Goal: Information Seeking & Learning: Learn about a topic

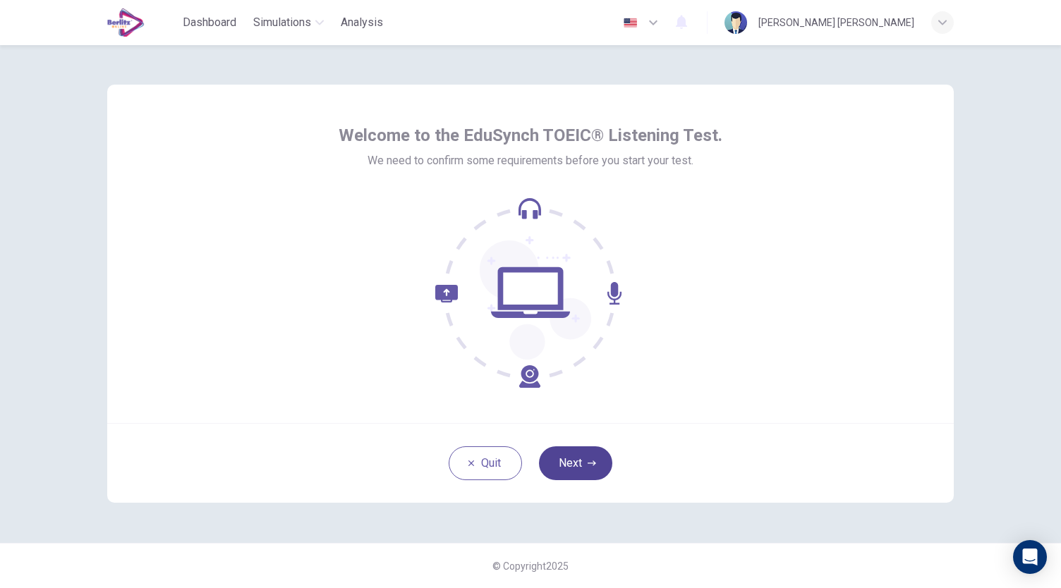
click at [597, 465] on button "Next" at bounding box center [575, 463] width 73 height 34
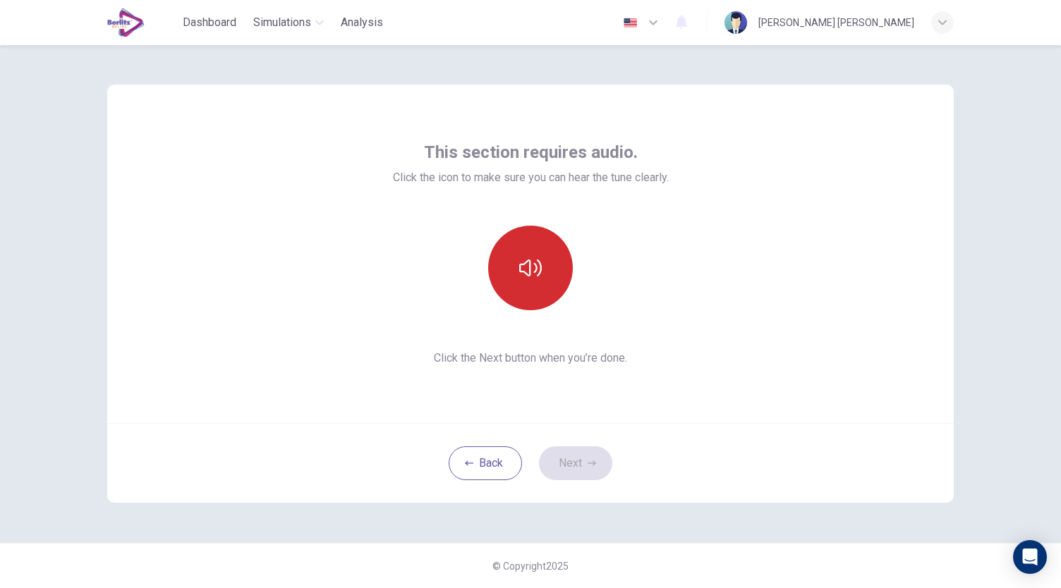
click at [530, 284] on button "button" at bounding box center [530, 268] width 85 height 85
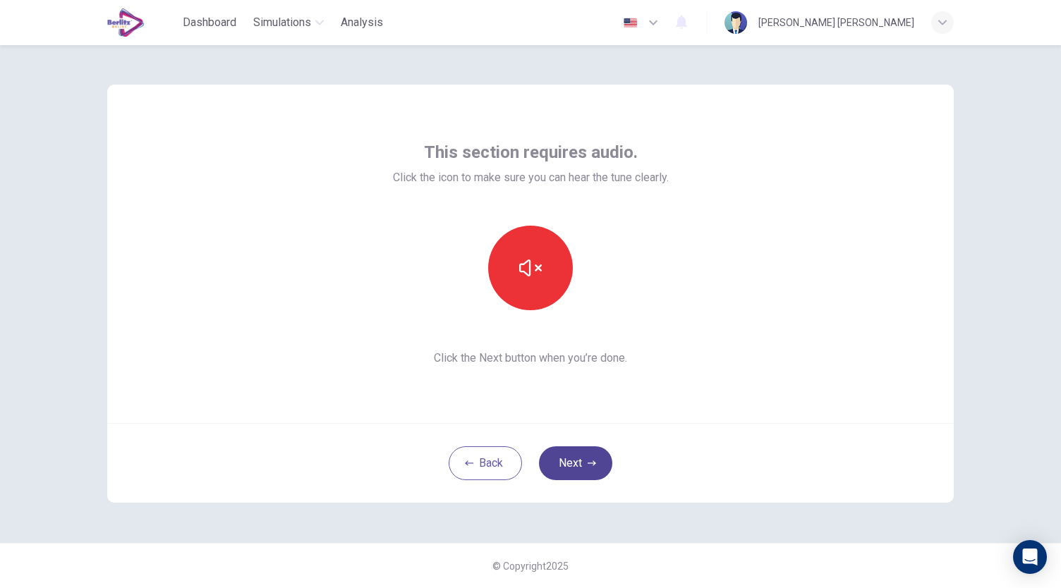
click at [587, 469] on button "Next" at bounding box center [575, 463] width 73 height 34
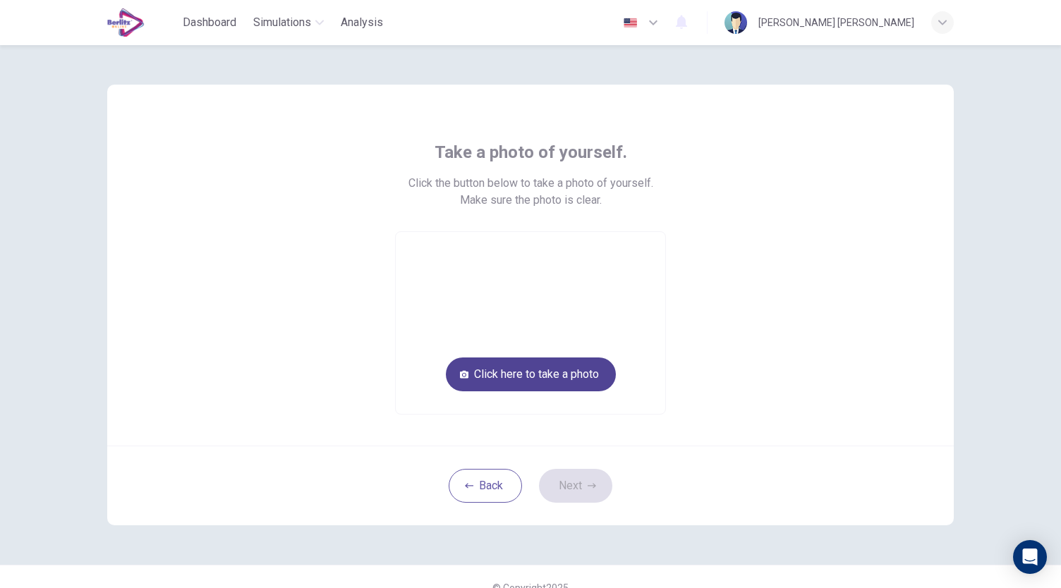
click at [527, 373] on button "Click here to take a photo" at bounding box center [531, 375] width 170 height 34
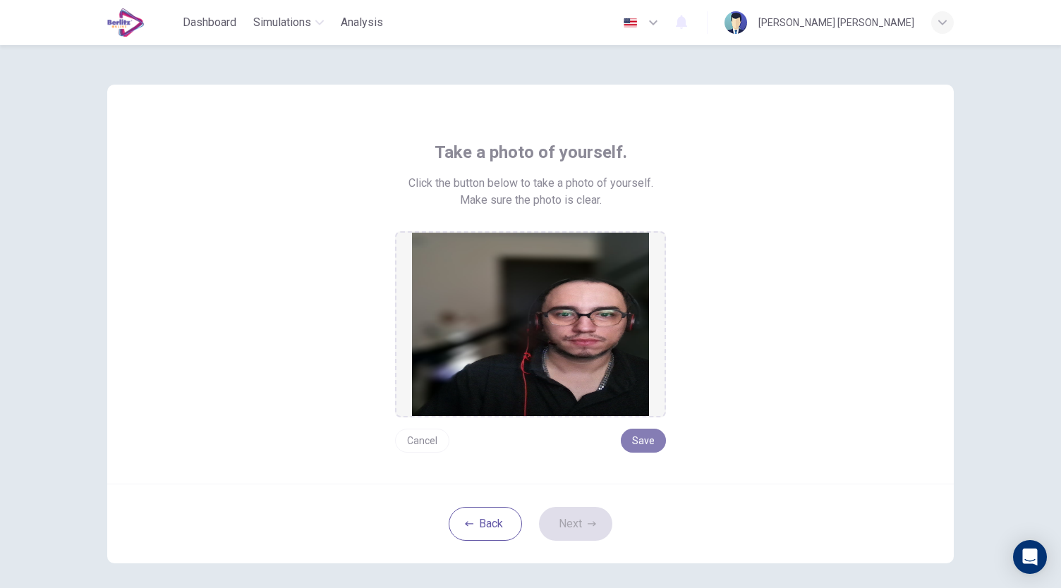
click at [636, 442] on button "Save" at bounding box center [643, 441] width 45 height 24
click at [572, 533] on button "Next" at bounding box center [575, 524] width 73 height 34
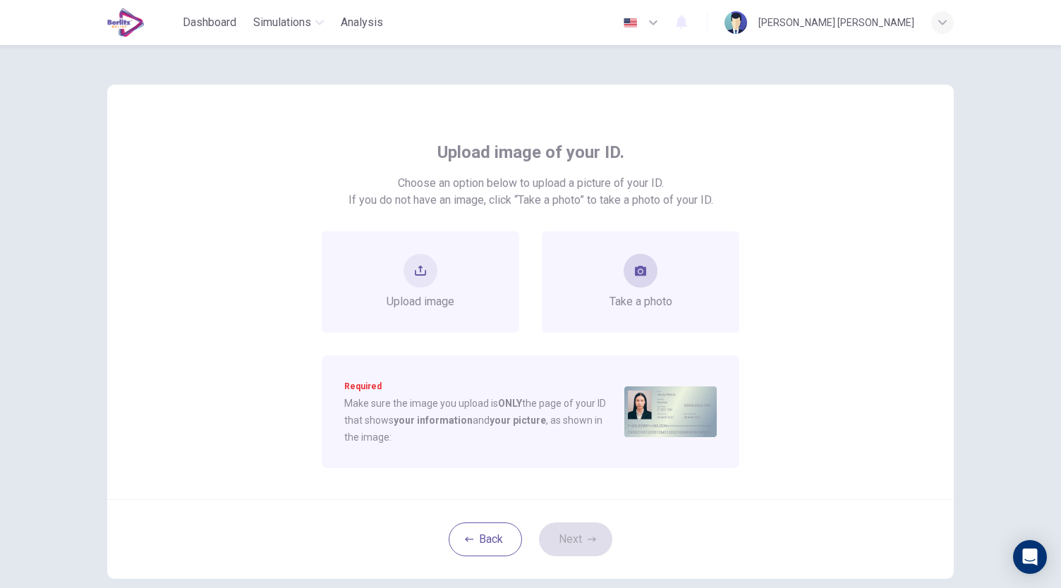
click at [640, 290] on div "Take a photo" at bounding box center [640, 282] width 63 height 56
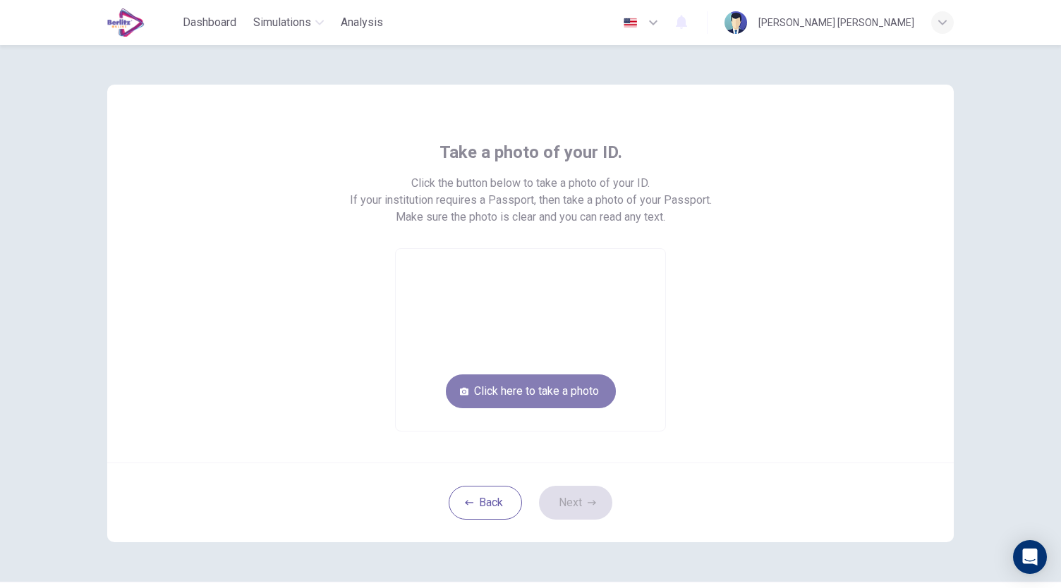
click at [567, 383] on button "Click here to take a photo" at bounding box center [531, 392] width 170 height 34
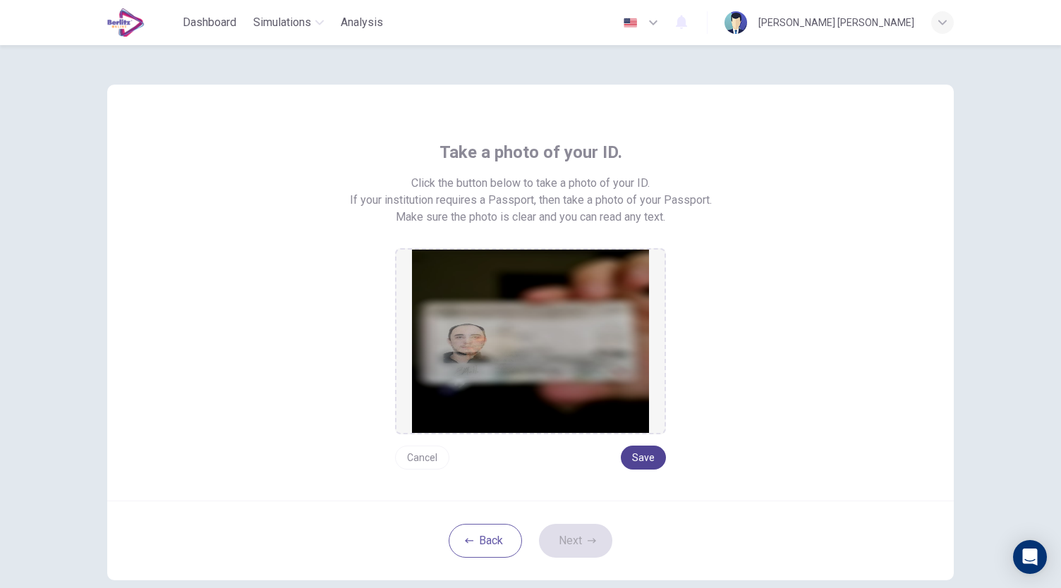
click at [642, 455] on button "Save" at bounding box center [643, 458] width 45 height 24
click at [583, 523] on div "Back Next" at bounding box center [530, 541] width 846 height 80
click at [644, 454] on button "Save" at bounding box center [643, 458] width 45 height 24
click at [590, 542] on icon "button" at bounding box center [592, 540] width 8 height 5
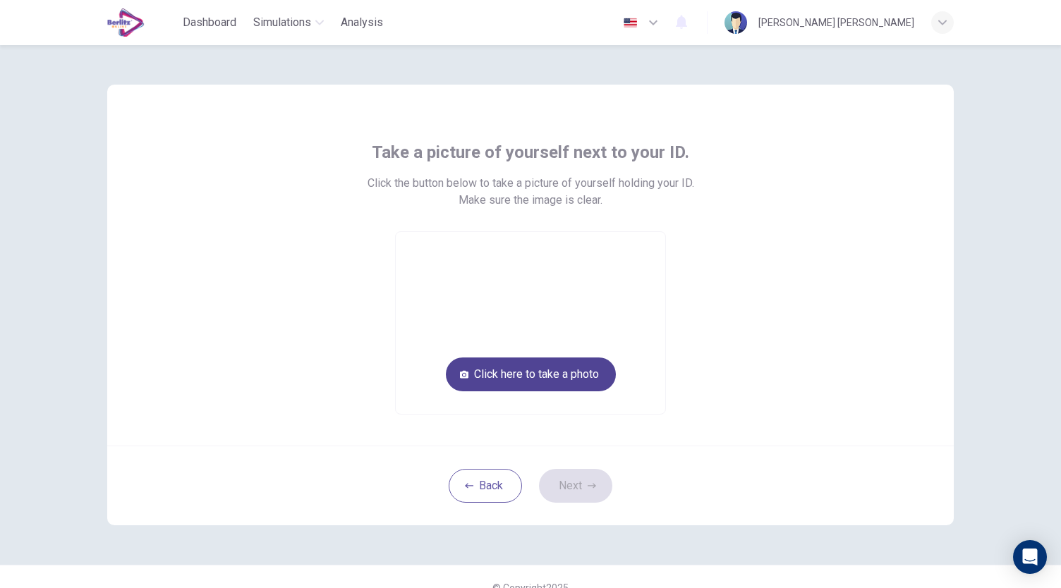
click at [543, 372] on button "Click here to take a photo" at bounding box center [531, 375] width 170 height 34
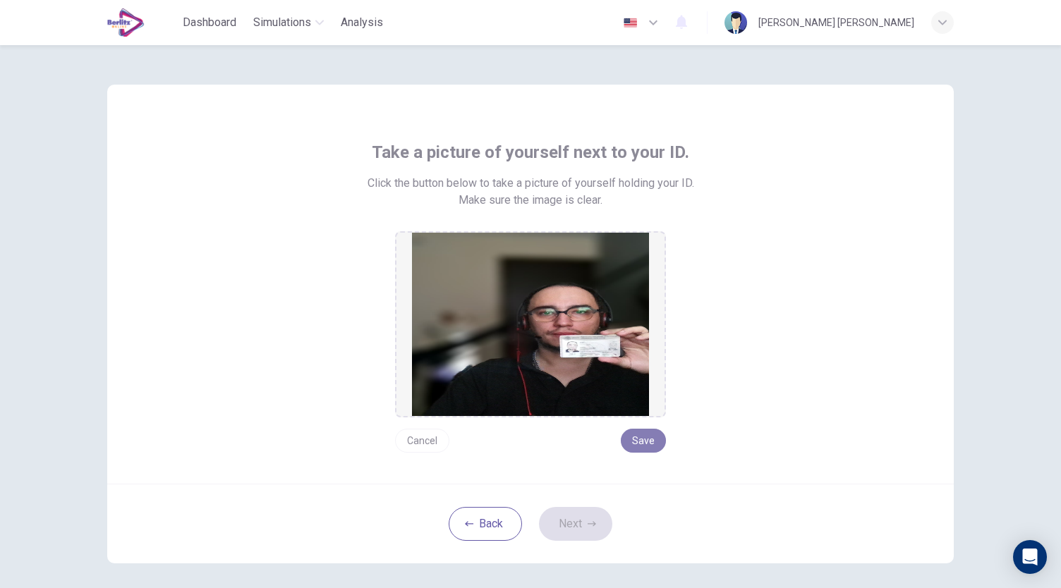
click at [657, 445] on button "Save" at bounding box center [643, 441] width 45 height 24
click at [585, 516] on button "Next" at bounding box center [575, 524] width 73 height 34
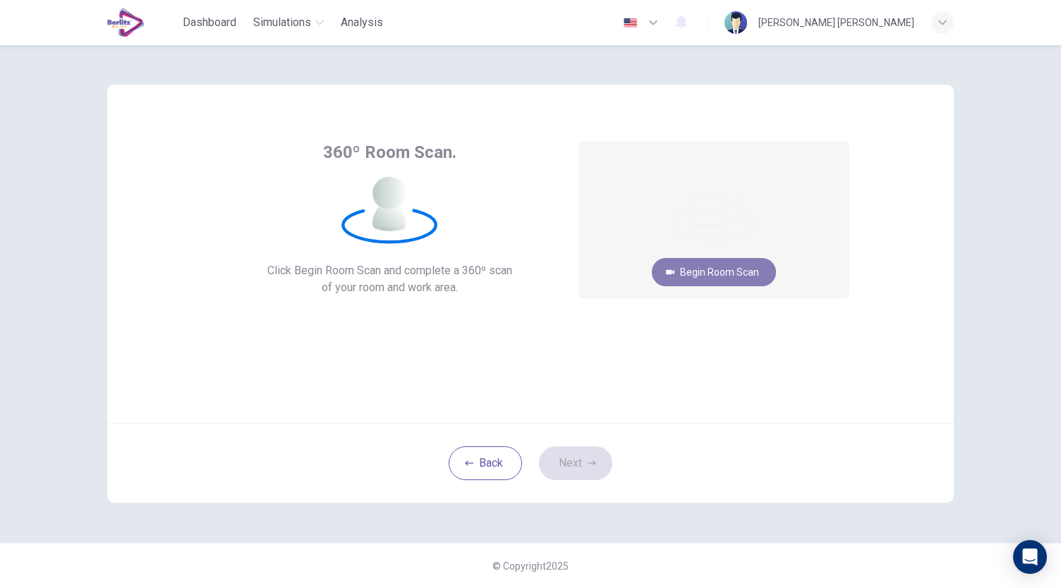
click at [705, 274] on button "Begin Room Scan" at bounding box center [714, 272] width 124 height 28
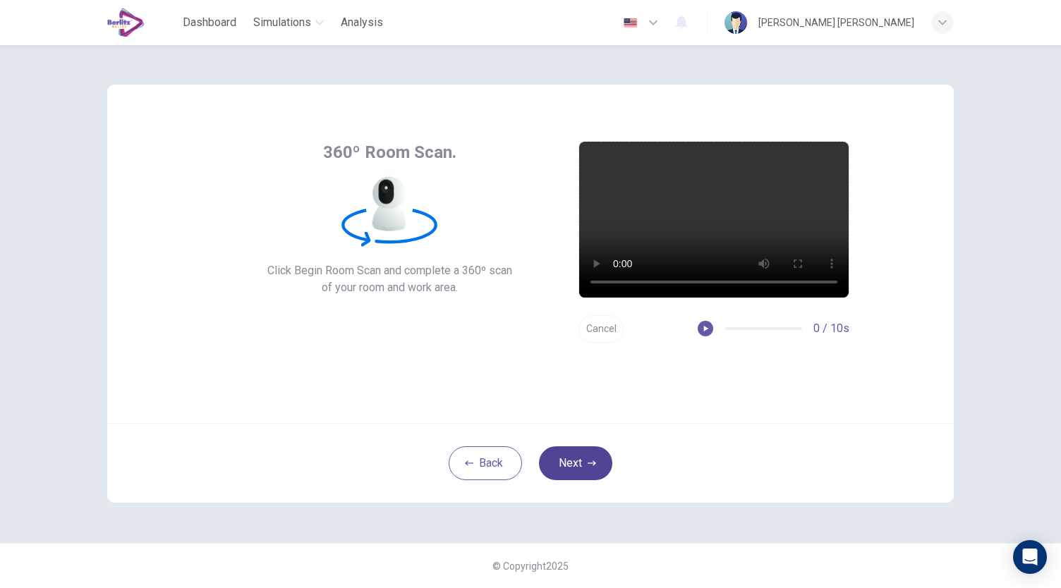
click at [554, 468] on button "Next" at bounding box center [575, 463] width 73 height 34
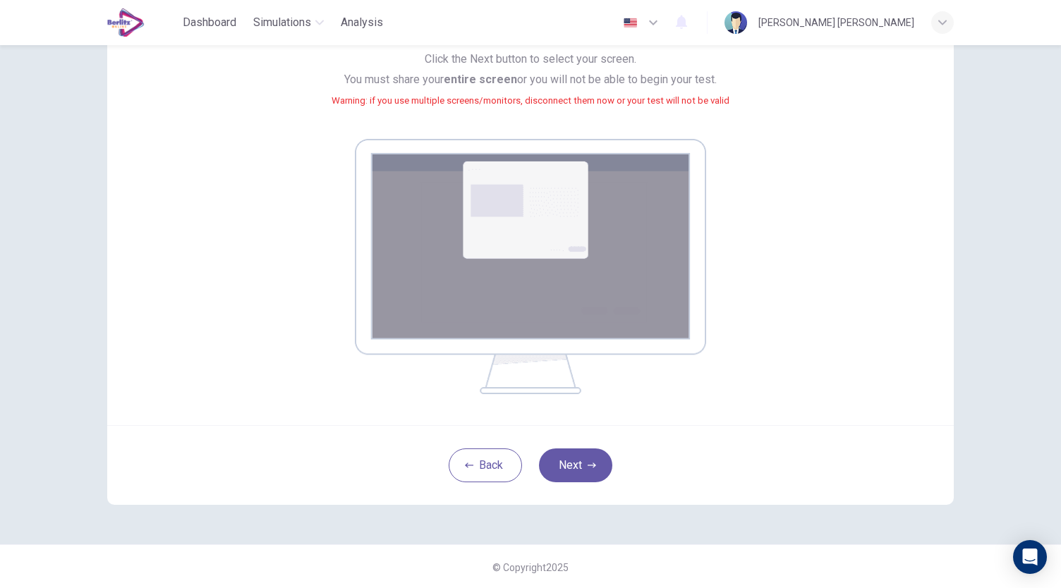
scroll to position [144, 0]
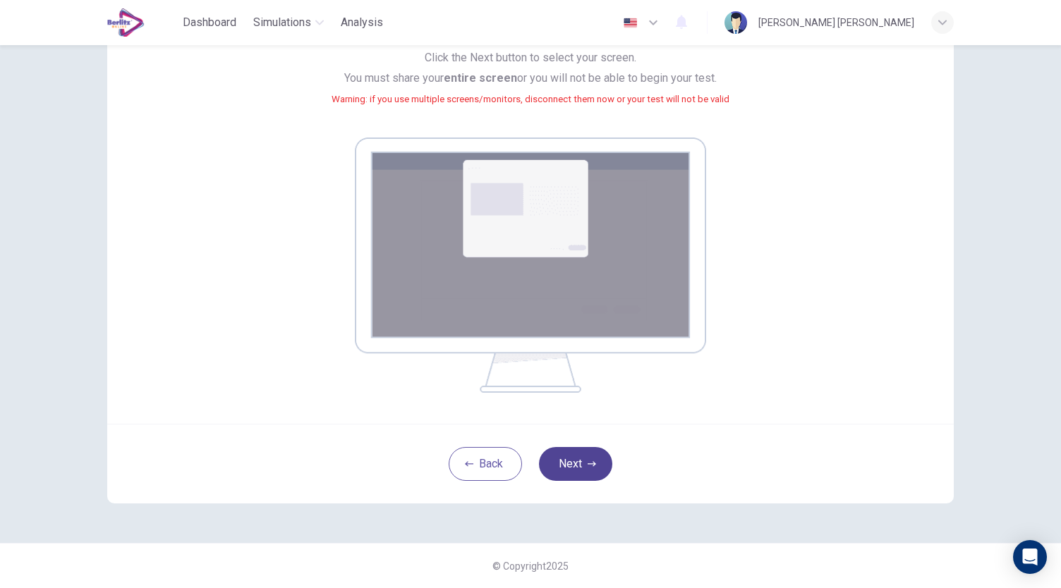
click at [574, 469] on button "Next" at bounding box center [575, 464] width 73 height 34
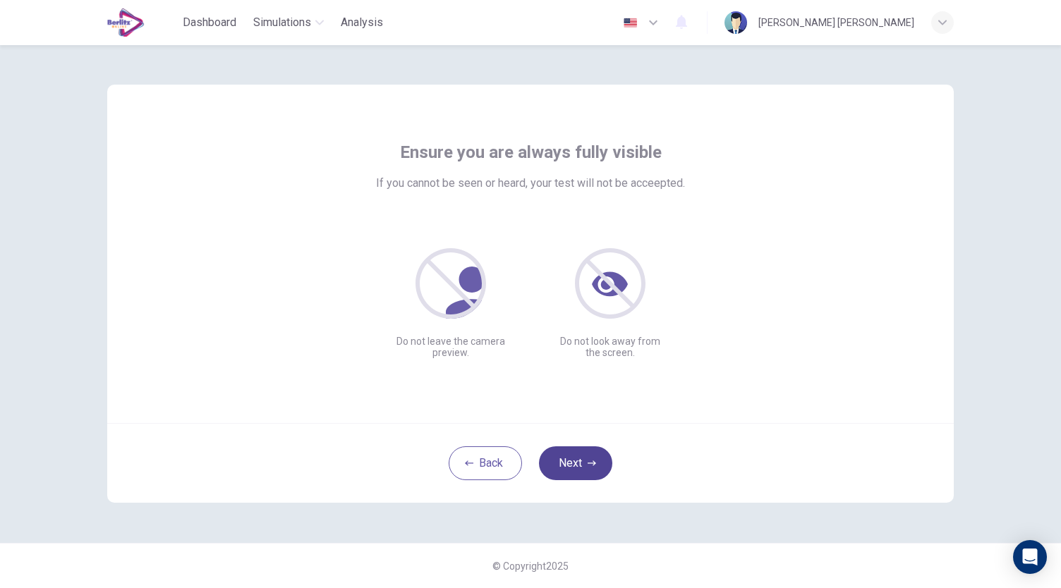
click at [591, 463] on icon "button" at bounding box center [592, 463] width 8 height 5
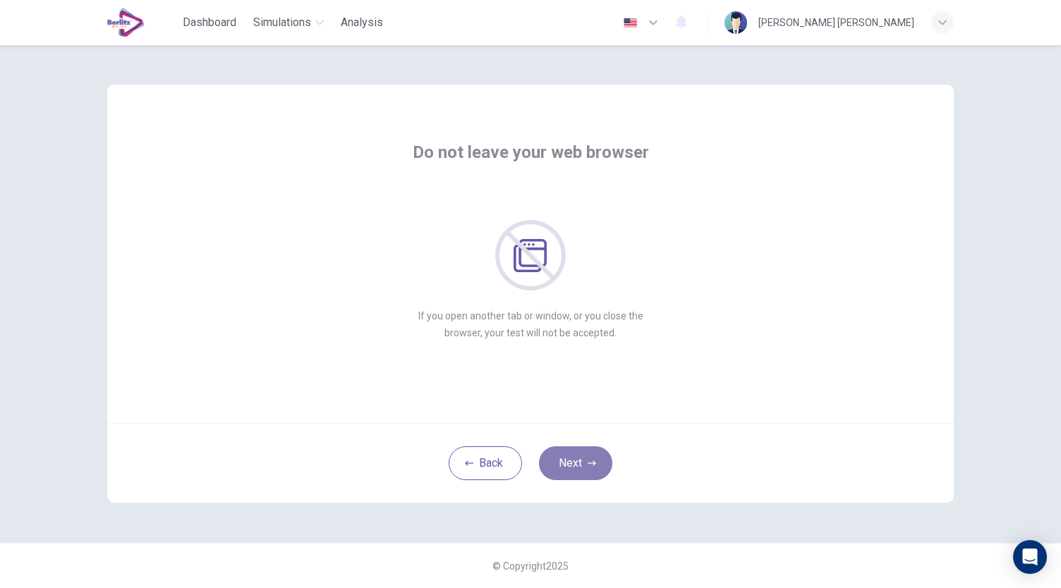
click at [591, 463] on icon "button" at bounding box center [592, 463] width 8 height 5
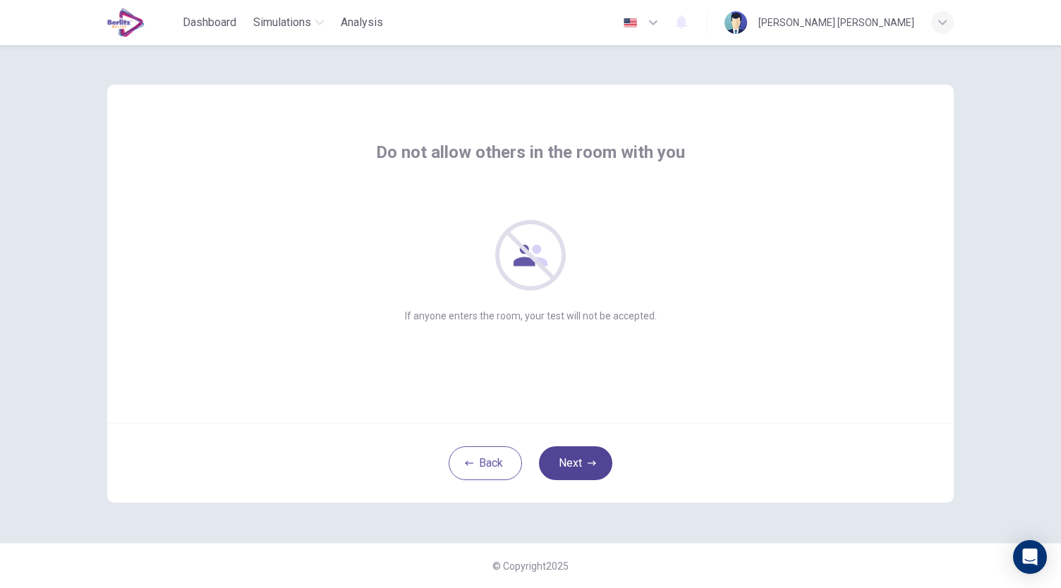
click at [580, 461] on button "Next" at bounding box center [575, 463] width 73 height 34
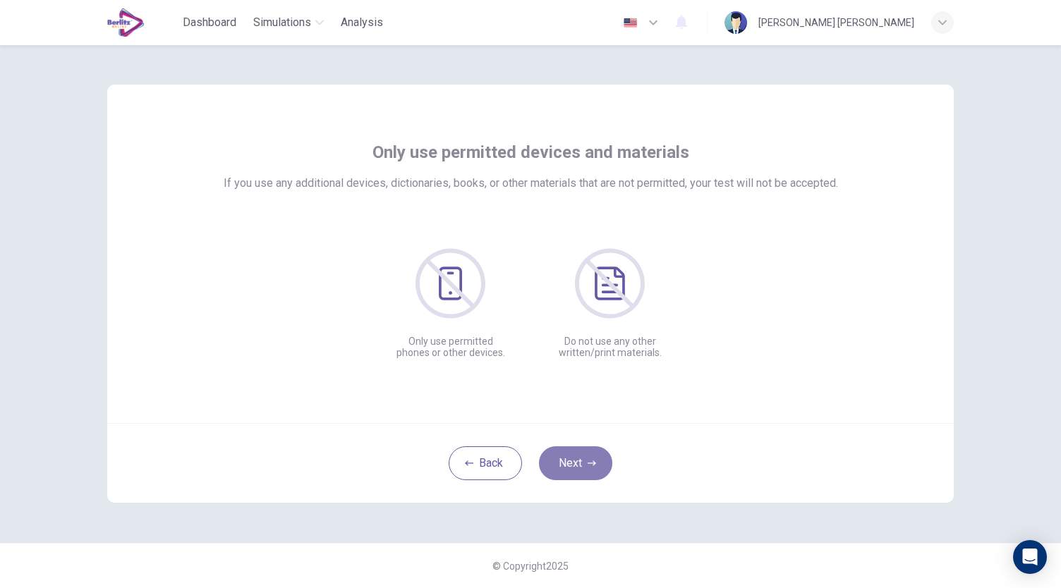
click at [580, 461] on button "Next" at bounding box center [575, 463] width 73 height 34
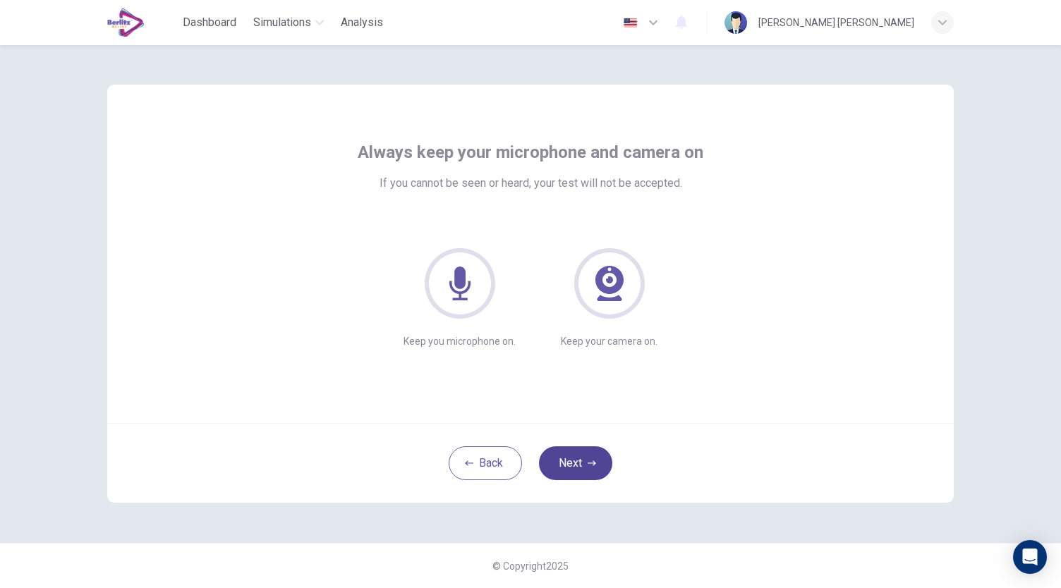
click at [580, 468] on button "Next" at bounding box center [575, 463] width 73 height 34
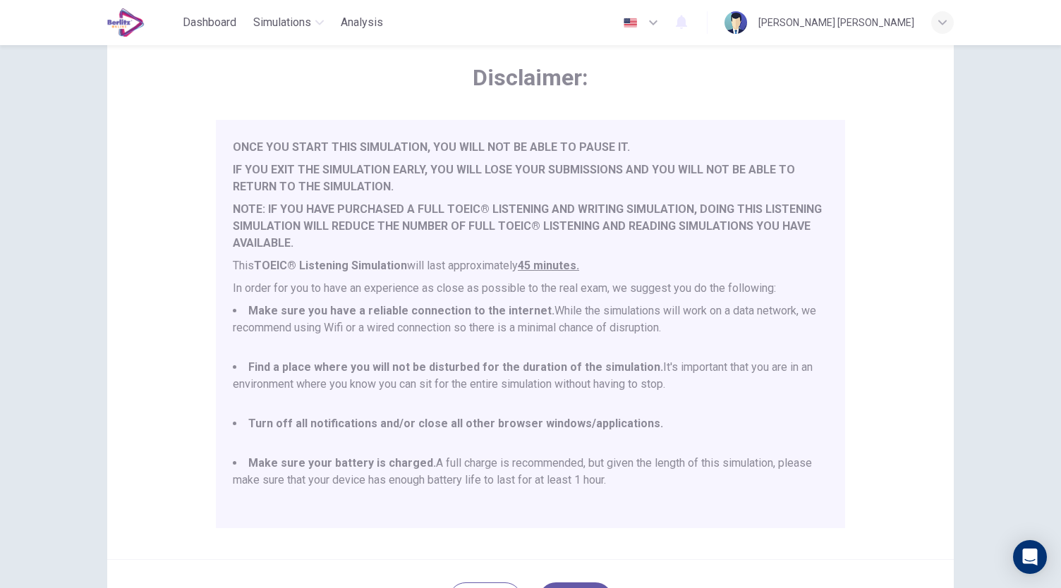
scroll to position [141, 0]
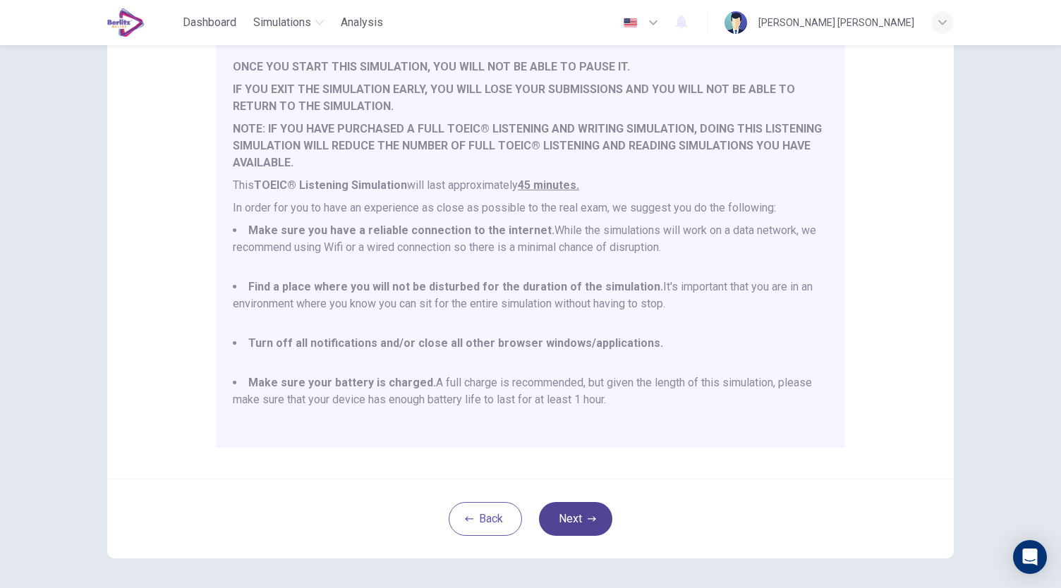
click at [601, 512] on button "Next" at bounding box center [575, 519] width 73 height 34
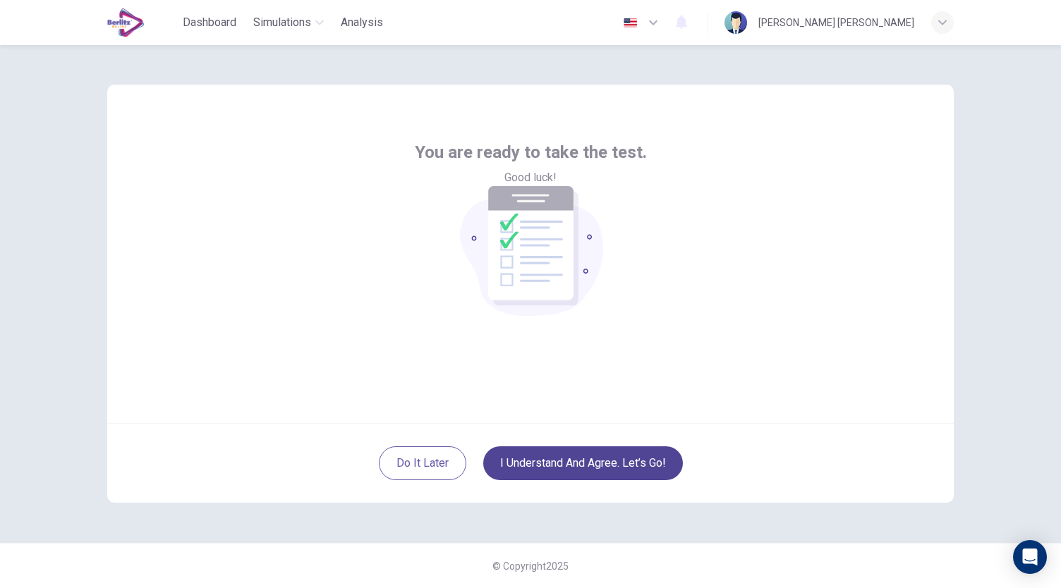
scroll to position [0, 0]
click at [613, 468] on button "I understand and agree. Let’s go!" at bounding box center [583, 463] width 200 height 34
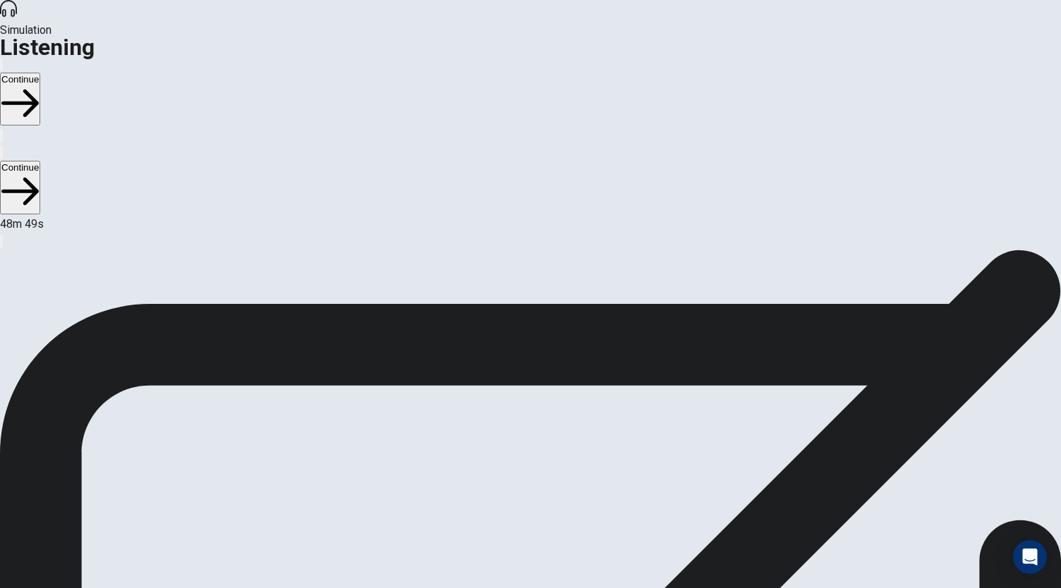
click at [40, 73] on button "Continue" at bounding box center [20, 99] width 40 height 53
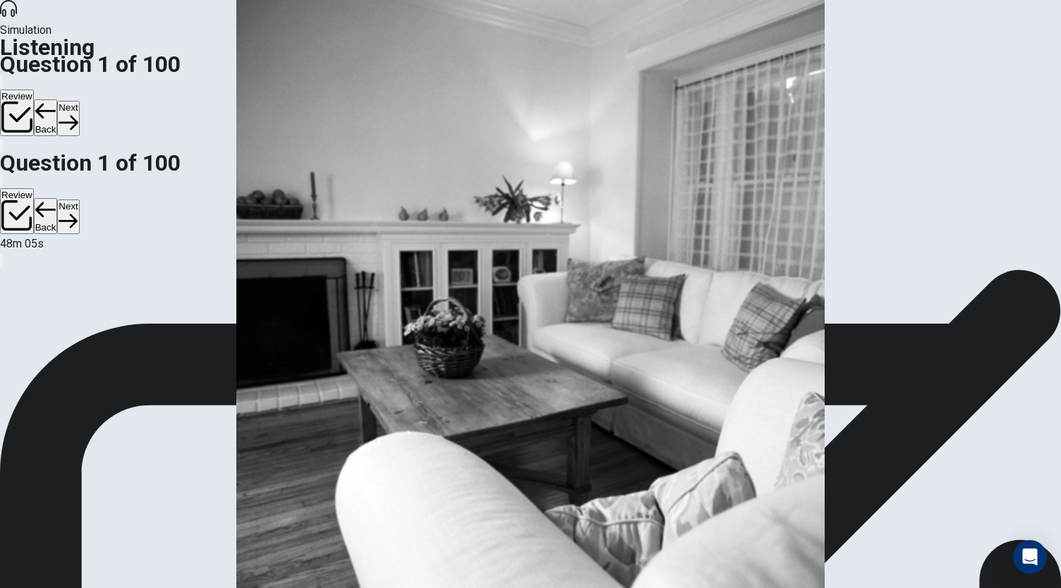
click at [79, 101] on button "Next" at bounding box center [68, 118] width 22 height 35
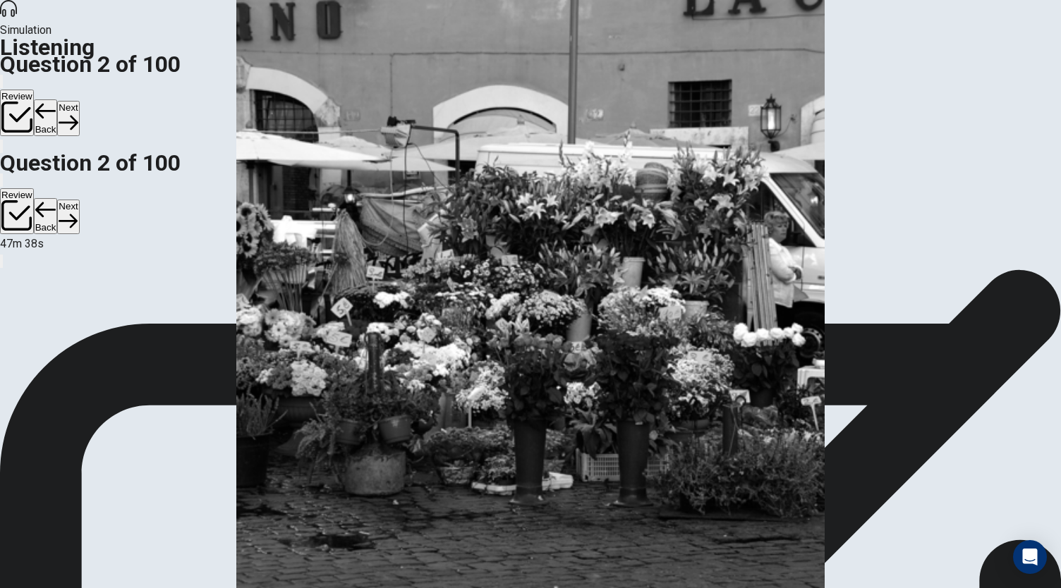
click at [817, 454] on img at bounding box center [530, 294] width 1061 height 588
click at [79, 101] on button "Next" at bounding box center [68, 118] width 22 height 35
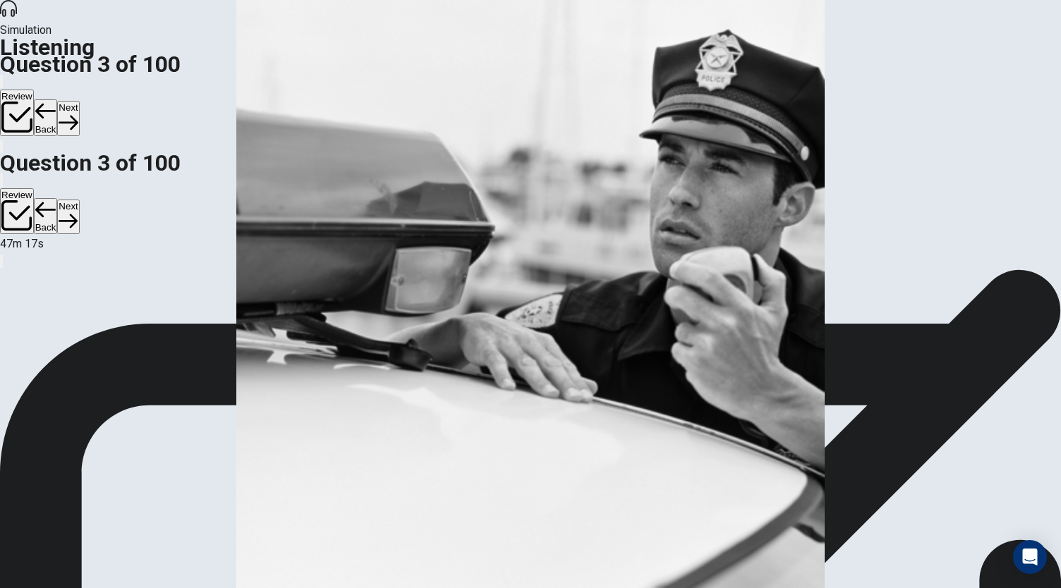
click at [79, 101] on button "Next" at bounding box center [68, 118] width 22 height 35
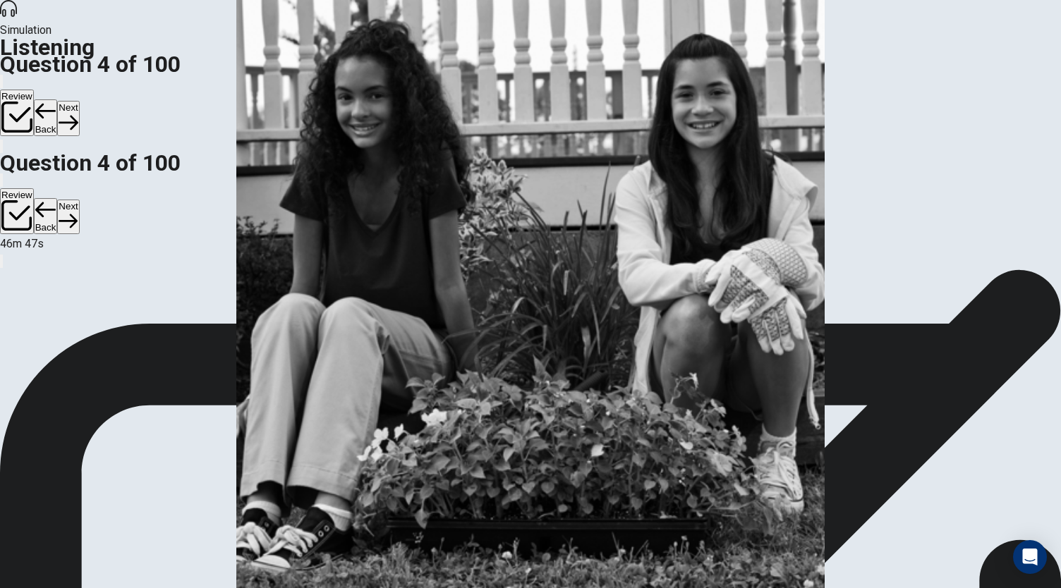
click at [79, 101] on button "Next" at bounding box center [68, 118] width 22 height 35
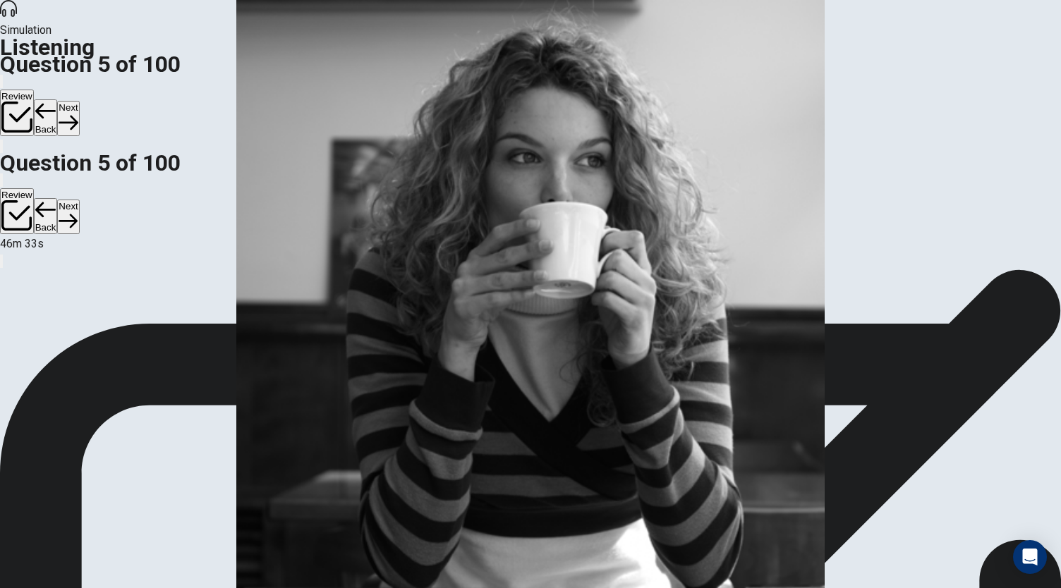
click at [79, 101] on button "Next" at bounding box center [68, 118] width 22 height 35
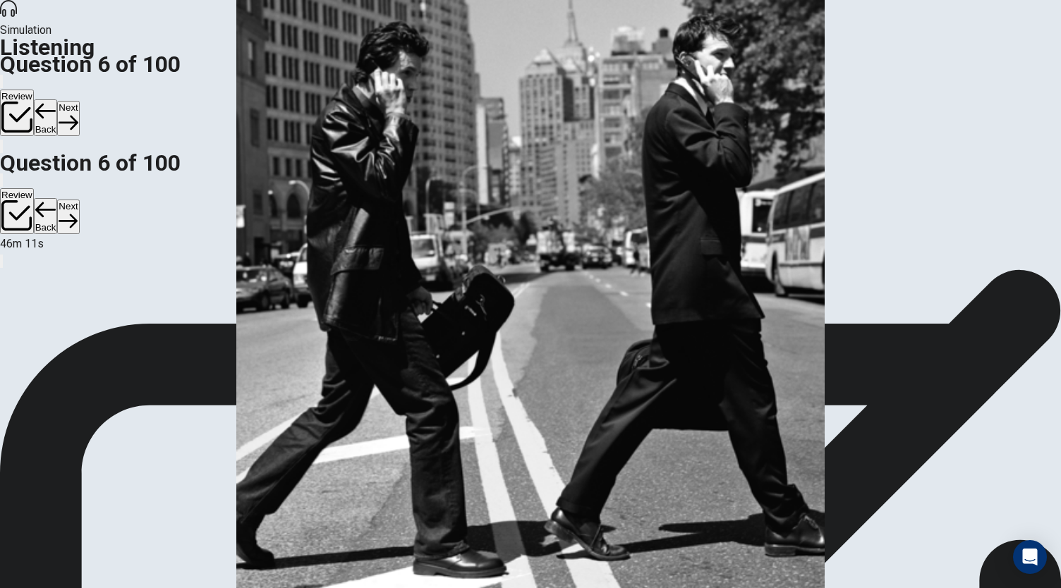
click at [79, 101] on button "Next" at bounding box center [68, 118] width 22 height 35
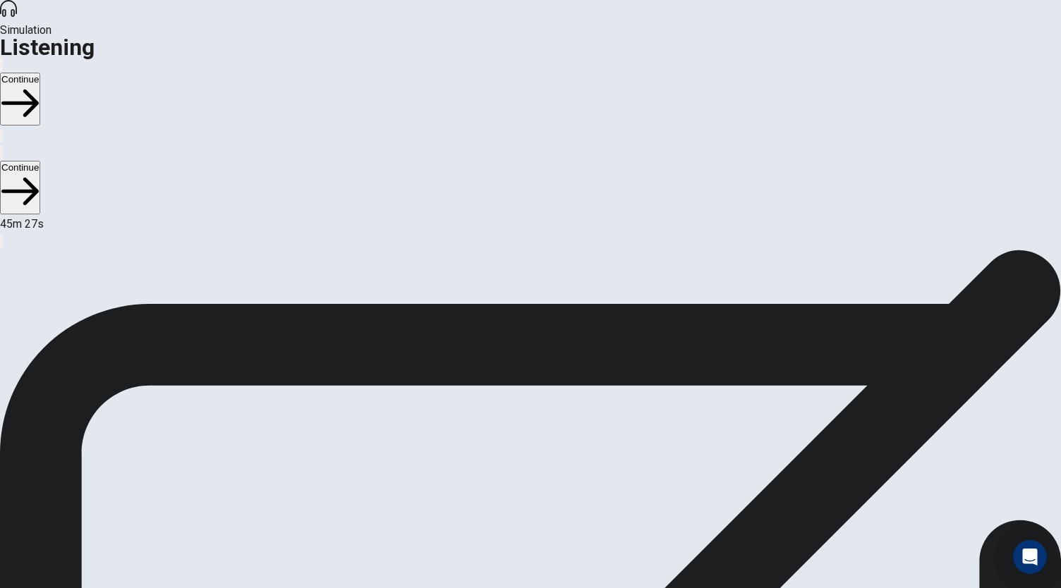
click at [40, 73] on button "Continue" at bounding box center [20, 99] width 40 height 53
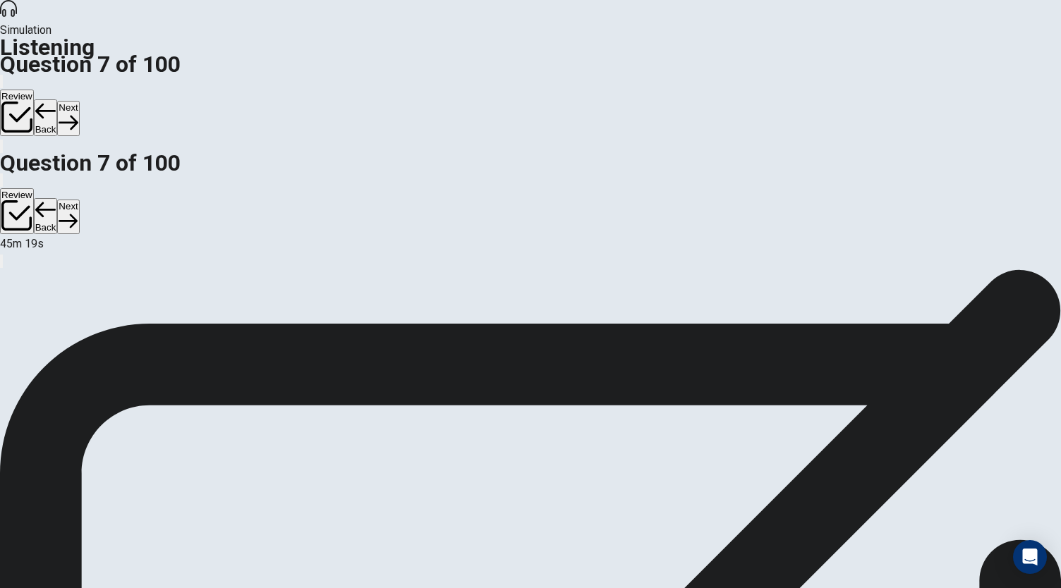
click at [79, 101] on button "Next" at bounding box center [68, 118] width 22 height 35
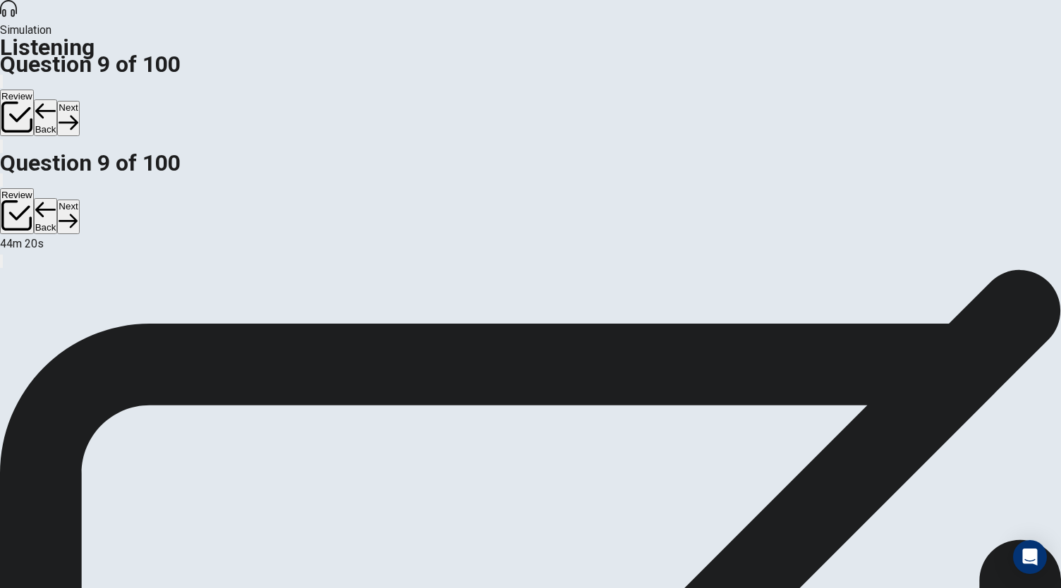
click at [79, 101] on button "Next" at bounding box center [68, 118] width 22 height 35
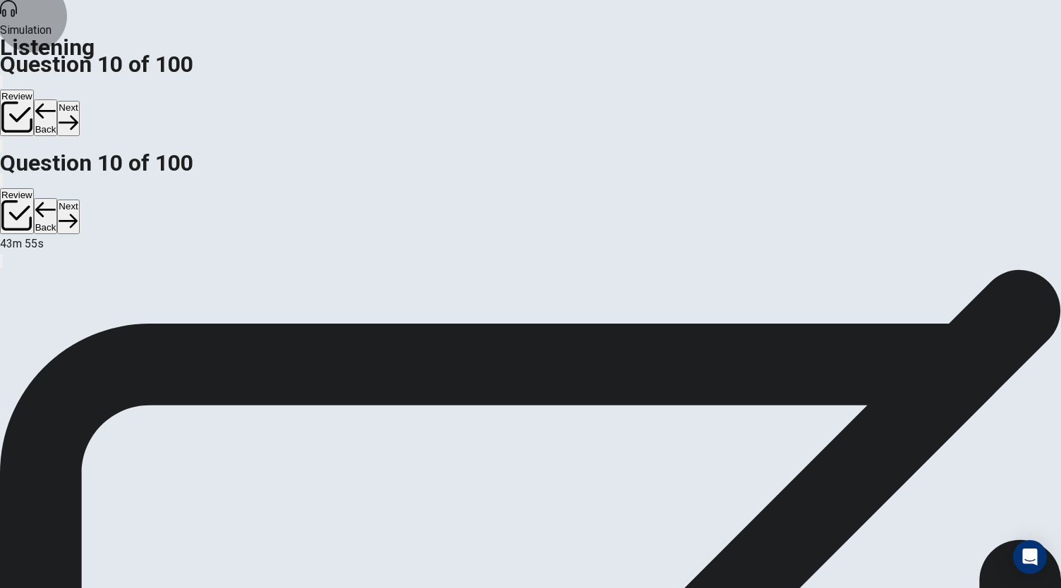
click at [79, 101] on button "Next" at bounding box center [68, 118] width 22 height 35
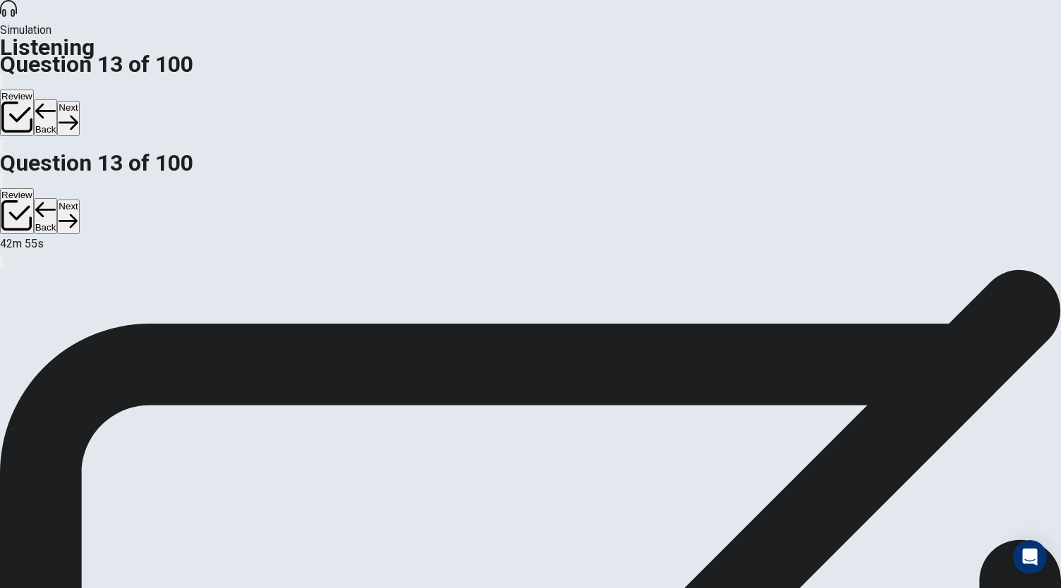
click at [79, 101] on button "Next" at bounding box center [68, 118] width 22 height 35
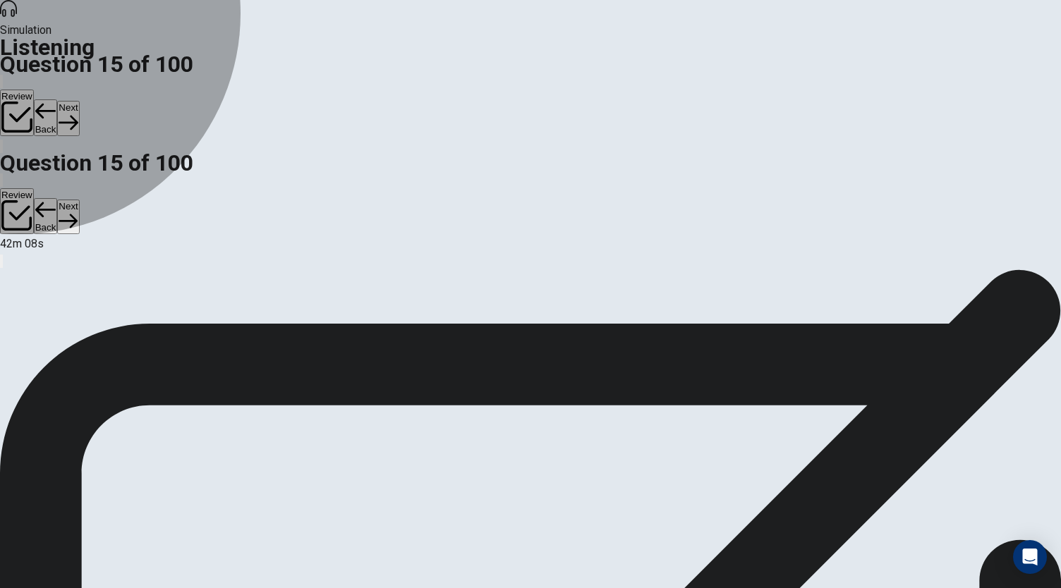
drag, startPoint x: 427, startPoint y: 229, endPoint x: 444, endPoint y: 229, distance: 16.9
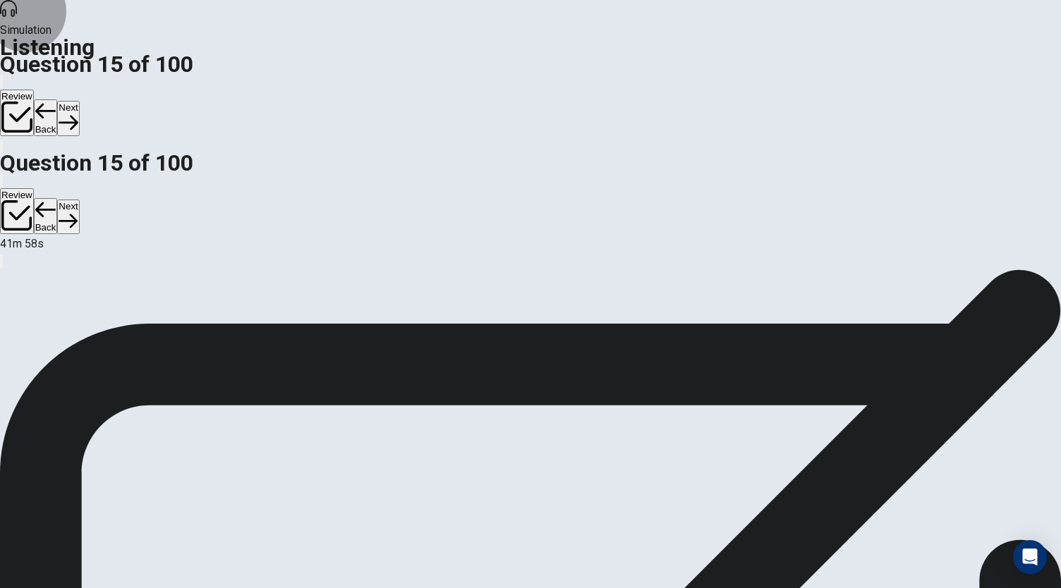
click at [79, 101] on button "Next" at bounding box center [68, 118] width 22 height 35
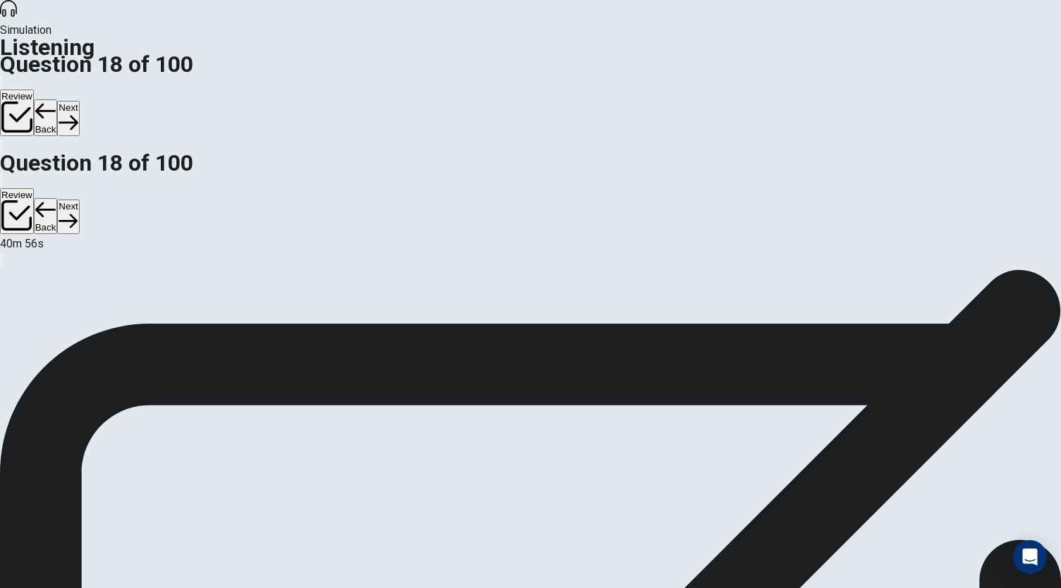
click at [79, 101] on button "Next" at bounding box center [68, 118] width 22 height 35
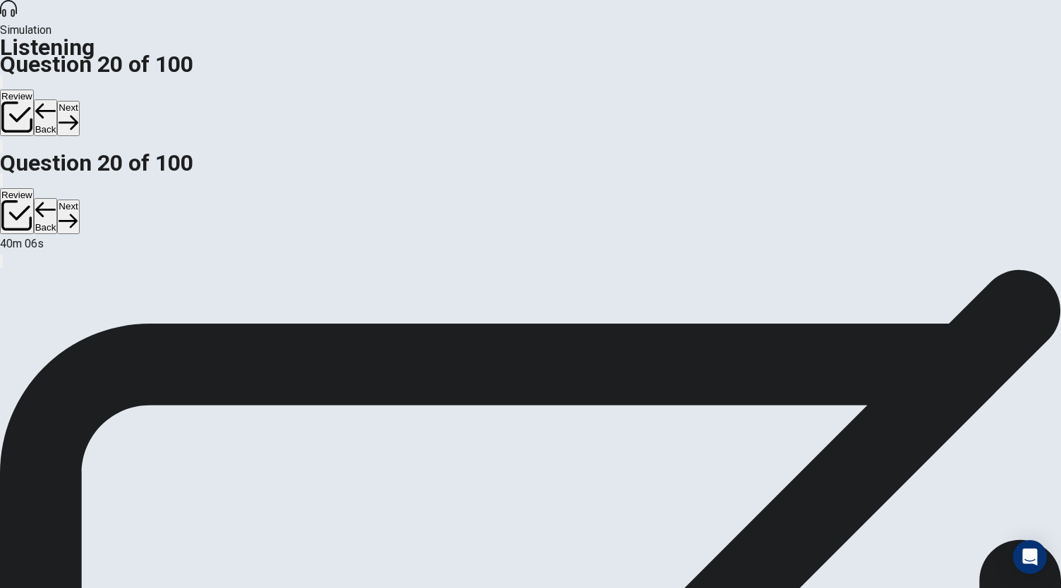
click at [79, 101] on button "Next" at bounding box center [68, 118] width 22 height 35
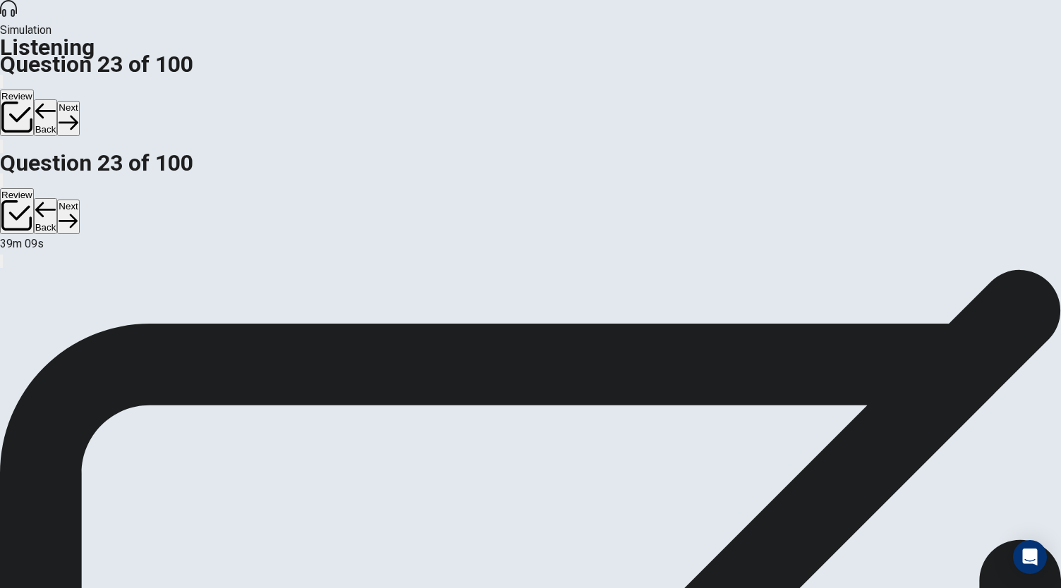
click at [79, 101] on button "Next" at bounding box center [68, 118] width 22 height 35
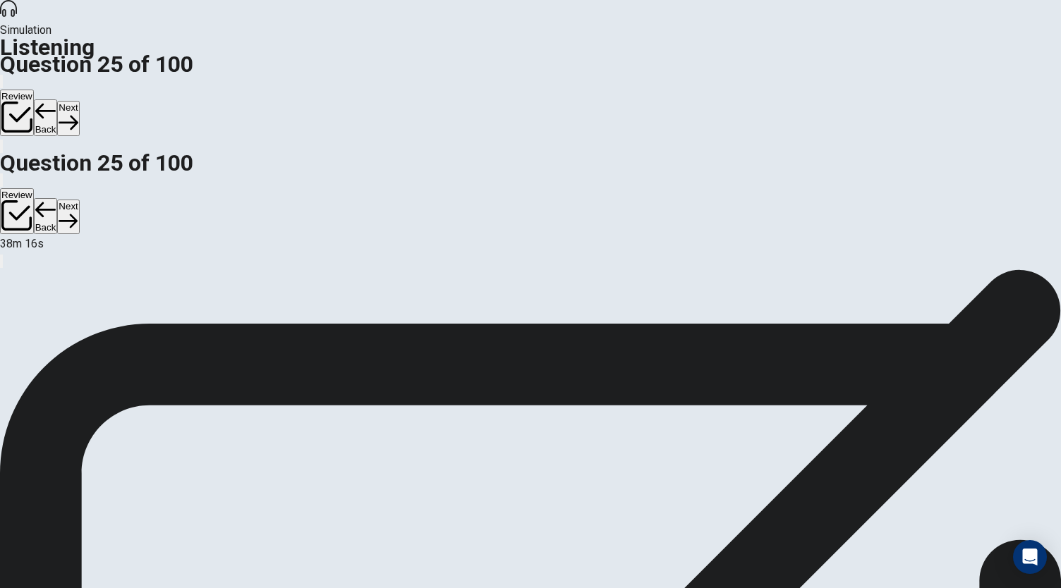
click at [79, 101] on button "Next" at bounding box center [68, 118] width 22 height 35
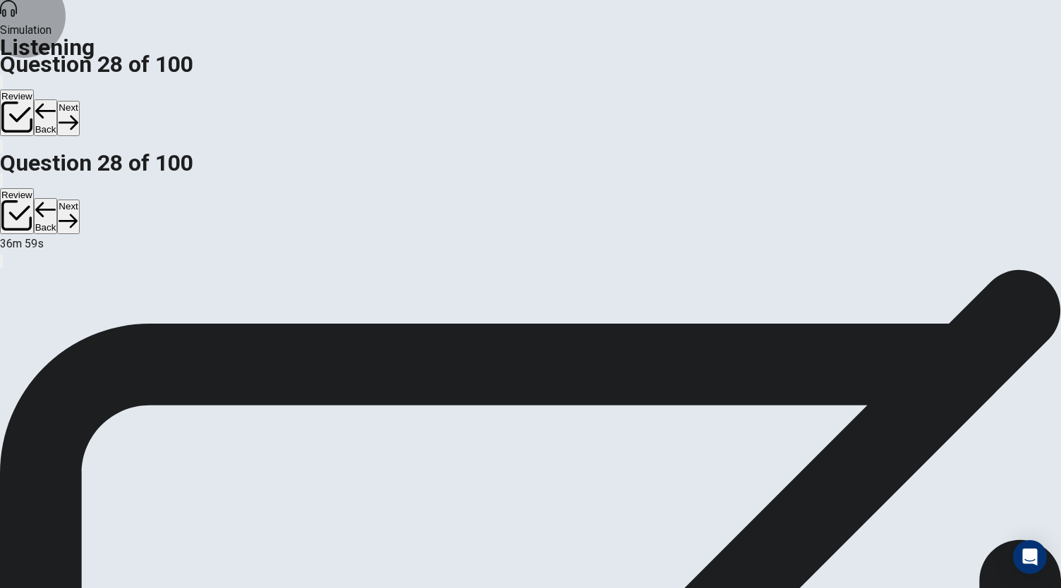
click at [79, 101] on button "Next" at bounding box center [68, 118] width 22 height 35
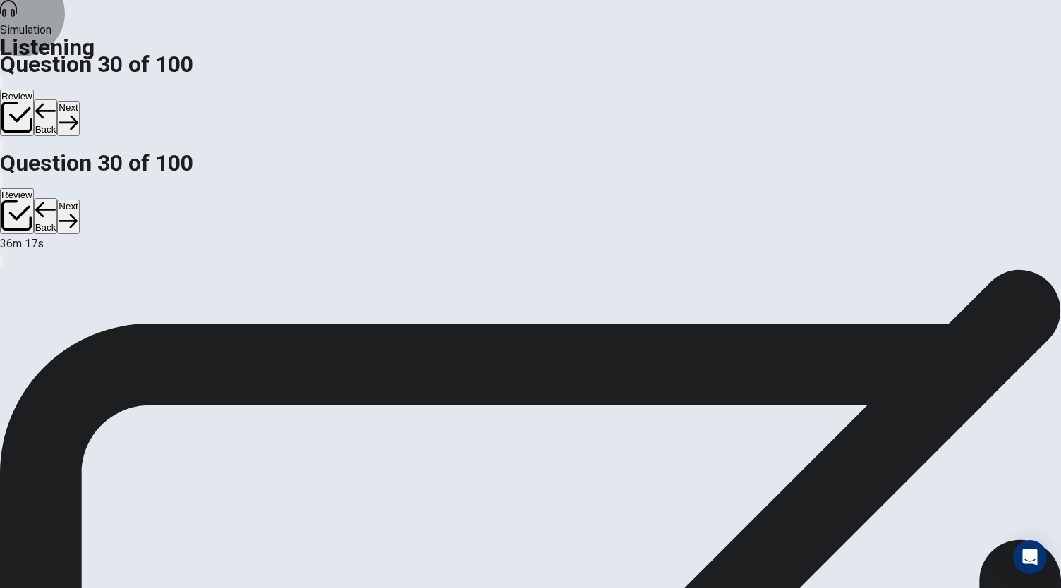
click at [79, 101] on button "Next" at bounding box center [68, 118] width 22 height 35
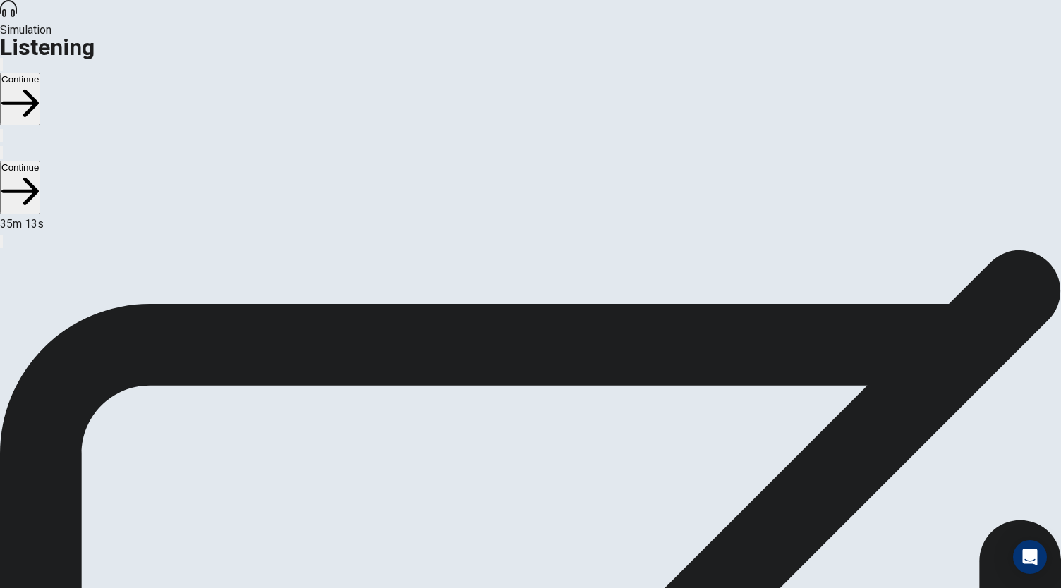
click at [40, 73] on button "Continue" at bounding box center [20, 99] width 40 height 53
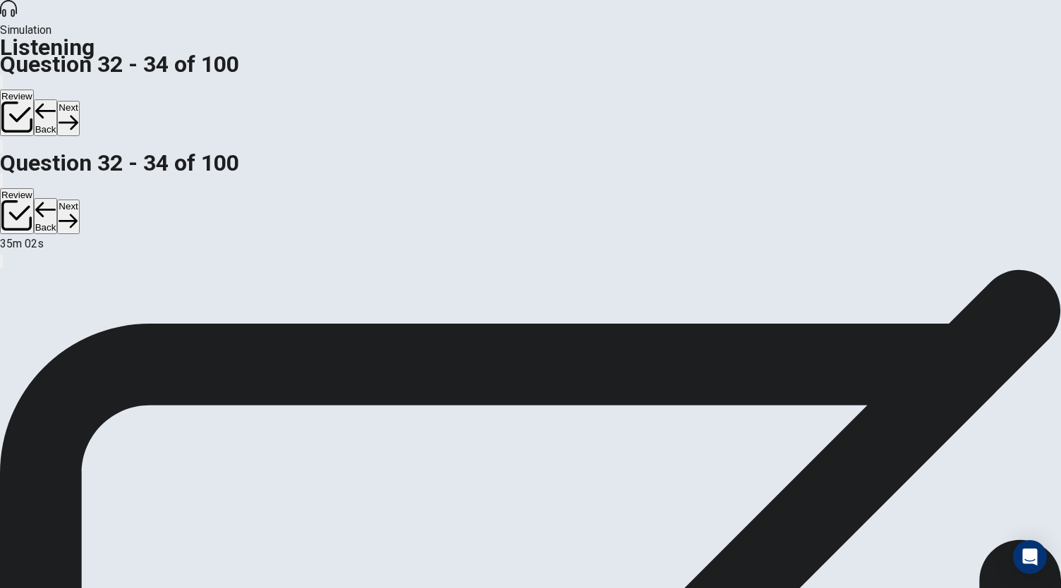
scroll to position [0, 0]
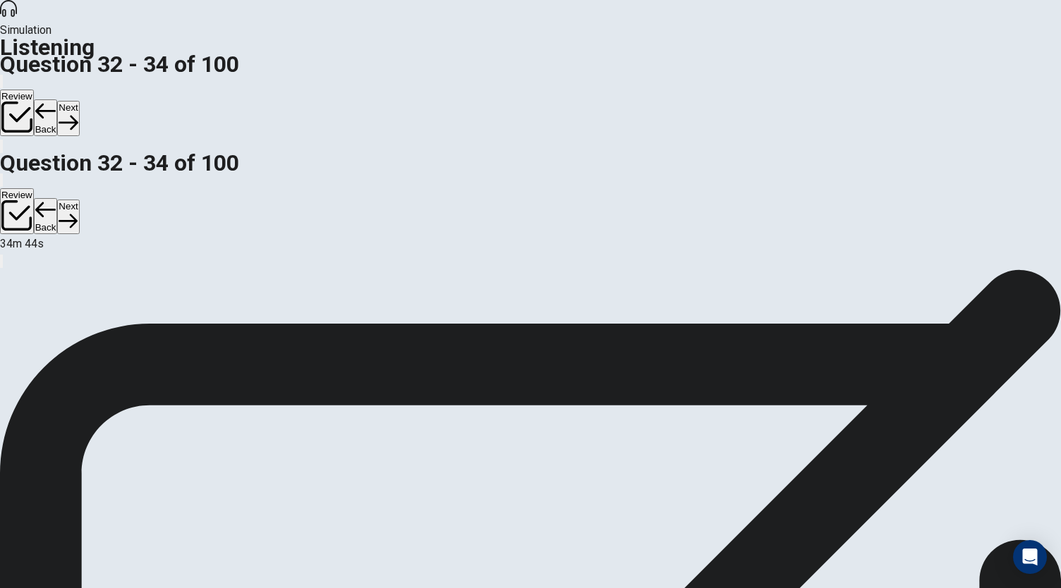
click at [79, 101] on button "Next" at bounding box center [68, 118] width 22 height 35
click at [58, 99] on button "Back" at bounding box center [46, 117] width 24 height 37
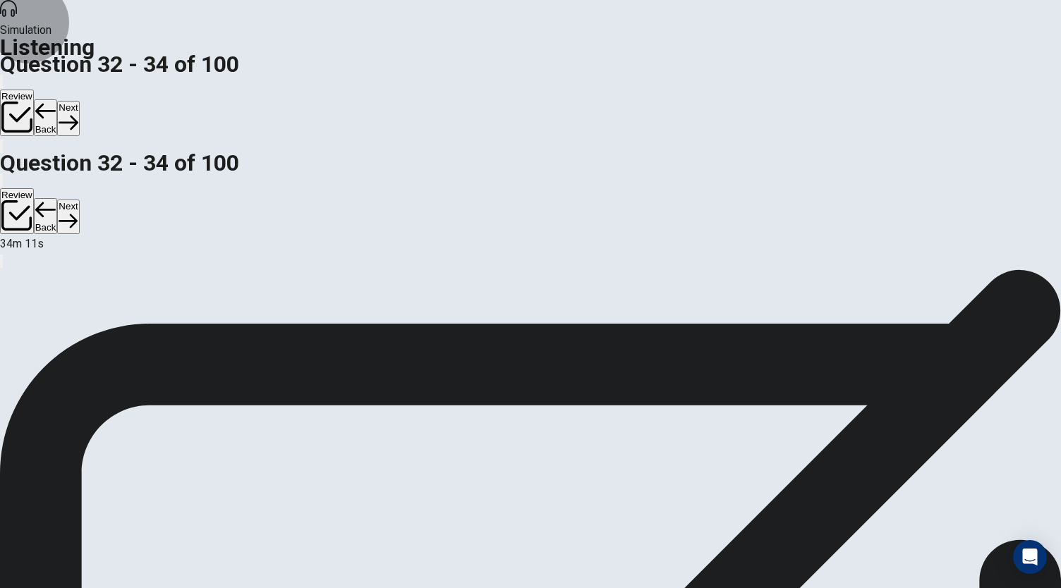
click at [79, 101] on button "Next" at bounding box center [68, 118] width 22 height 35
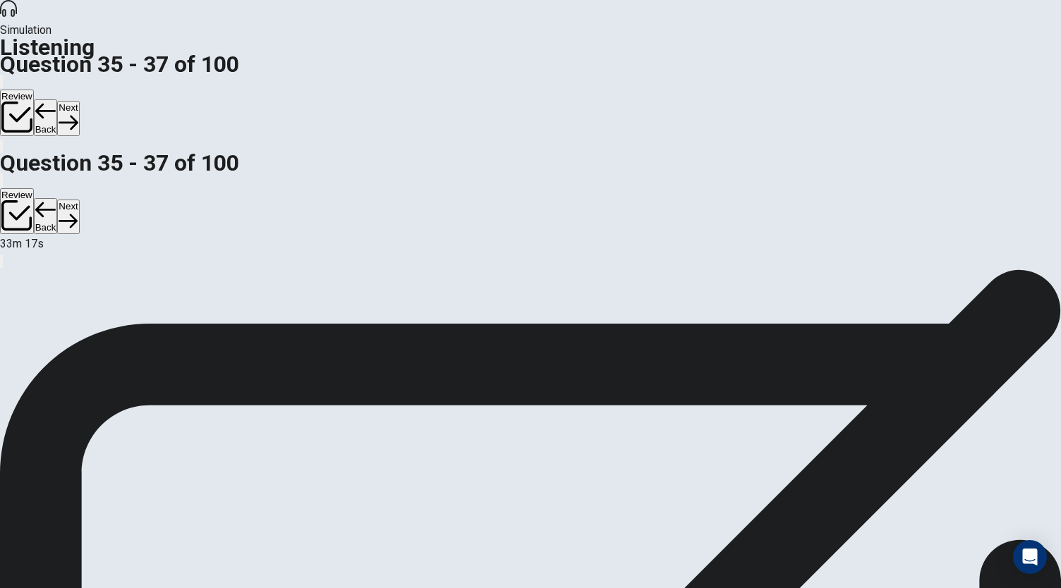
click at [79, 101] on button "Next" at bounding box center [68, 118] width 22 height 35
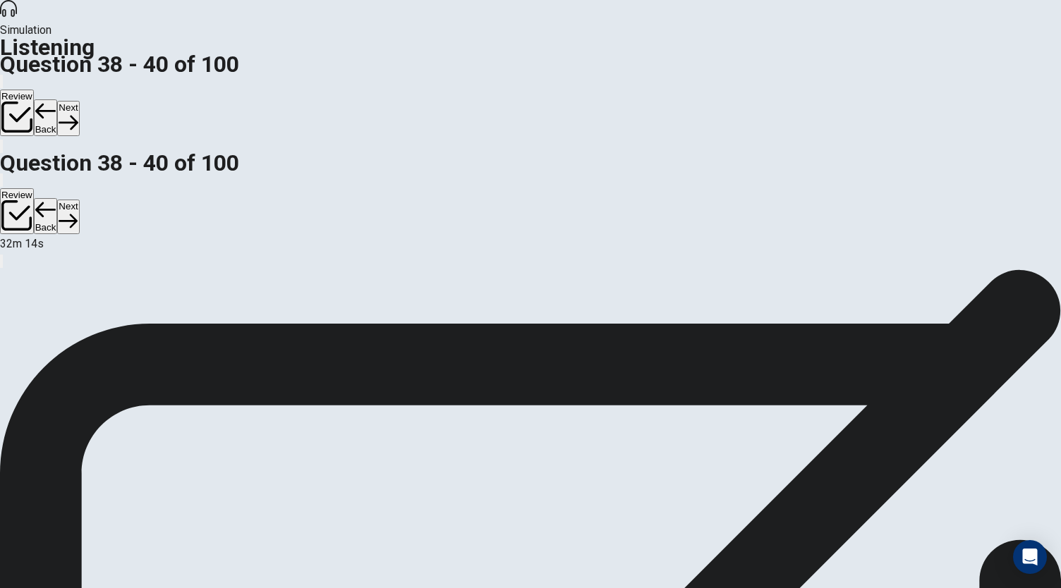
scroll to position [141, 0]
click at [79, 101] on button "Next" at bounding box center [68, 118] width 22 height 35
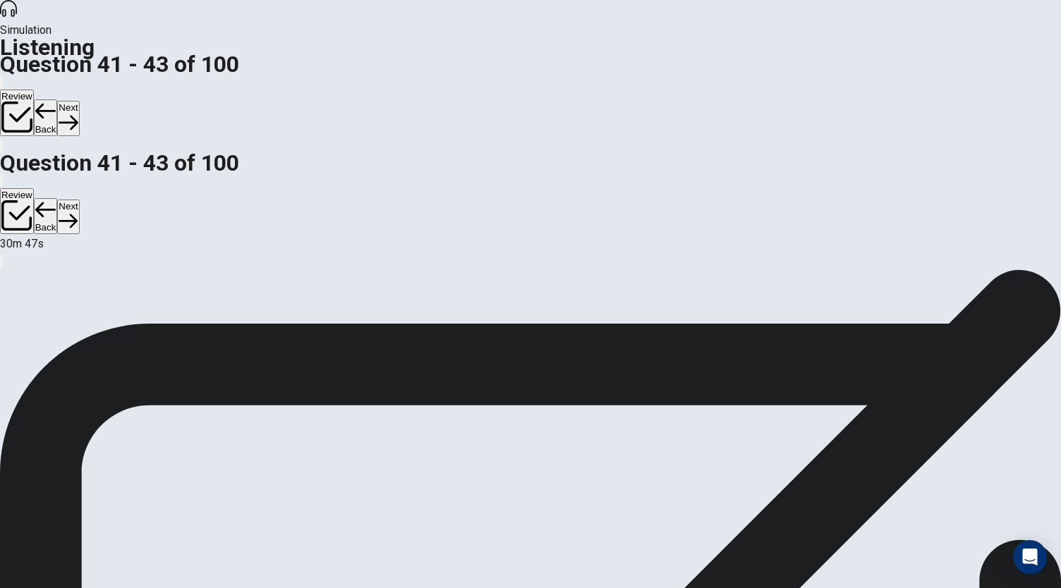
drag, startPoint x: 391, startPoint y: 221, endPoint x: 399, endPoint y: 229, distance: 11.0
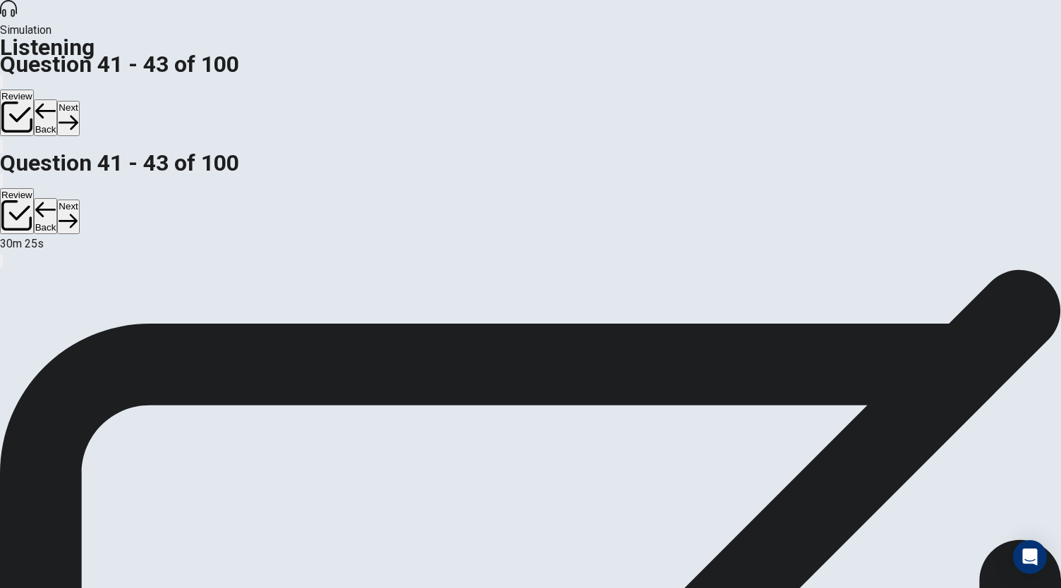
scroll to position [0, 0]
click at [79, 101] on button "Next" at bounding box center [68, 118] width 22 height 35
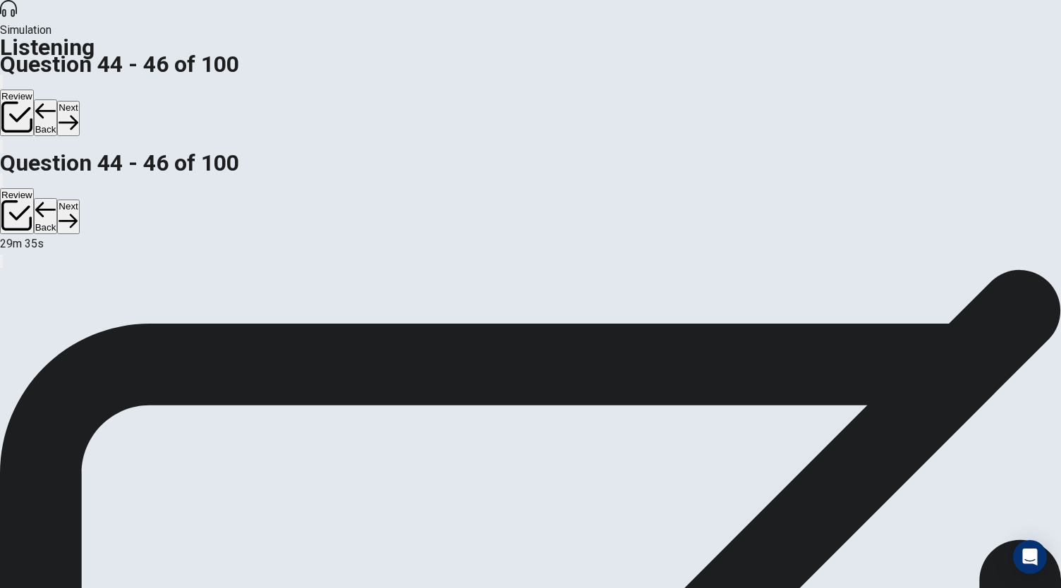
scroll to position [0, 0]
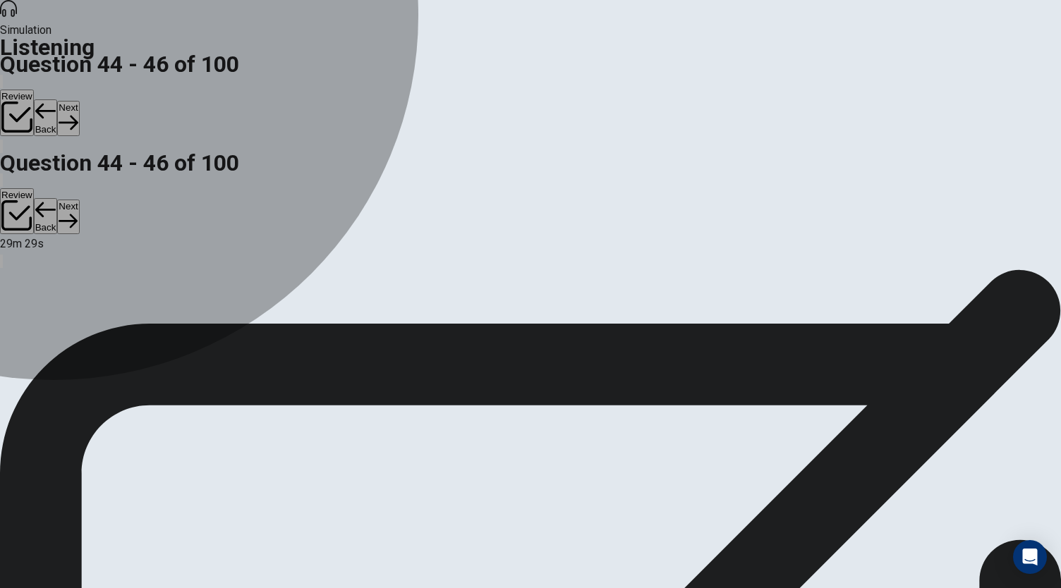
drag, startPoint x: 360, startPoint y: 291, endPoint x: 395, endPoint y: 315, distance: 42.3
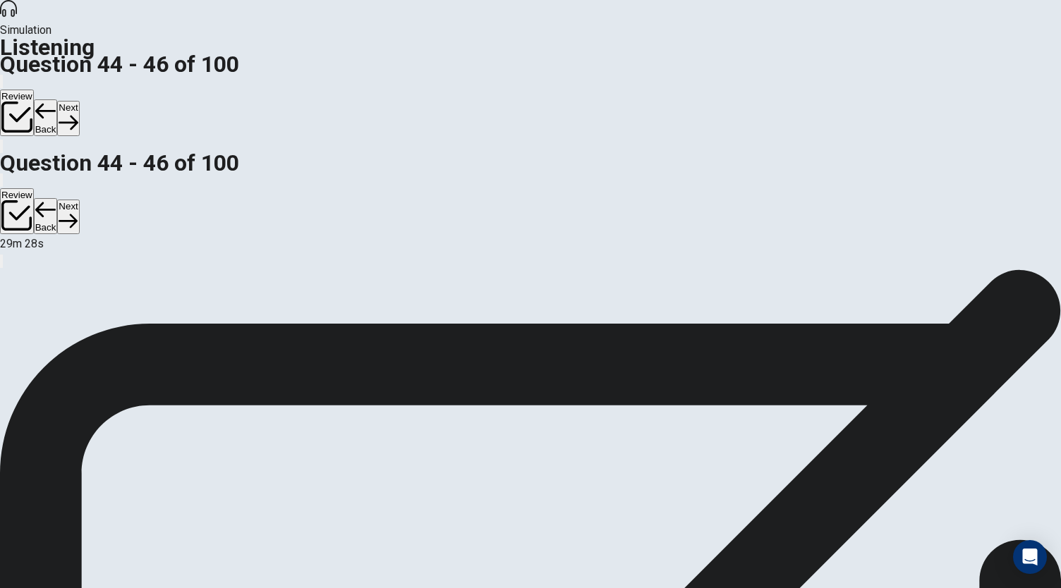
scroll to position [141, 0]
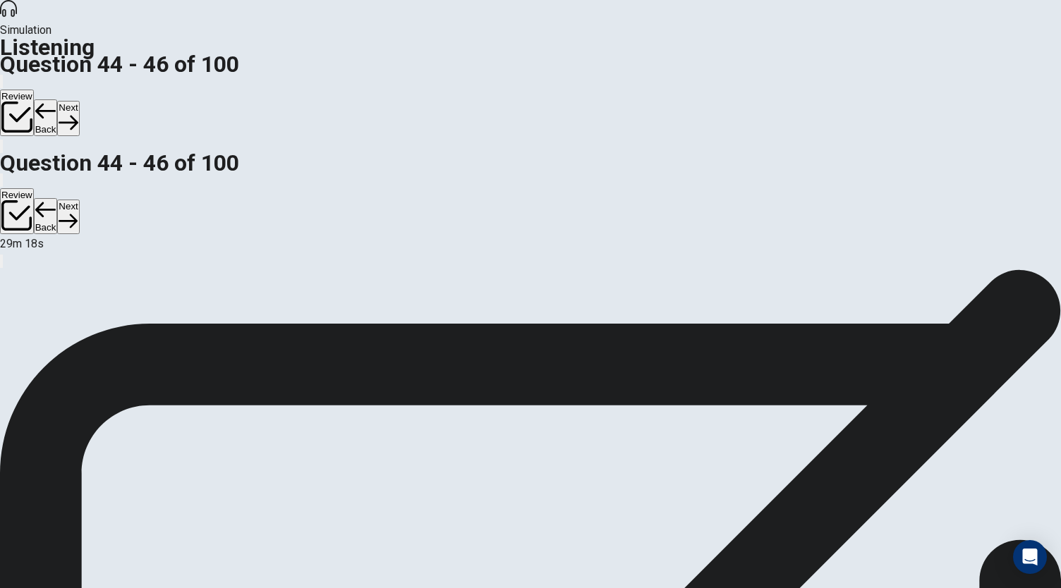
scroll to position [84, 0]
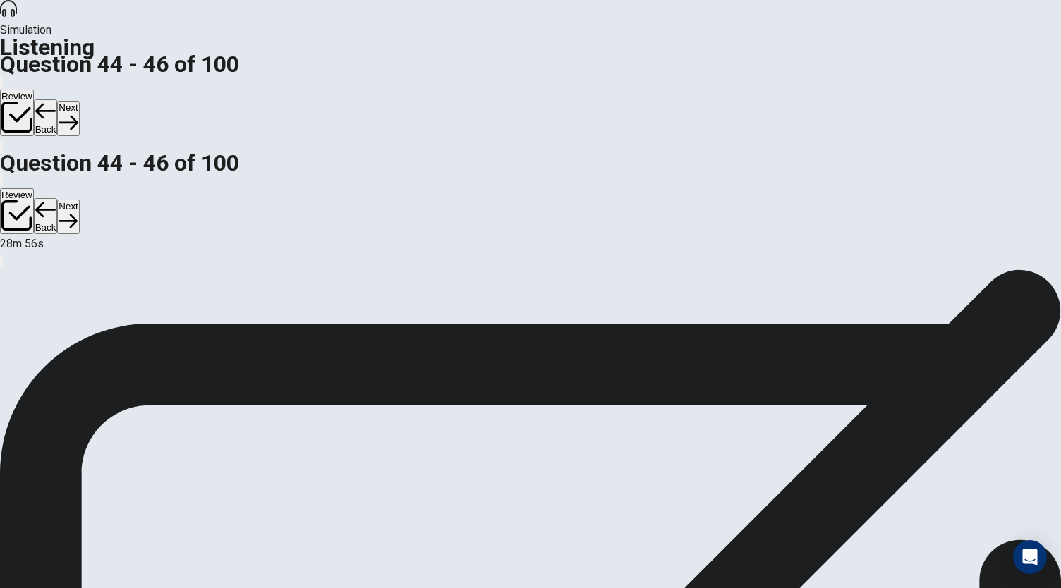
scroll to position [141, 0]
click at [79, 101] on button "Next" at bounding box center [68, 118] width 22 height 35
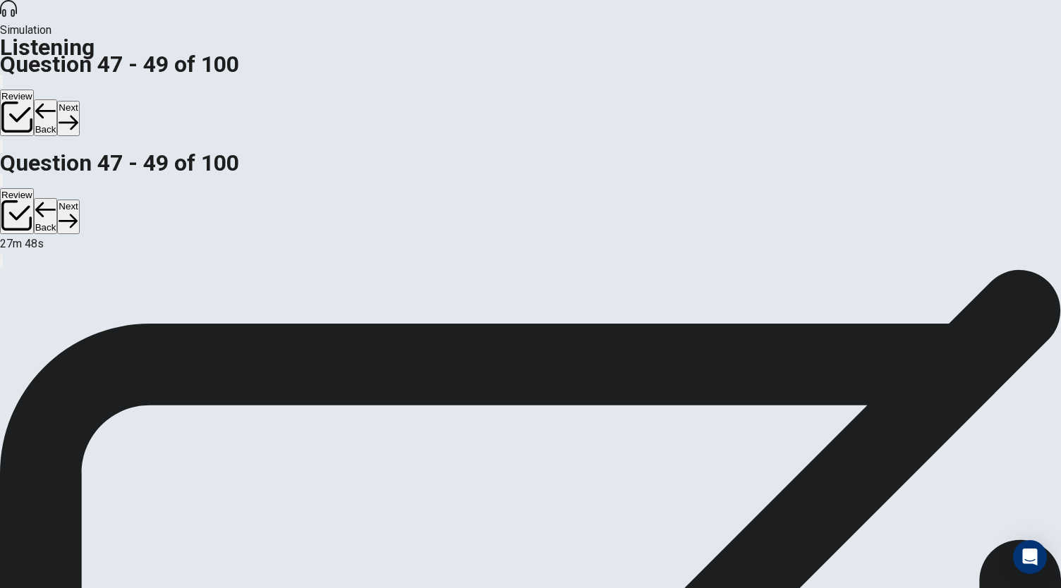
click at [79, 101] on button "Next" at bounding box center [68, 118] width 22 height 35
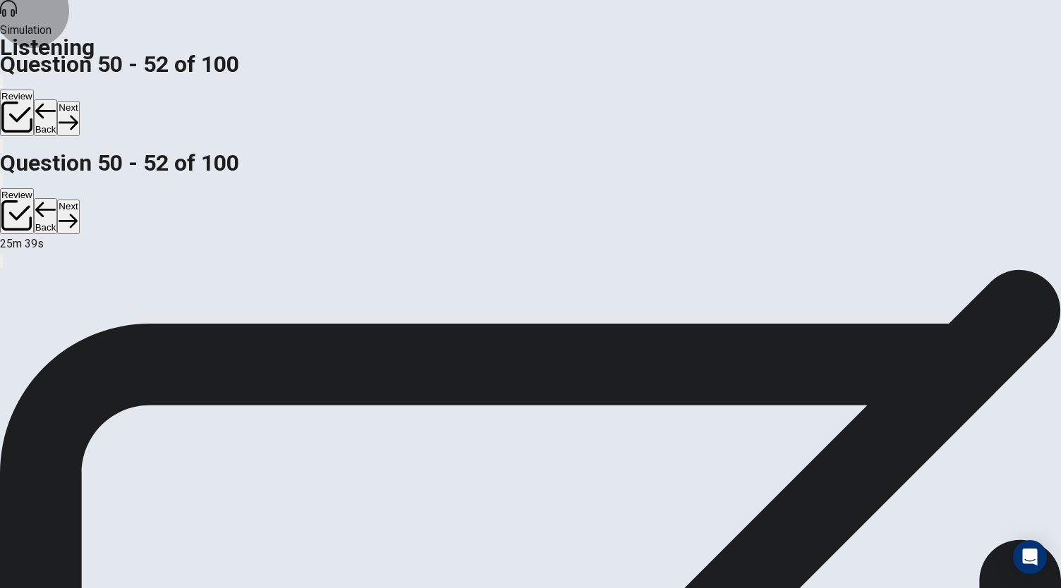
click at [79, 101] on button "Next" at bounding box center [68, 118] width 22 height 35
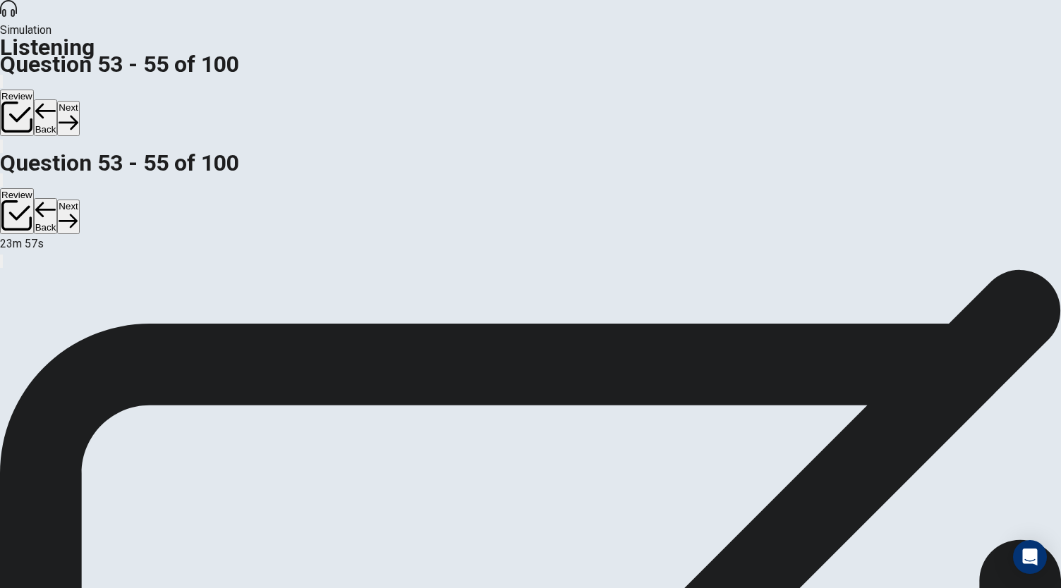
click at [79, 101] on button "Next" at bounding box center [68, 118] width 22 height 35
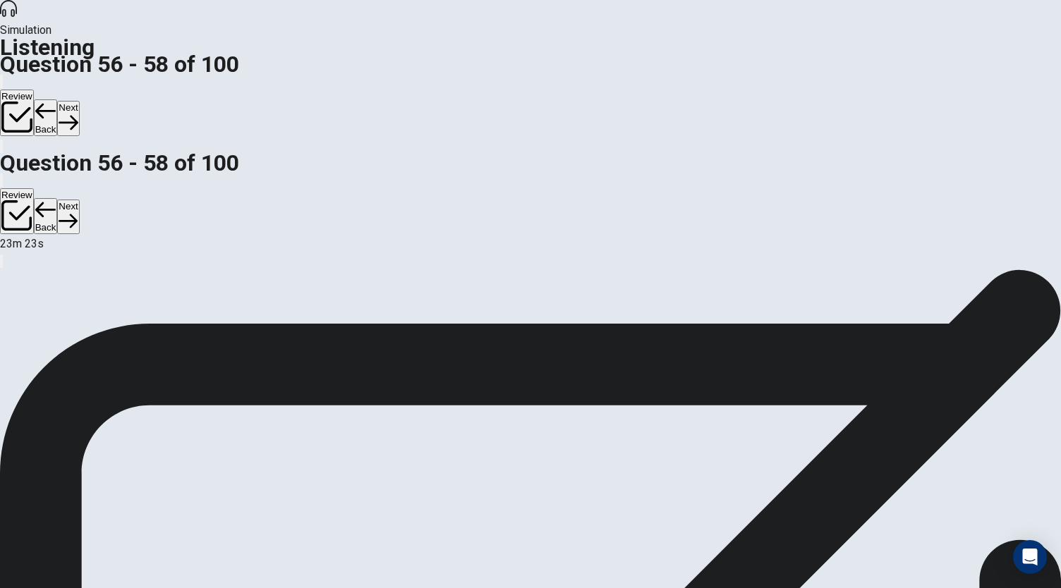
scroll to position [84, 0]
click at [79, 101] on button "Next" at bounding box center [68, 118] width 22 height 35
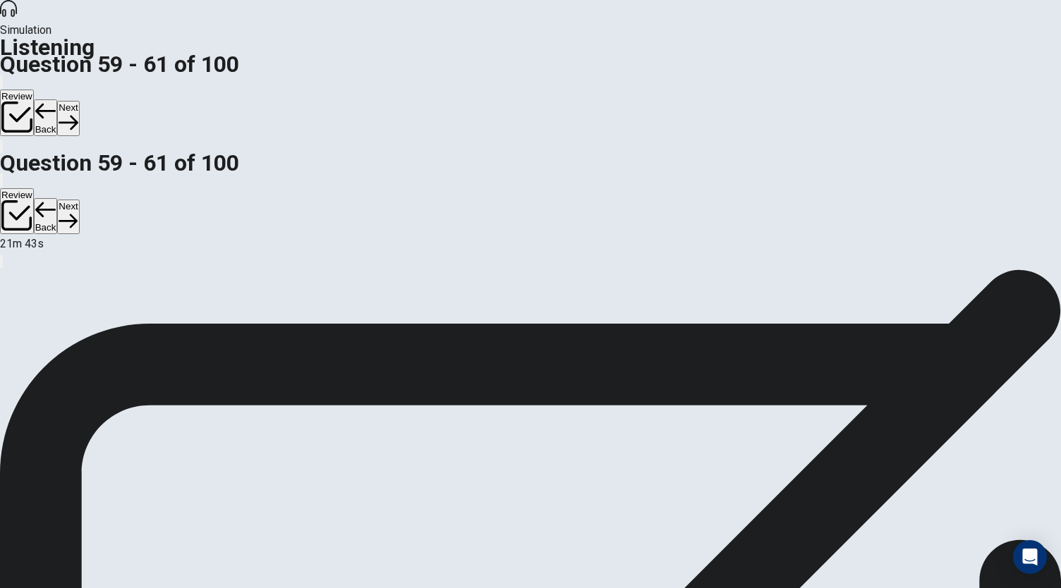
scroll to position [175, 0]
click at [79, 101] on button "Next" at bounding box center [68, 118] width 22 height 35
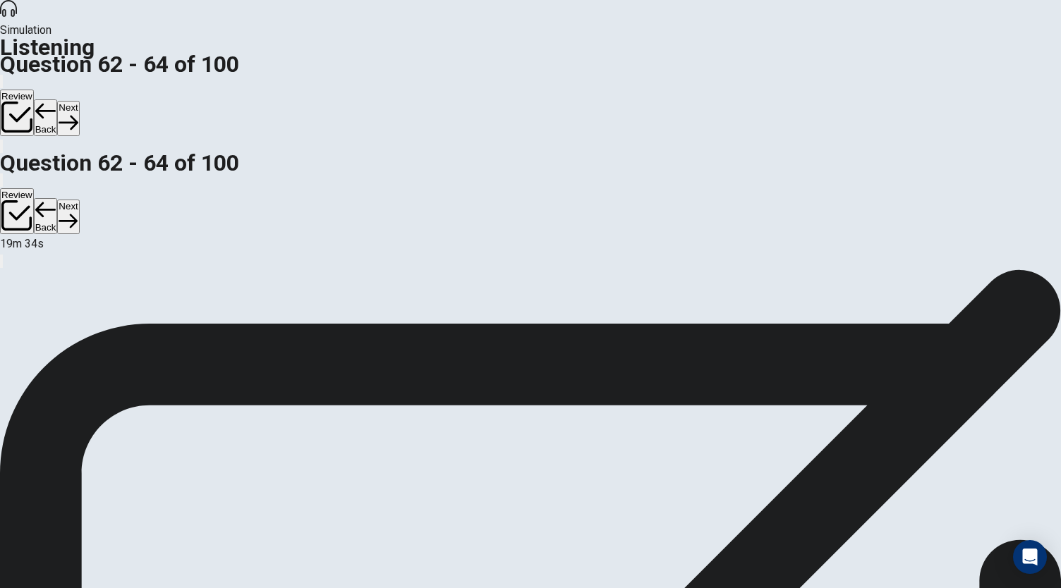
scroll to position [158, 0]
click at [79, 101] on button "Next" at bounding box center [68, 118] width 22 height 35
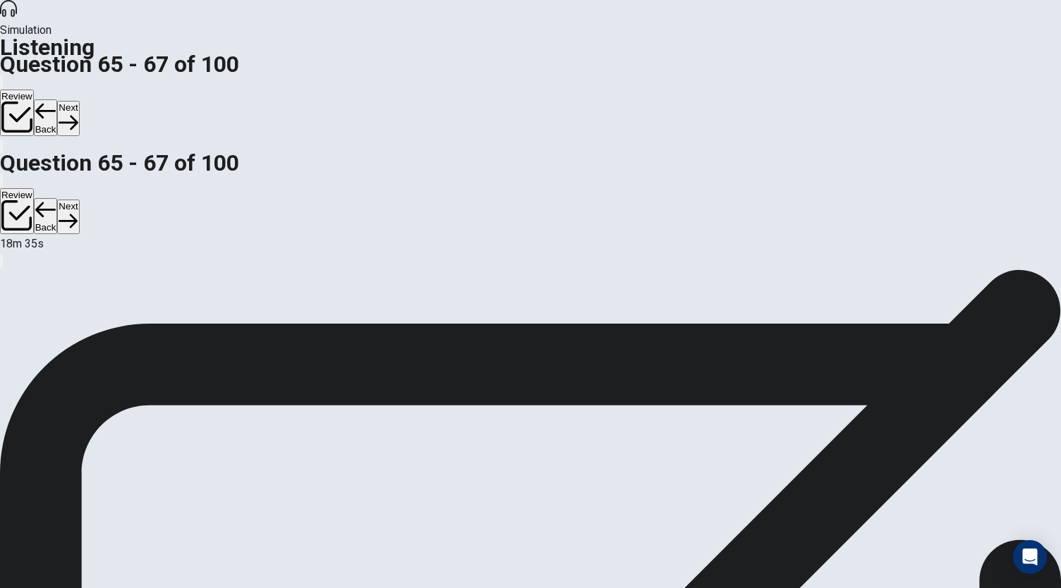
scroll to position [158, 0]
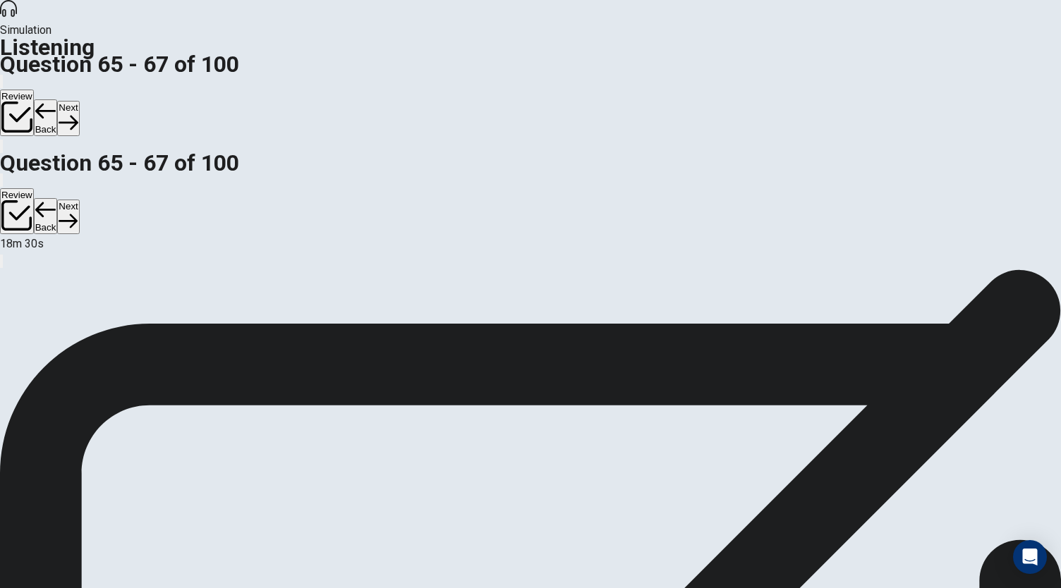
scroll to position [84, 0]
click at [78, 113] on icon "button" at bounding box center [68, 122] width 19 height 19
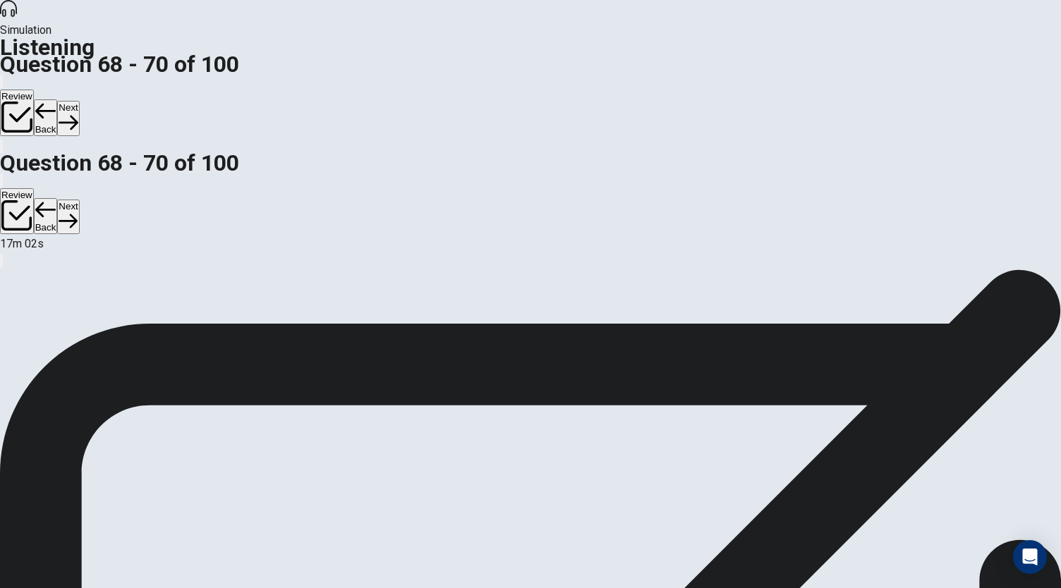
scroll to position [141, 0]
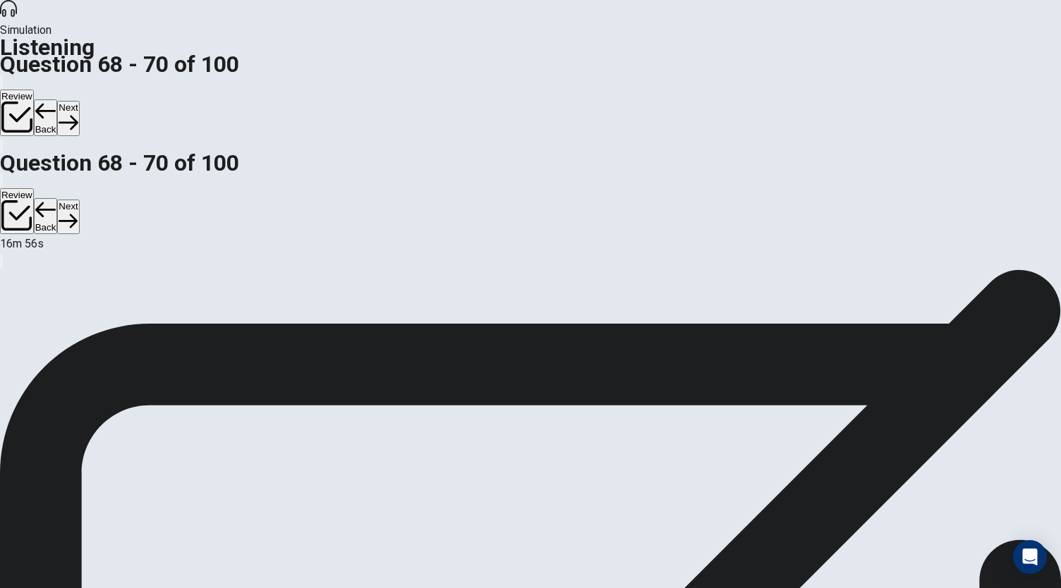
scroll to position [71, 0]
click at [78, 113] on icon "button" at bounding box center [68, 122] width 19 height 19
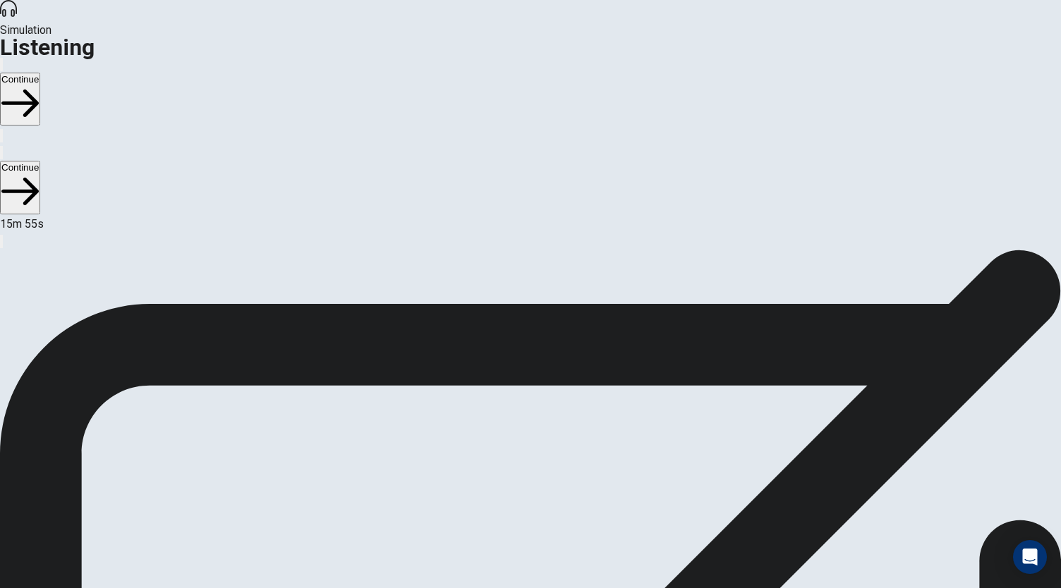
click at [40, 73] on button "Continue" at bounding box center [20, 99] width 40 height 53
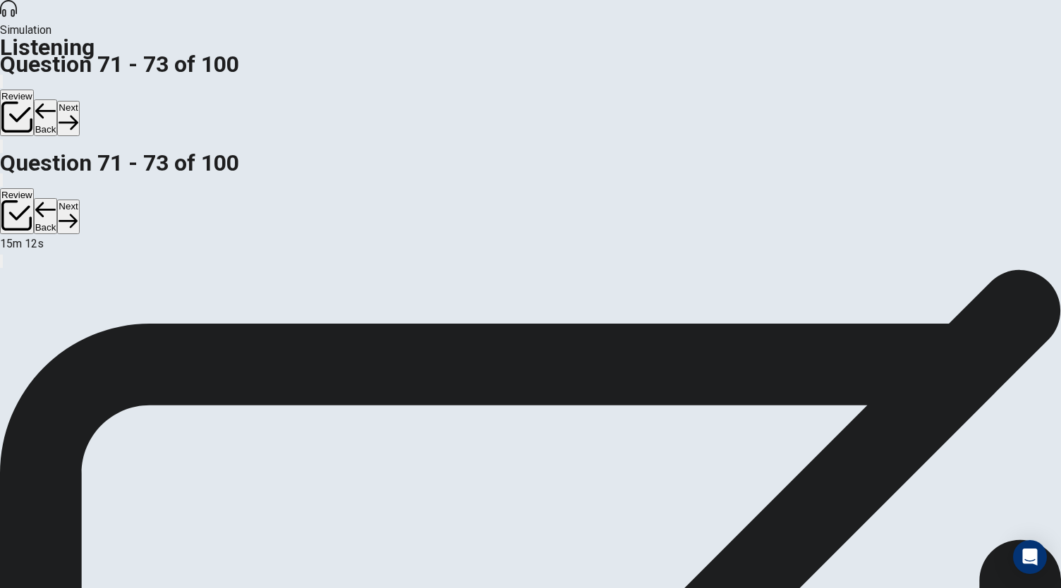
click at [79, 101] on button "Next" at bounding box center [68, 118] width 22 height 35
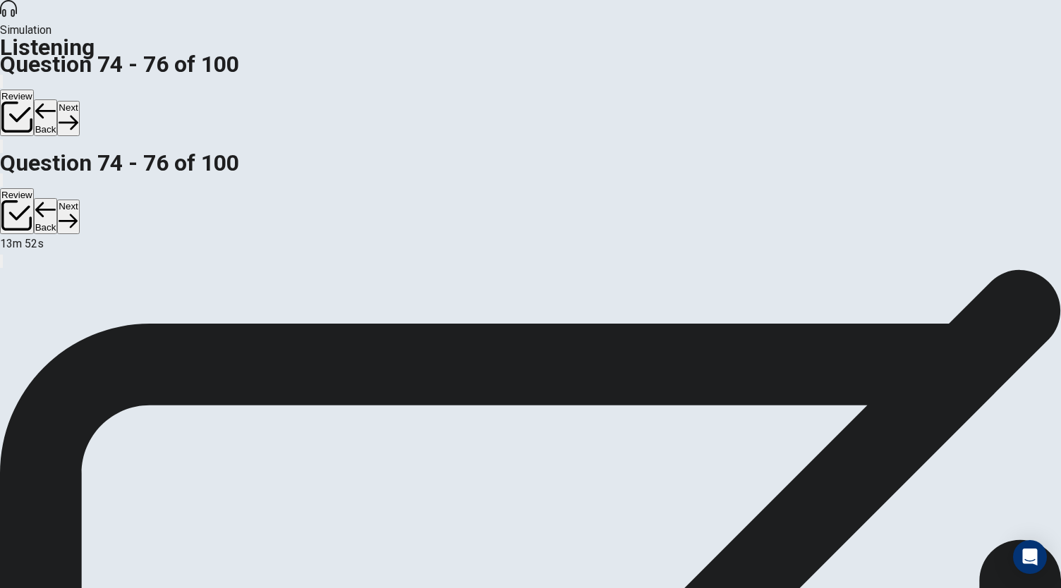
scroll to position [0, 0]
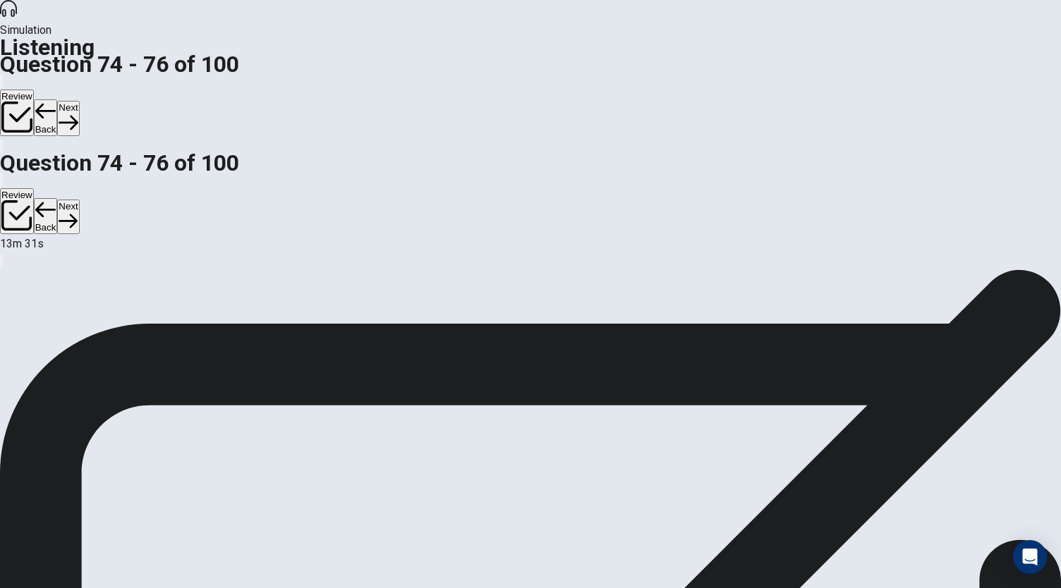
scroll to position [71, 0]
click at [79, 101] on button "Next" at bounding box center [68, 118] width 22 height 35
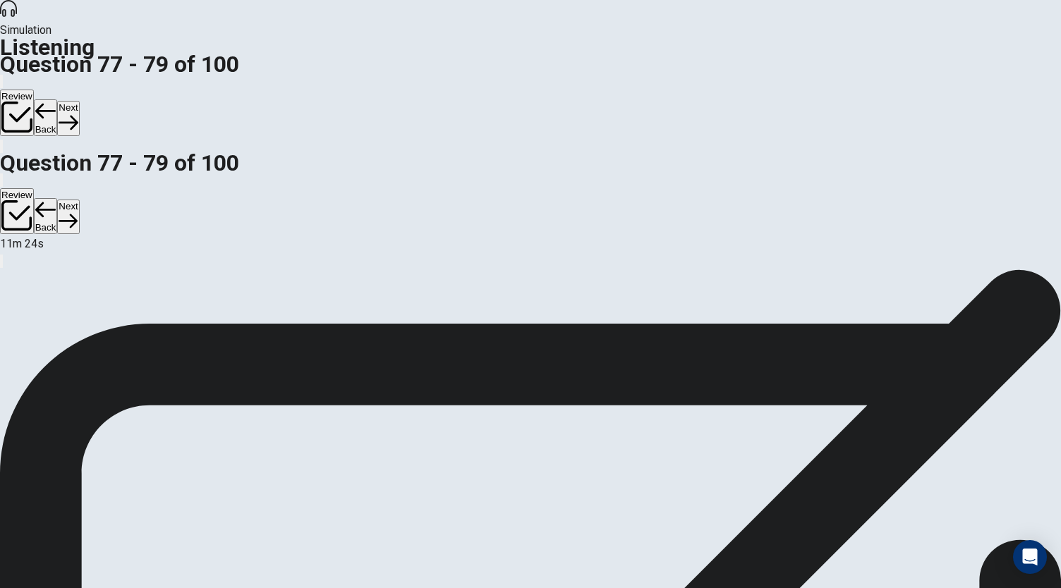
click at [79, 101] on button "Next" at bounding box center [68, 118] width 22 height 35
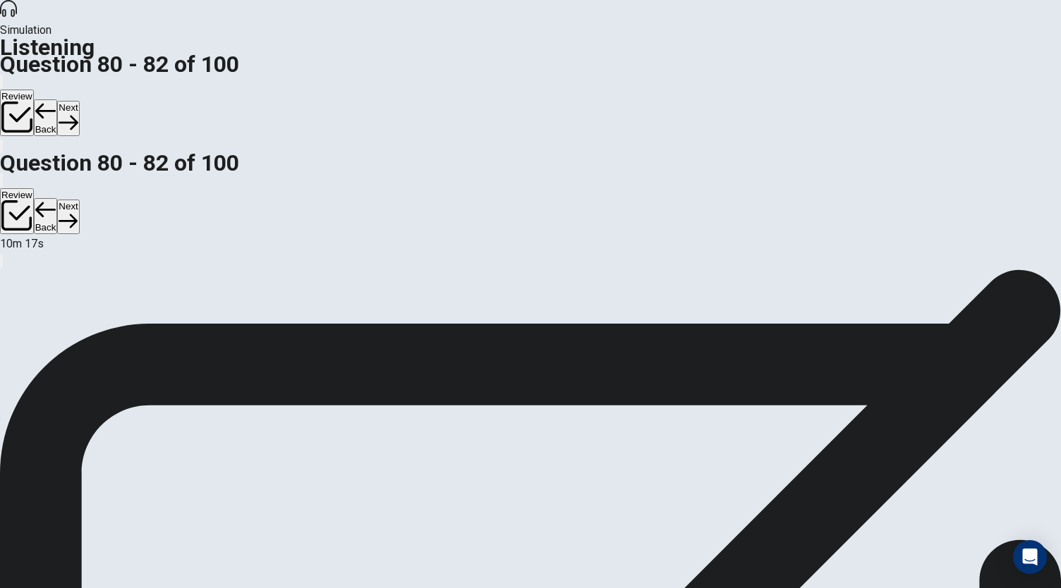
scroll to position [84, 0]
click at [79, 101] on button "Next" at bounding box center [68, 118] width 22 height 35
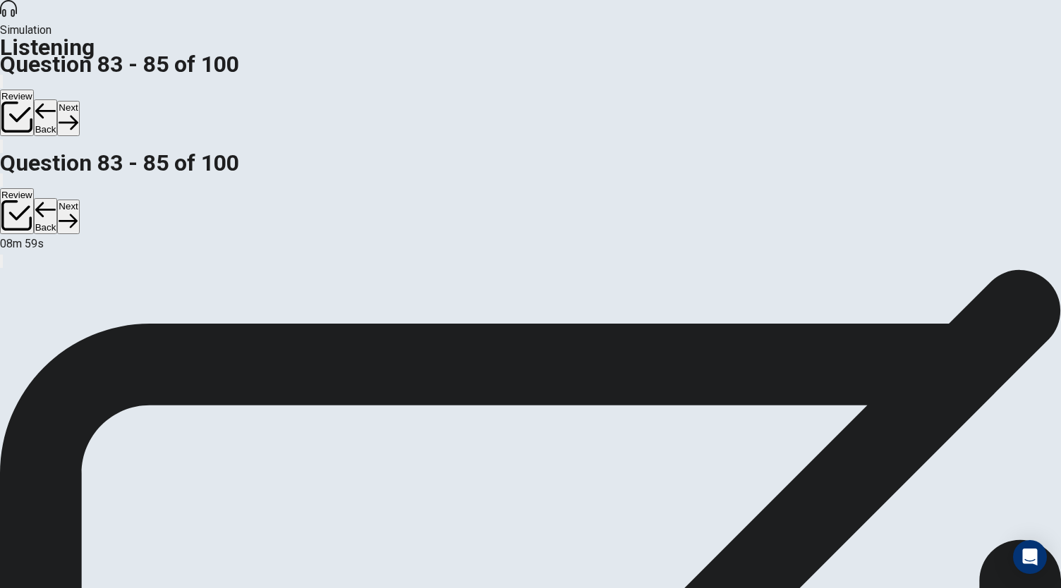
scroll to position [71, 0]
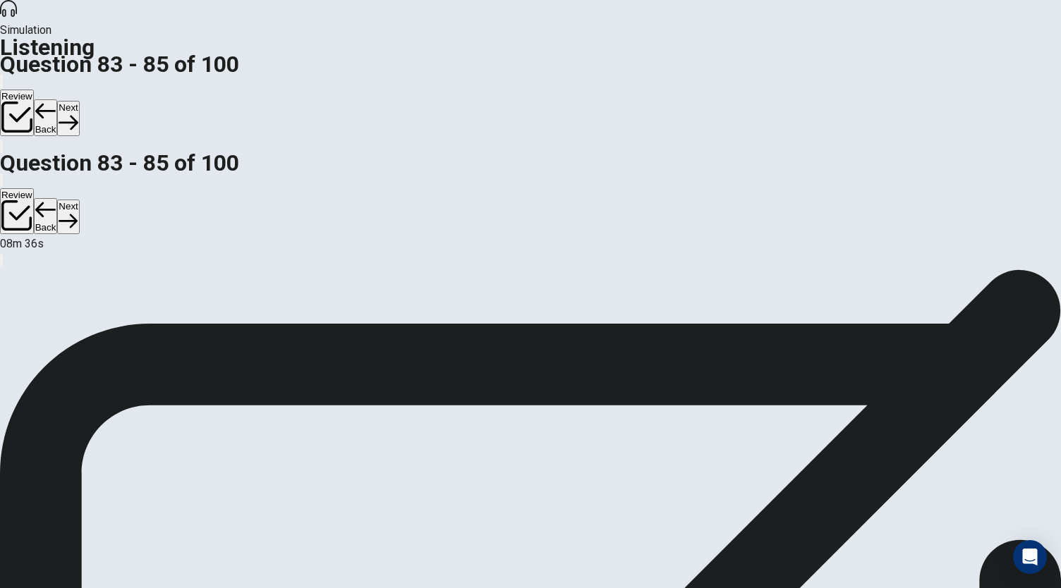
scroll to position [141, 0]
click at [79, 101] on button "Next" at bounding box center [68, 118] width 22 height 35
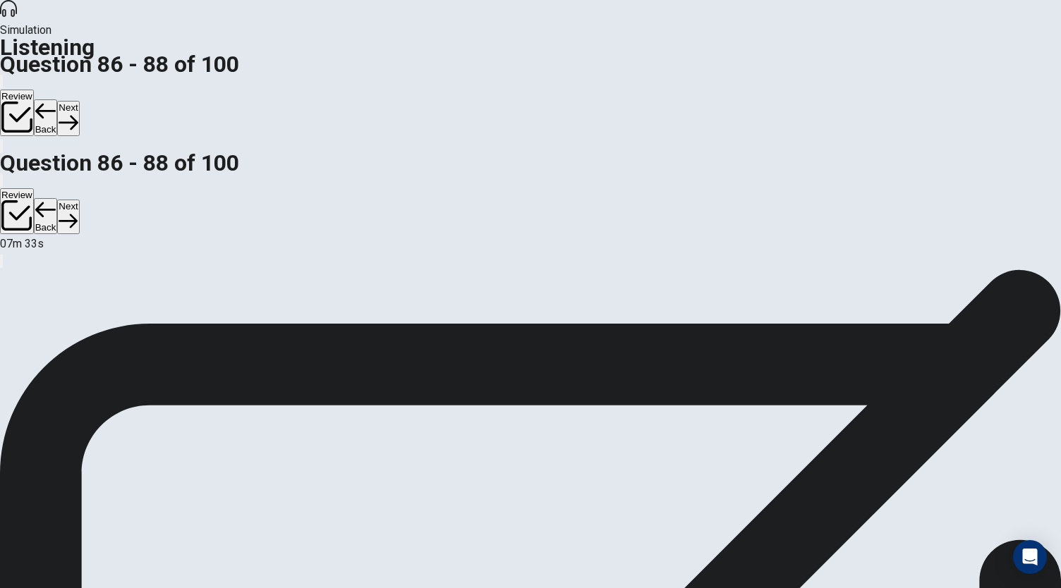
scroll to position [158, 0]
click at [79, 101] on button "Next" at bounding box center [68, 118] width 22 height 35
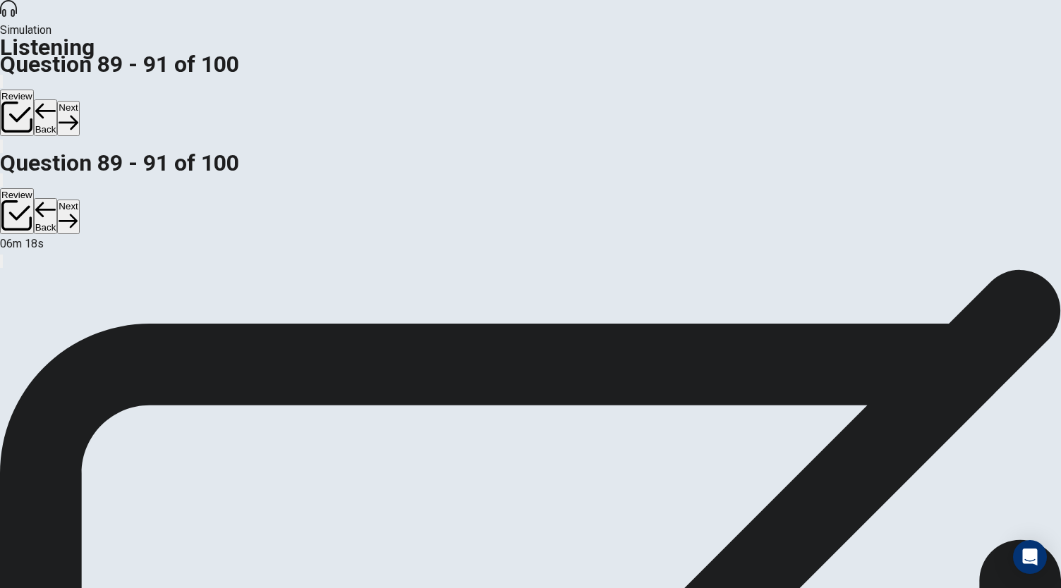
scroll to position [0, 0]
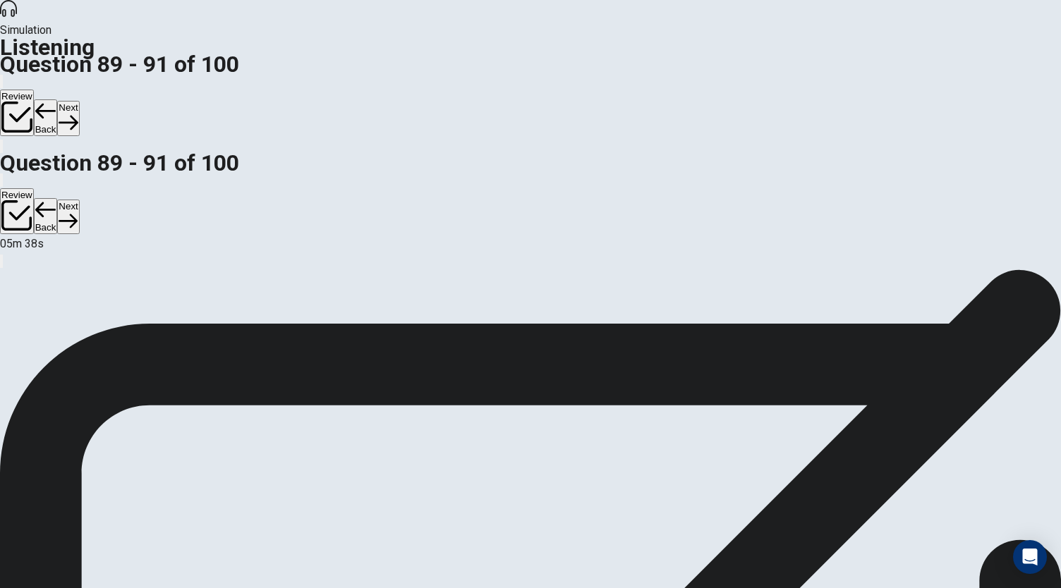
scroll to position [0, 0]
click at [79, 101] on button "Next" at bounding box center [68, 118] width 22 height 35
click at [58, 99] on button "Back" at bounding box center [46, 117] width 24 height 37
click at [79, 101] on button "Next" at bounding box center [68, 118] width 22 height 35
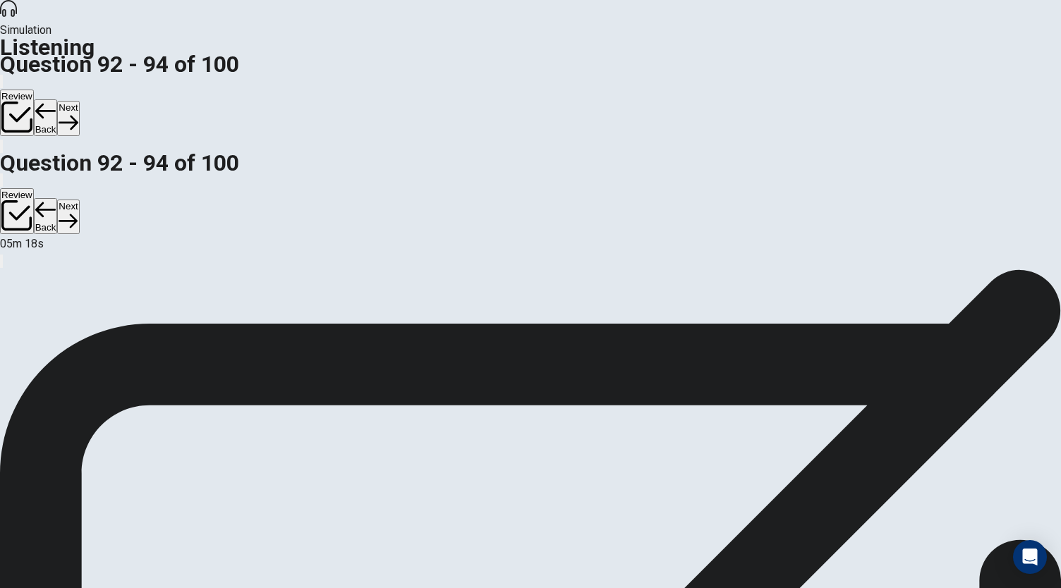
scroll to position [0, 0]
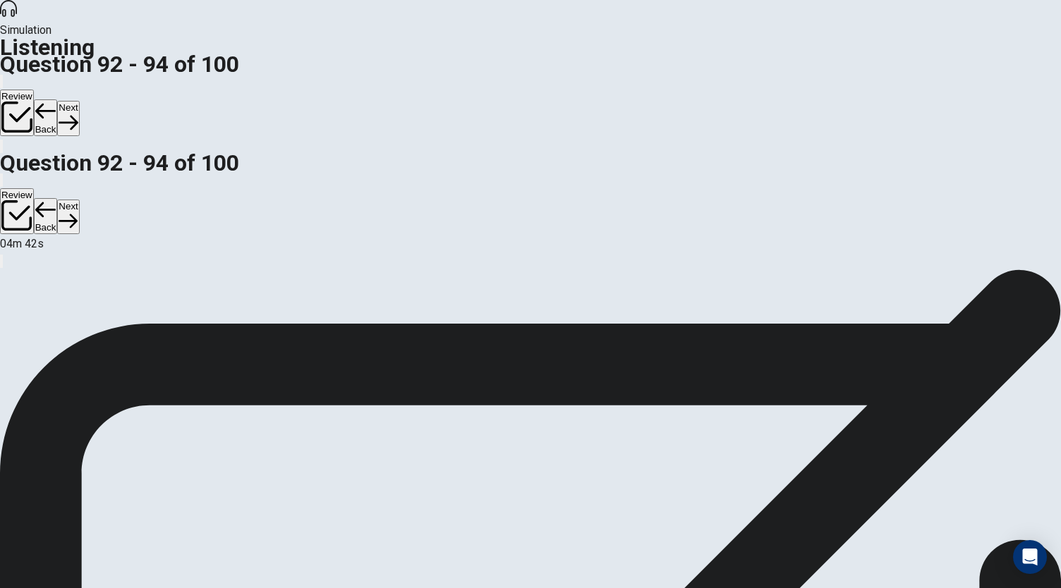
scroll to position [84, 0]
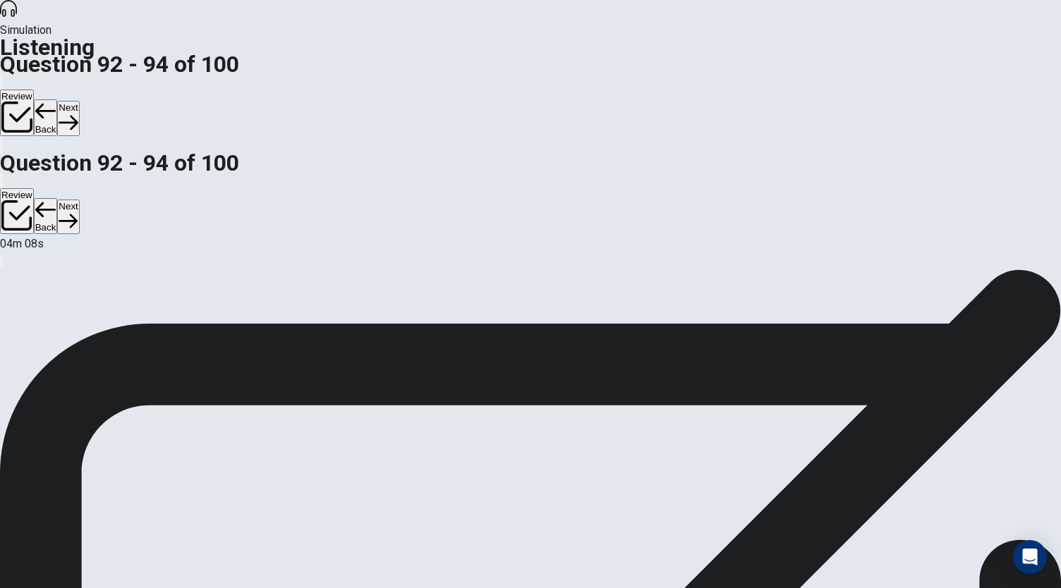
scroll to position [141, 0]
click at [79, 101] on button "Next" at bounding box center [68, 118] width 22 height 35
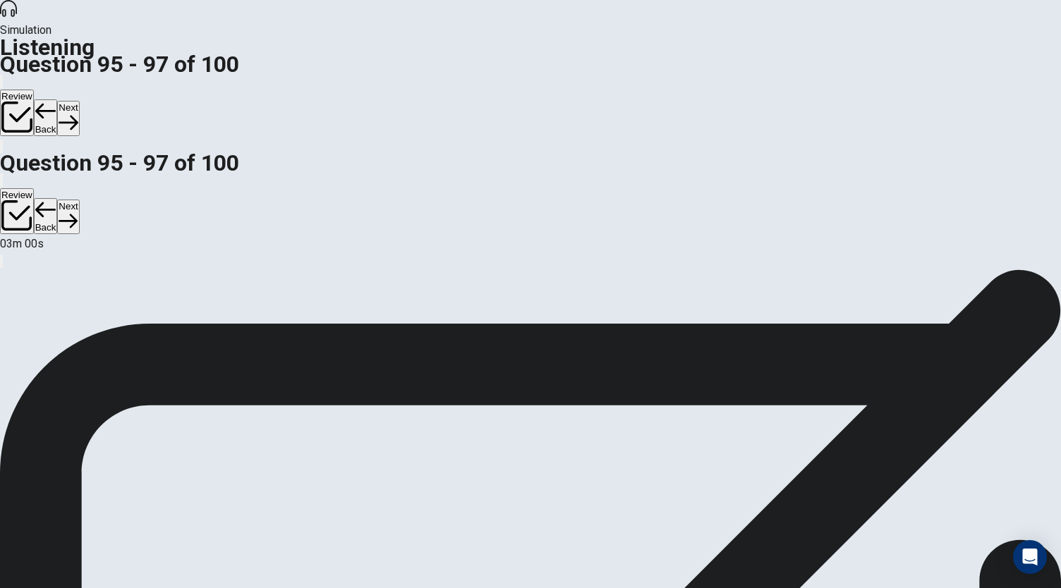
scroll to position [158, 0]
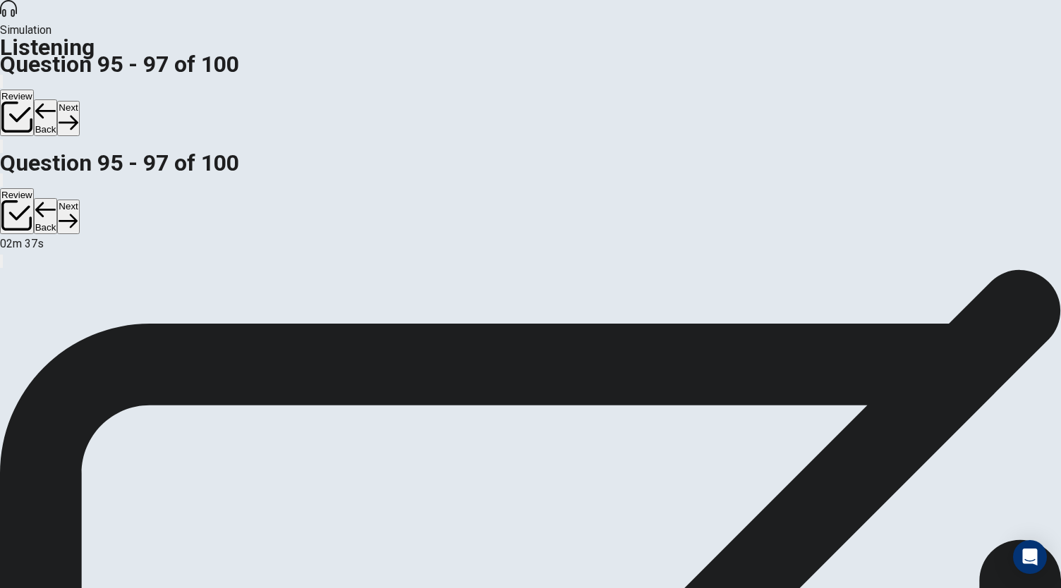
click at [79, 101] on button "Next" at bounding box center [68, 118] width 22 height 35
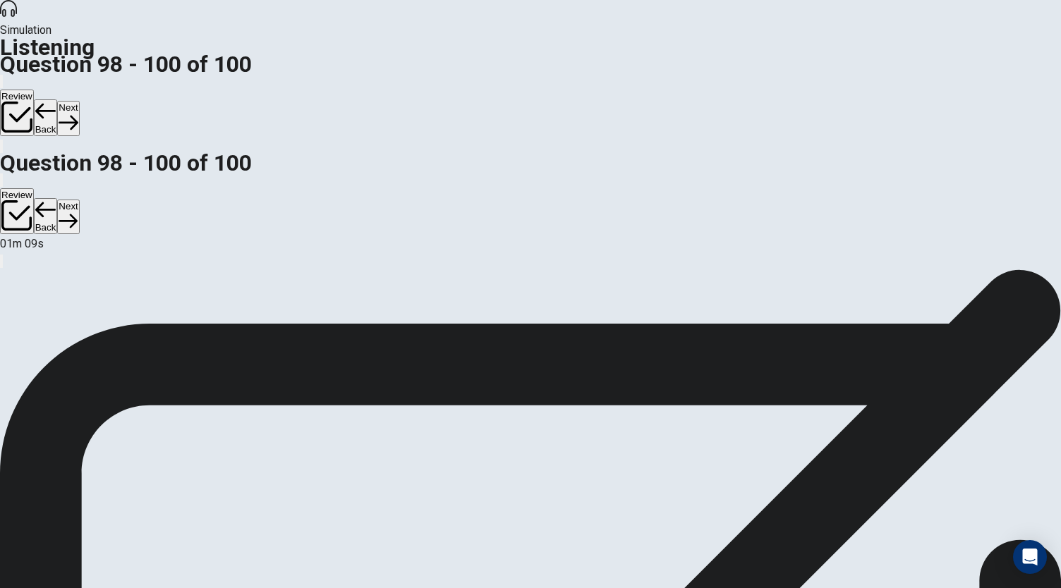
scroll to position [0, 0]
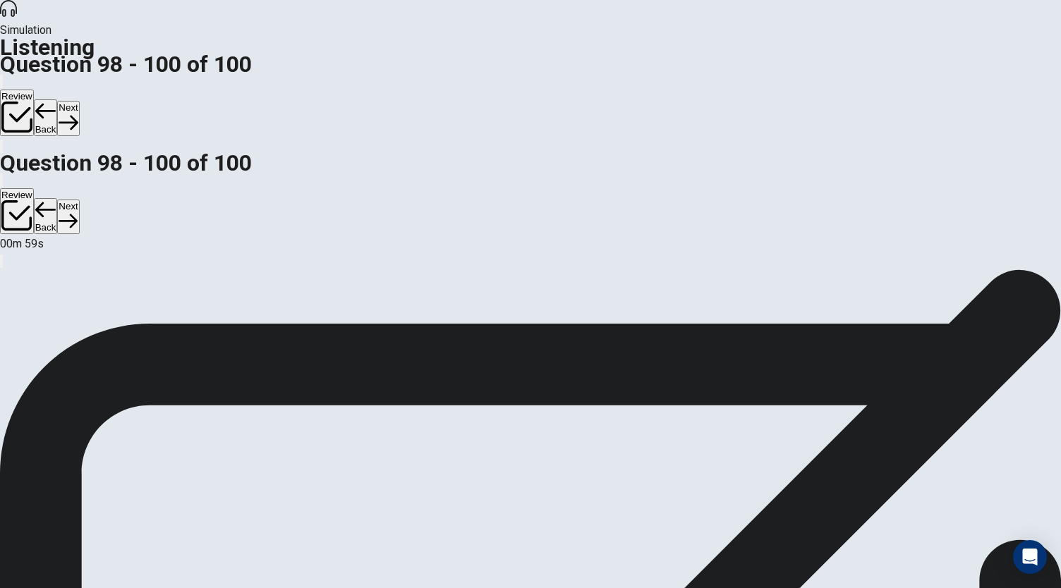
scroll to position [158, 0]
click at [79, 101] on button "Next" at bounding box center [68, 118] width 22 height 35
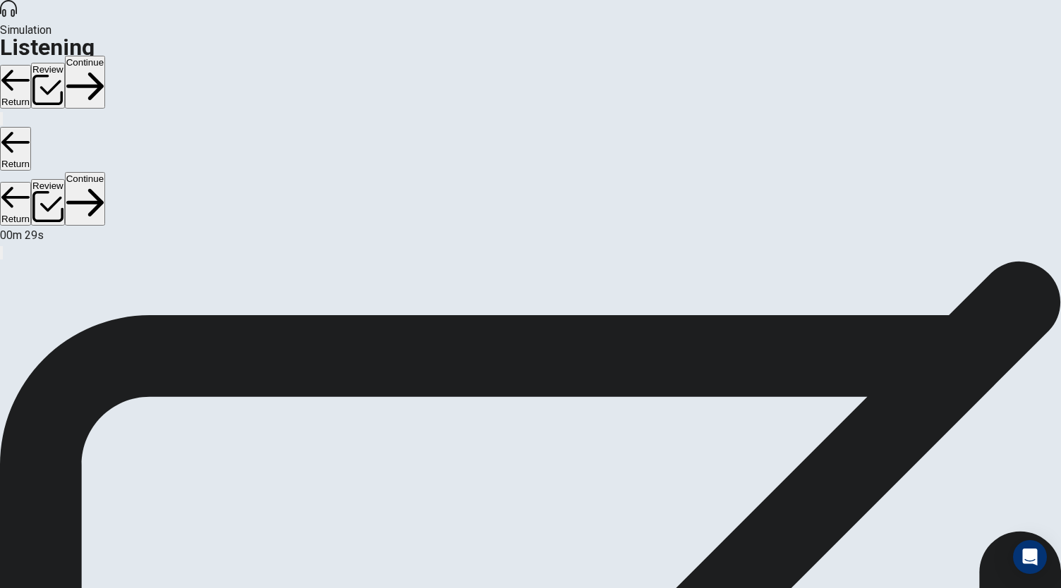
click at [105, 56] on button "Continue" at bounding box center [85, 82] width 40 height 53
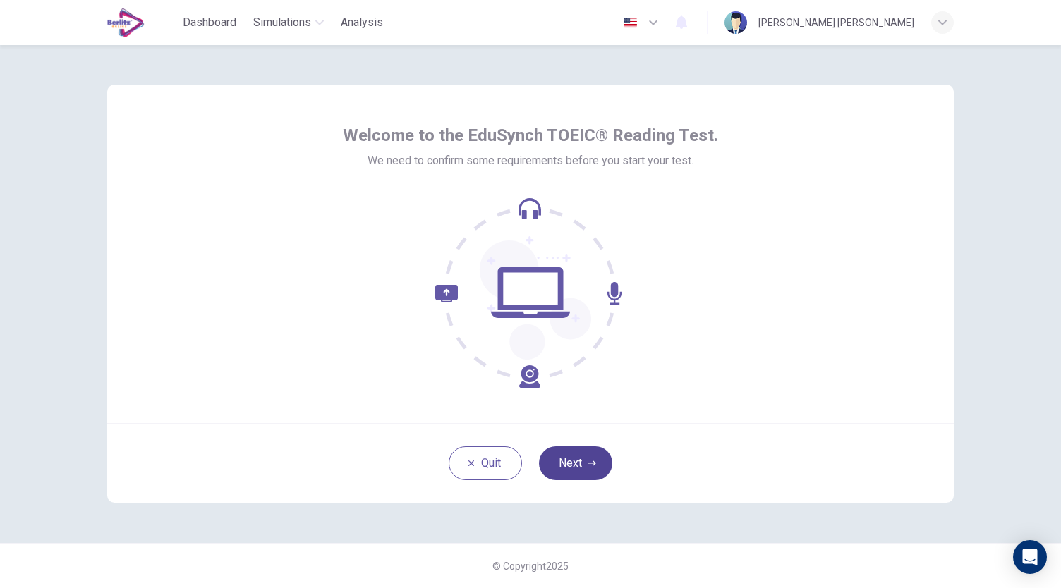
click at [590, 466] on icon "button" at bounding box center [592, 463] width 8 height 8
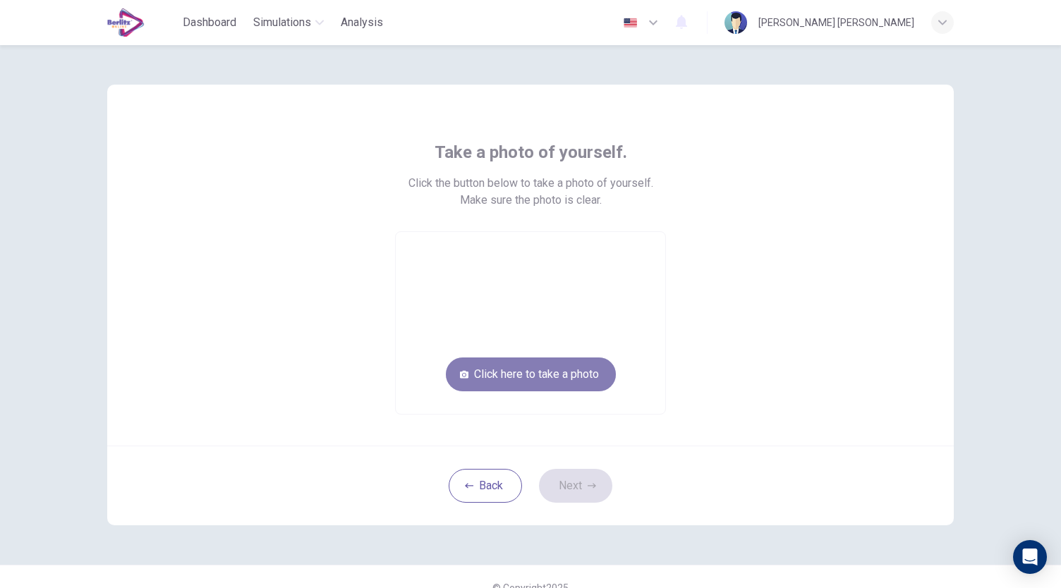
click at [567, 372] on button "Click here to take a photo" at bounding box center [531, 375] width 170 height 34
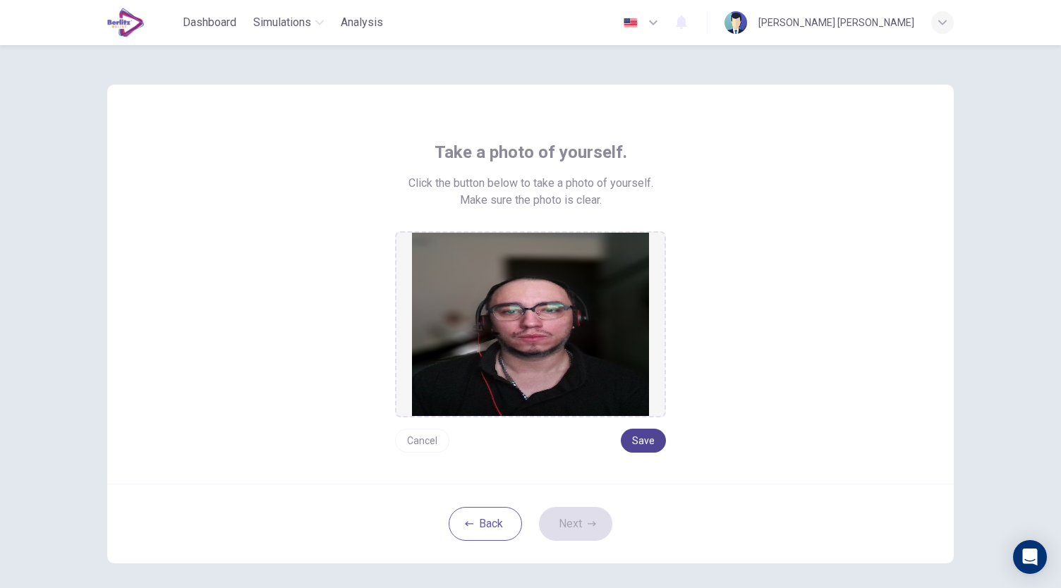
click at [650, 437] on button "Save" at bounding box center [643, 441] width 45 height 24
click at [572, 525] on button "Next" at bounding box center [575, 524] width 73 height 34
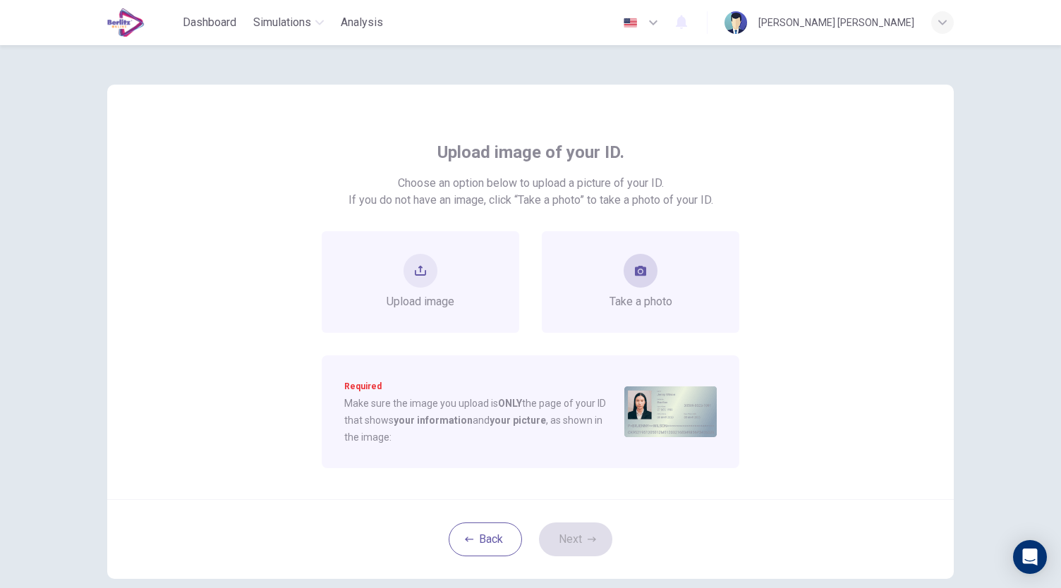
click at [628, 280] on button "take photo" at bounding box center [640, 271] width 34 height 34
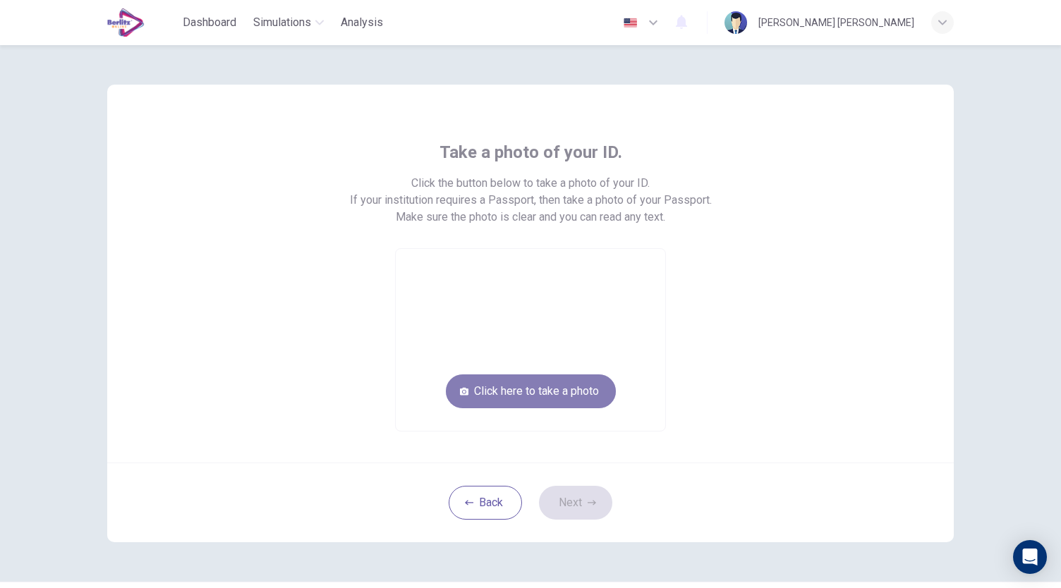
click at [559, 389] on button "Click here to take a photo" at bounding box center [531, 392] width 170 height 34
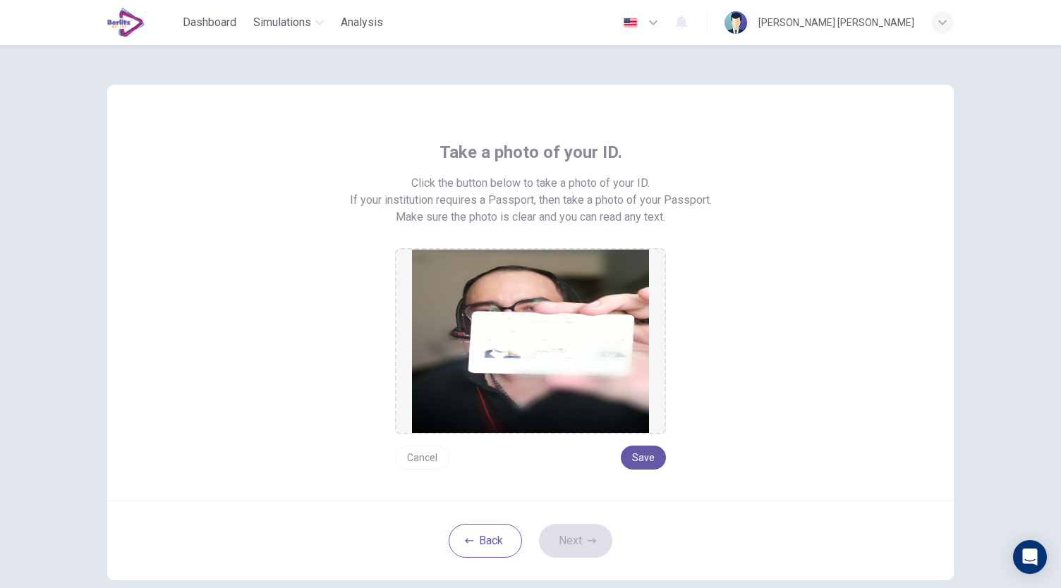
click at [425, 461] on button "Cancel" at bounding box center [422, 458] width 54 height 24
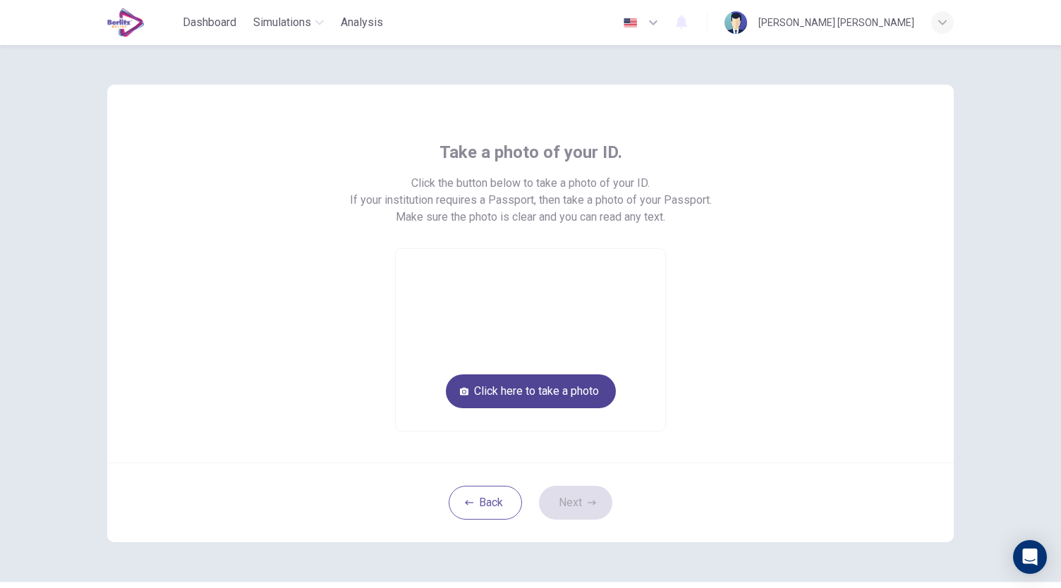
click at [549, 391] on button "Click here to take a photo" at bounding box center [531, 392] width 170 height 34
click at [565, 403] on button "Click here to take a photo" at bounding box center [531, 392] width 170 height 34
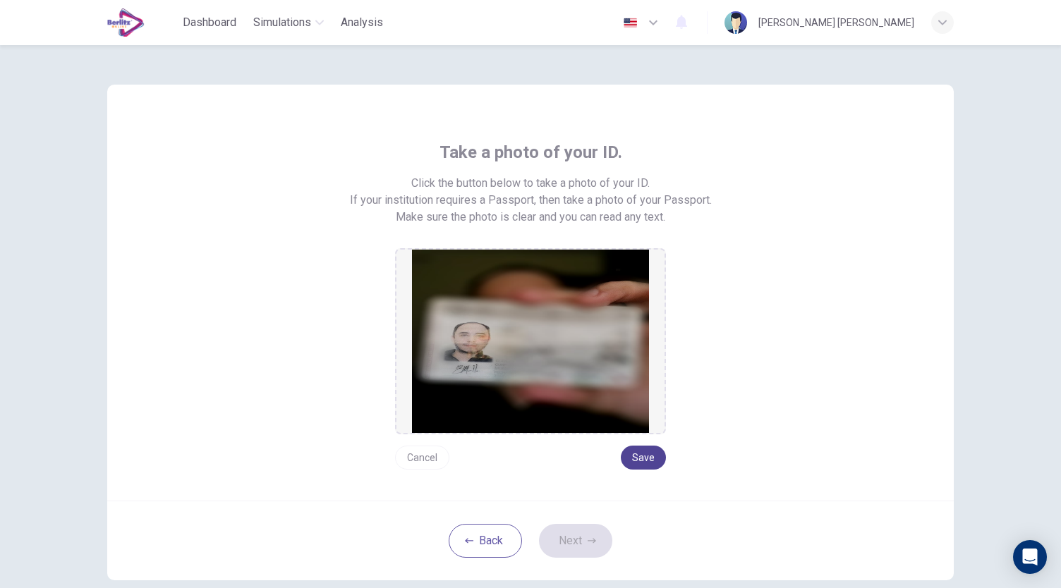
click at [653, 456] on button "Save" at bounding box center [643, 458] width 45 height 24
click at [601, 545] on button "Next" at bounding box center [575, 541] width 73 height 34
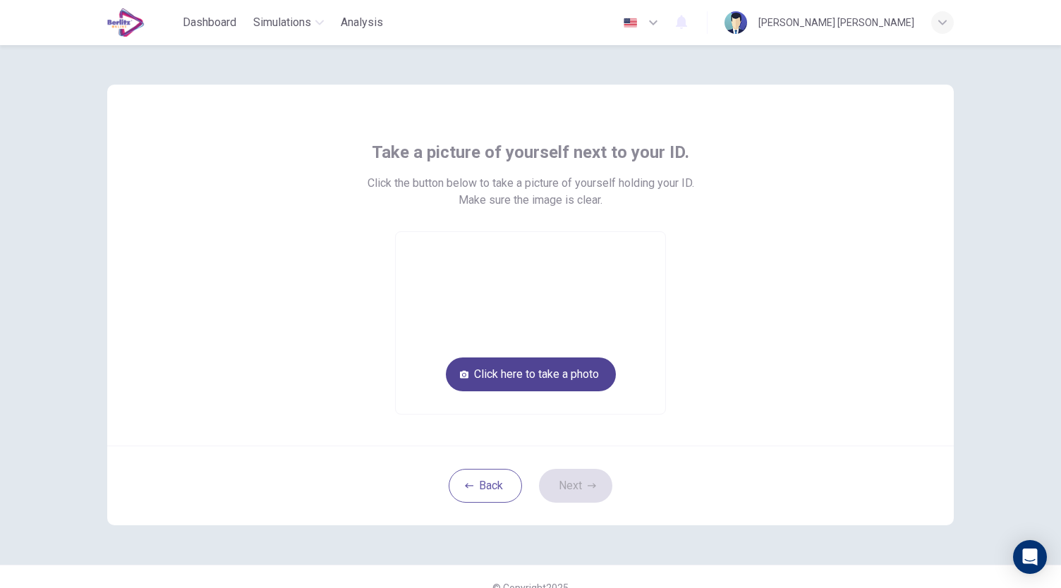
click at [569, 370] on button "Click here to take a photo" at bounding box center [531, 375] width 170 height 34
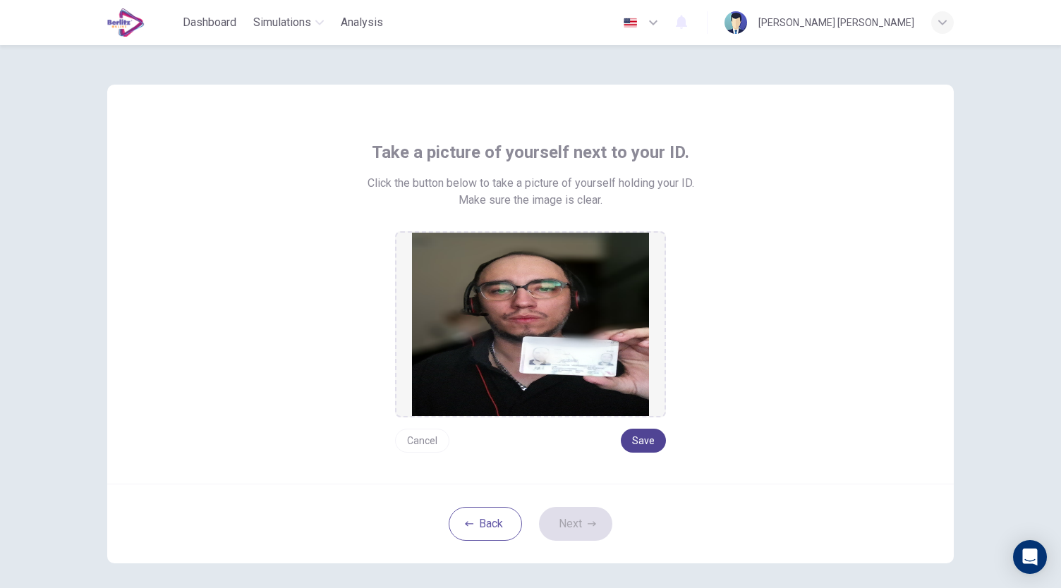
click at [638, 443] on button "Save" at bounding box center [643, 441] width 45 height 24
click at [581, 523] on button "Next" at bounding box center [575, 524] width 73 height 34
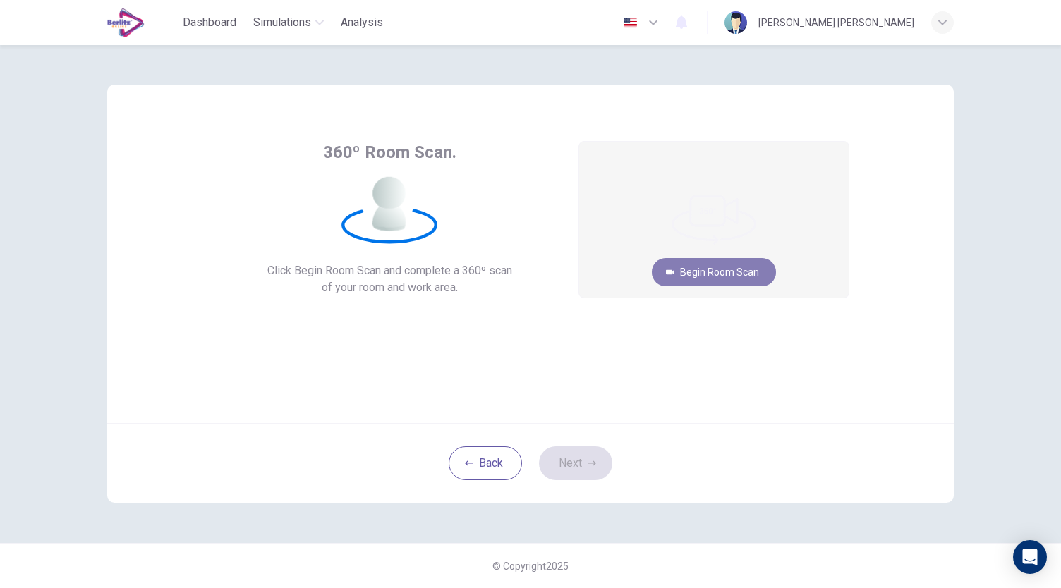
click at [720, 279] on button "Begin Room Scan" at bounding box center [714, 272] width 124 height 28
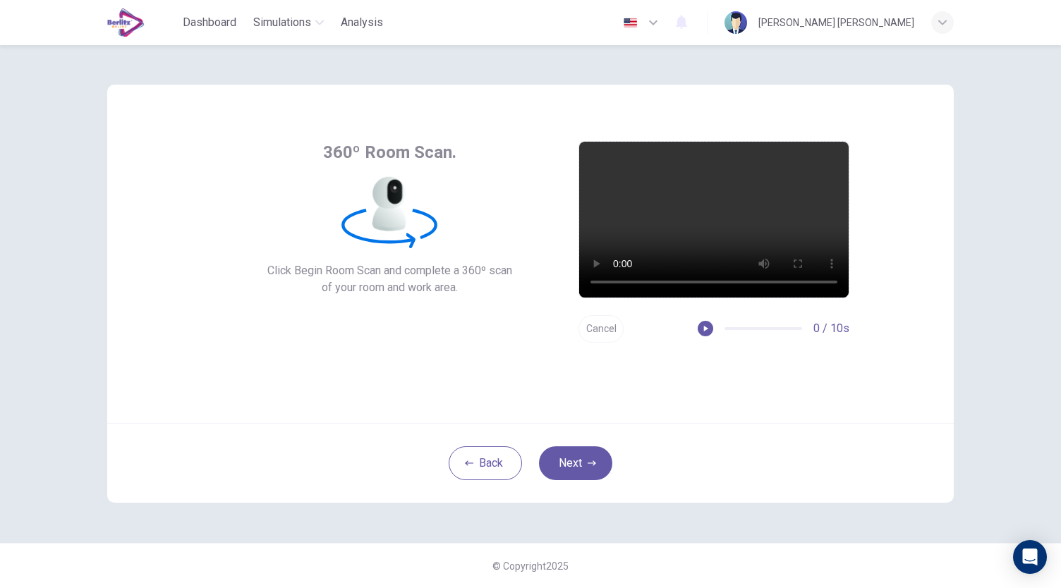
click at [612, 446] on div "Back Next" at bounding box center [530, 463] width 846 height 80
click at [600, 461] on button "Next" at bounding box center [575, 463] width 73 height 34
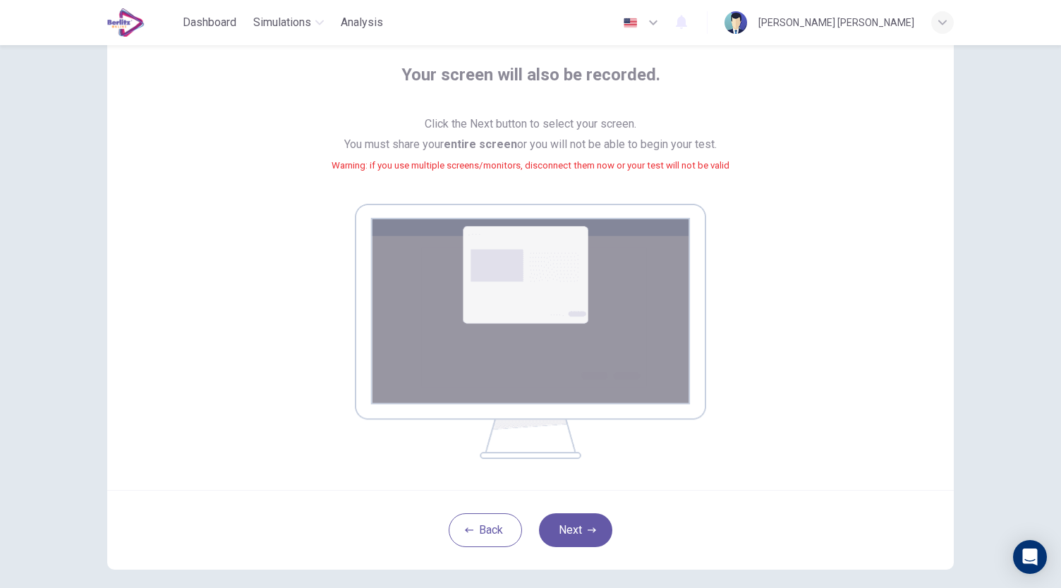
scroll to position [144, 0]
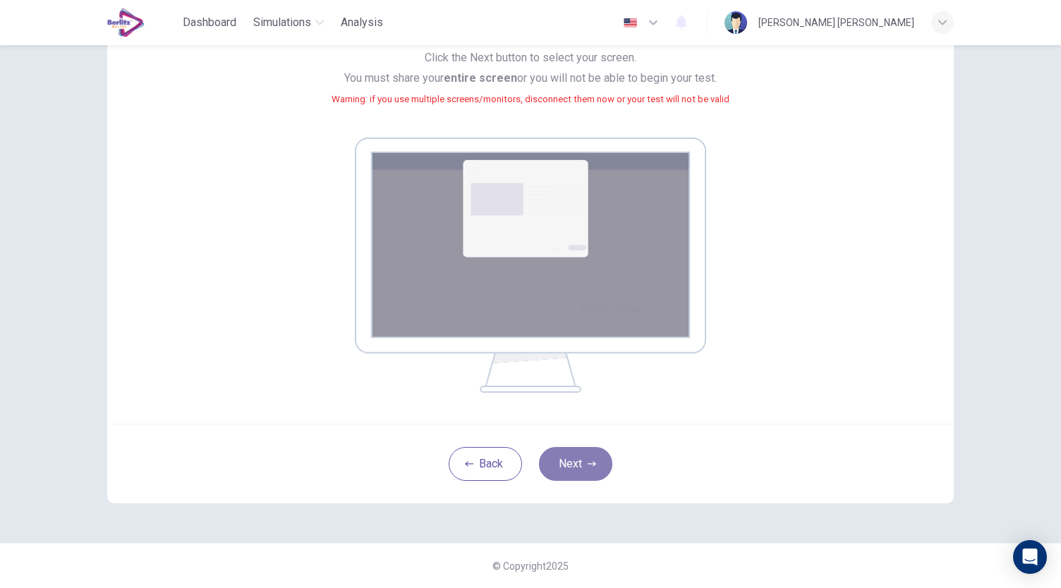
click at [588, 466] on icon "button" at bounding box center [592, 464] width 8 height 8
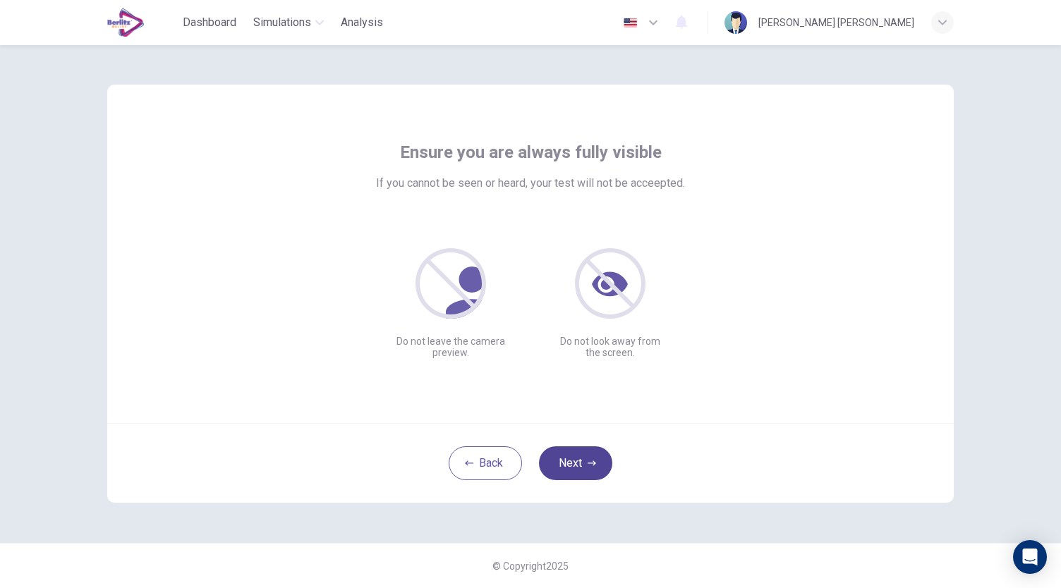
click at [554, 472] on button "Next" at bounding box center [575, 463] width 73 height 34
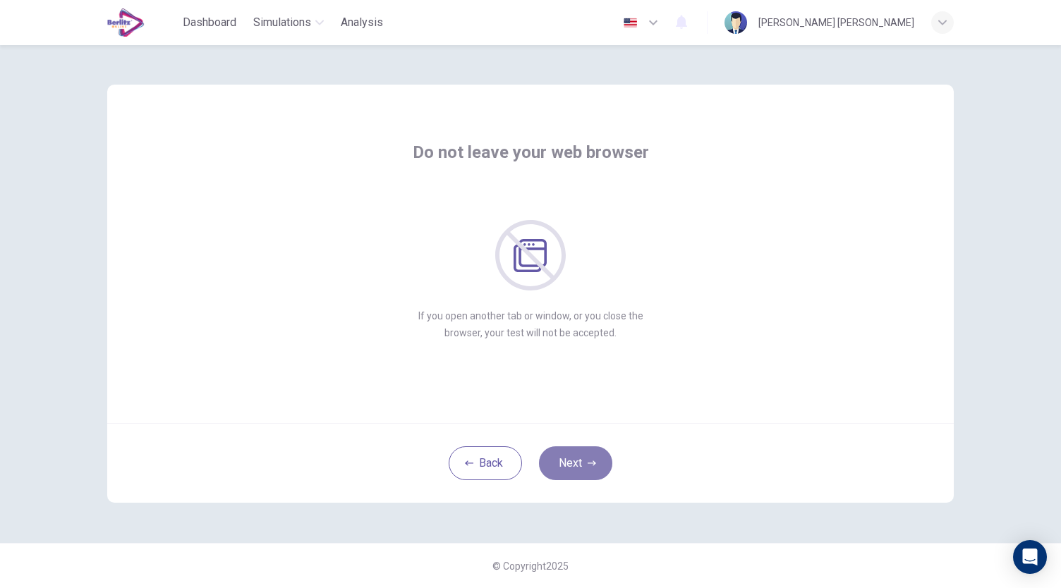
click at [576, 456] on button "Next" at bounding box center [575, 463] width 73 height 34
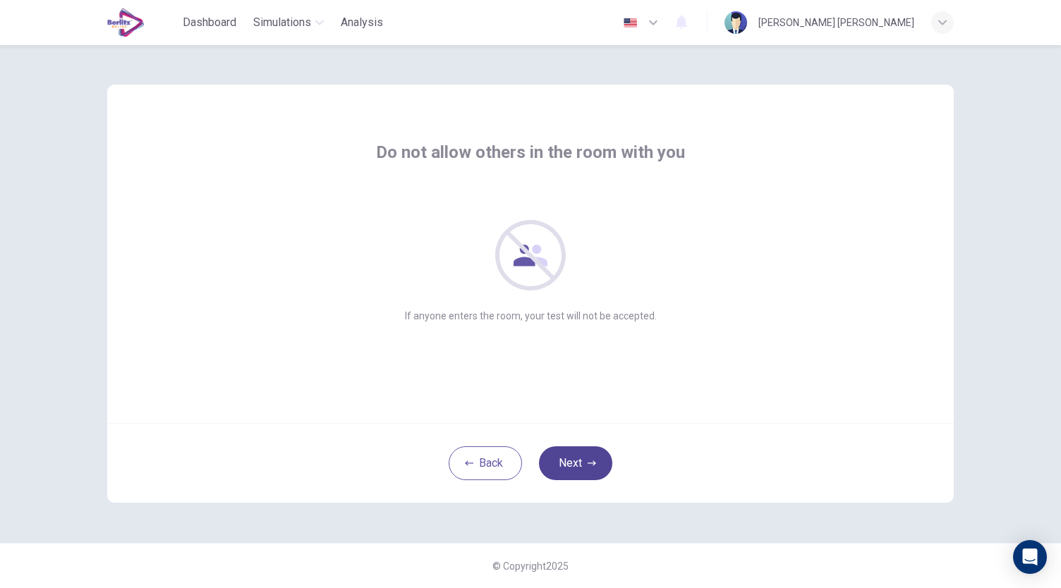
click at [592, 466] on icon "button" at bounding box center [592, 463] width 8 height 8
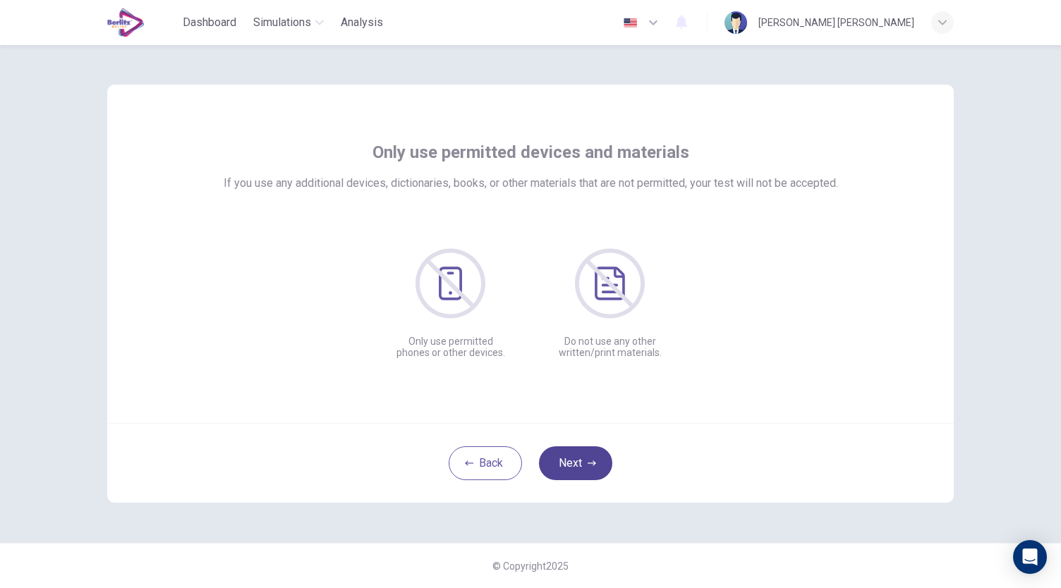
click at [592, 466] on icon "button" at bounding box center [592, 463] width 8 height 8
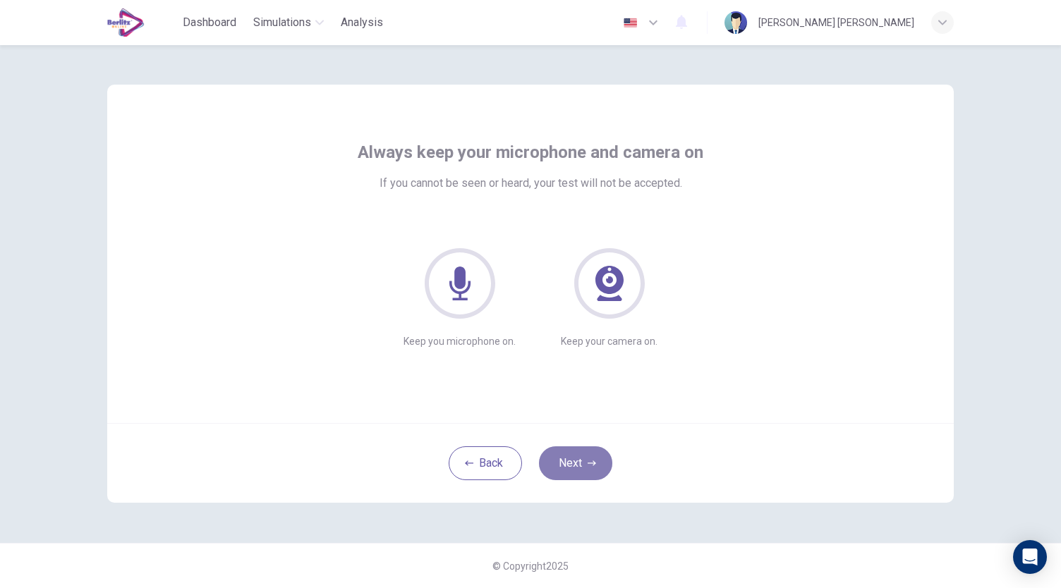
click at [592, 466] on icon "button" at bounding box center [592, 463] width 8 height 8
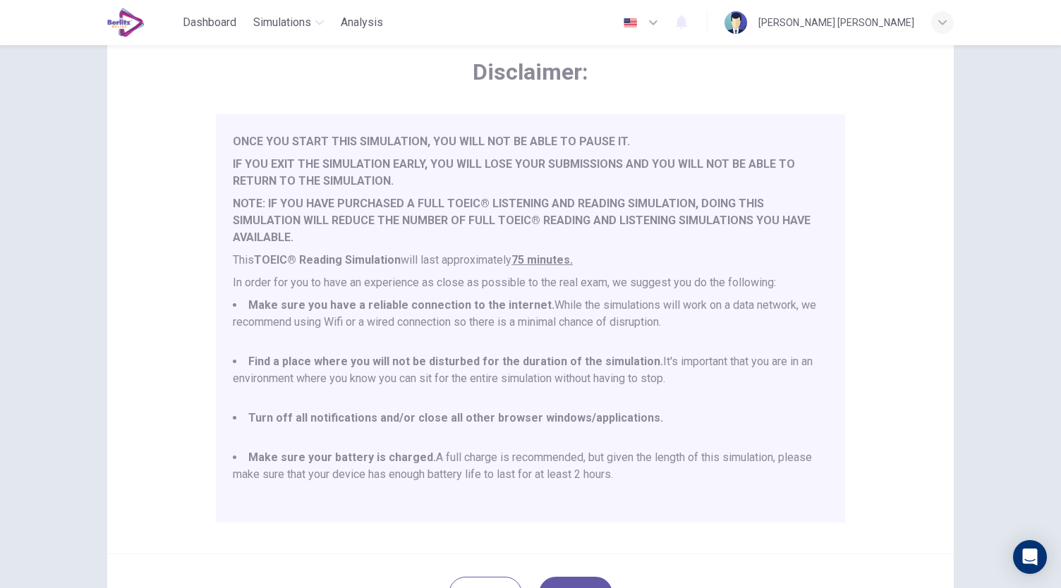
scroll to position [196, 0]
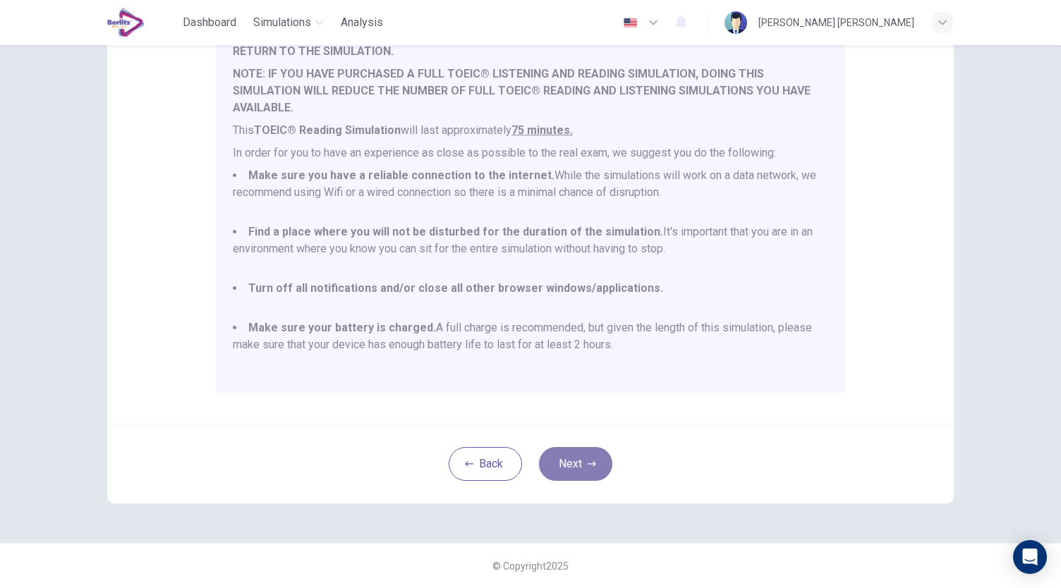
click at [568, 468] on button "Next" at bounding box center [575, 464] width 73 height 34
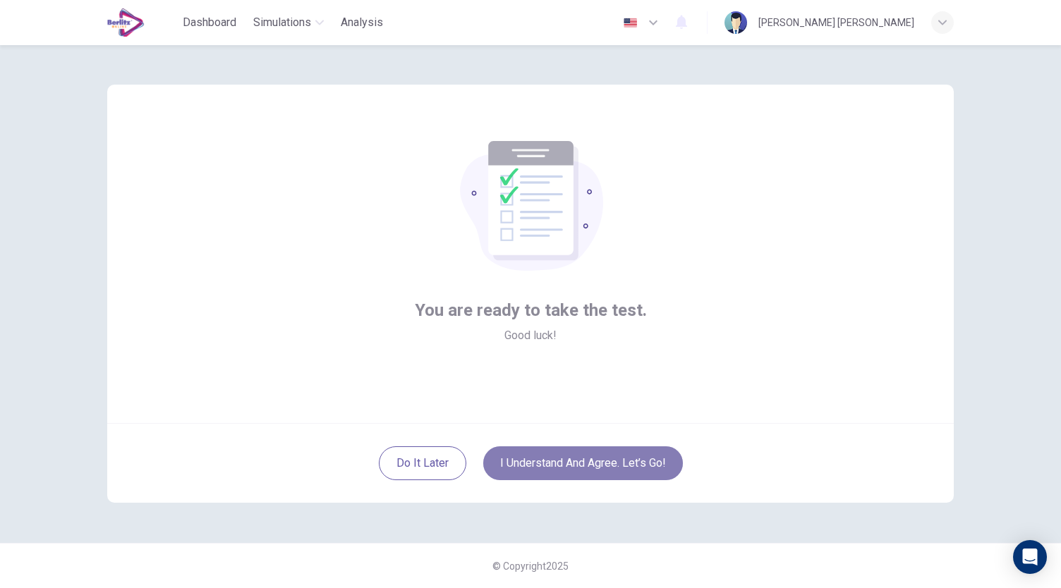
click at [634, 461] on button "I understand and agree. Let’s go!" at bounding box center [583, 463] width 200 height 34
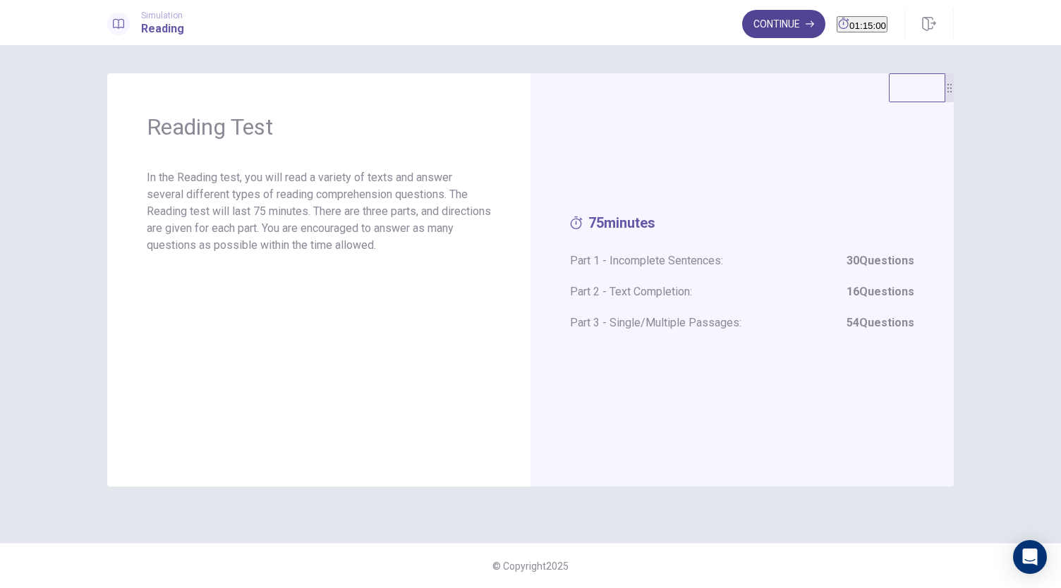
click at [769, 18] on button "Continue" at bounding box center [783, 24] width 83 height 28
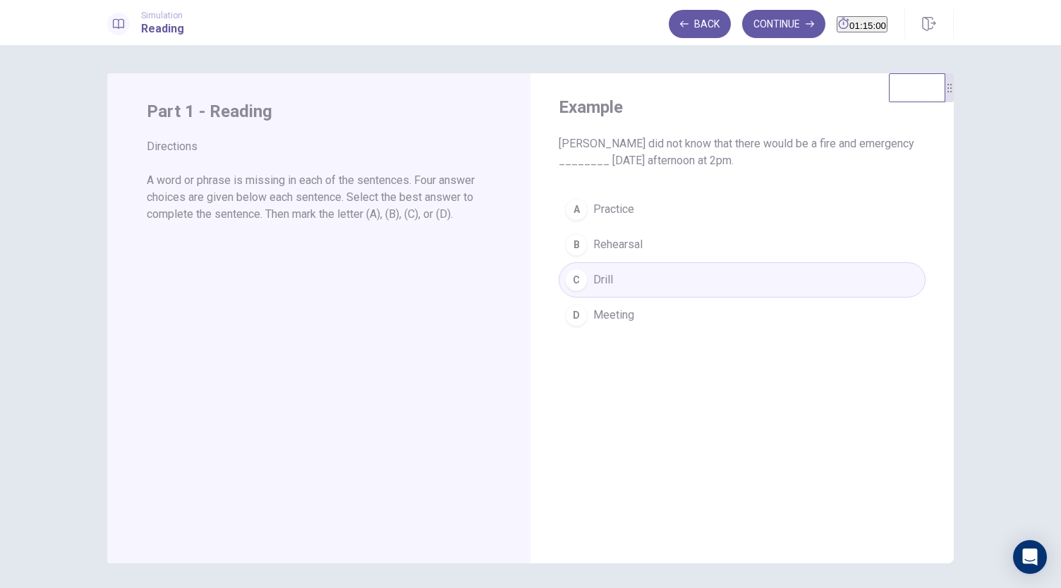
click at [770, 20] on button "Continue" at bounding box center [783, 24] width 83 height 28
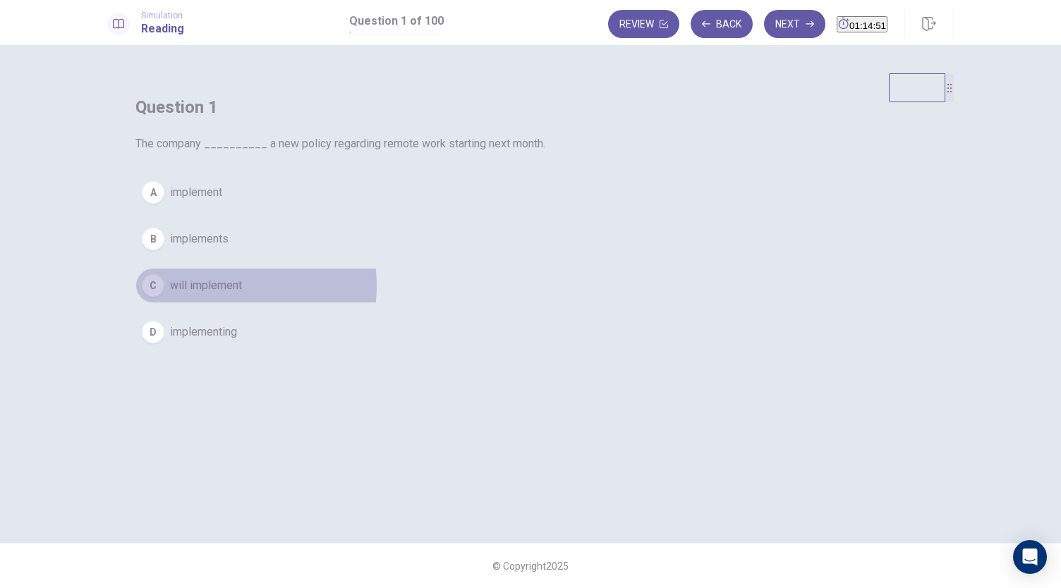
click at [242, 294] on span "will implement" at bounding box center [206, 285] width 72 height 17
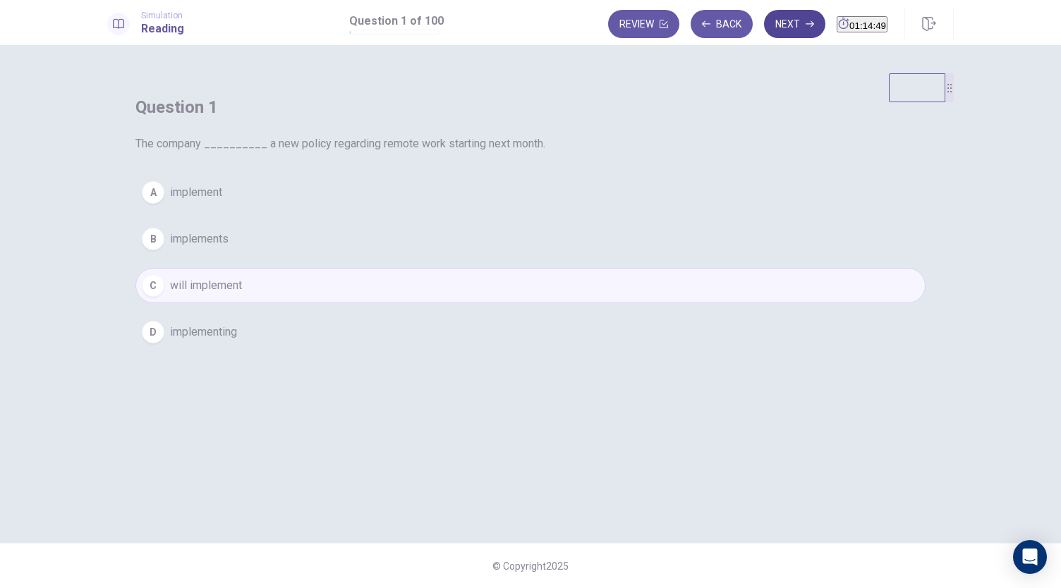
click at [764, 29] on button "Next" at bounding box center [794, 24] width 61 height 28
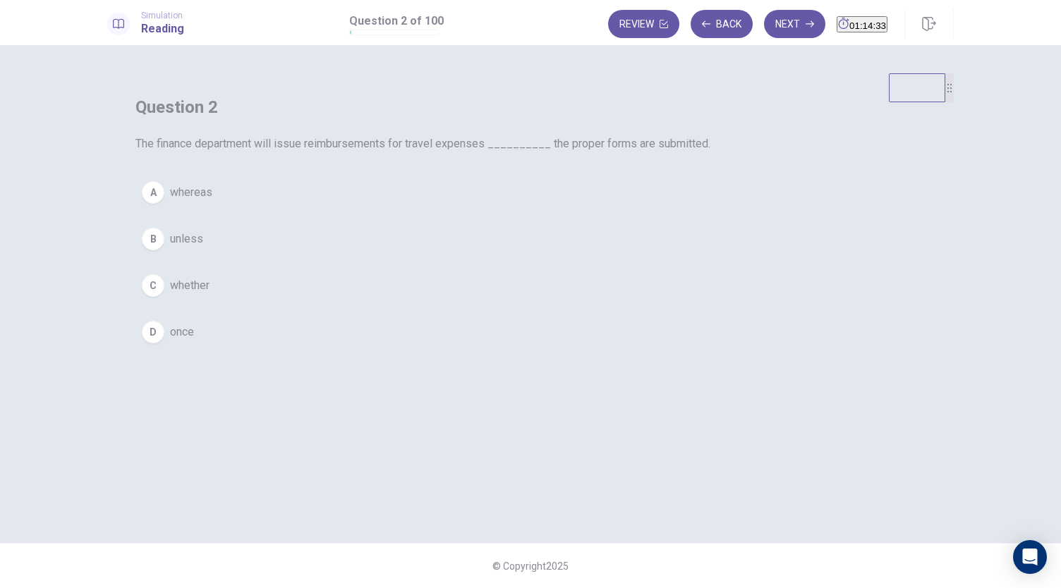
click at [194, 341] on span "once" at bounding box center [182, 332] width 24 height 17
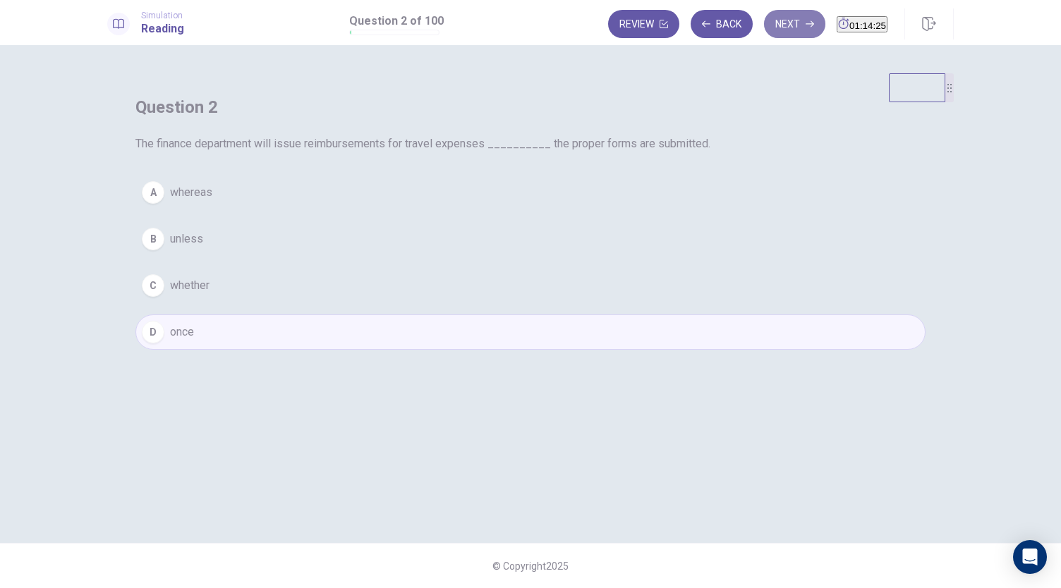
click at [768, 16] on button "Next" at bounding box center [794, 24] width 61 height 28
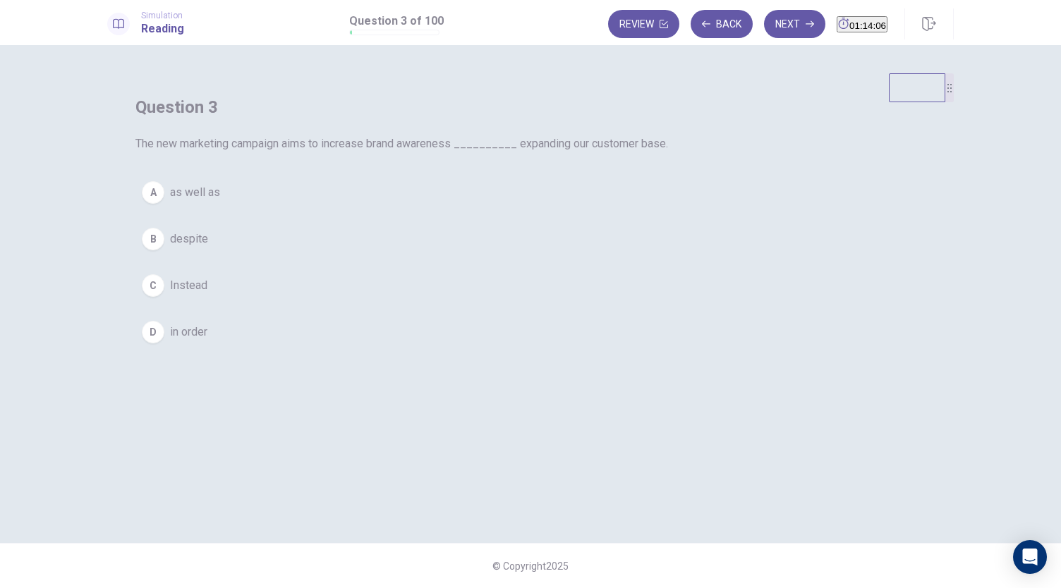
click at [476, 210] on button "A as well as" at bounding box center [530, 192] width 790 height 35
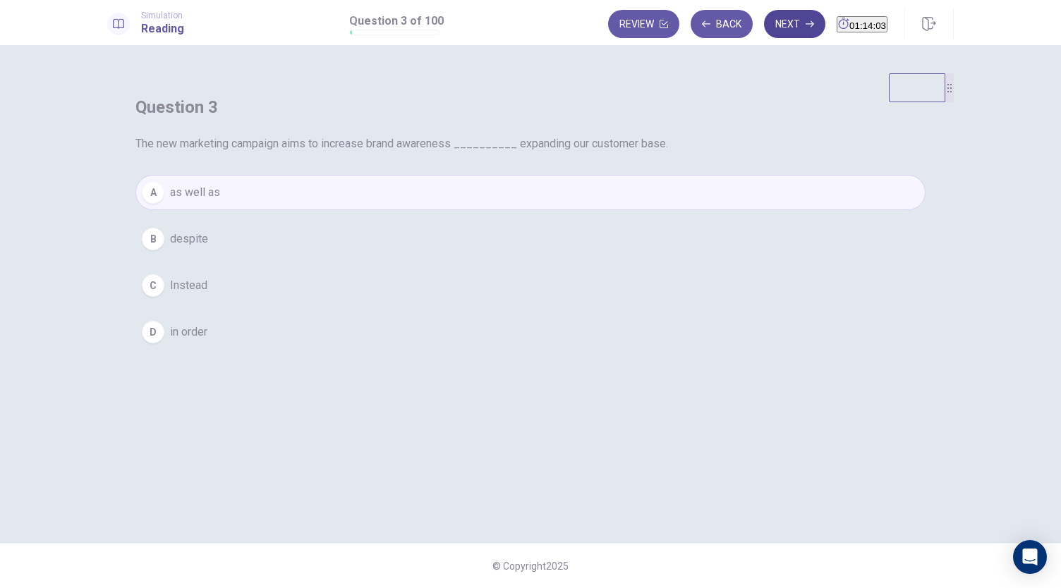
click at [764, 32] on button "Next" at bounding box center [794, 24] width 61 height 28
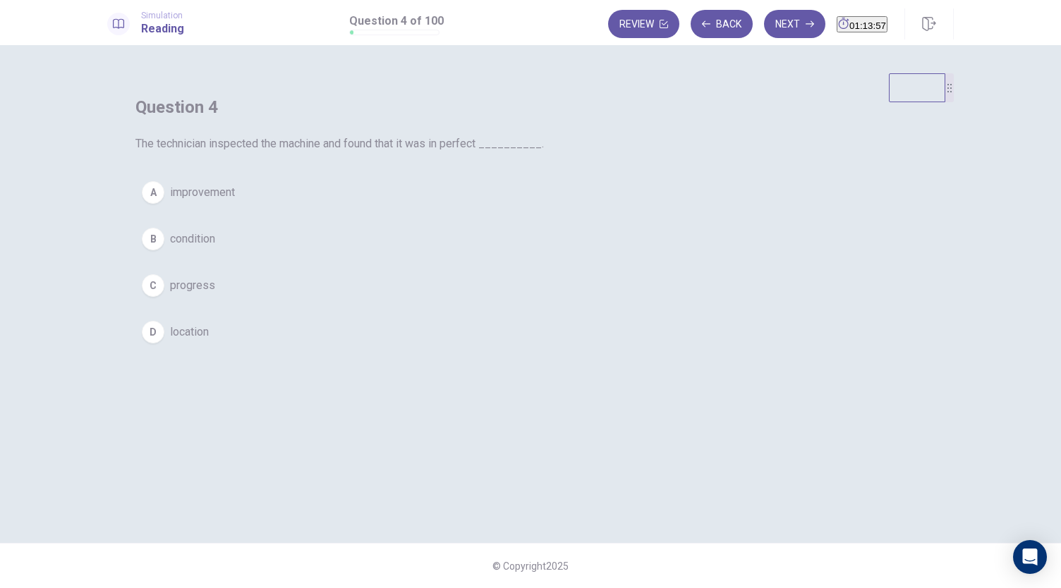
click at [215, 248] on span "condition" at bounding box center [192, 239] width 45 height 17
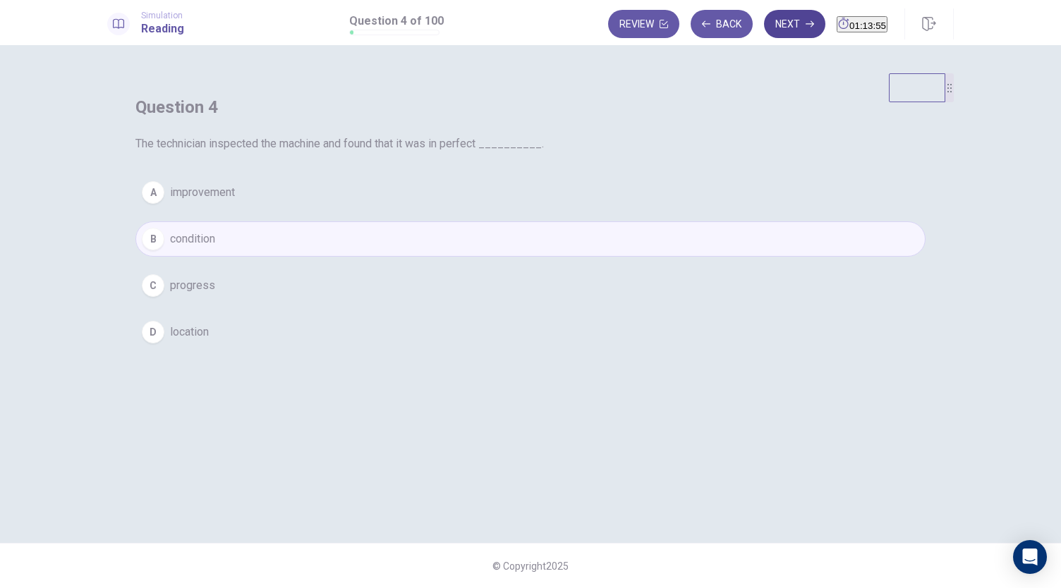
click at [764, 24] on button "Next" at bounding box center [794, 24] width 61 height 28
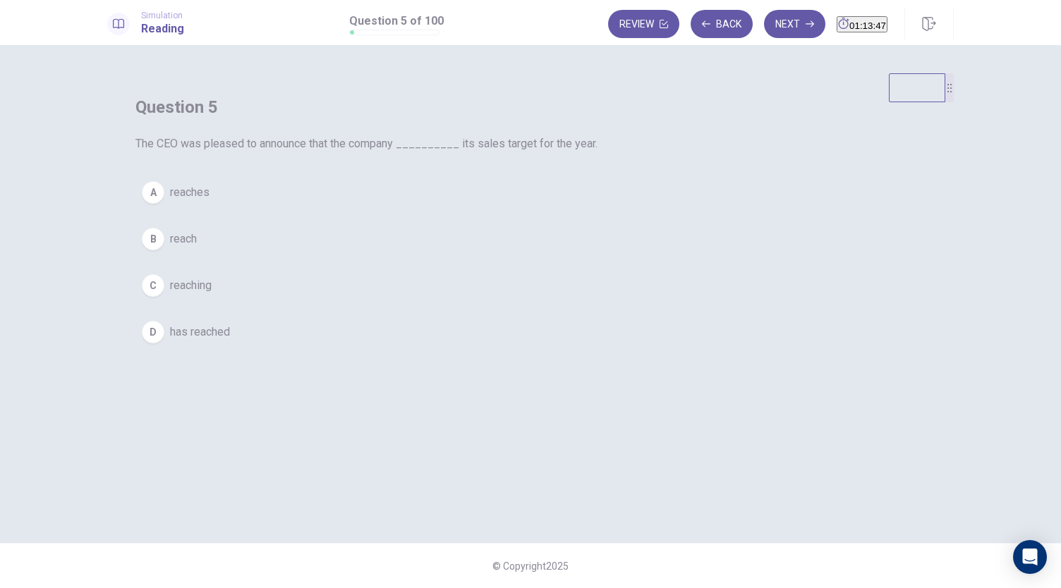
click at [230, 341] on span "has reached" at bounding box center [200, 332] width 60 height 17
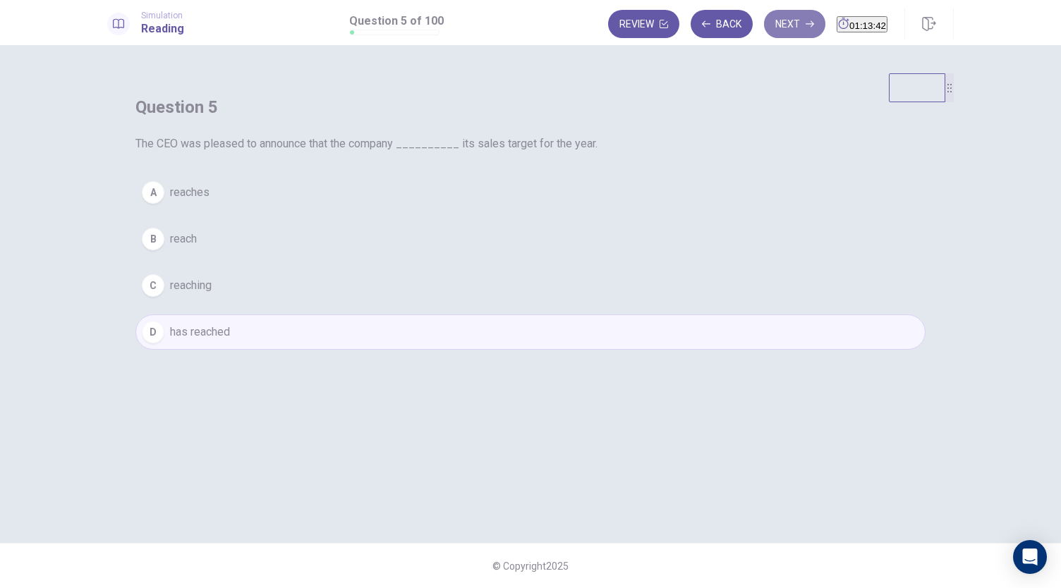
click at [773, 28] on button "Next" at bounding box center [794, 24] width 61 height 28
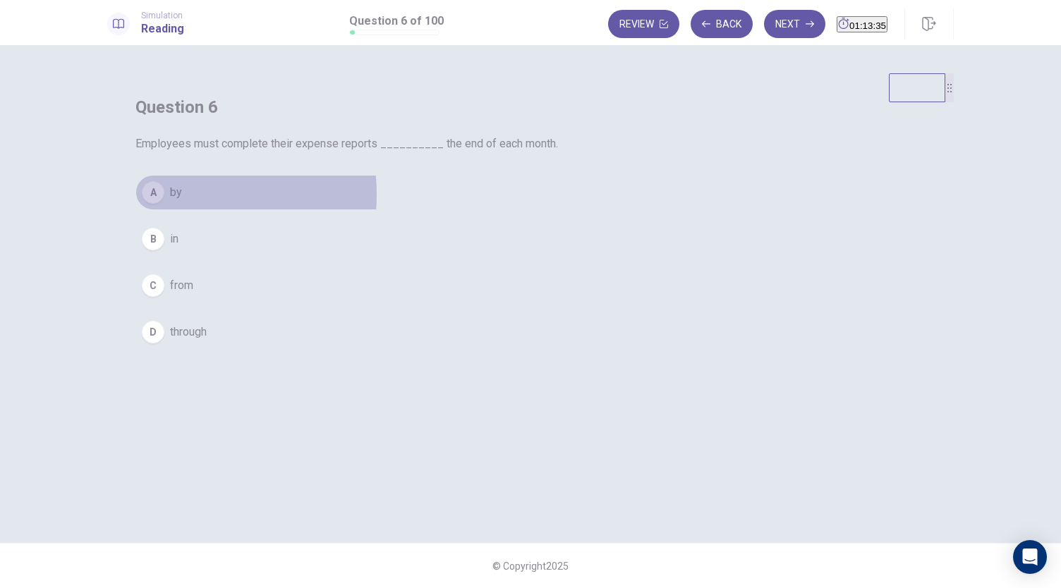
click at [453, 210] on button "A by" at bounding box center [530, 192] width 790 height 35
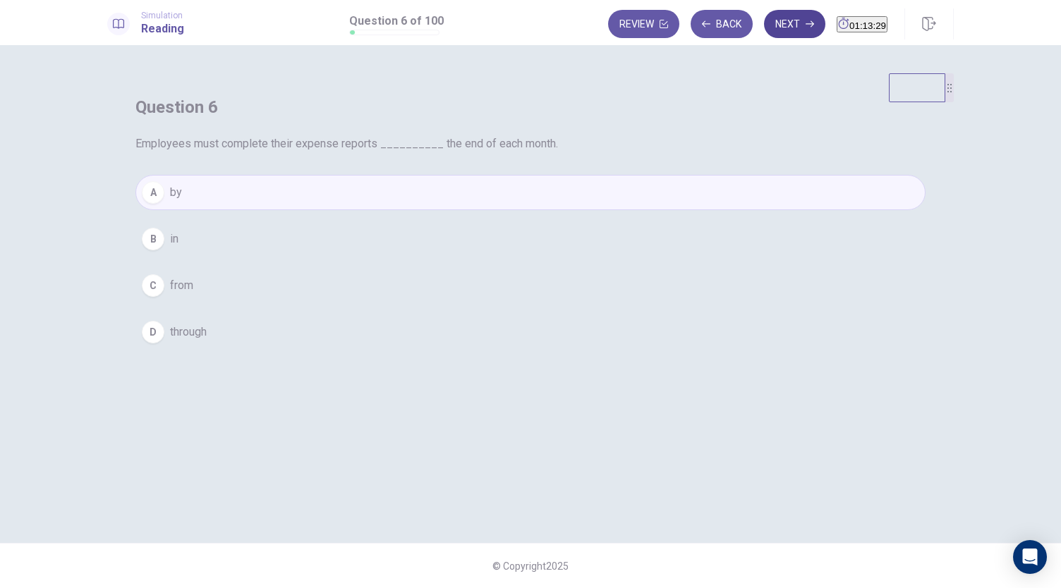
click at [769, 16] on button "Next" at bounding box center [794, 24] width 61 height 28
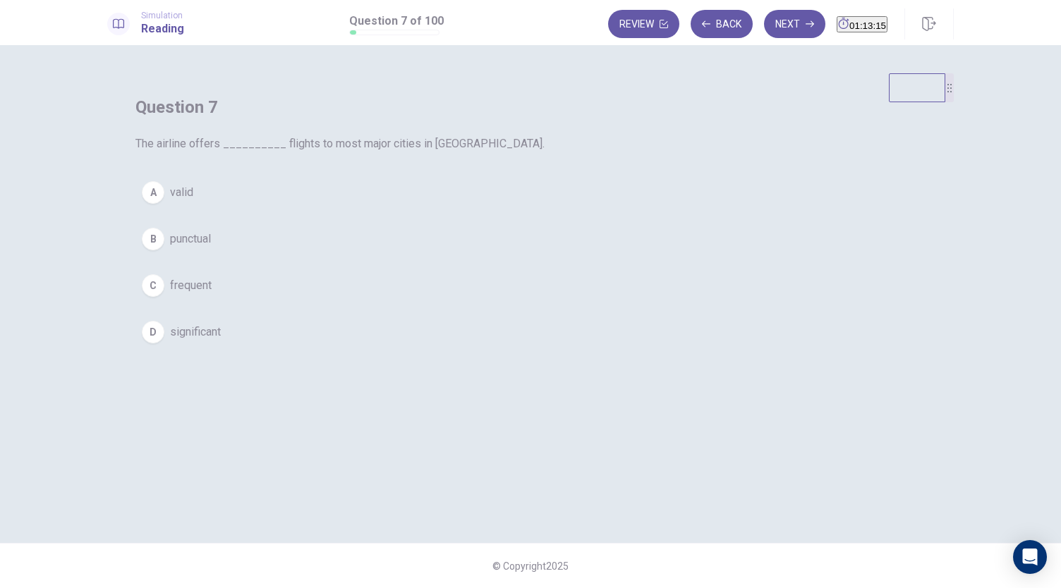
click at [212, 294] on span "frequent" at bounding box center [191, 285] width 42 height 17
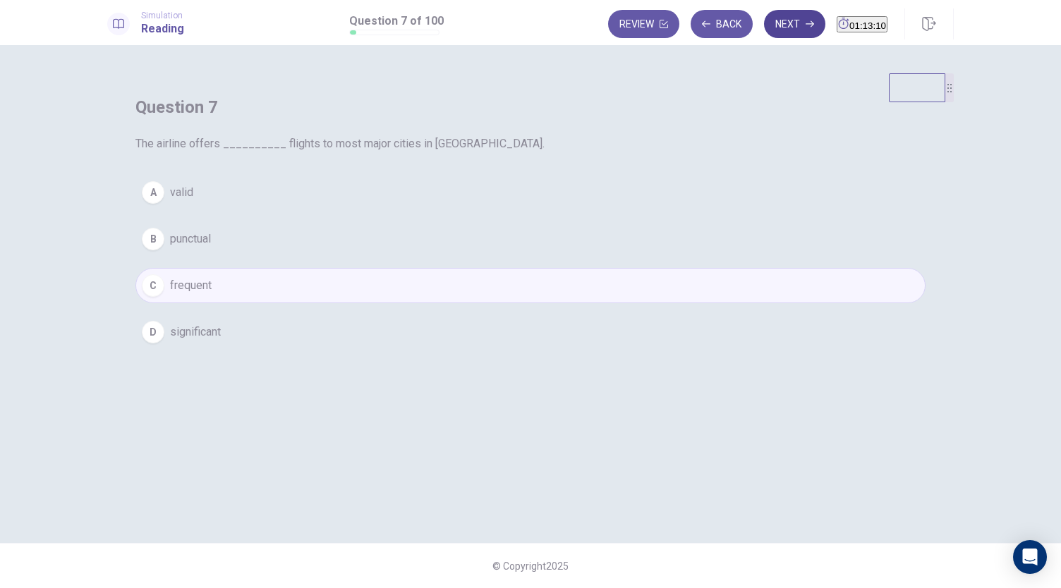
click at [768, 30] on button "Next" at bounding box center [794, 24] width 61 height 28
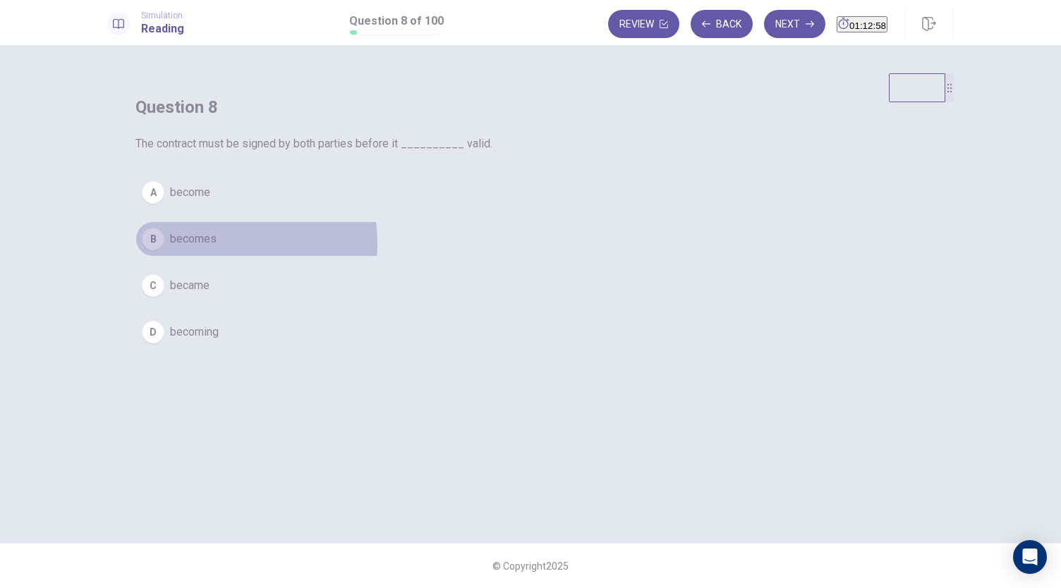
click at [217, 248] on span "becomes" at bounding box center [193, 239] width 47 height 17
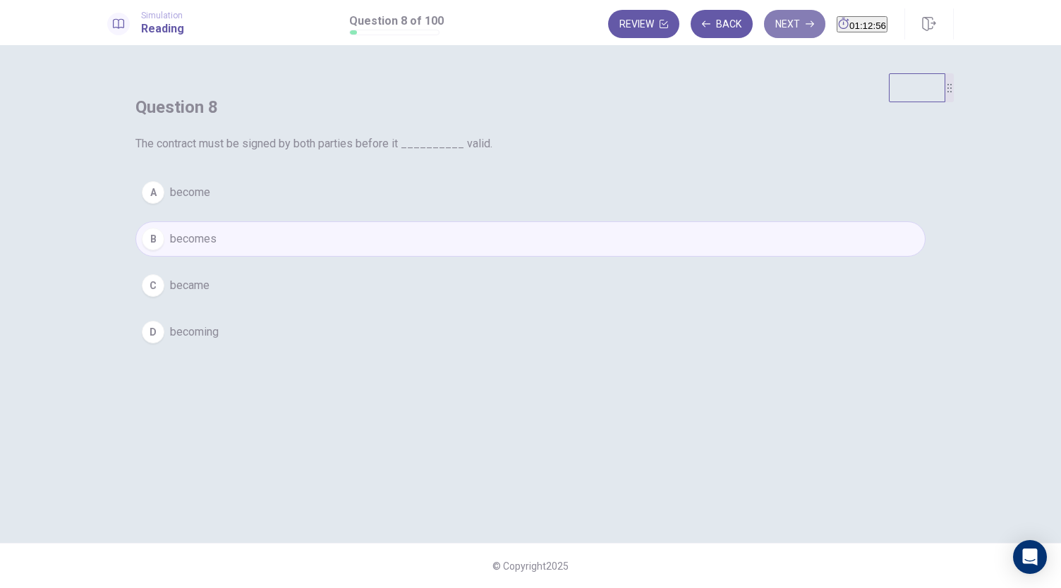
click at [774, 23] on button "Next" at bounding box center [794, 24] width 61 height 28
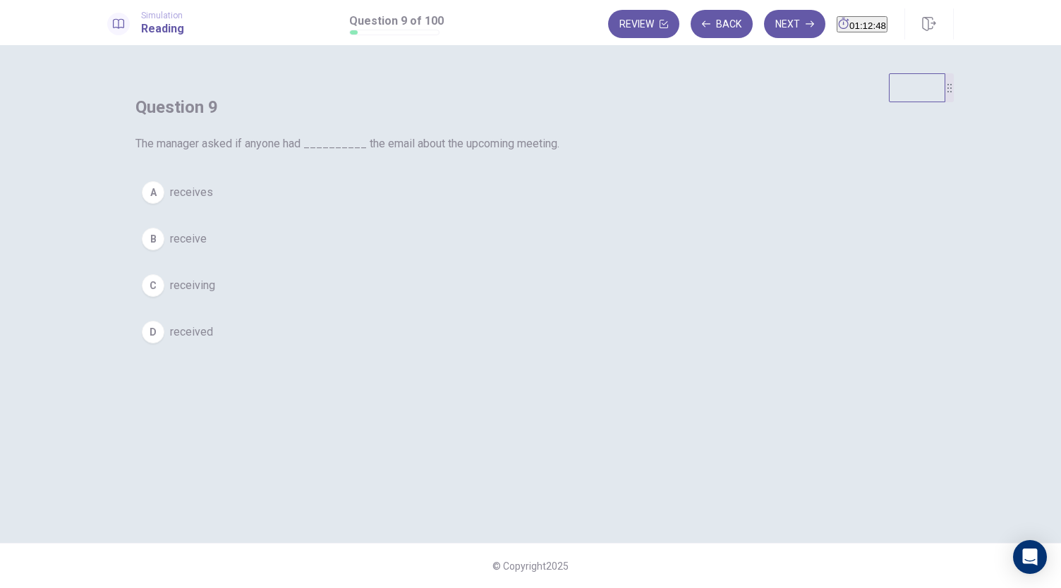
click at [213, 341] on span "received" at bounding box center [191, 332] width 43 height 17
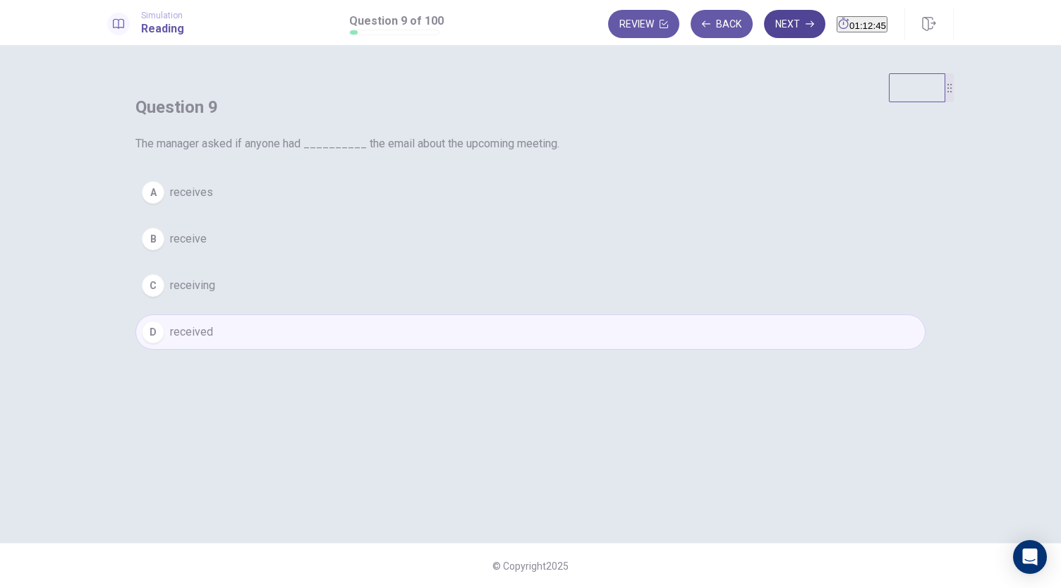
click at [764, 31] on button "Next" at bounding box center [794, 24] width 61 height 28
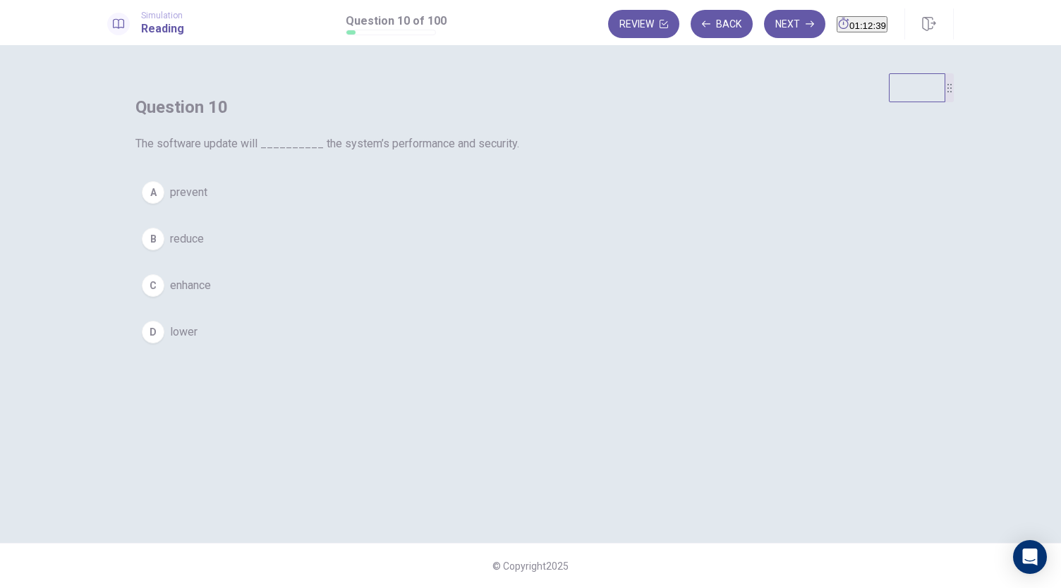
click at [211, 294] on span "enhance" at bounding box center [190, 285] width 41 height 17
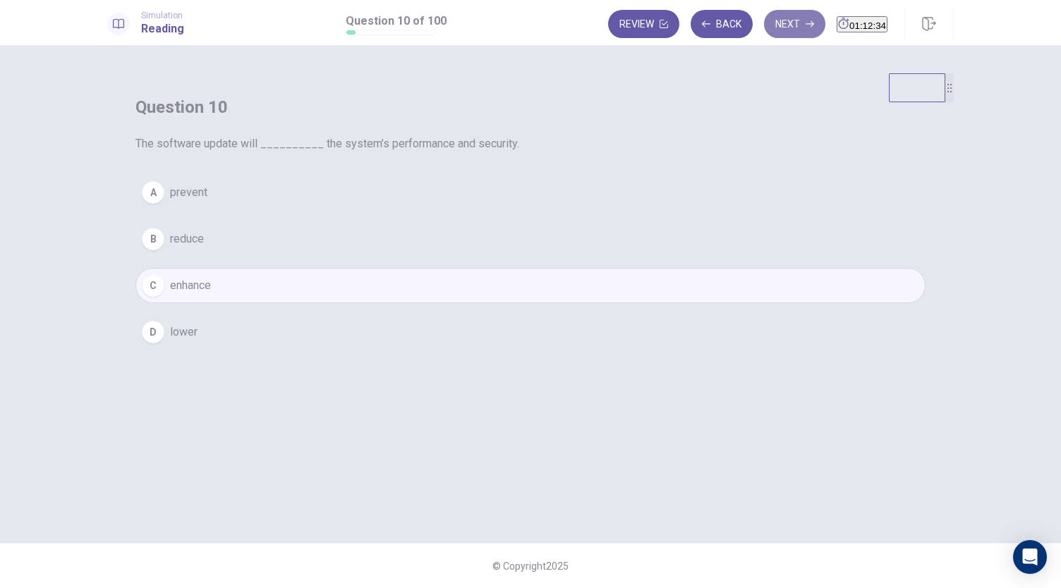
click at [766, 32] on button "Next" at bounding box center [794, 24] width 61 height 28
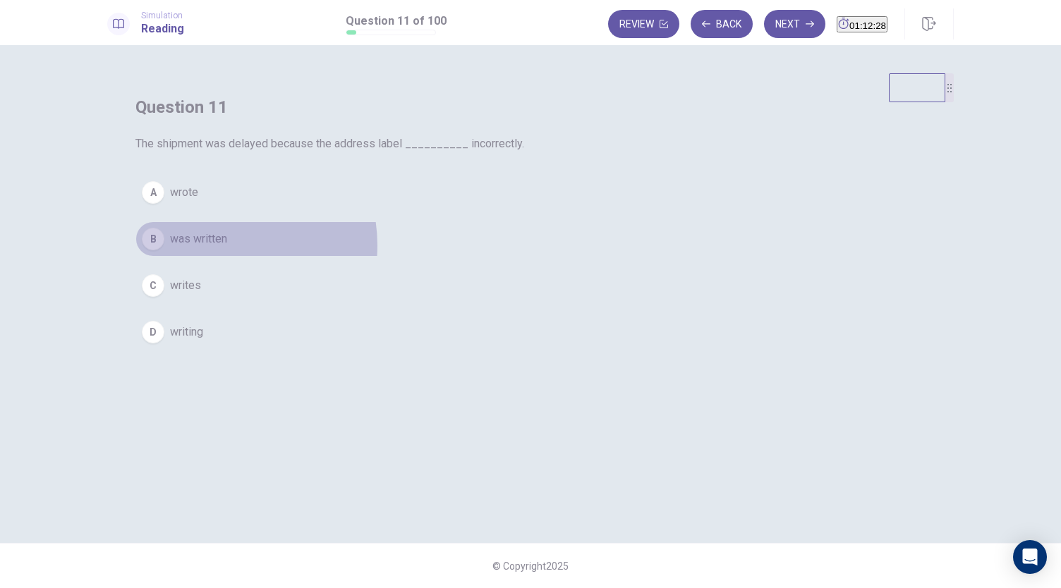
click at [227, 248] on span "was written" at bounding box center [198, 239] width 57 height 17
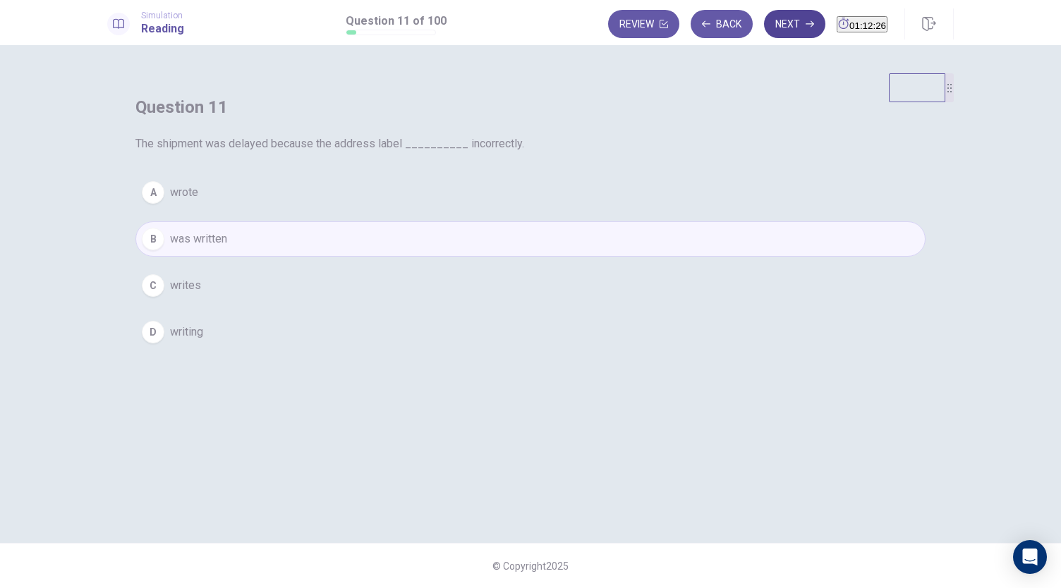
click at [772, 25] on button "Next" at bounding box center [794, 24] width 61 height 28
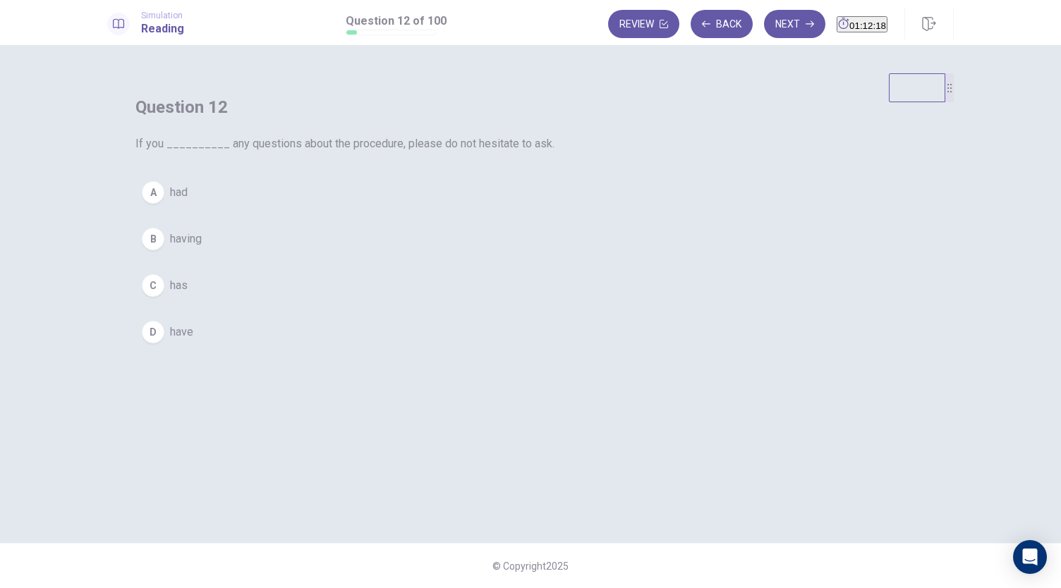
click at [193, 341] on span "have" at bounding box center [181, 332] width 23 height 17
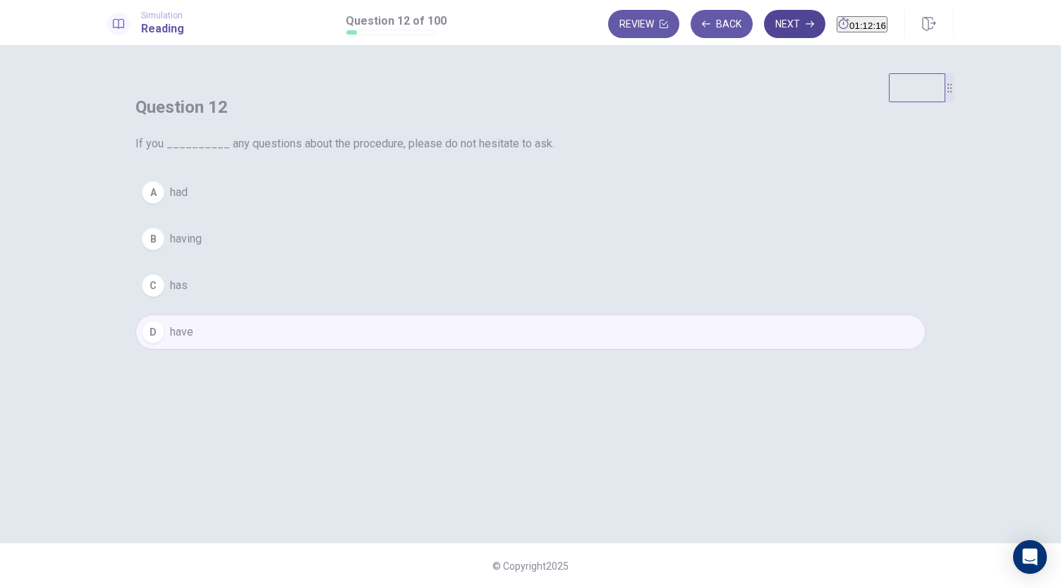
click at [764, 26] on button "Next" at bounding box center [794, 24] width 61 height 28
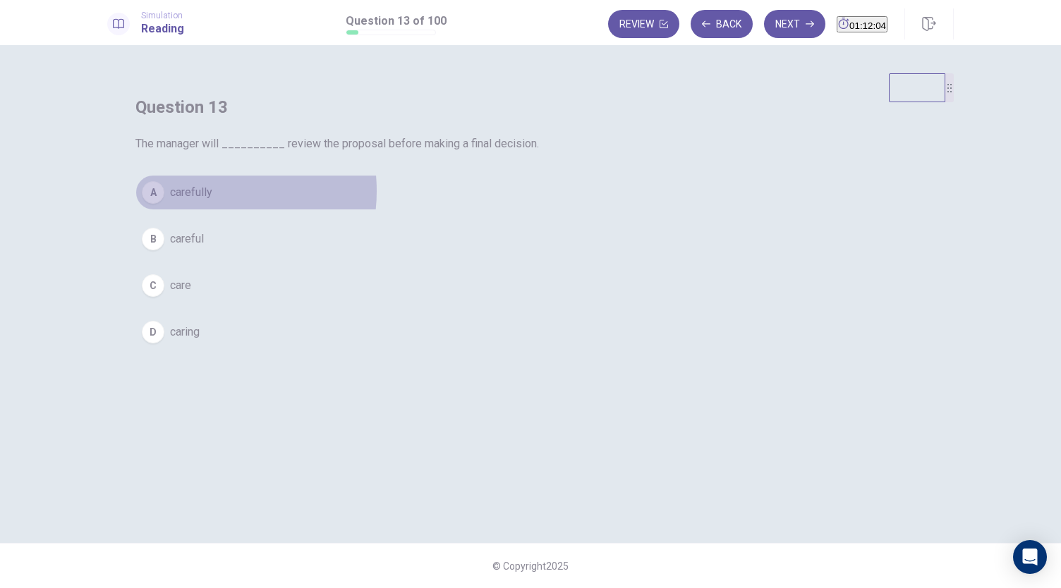
click at [212, 201] on span "carefully" at bounding box center [191, 192] width 42 height 17
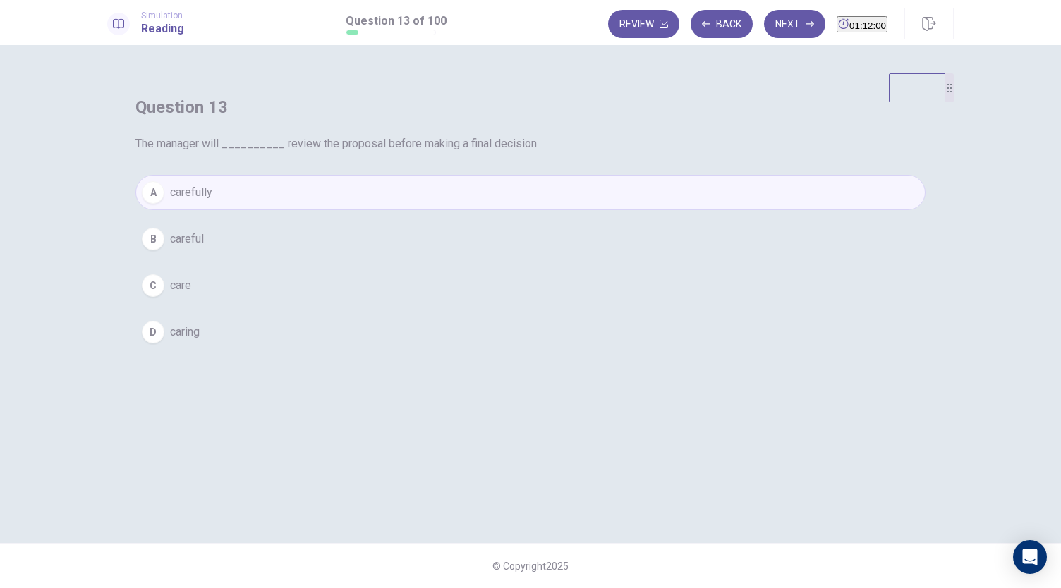
click at [767, 27] on button "Next" at bounding box center [794, 24] width 61 height 28
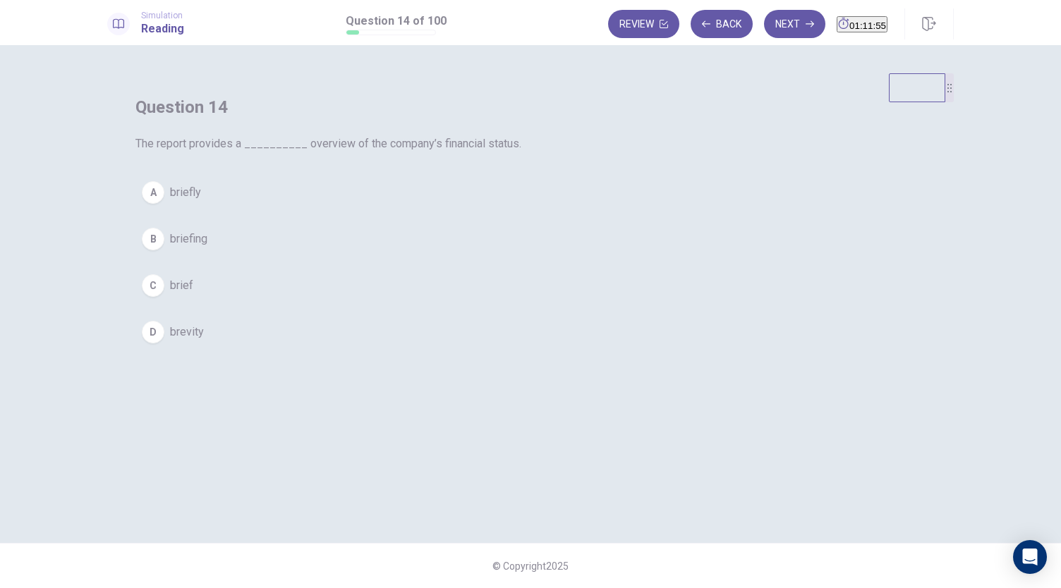
click at [193, 294] on span "brief" at bounding box center [181, 285] width 23 height 17
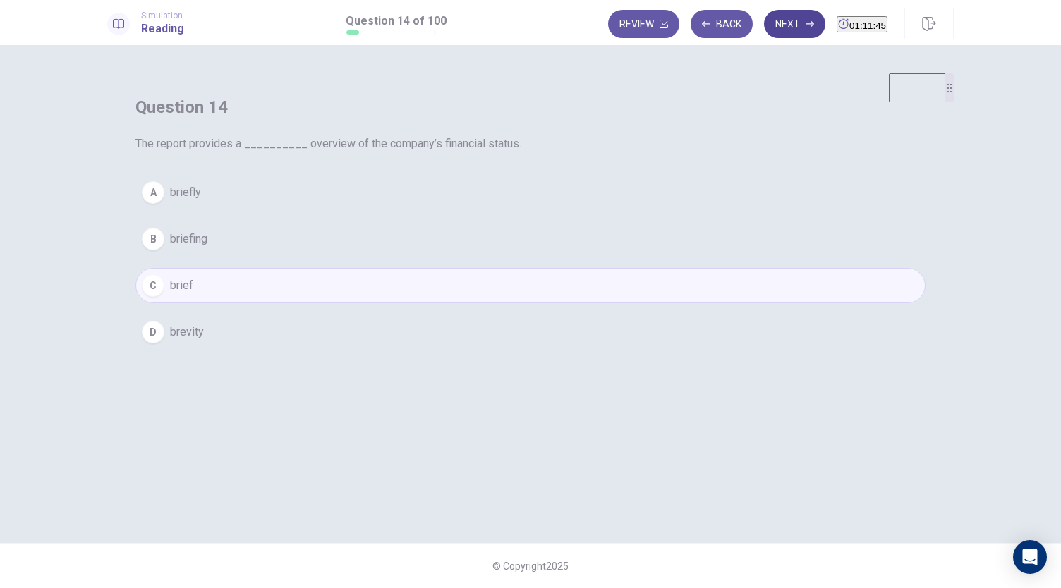
click at [764, 23] on button "Next" at bounding box center [794, 24] width 61 height 28
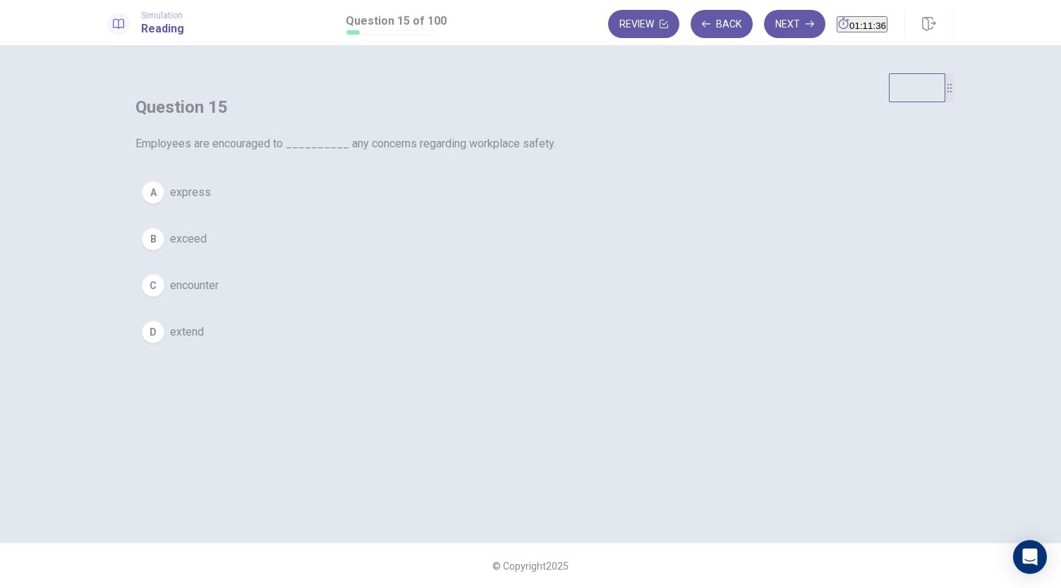
click at [211, 201] on span "express" at bounding box center [190, 192] width 41 height 17
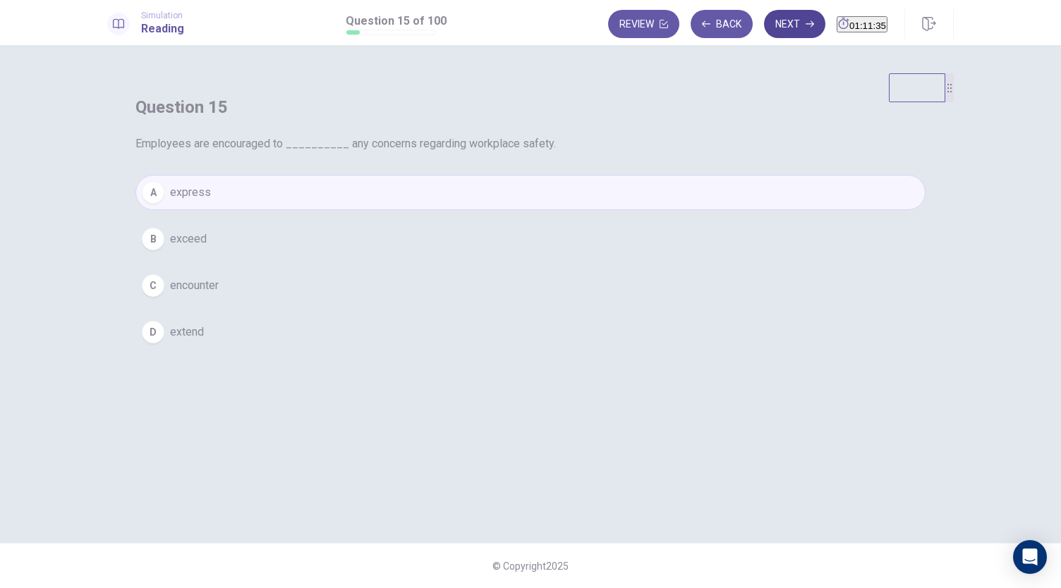
click at [767, 22] on button "Next" at bounding box center [794, 24] width 61 height 28
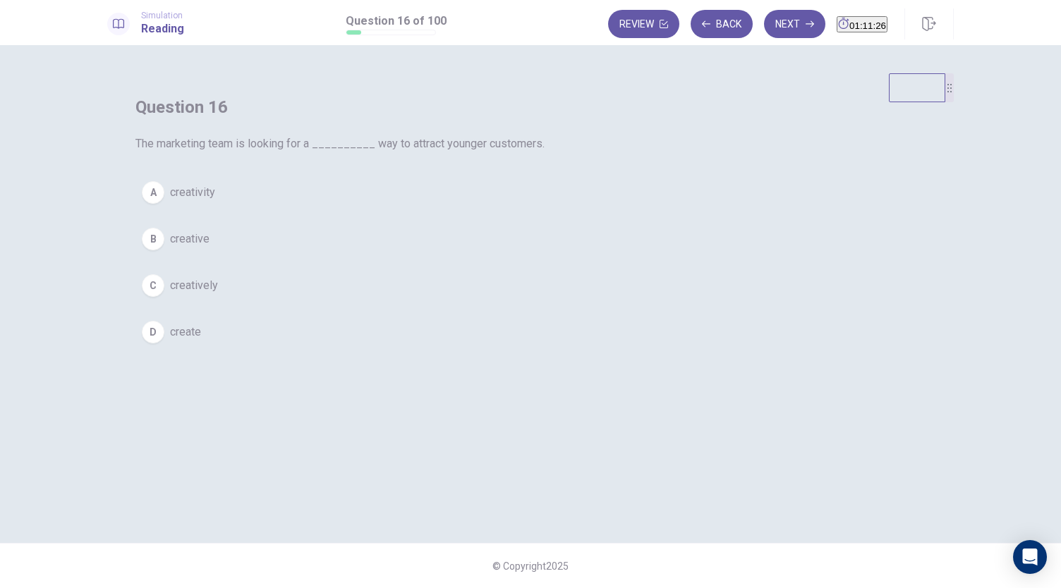
click at [209, 248] on span "creative" at bounding box center [189, 239] width 39 height 17
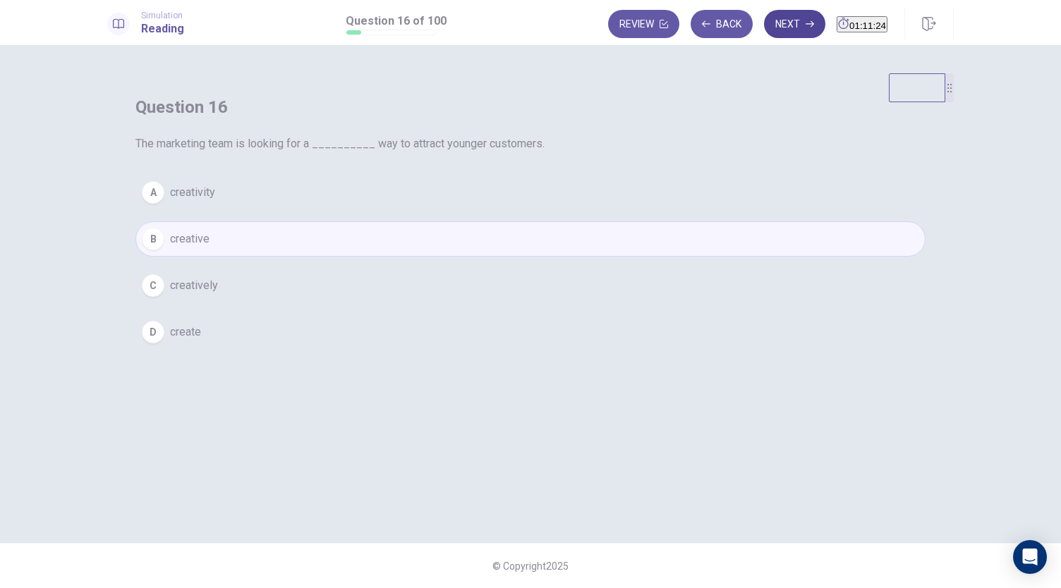
click at [776, 22] on button "Next" at bounding box center [794, 24] width 61 height 28
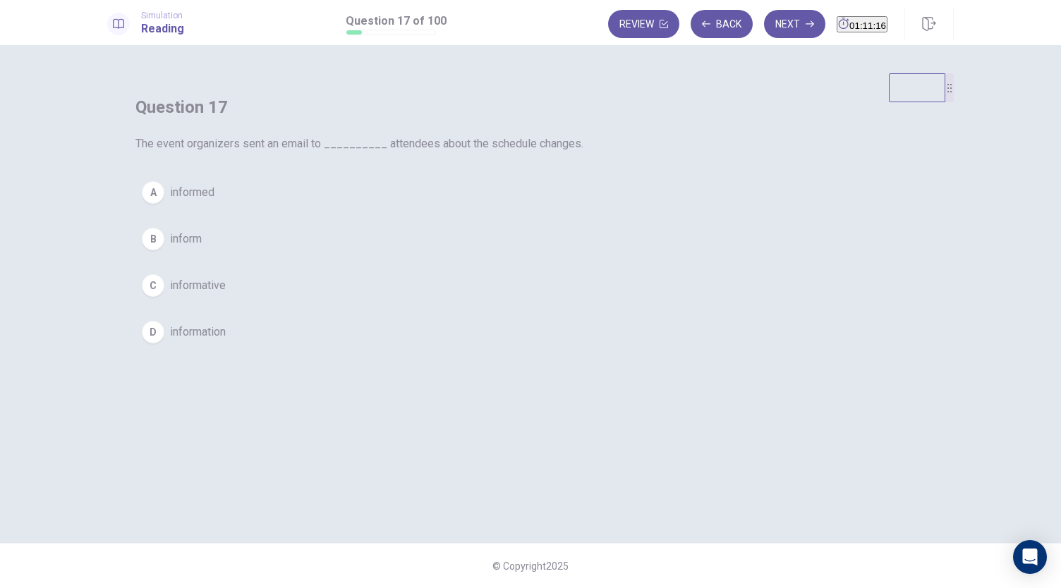
click at [202, 248] on span "inform" at bounding box center [186, 239] width 32 height 17
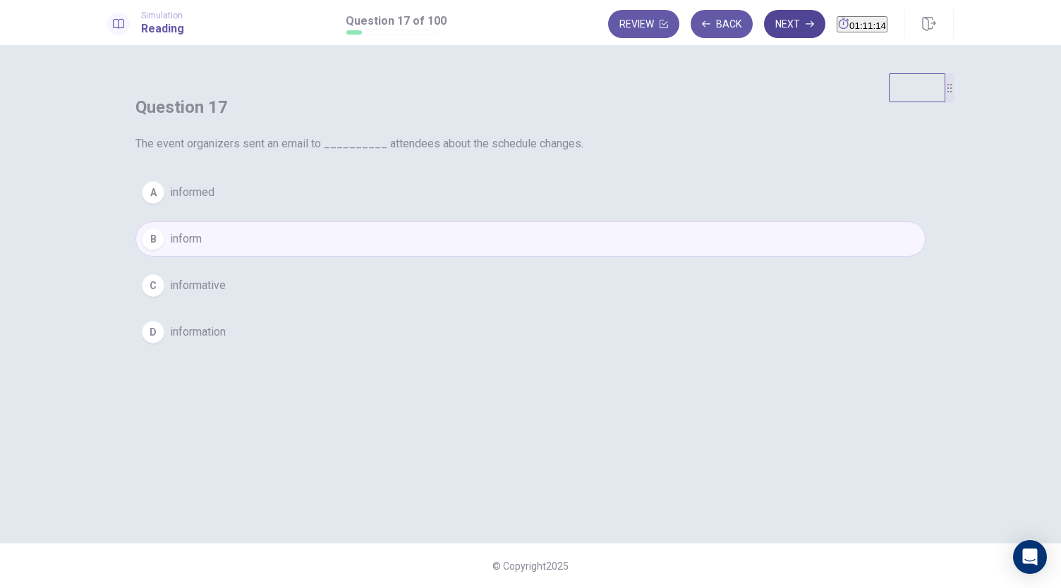
click at [764, 25] on button "Next" at bounding box center [794, 24] width 61 height 28
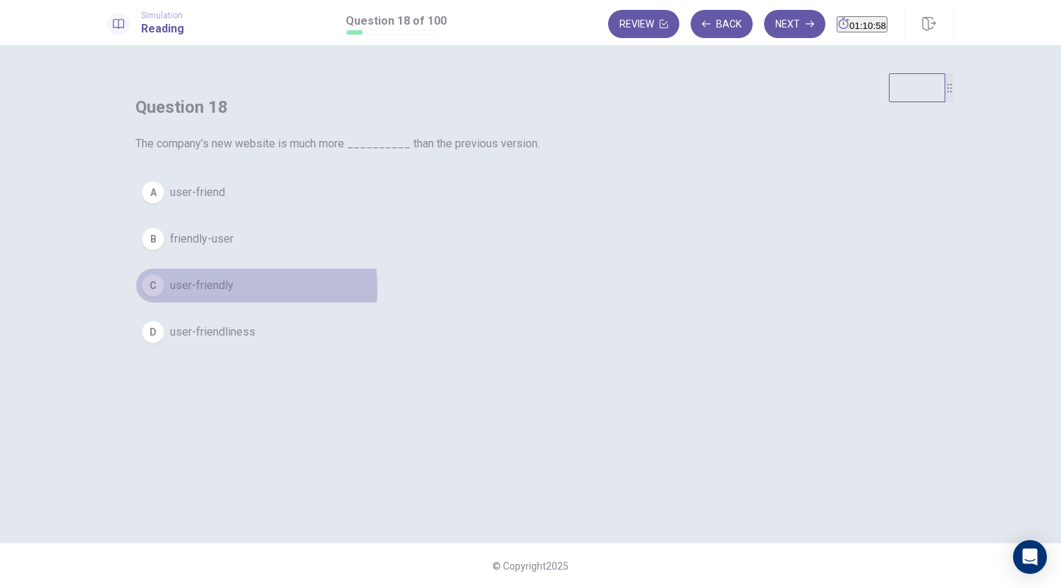
click at [233, 294] on span "user-friendly" at bounding box center [201, 285] width 63 height 17
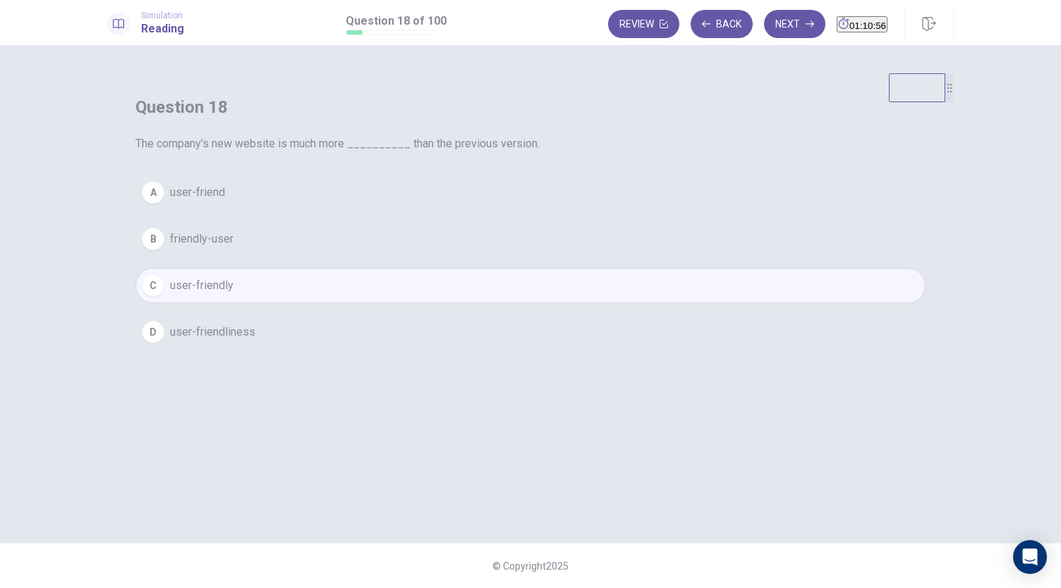
click at [768, 23] on button "Next" at bounding box center [794, 24] width 61 height 28
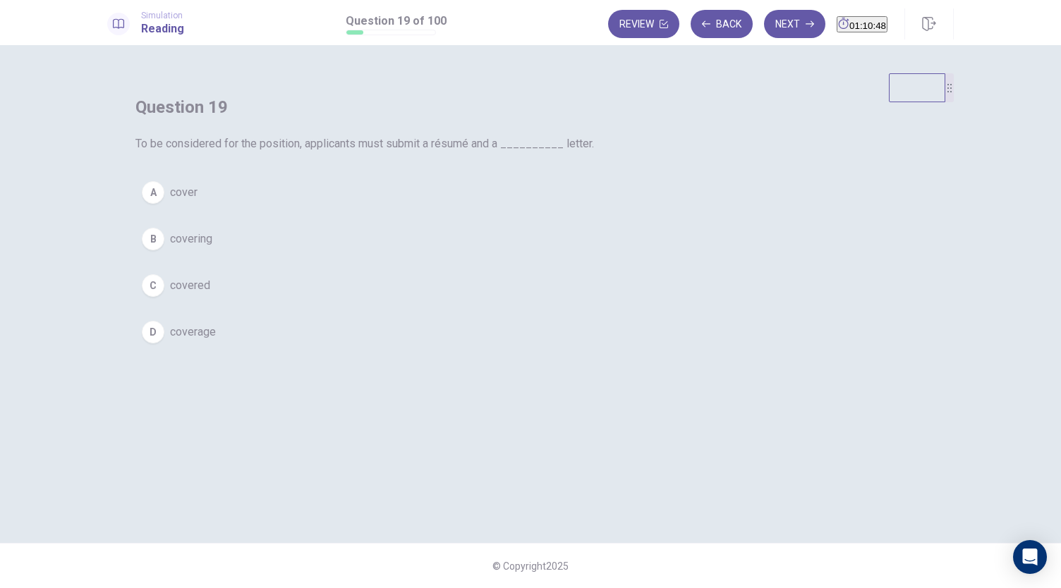
click at [197, 201] on span "cover" at bounding box center [184, 192] width 28 height 17
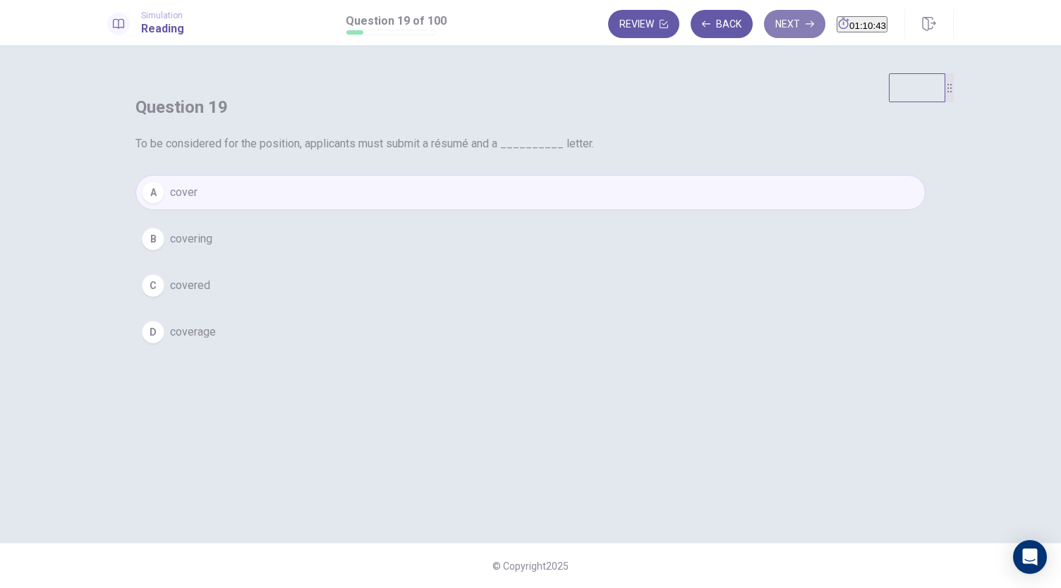
click at [769, 36] on button "Next" at bounding box center [794, 24] width 61 height 28
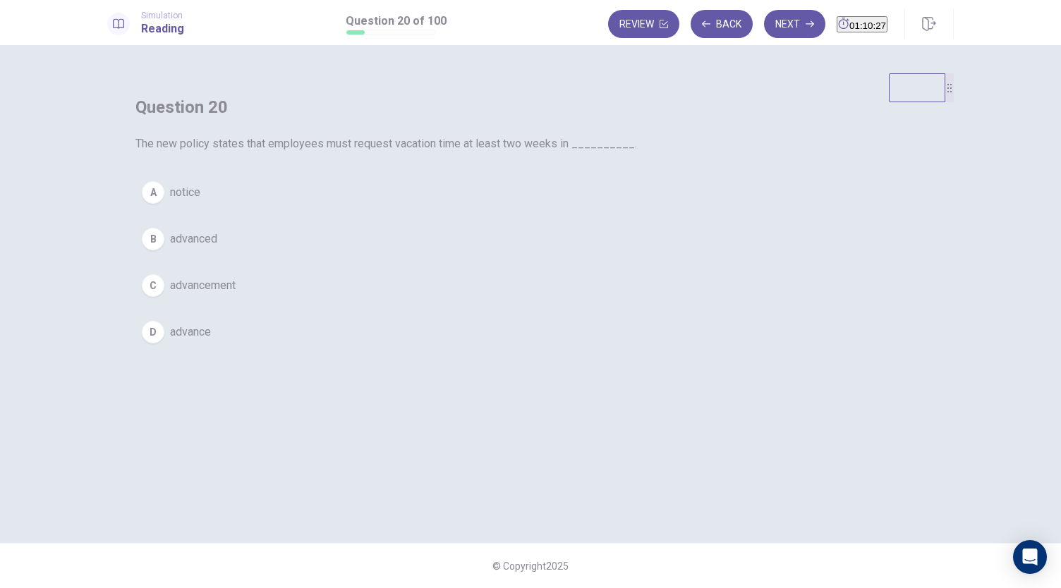
click at [211, 341] on span "advance" at bounding box center [190, 332] width 41 height 17
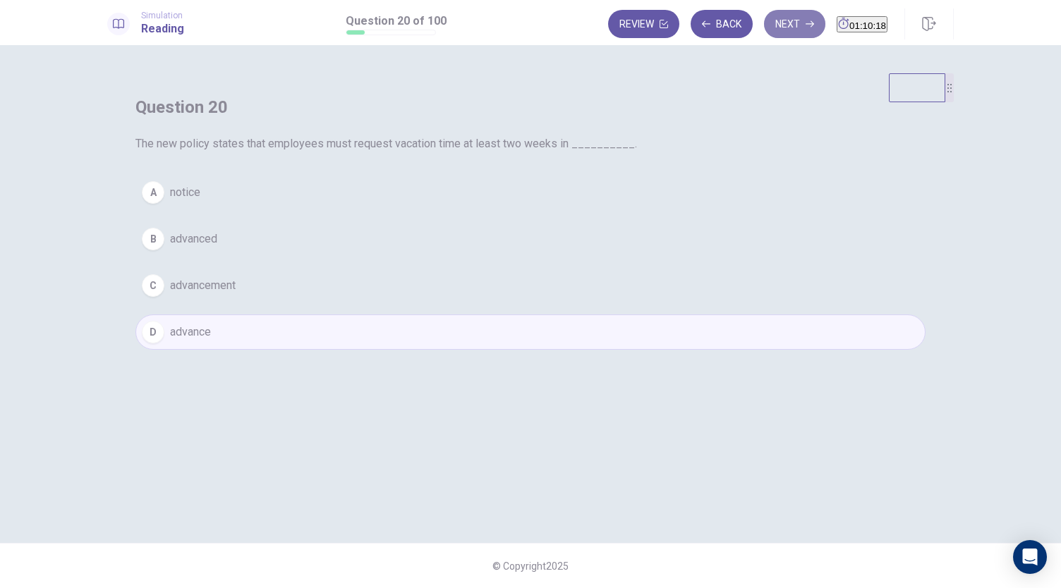
click at [764, 24] on button "Next" at bounding box center [794, 24] width 61 height 28
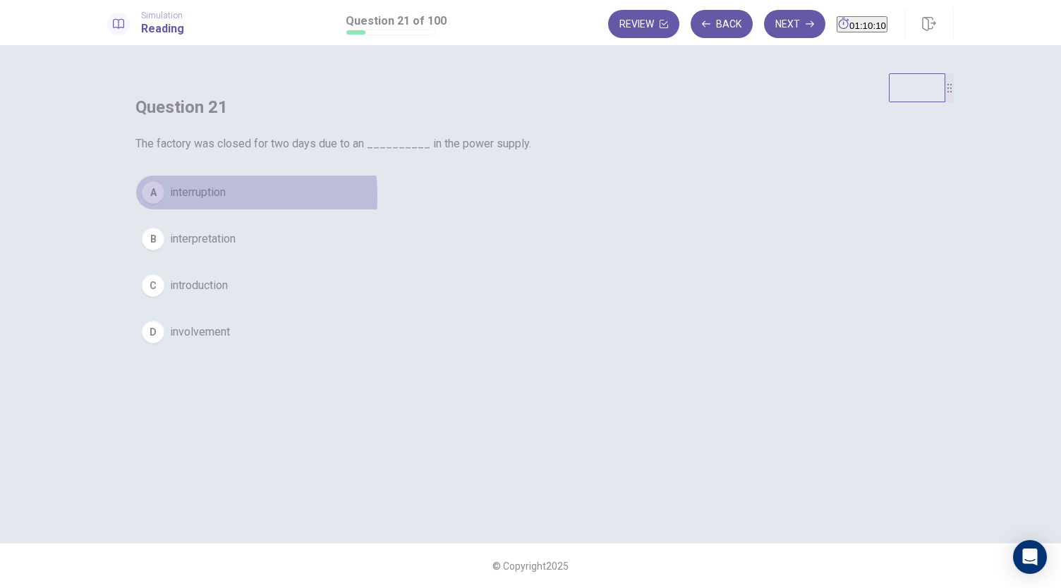
click at [226, 201] on span "interruption" at bounding box center [198, 192] width 56 height 17
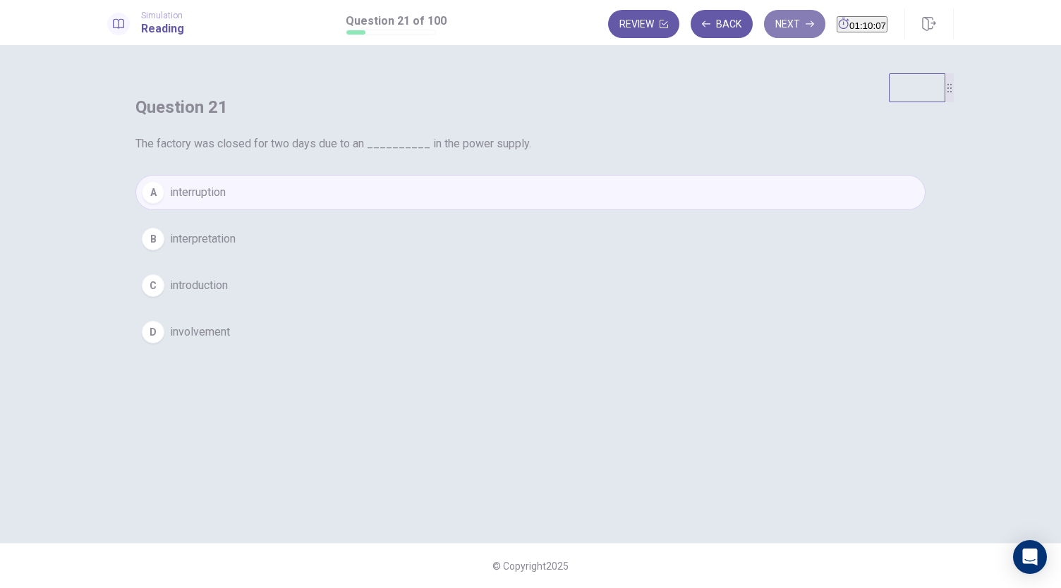
click at [765, 28] on button "Next" at bounding box center [794, 24] width 61 height 28
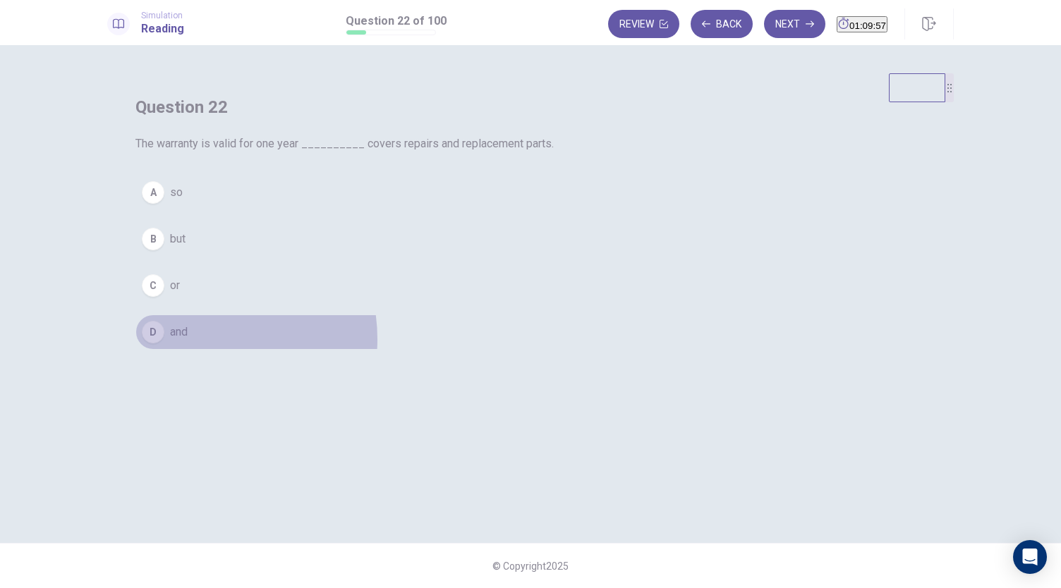
click at [466, 350] on button "D and" at bounding box center [530, 332] width 790 height 35
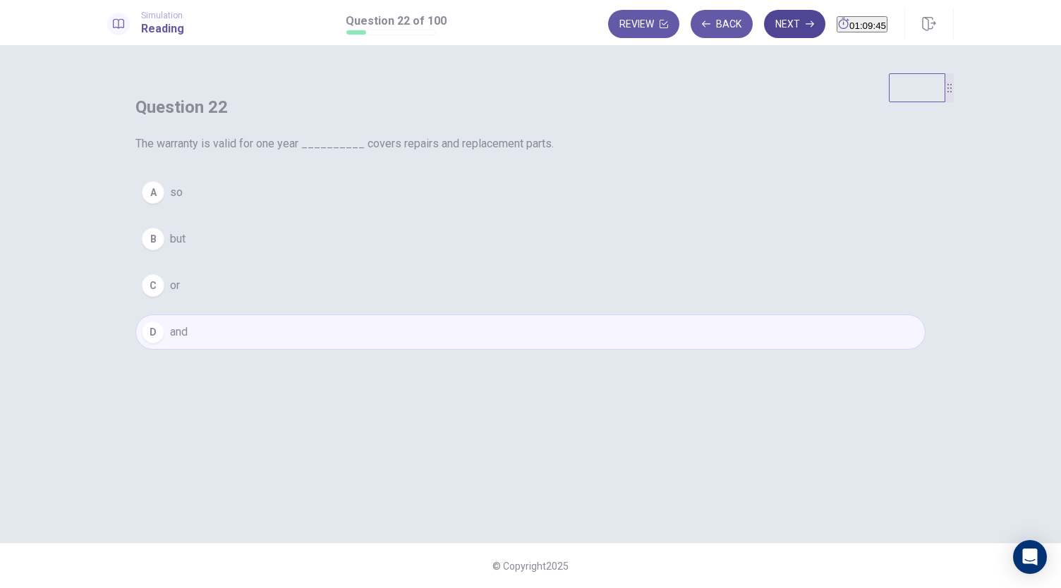
click at [764, 33] on button "Next" at bounding box center [794, 24] width 61 height 28
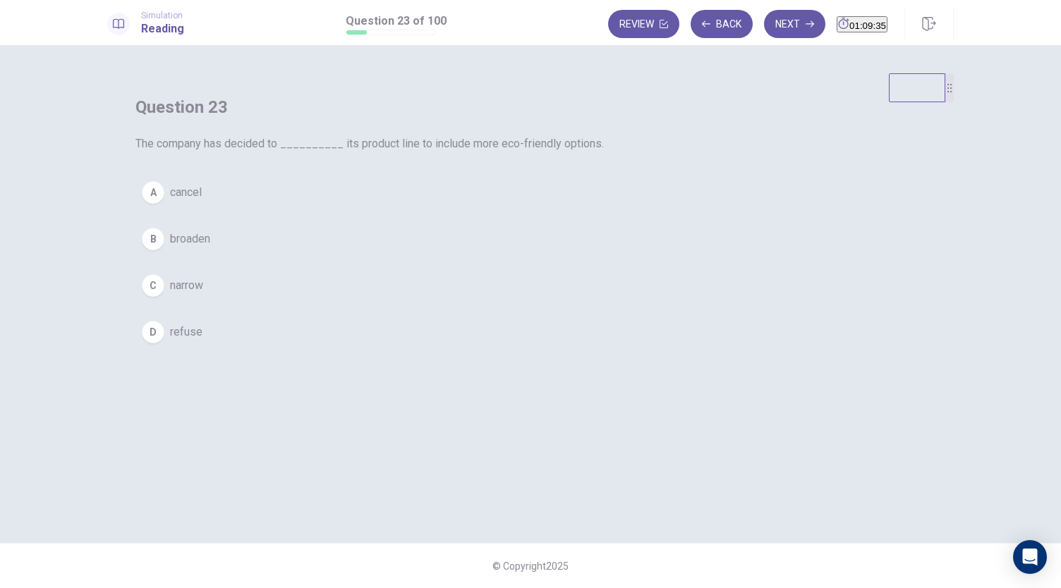
click at [210, 248] on span "broaden" at bounding box center [190, 239] width 40 height 17
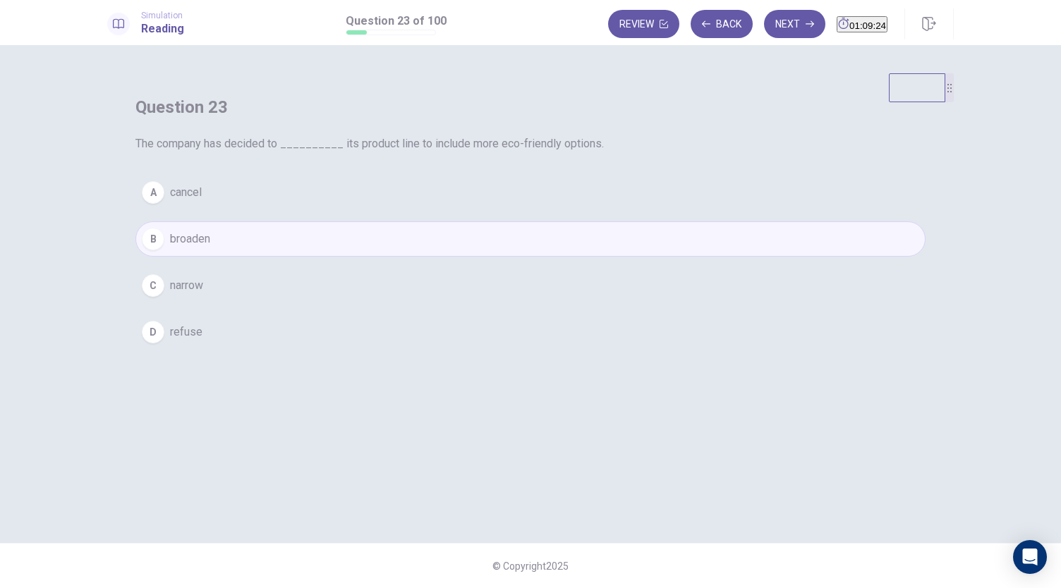
click at [764, 28] on button "Next" at bounding box center [794, 24] width 61 height 28
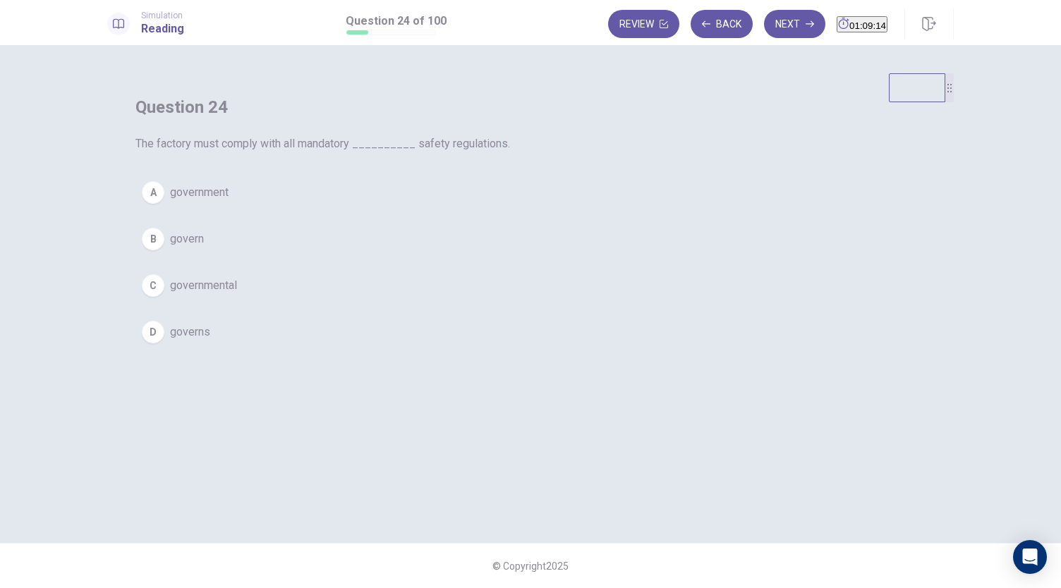
click at [237, 294] on span "governmental" at bounding box center [203, 285] width 67 height 17
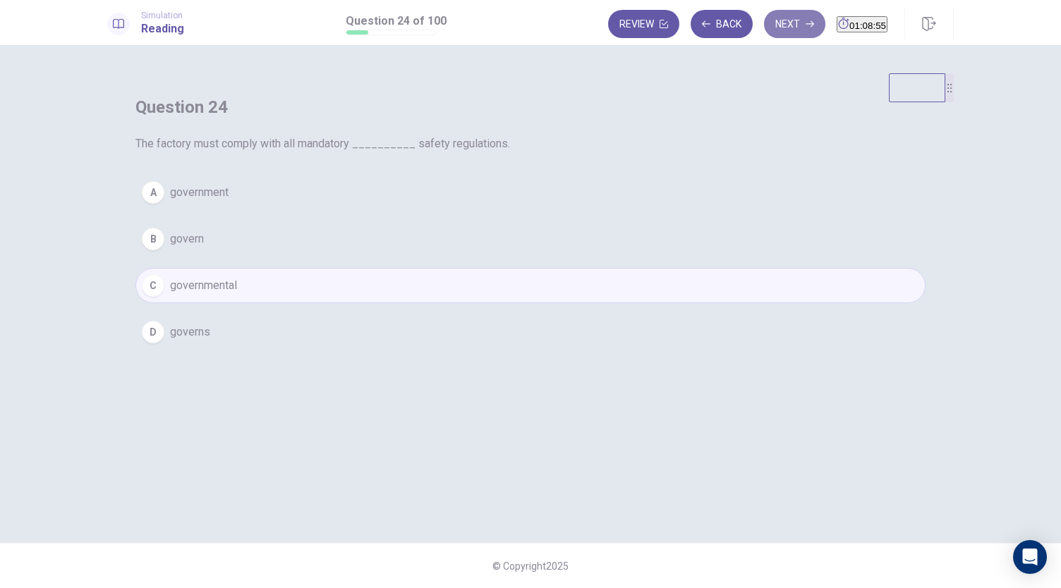
click at [765, 32] on button "Next" at bounding box center [794, 24] width 61 height 28
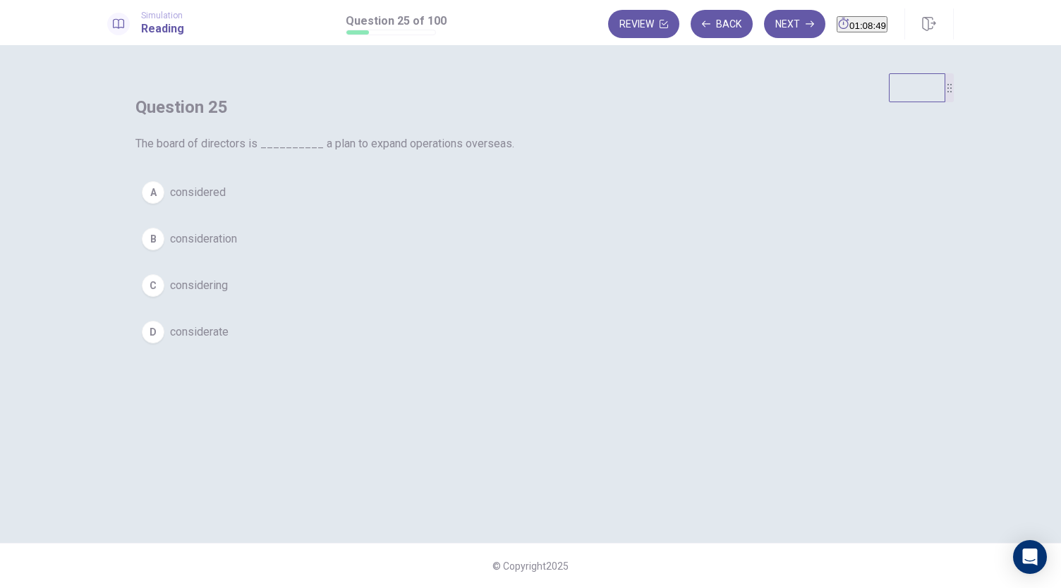
click at [228, 294] on span "considering" at bounding box center [199, 285] width 58 height 17
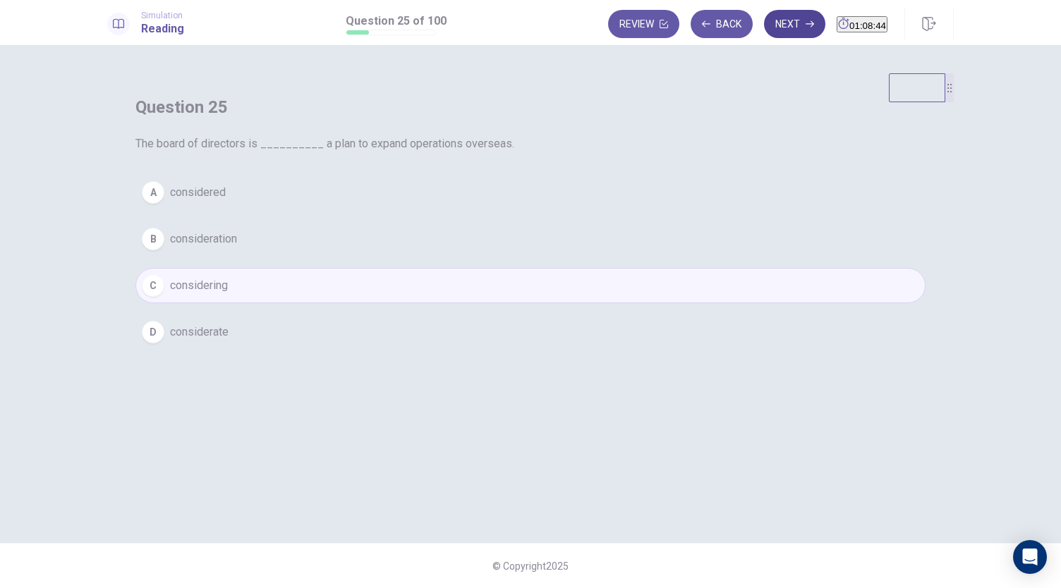
click at [767, 29] on button "Next" at bounding box center [794, 24] width 61 height 28
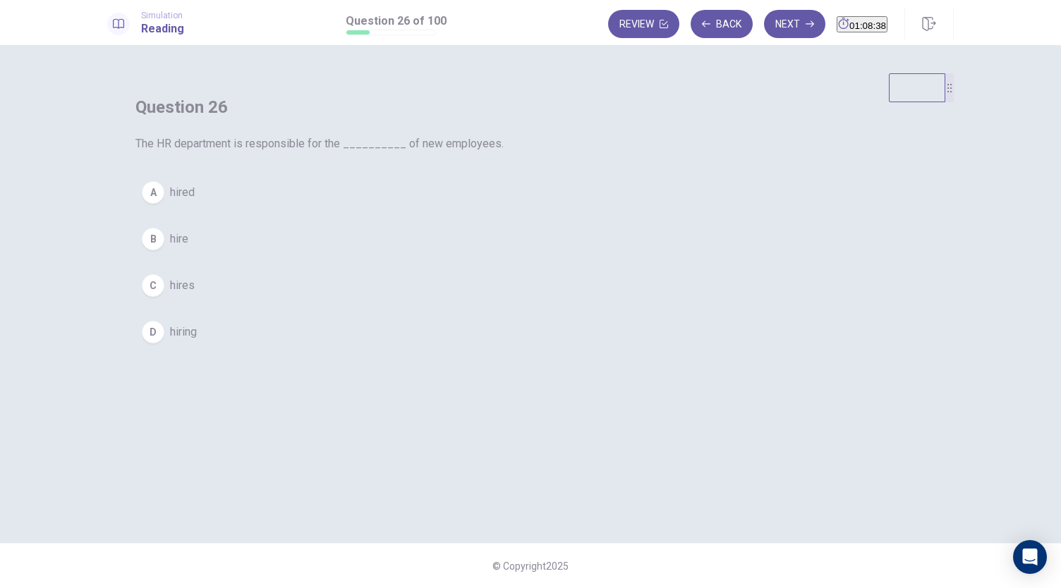
click at [197, 341] on span "hiring" at bounding box center [183, 332] width 27 height 17
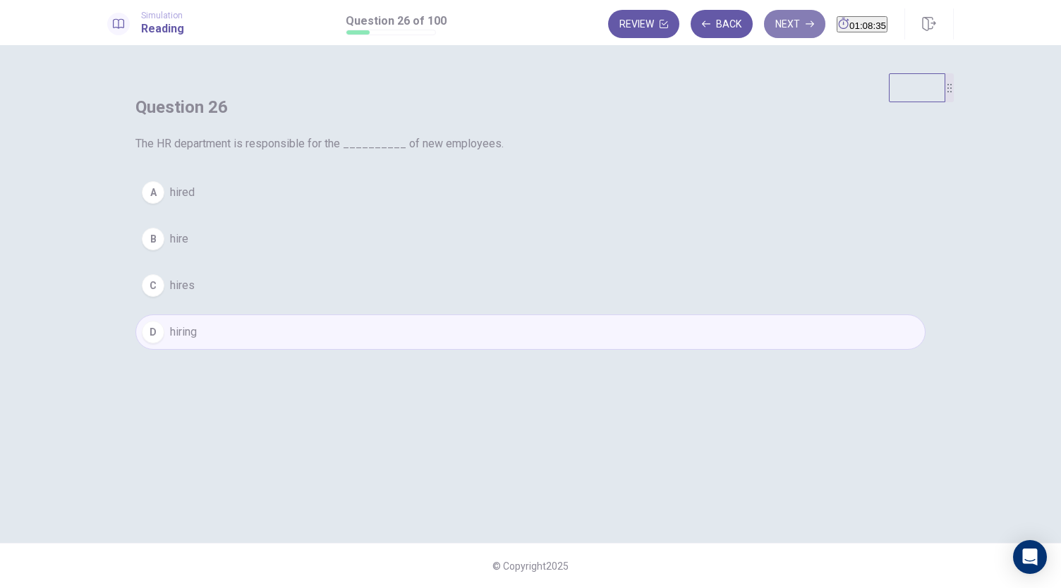
click at [786, 16] on button "Next" at bounding box center [794, 24] width 61 height 28
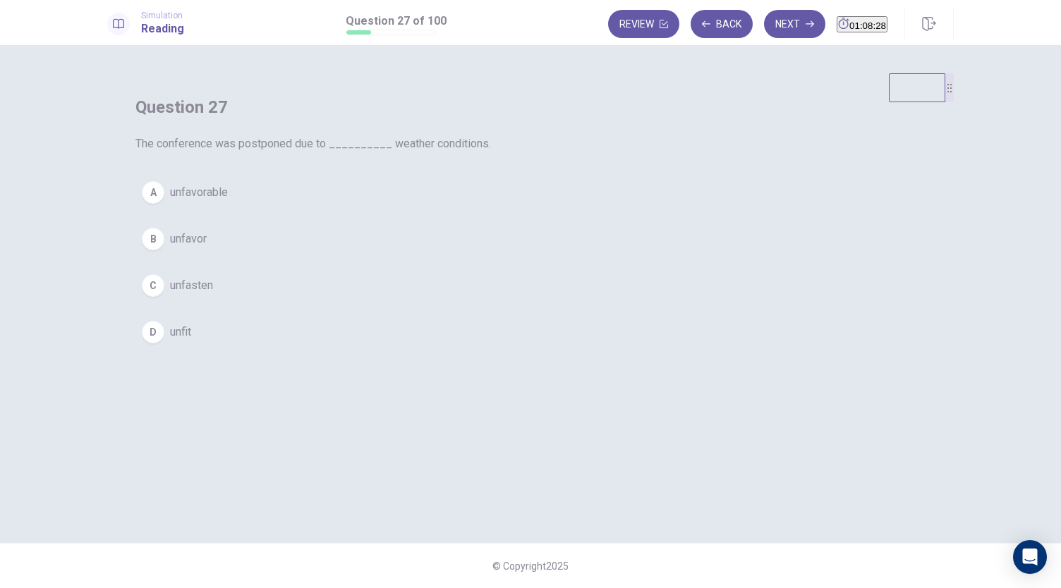
click at [473, 210] on button "A unfavorable" at bounding box center [530, 192] width 790 height 35
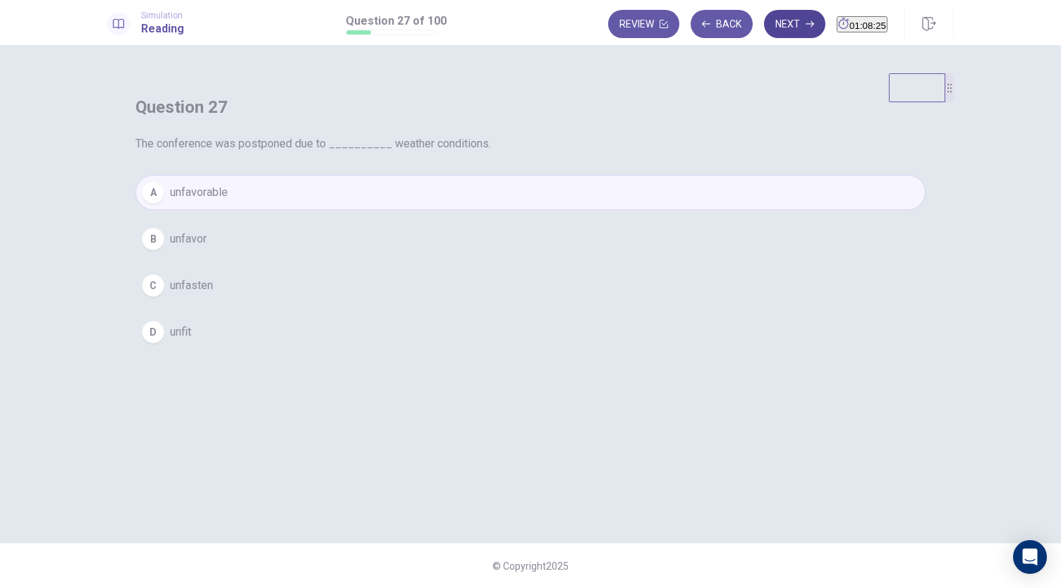
click at [805, 28] on icon "button" at bounding box center [809, 24] width 8 height 8
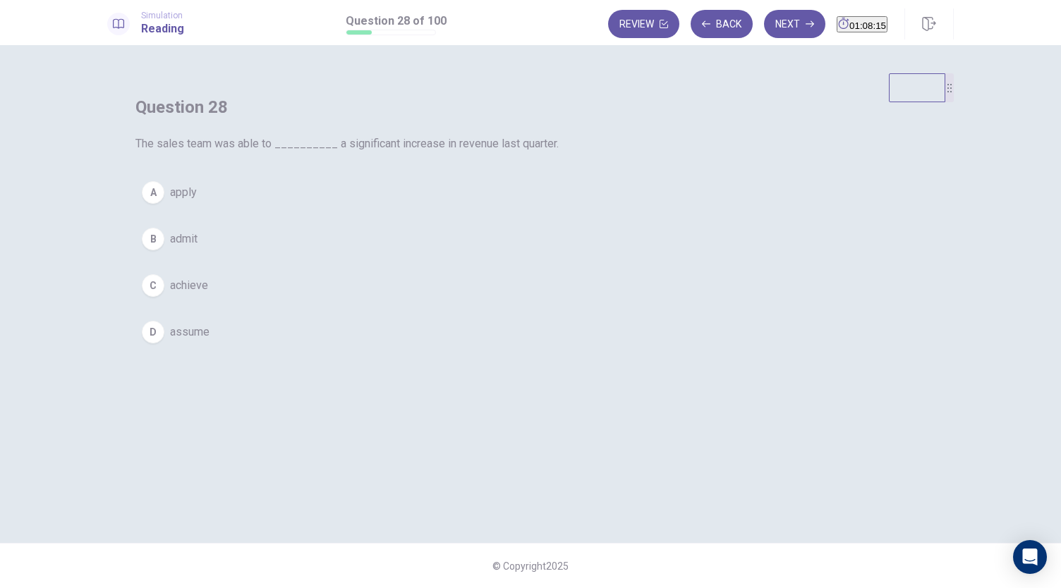
click at [208, 294] on span "achieve" at bounding box center [189, 285] width 38 height 17
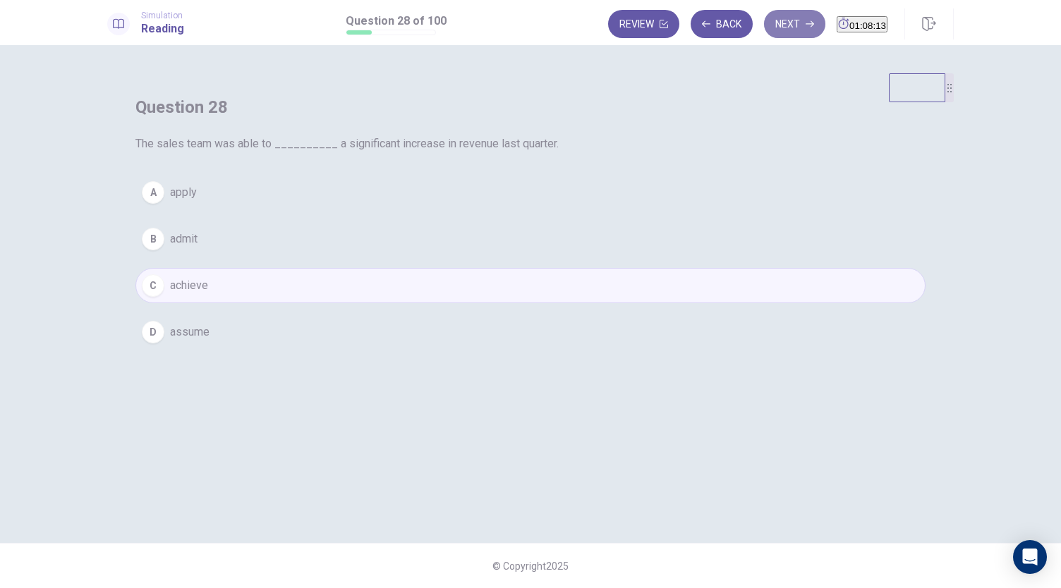
click at [764, 32] on button "Next" at bounding box center [794, 24] width 61 height 28
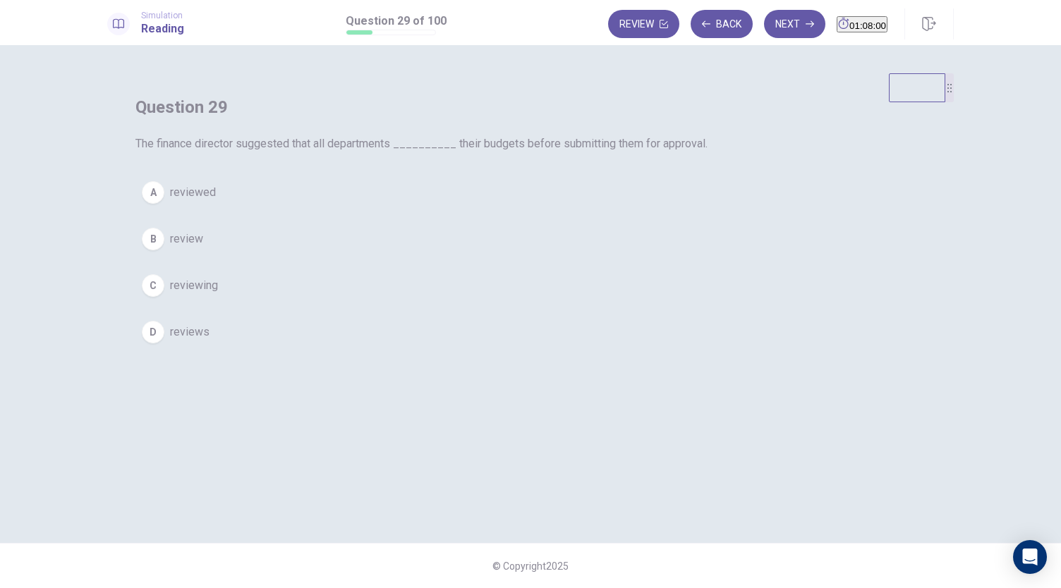
click at [203, 248] on span "review" at bounding box center [186, 239] width 33 height 17
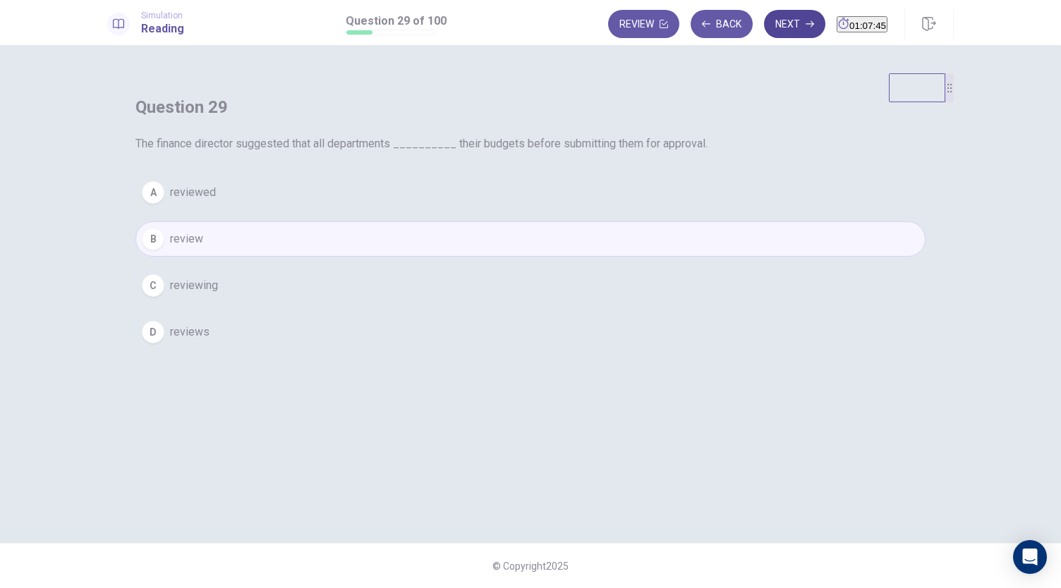
click at [765, 26] on button "Next" at bounding box center [794, 24] width 61 height 28
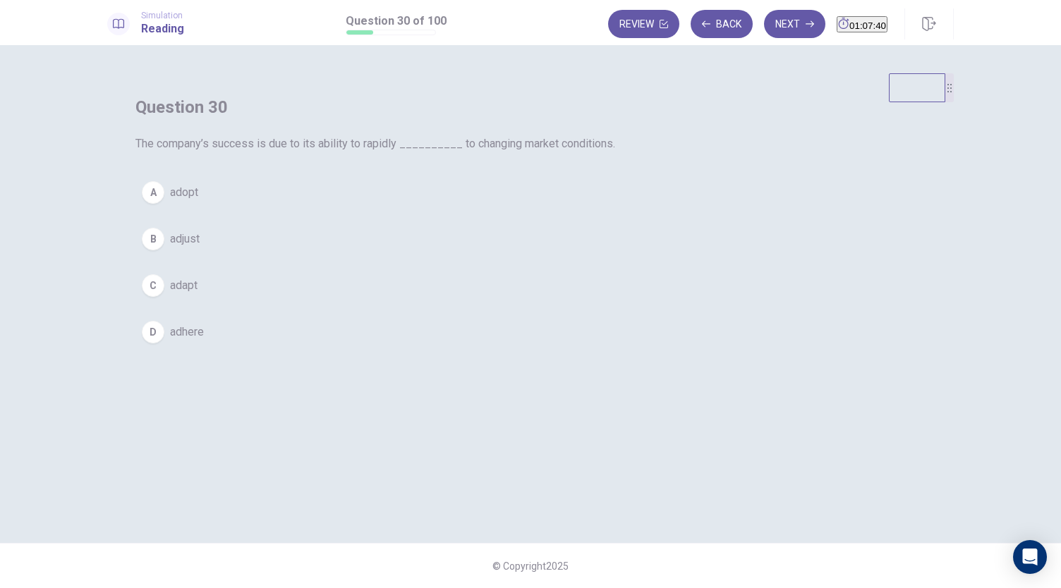
click at [197, 294] on span "adapt" at bounding box center [184, 285] width 28 height 17
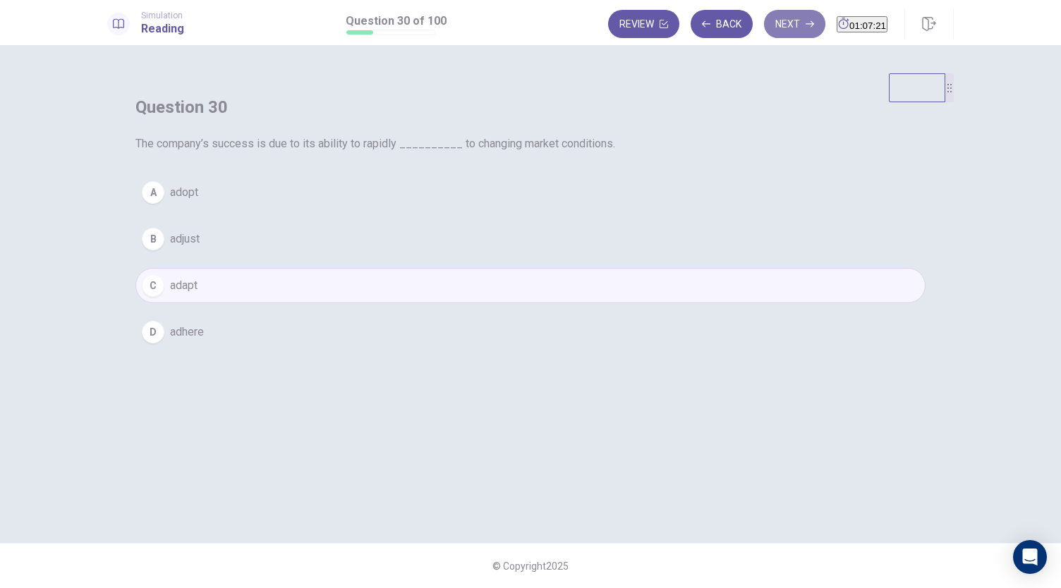
click at [767, 31] on button "Next" at bounding box center [794, 24] width 61 height 28
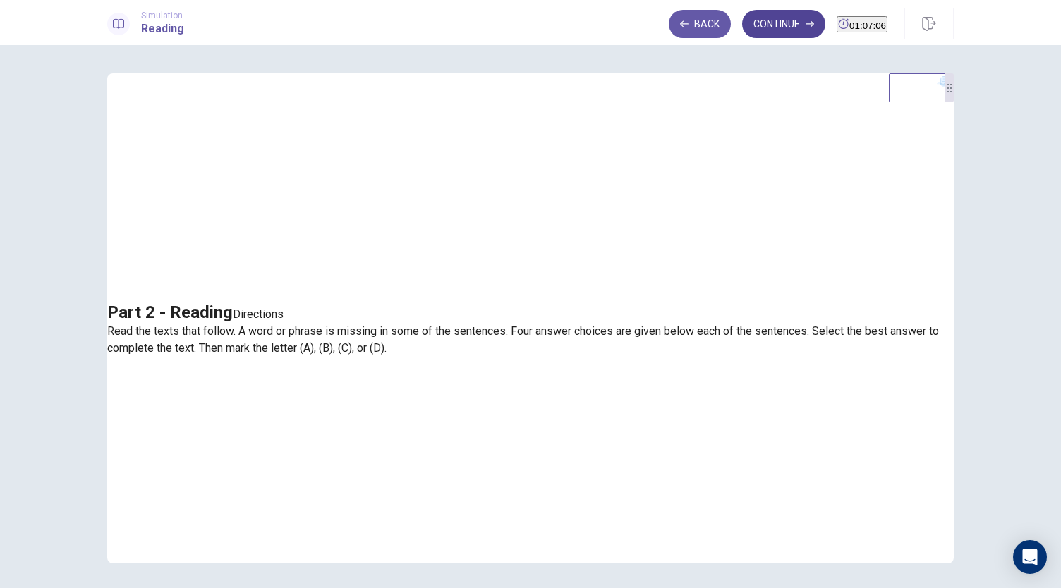
click at [778, 28] on button "Continue" at bounding box center [783, 24] width 83 height 28
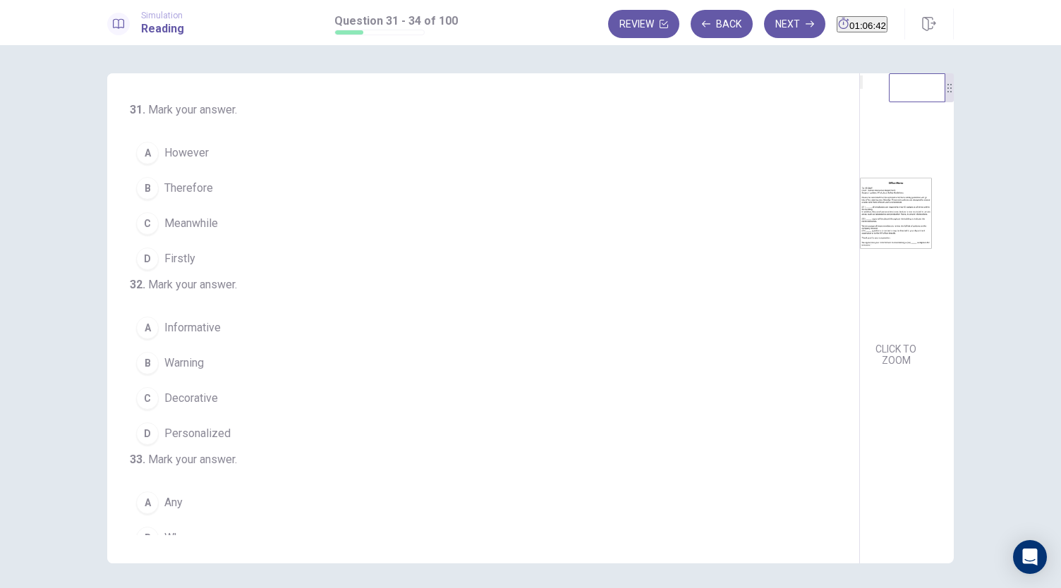
click at [174, 255] on span "Firstly" at bounding box center [179, 258] width 31 height 17
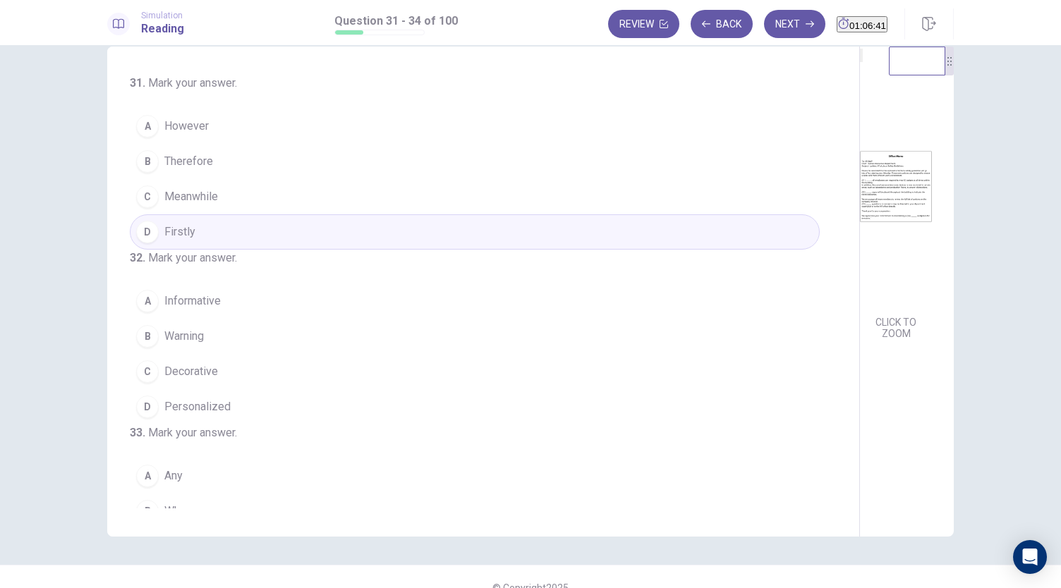
scroll to position [49, 0]
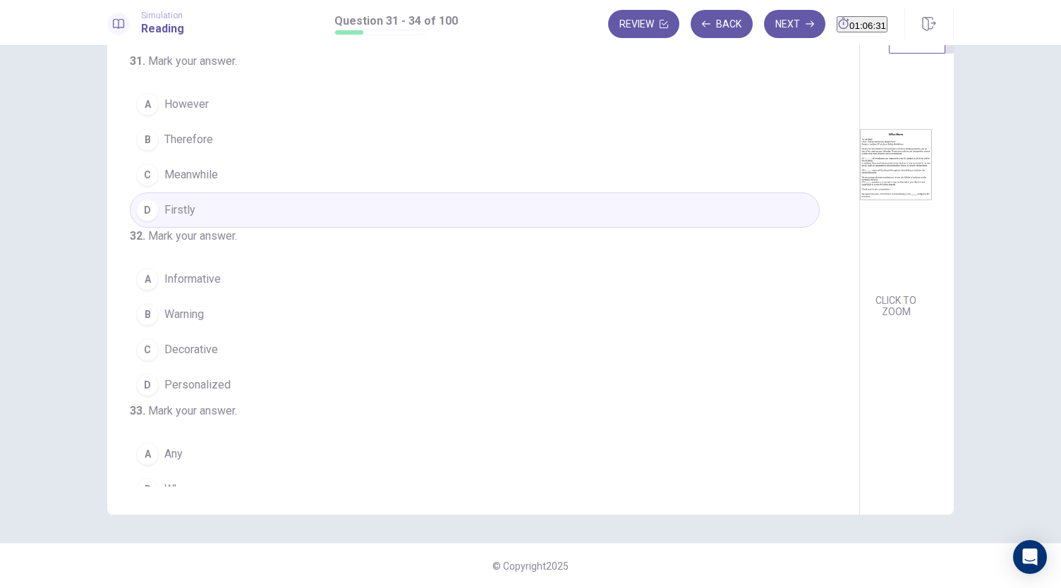
click at [203, 288] on span "Informative" at bounding box center [192, 279] width 56 height 17
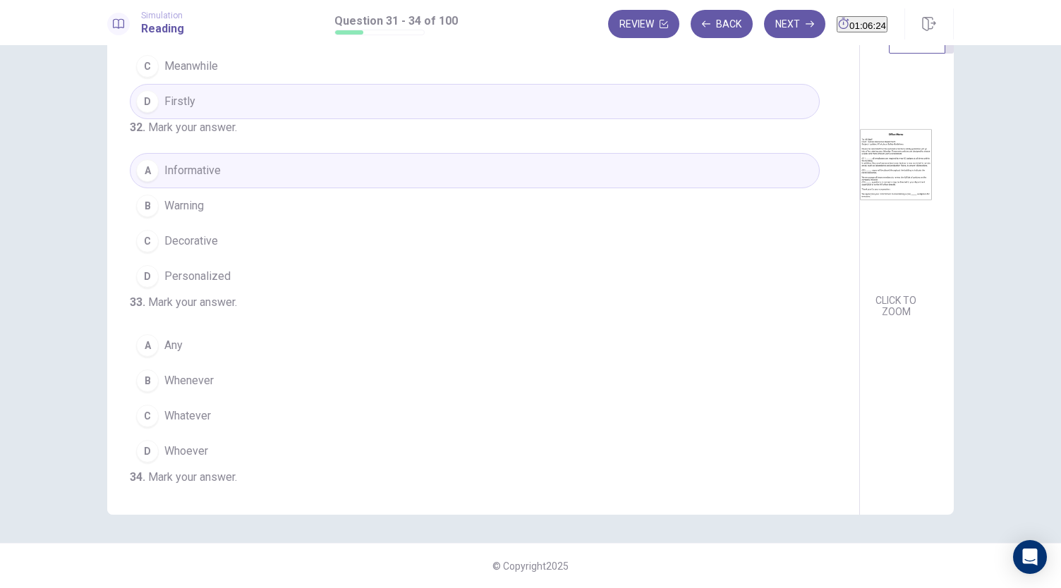
scroll to position [141, 0]
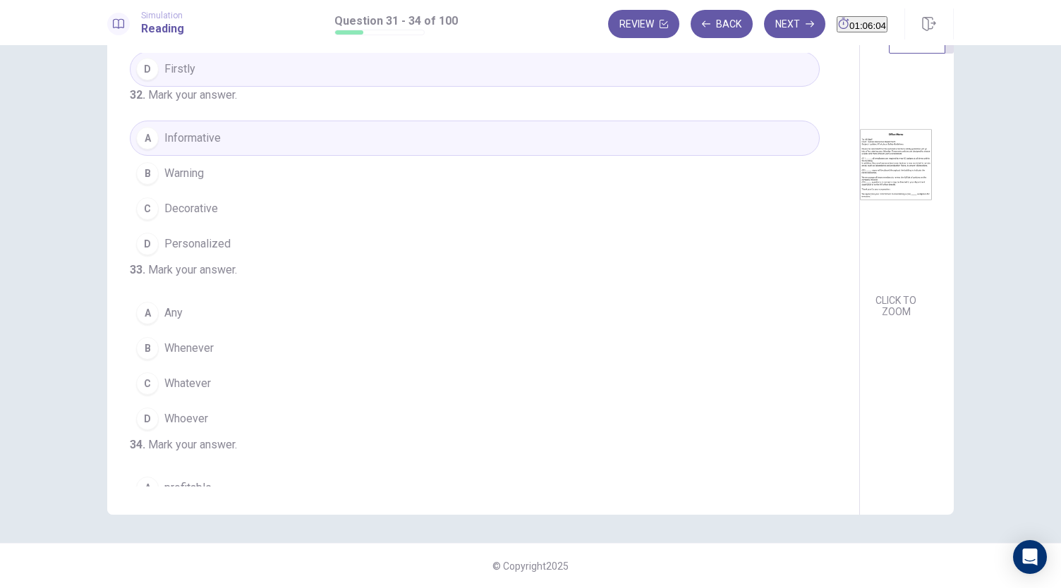
click at [174, 322] on span "Any" at bounding box center [173, 313] width 18 height 17
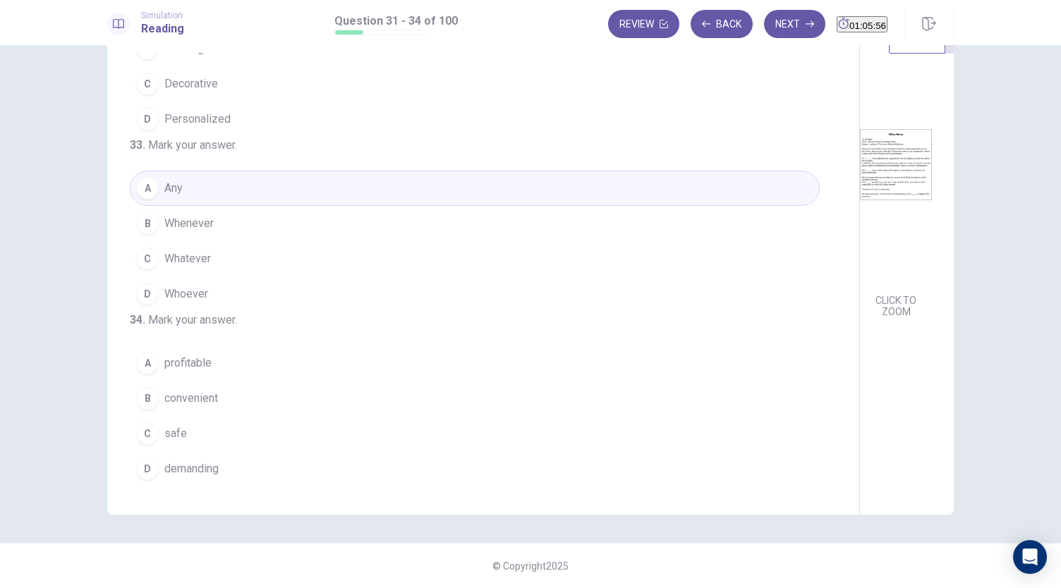
scroll to position [343, 0]
click at [177, 439] on span "safe" at bounding box center [175, 433] width 23 height 17
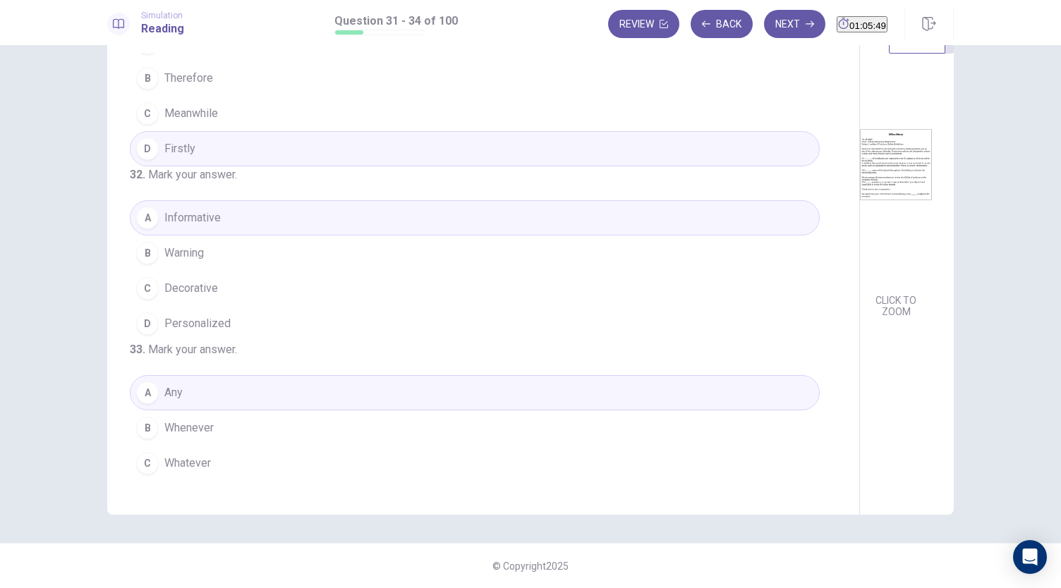
scroll to position [0, 0]
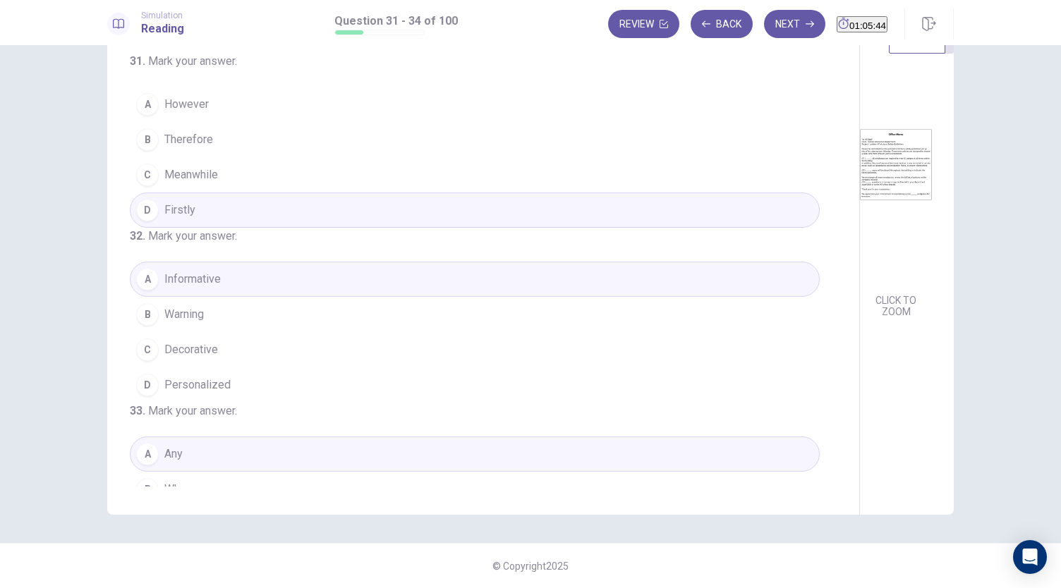
click at [764, 24] on button "Next" at bounding box center [794, 24] width 61 height 28
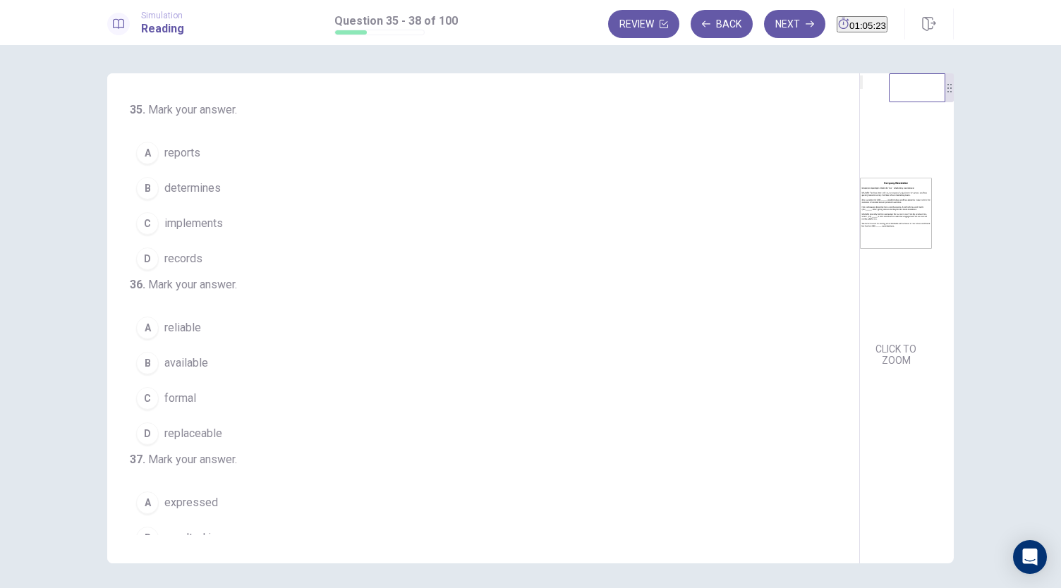
click at [195, 220] on span "implements" at bounding box center [193, 223] width 59 height 17
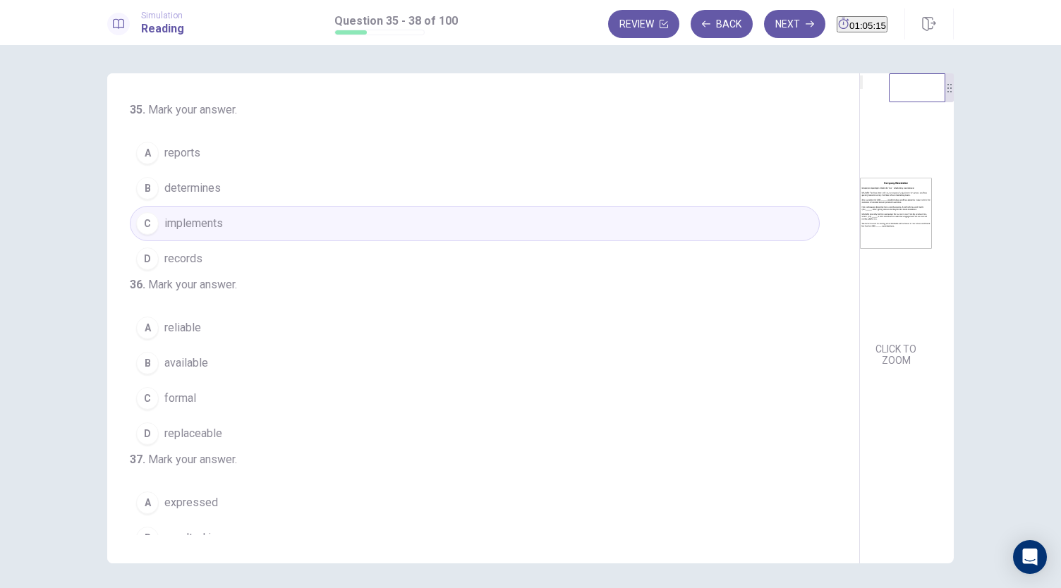
click at [164, 336] on span "reliable" at bounding box center [182, 328] width 37 height 17
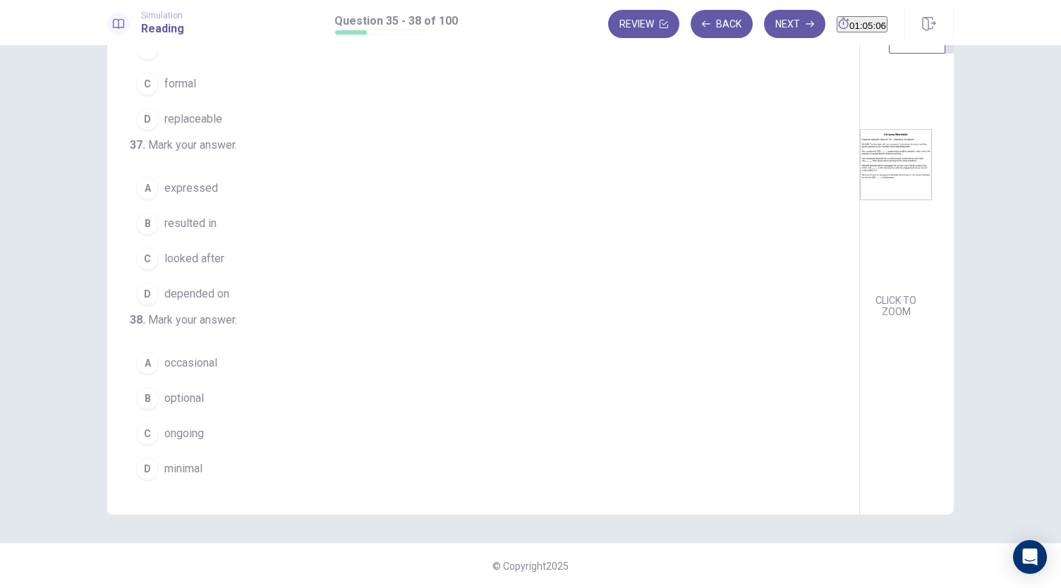
scroll to position [343, 0]
click at [155, 206] on button "B resulted in" at bounding box center [475, 223] width 690 height 35
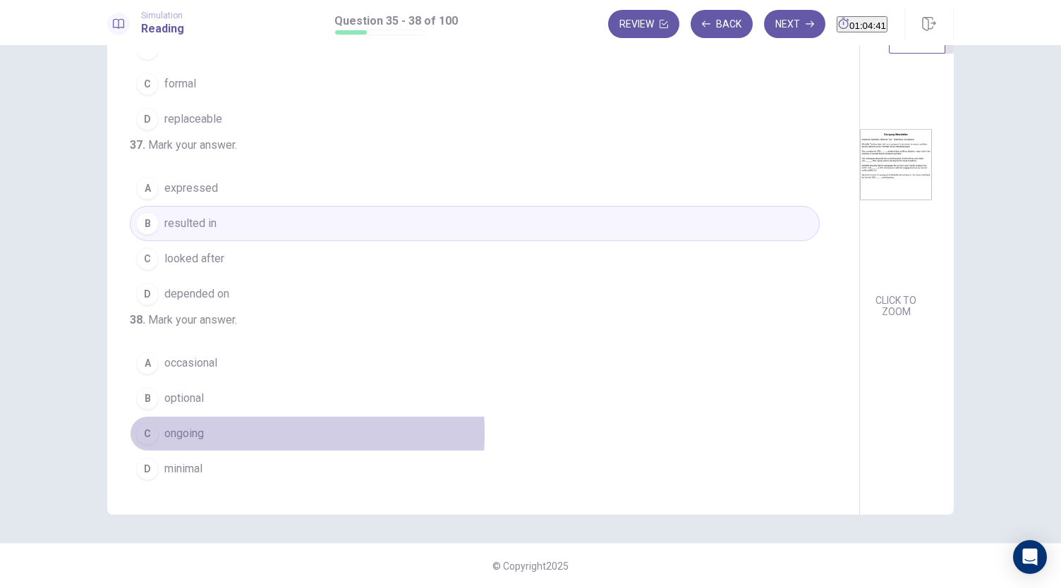
click at [201, 434] on span "ongoing" at bounding box center [183, 433] width 39 height 17
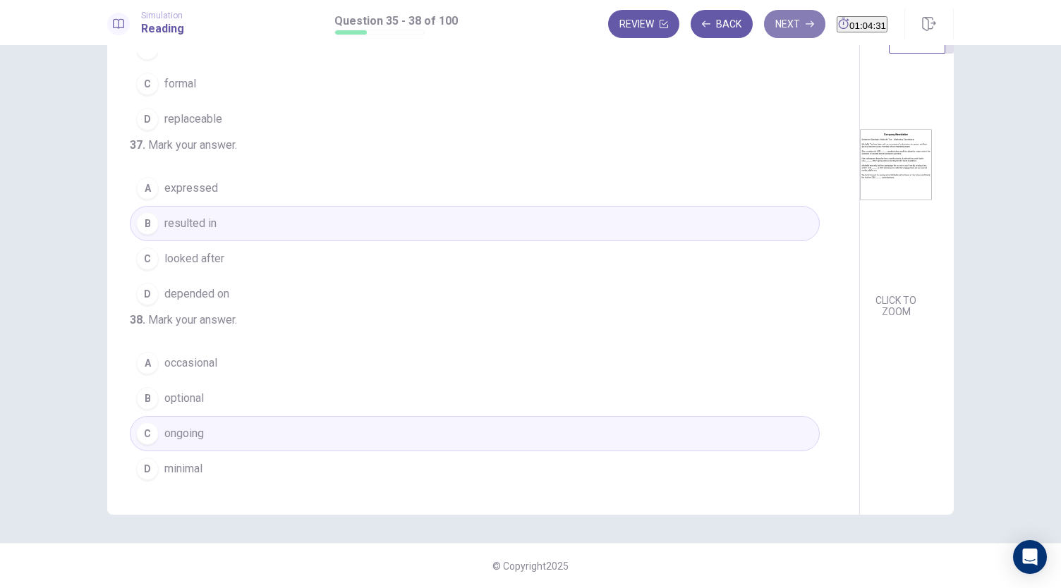
click at [776, 25] on button "Next" at bounding box center [794, 24] width 61 height 28
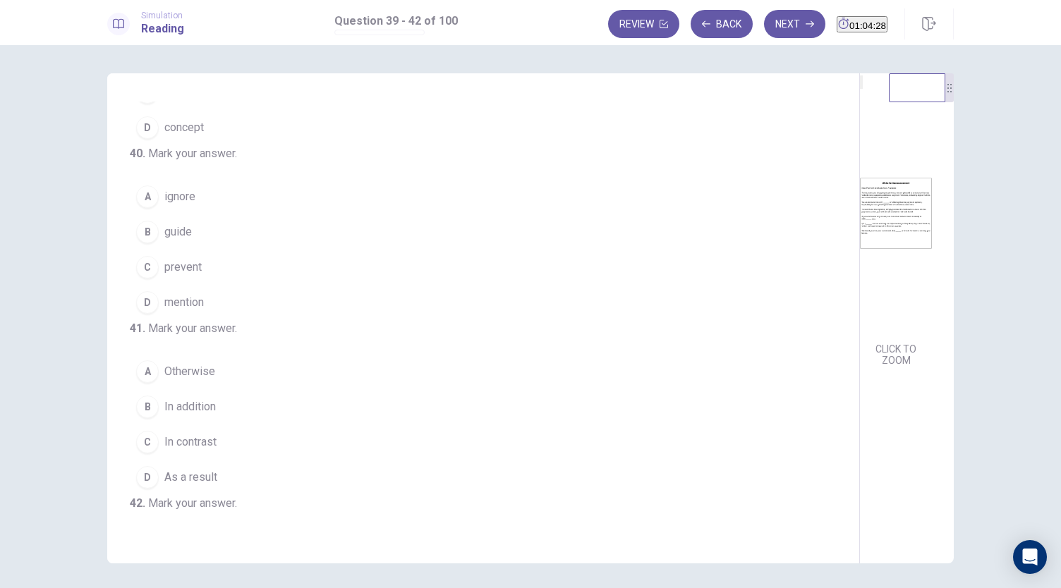
scroll to position [0, 0]
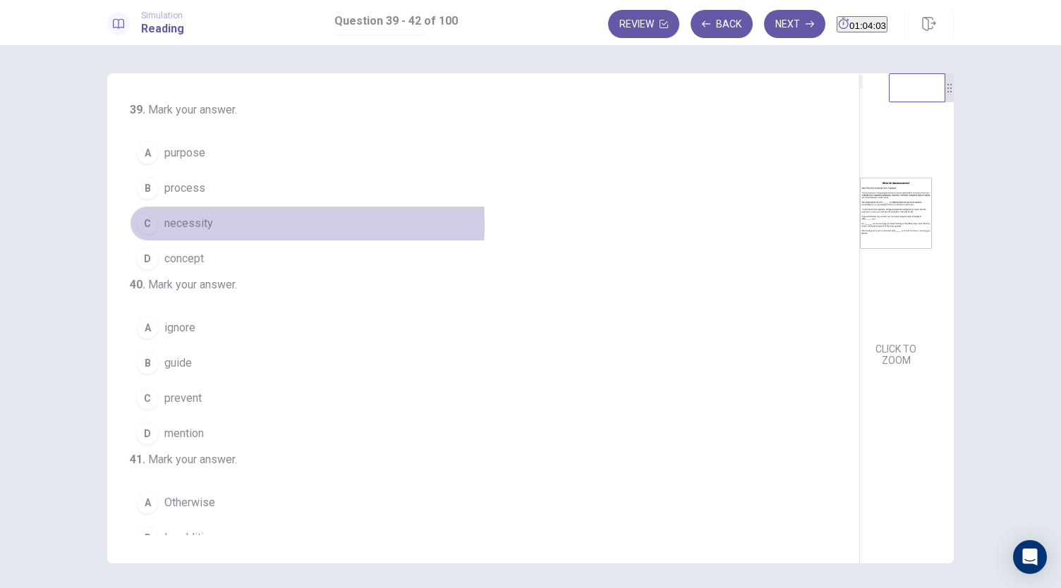
click at [188, 222] on span "necessity" at bounding box center [188, 223] width 49 height 17
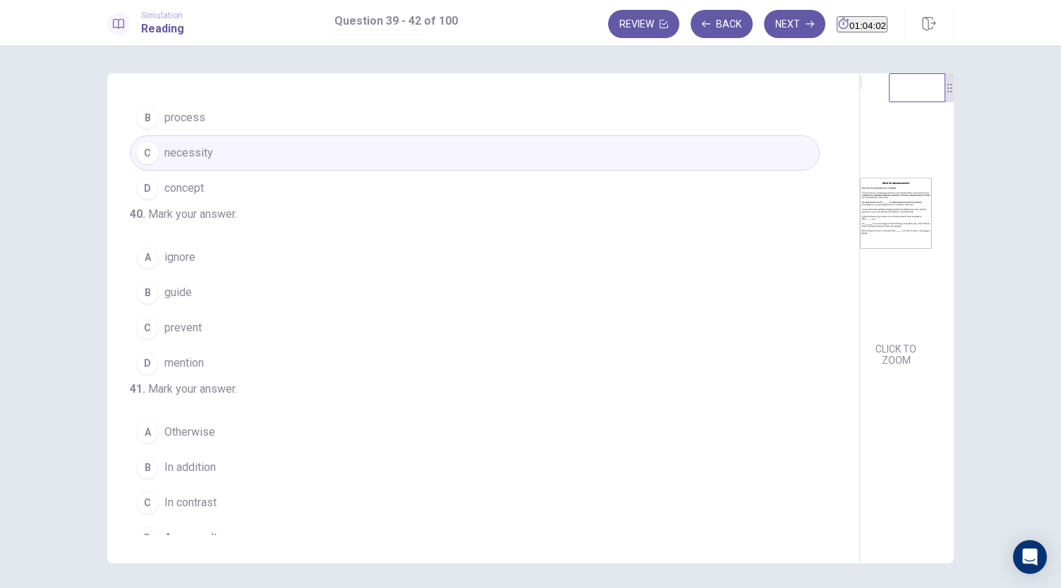
scroll to position [141, 0]
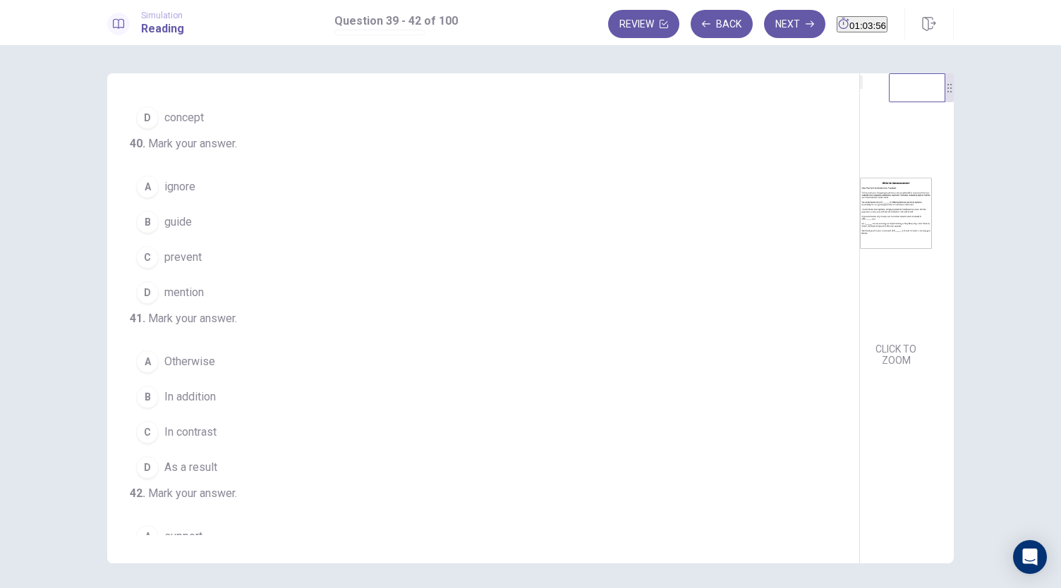
click at [183, 231] on span "guide" at bounding box center [178, 222] width 28 height 17
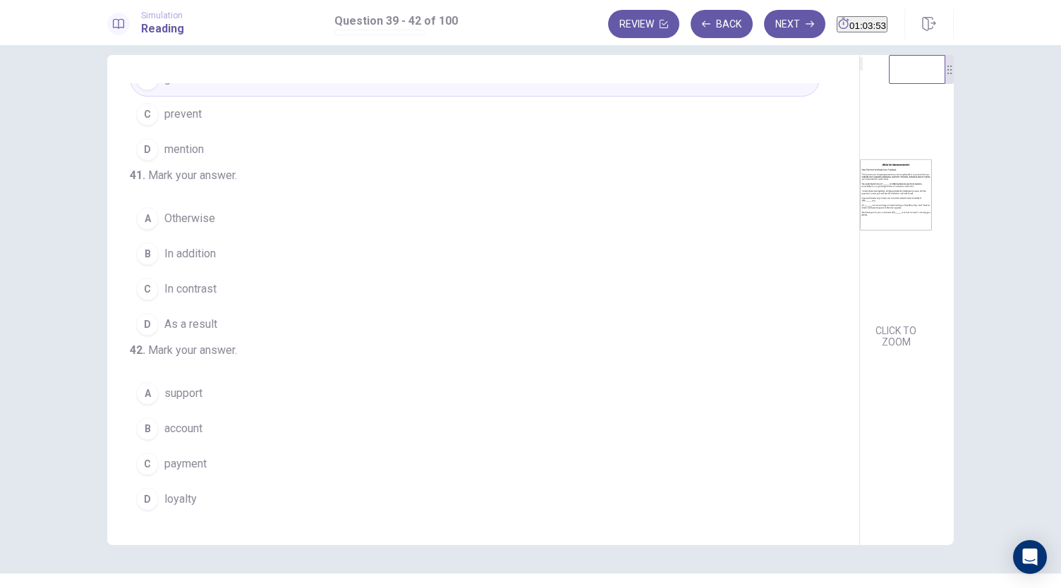
scroll to position [49, 0]
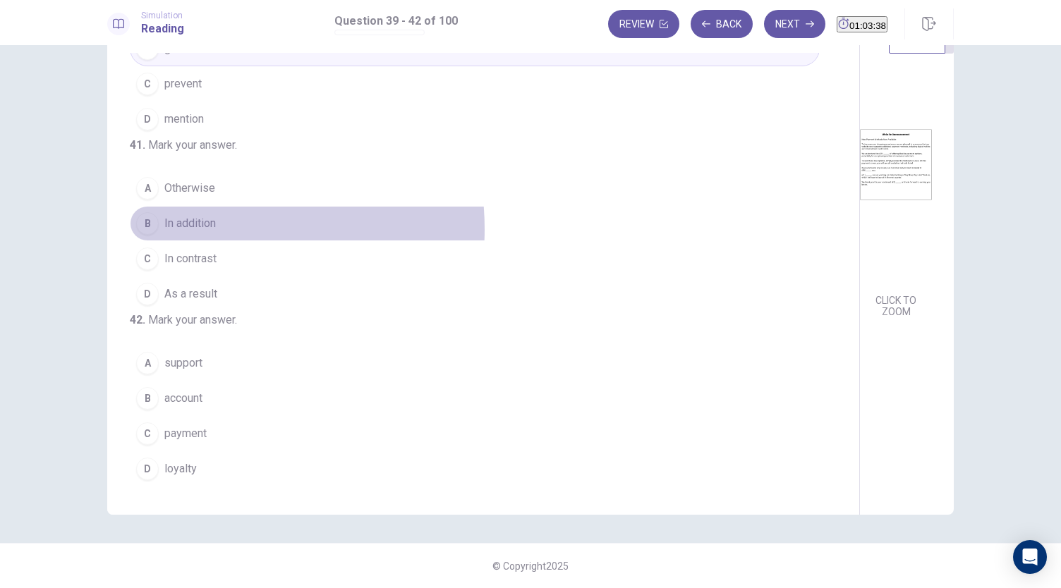
click at [190, 232] on span "In addition" at bounding box center [189, 223] width 51 height 17
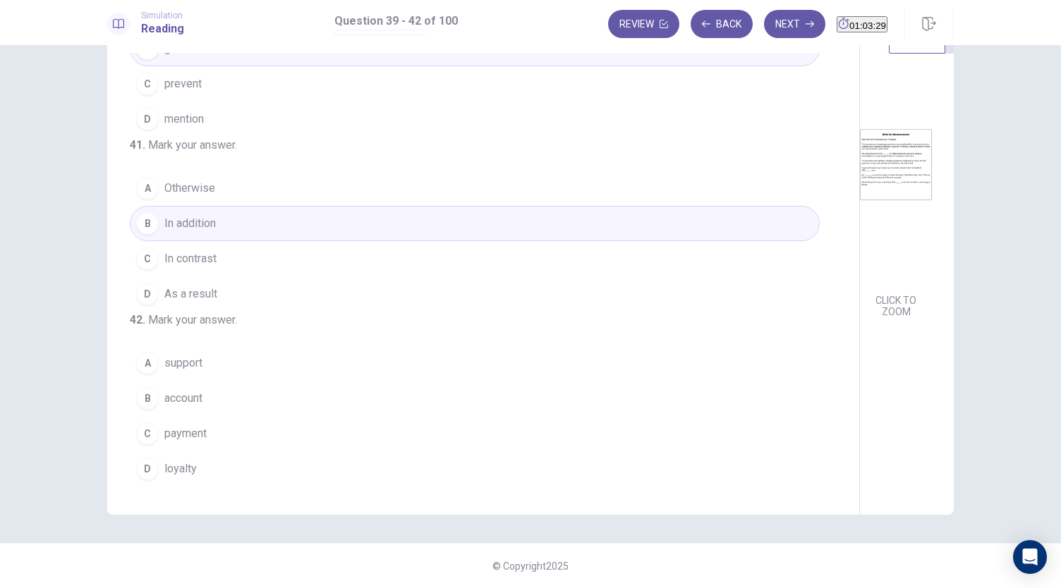
scroll to position [343, 0]
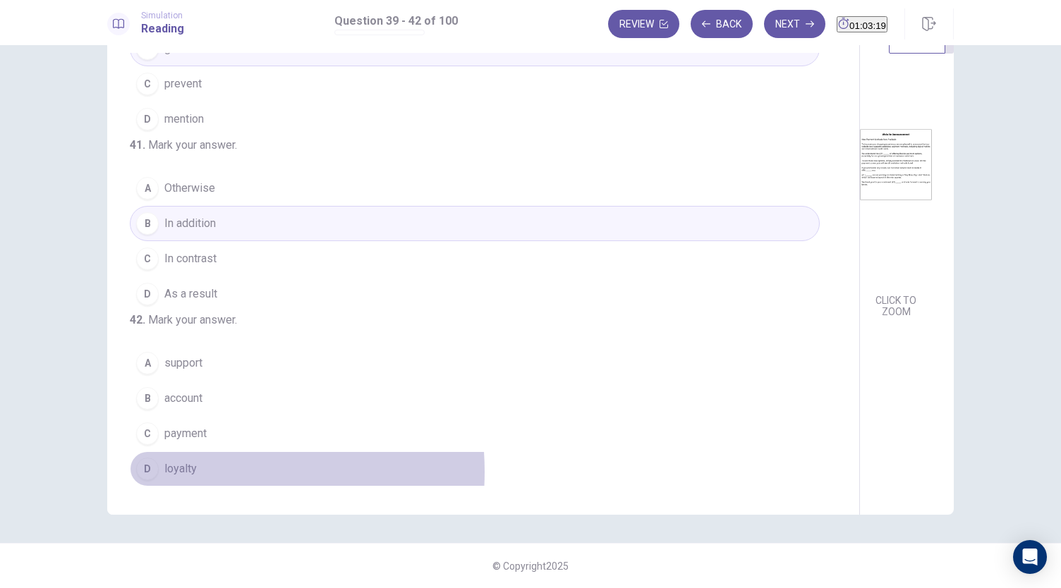
click at [185, 472] on span "loyalty" at bounding box center [180, 469] width 32 height 17
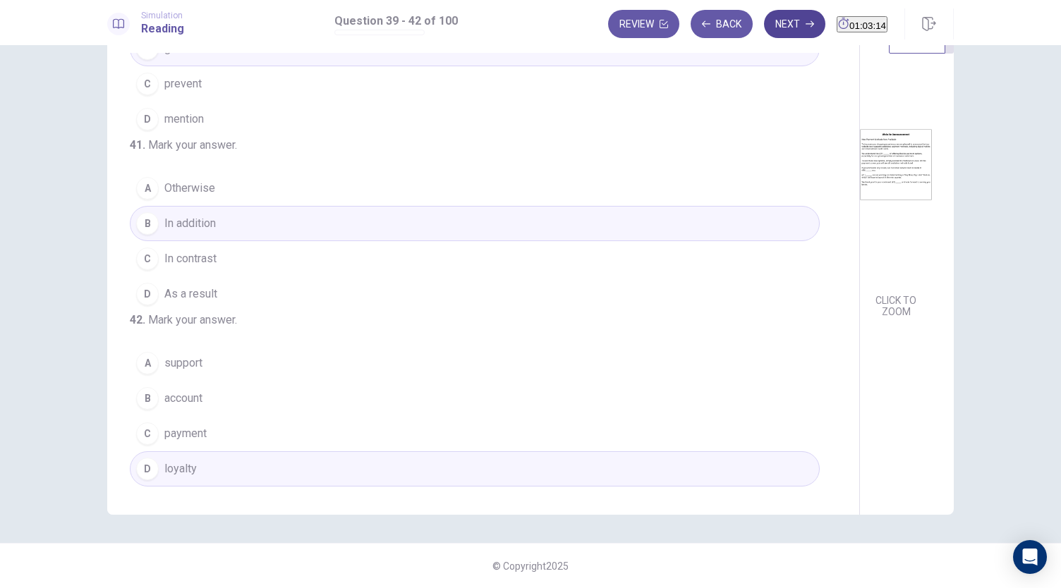
click at [764, 30] on button "Next" at bounding box center [794, 24] width 61 height 28
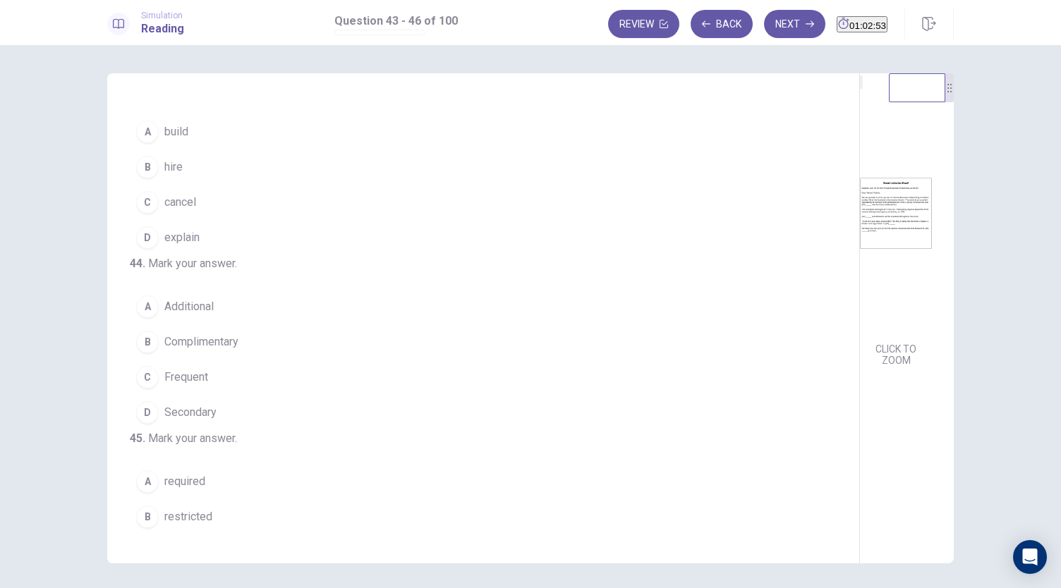
scroll to position [0, 0]
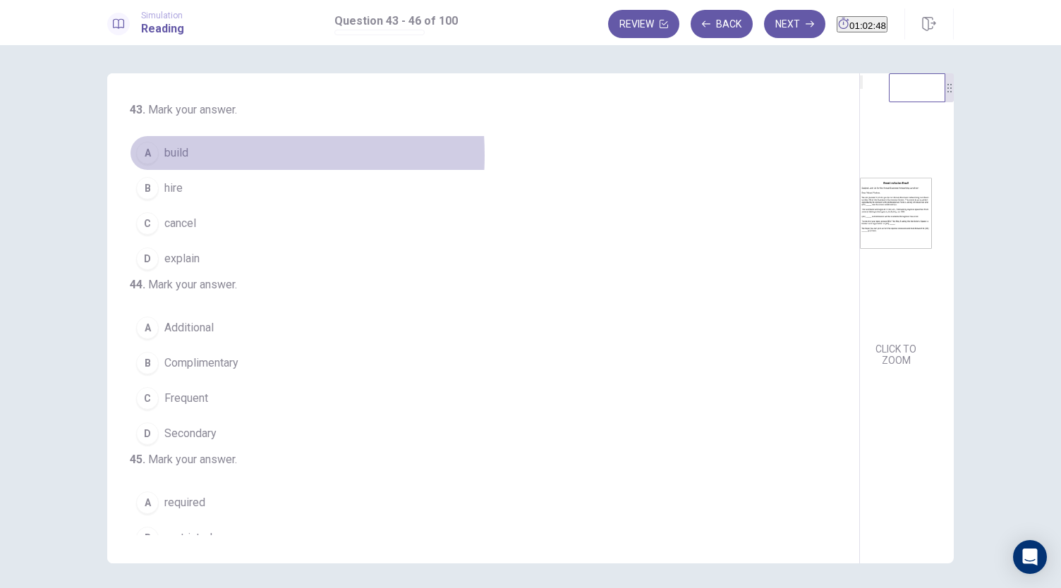
click at [169, 155] on span "build" at bounding box center [176, 153] width 24 height 17
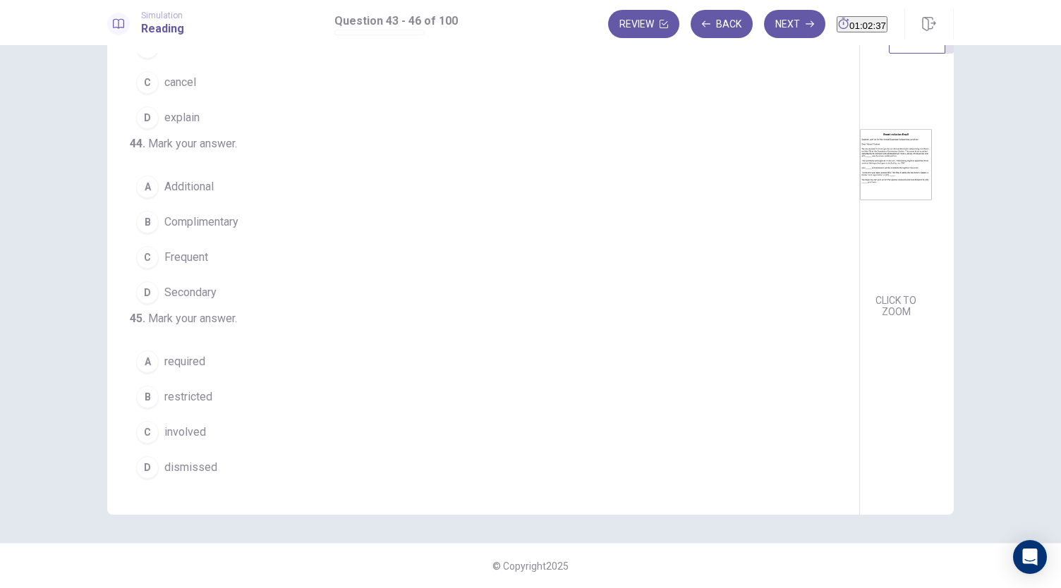
scroll to position [71, 0]
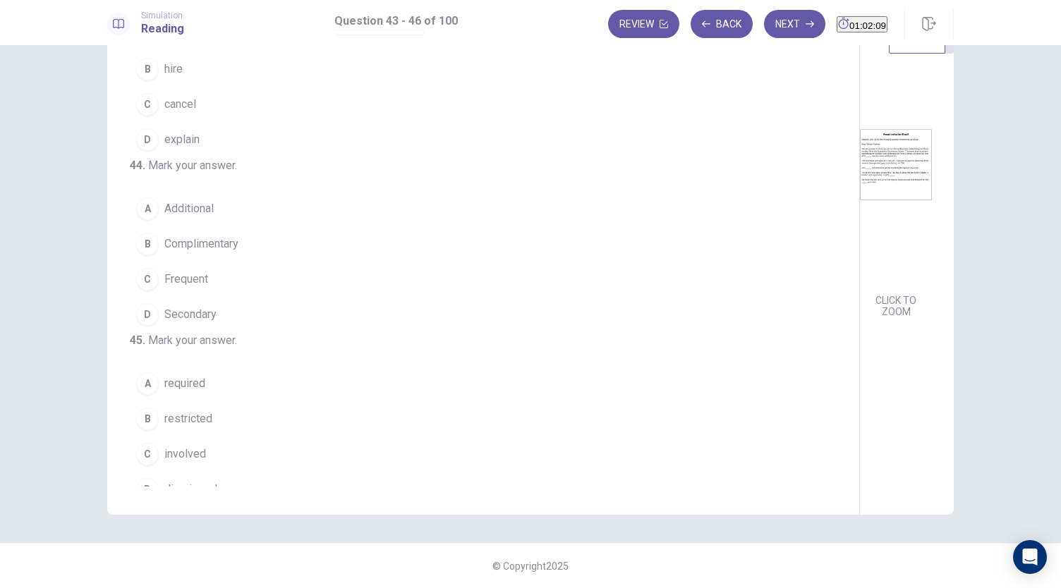
click at [193, 288] on span "Frequent" at bounding box center [186, 279] width 44 height 17
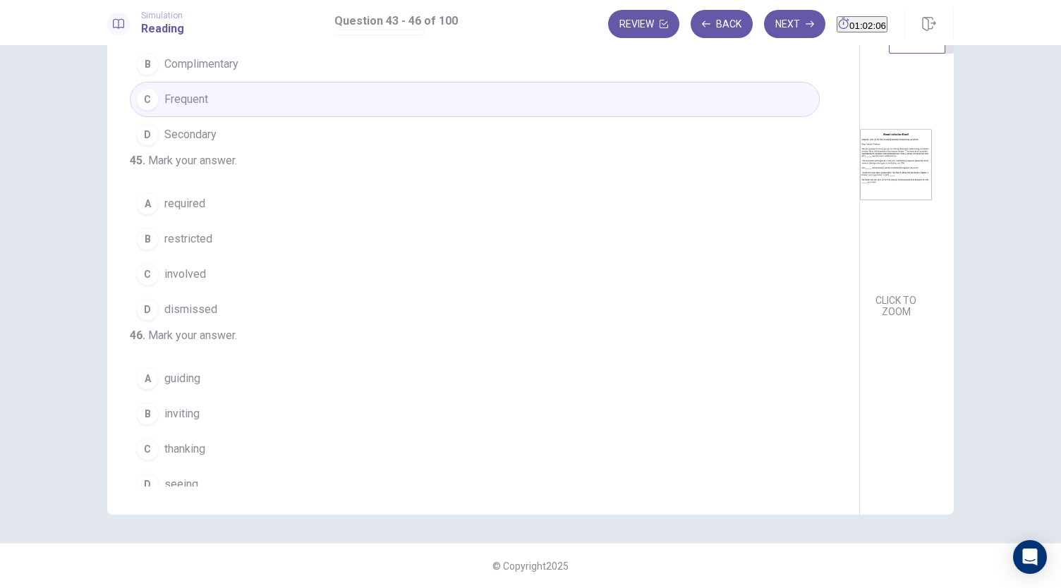
scroll to position [282, 0]
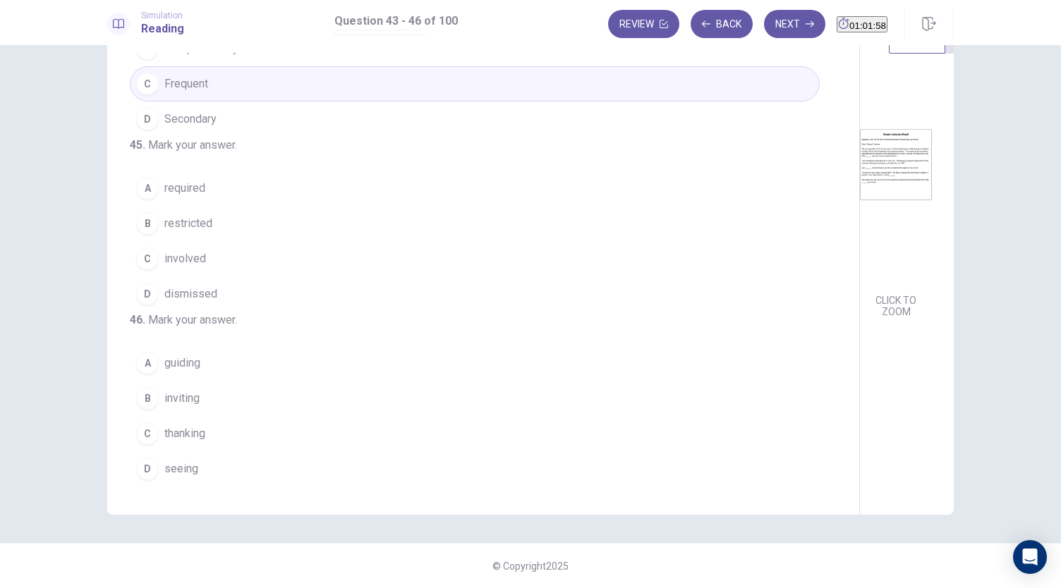
click at [192, 197] on span "required" at bounding box center [184, 188] width 41 height 17
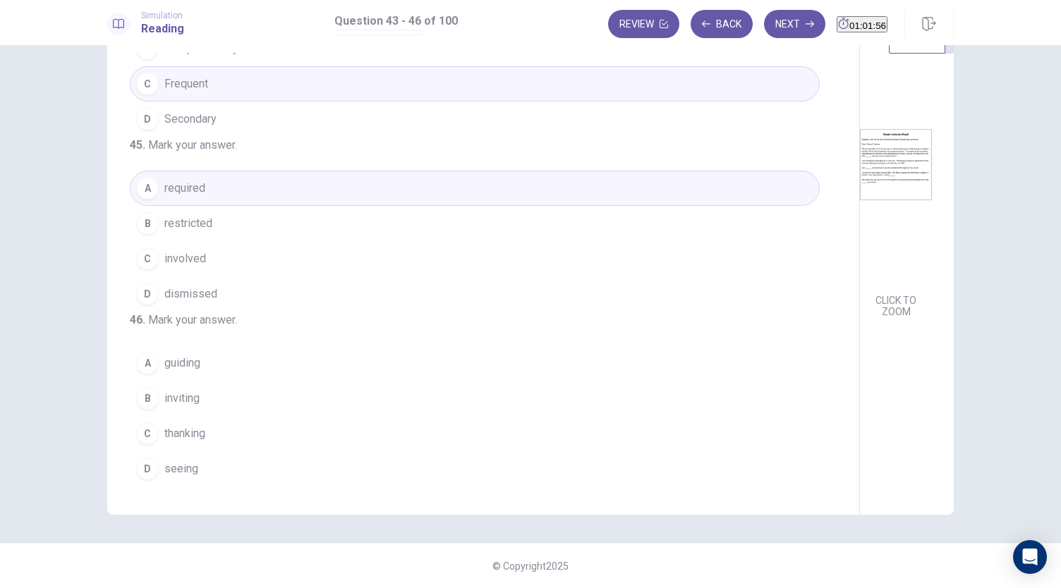
scroll to position [343, 0]
click at [172, 470] on span "seeing" at bounding box center [181, 469] width 34 height 17
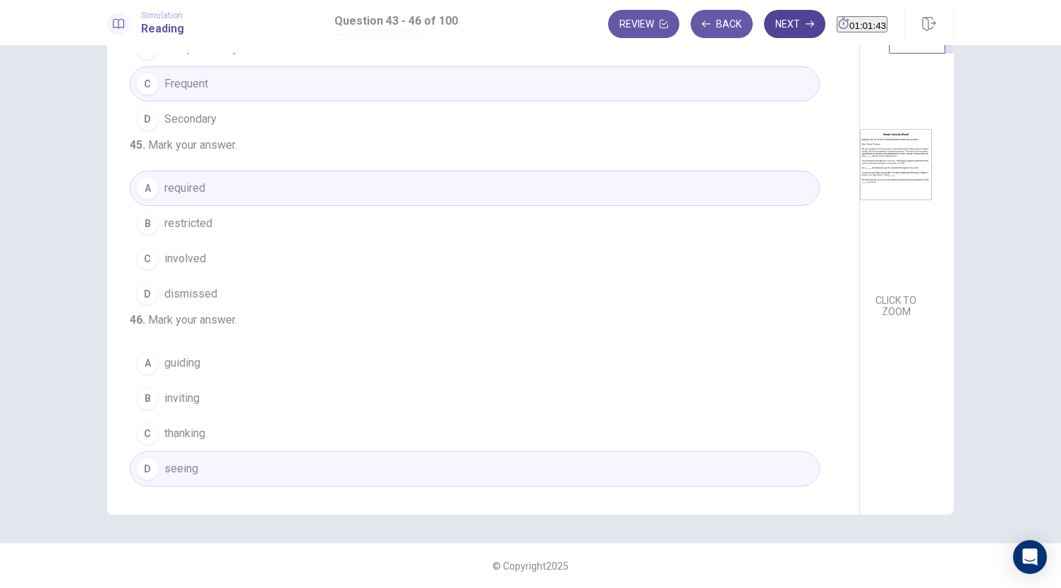
click at [776, 32] on button "Next" at bounding box center [794, 24] width 61 height 28
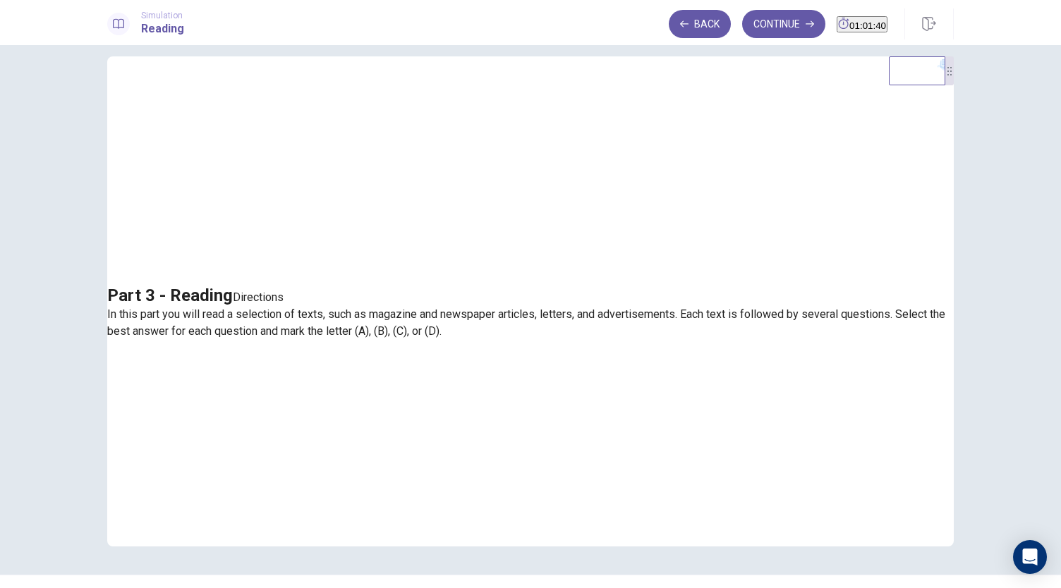
scroll to position [0, 0]
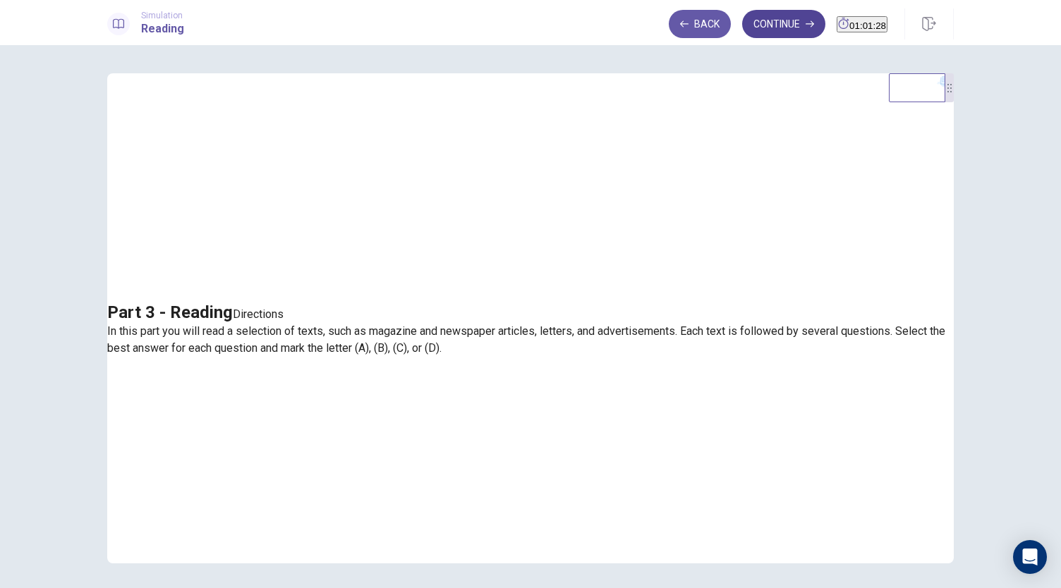
click at [752, 32] on button "Continue" at bounding box center [783, 24] width 83 height 28
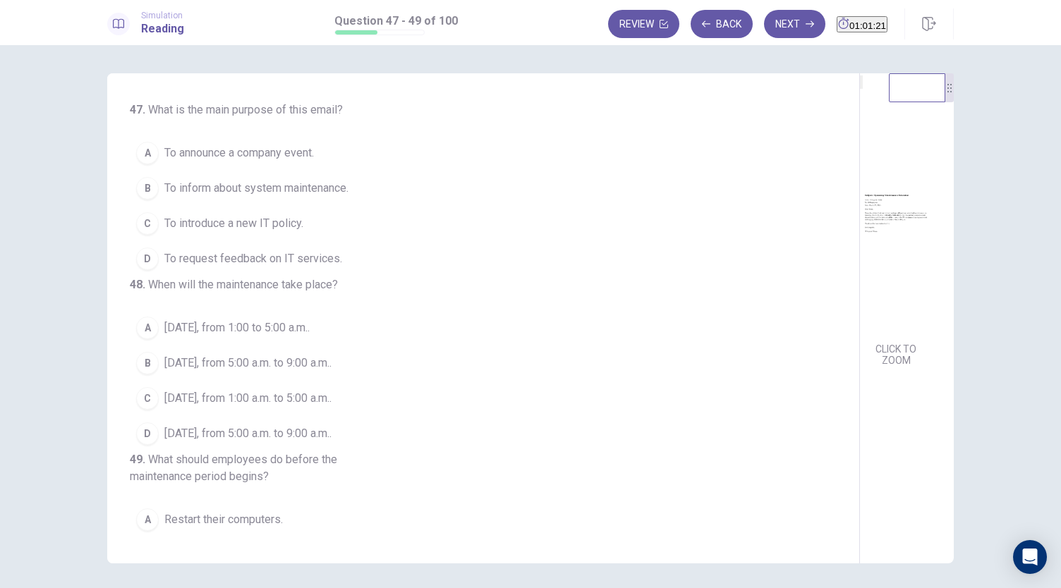
click at [240, 195] on span "To inform about system maintenance." at bounding box center [256, 188] width 184 height 17
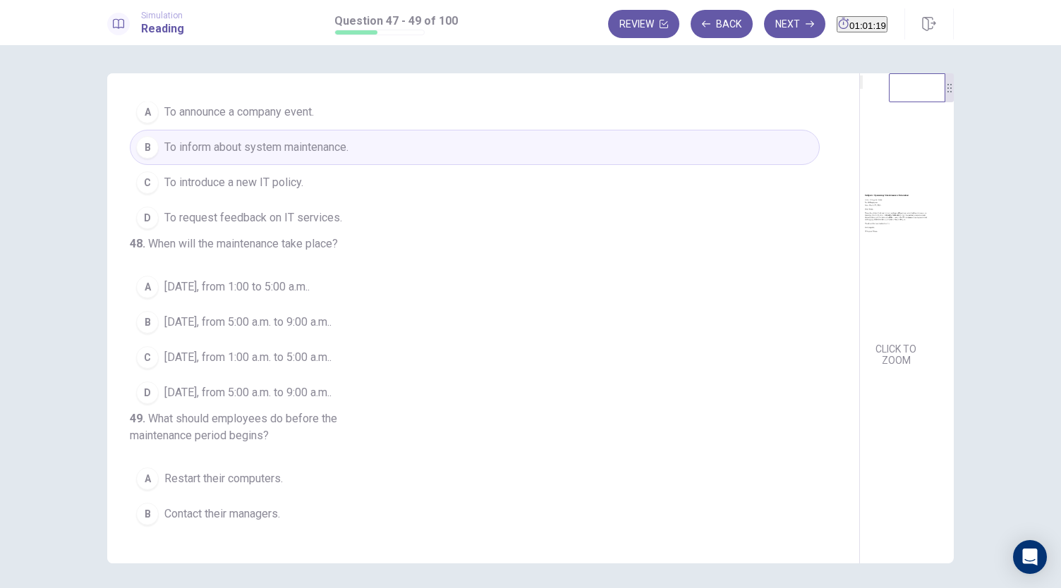
scroll to position [141, 0]
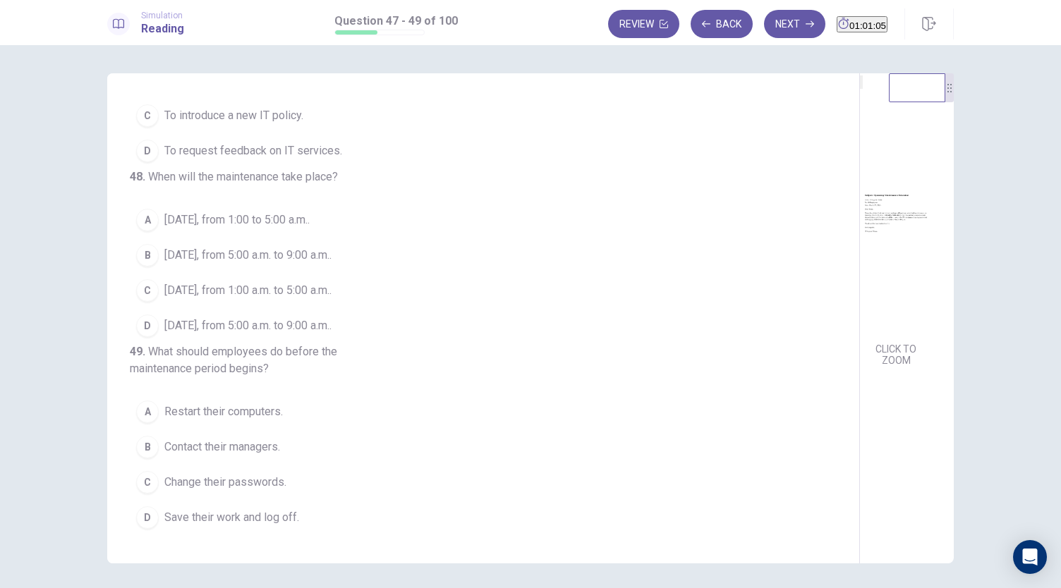
click at [231, 284] on span "March 29, from 1:00 a.m. to 5:00 a.m.." at bounding box center [247, 290] width 167 height 17
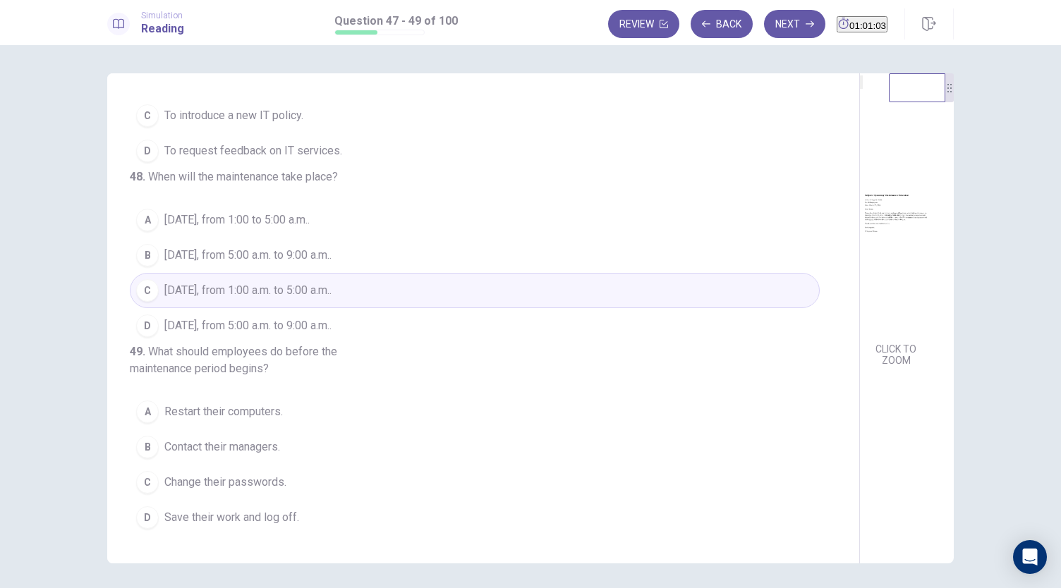
scroll to position [158, 0]
click at [233, 520] on span "Save their work and log off." at bounding box center [231, 517] width 135 height 17
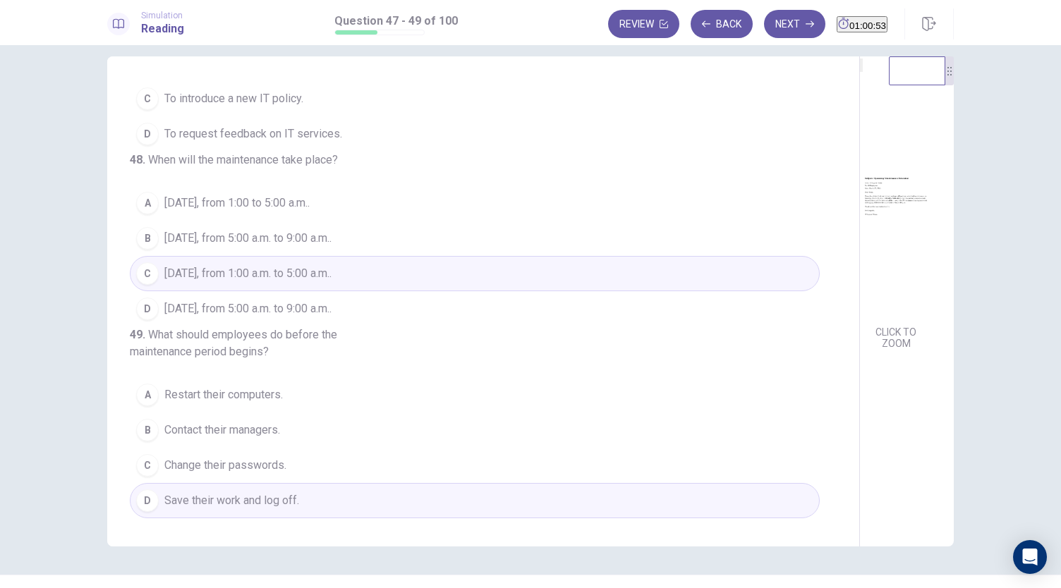
scroll to position [0, 0]
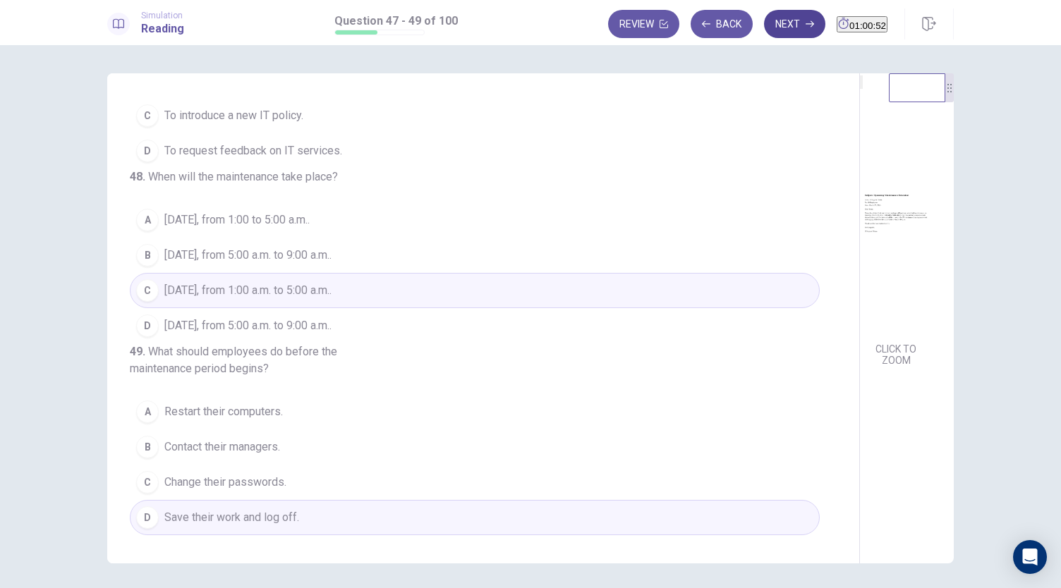
click at [765, 24] on button "Next" at bounding box center [794, 24] width 61 height 28
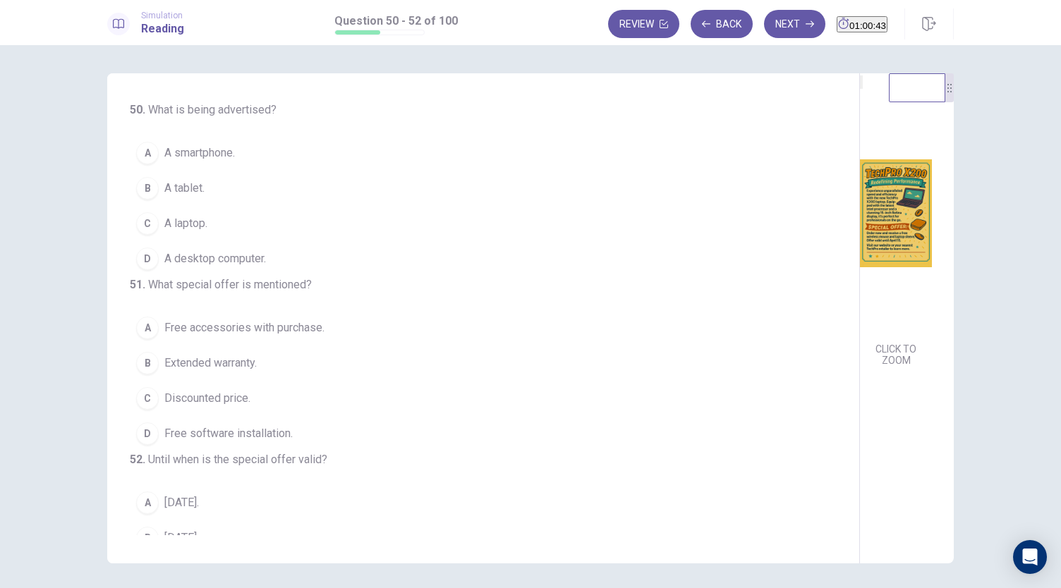
click at [184, 224] on span "A laptop." at bounding box center [185, 223] width 43 height 17
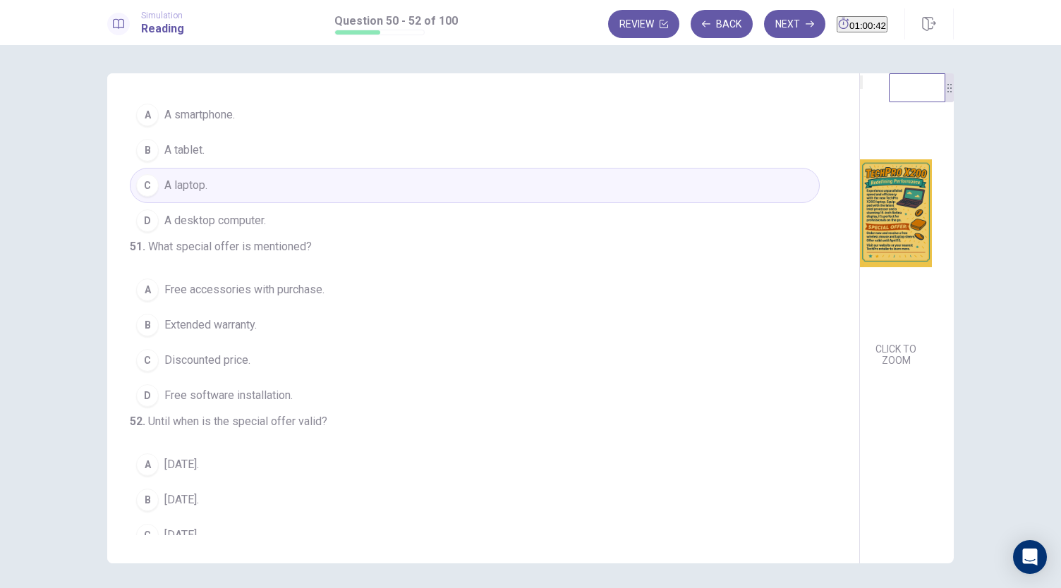
scroll to position [71, 0]
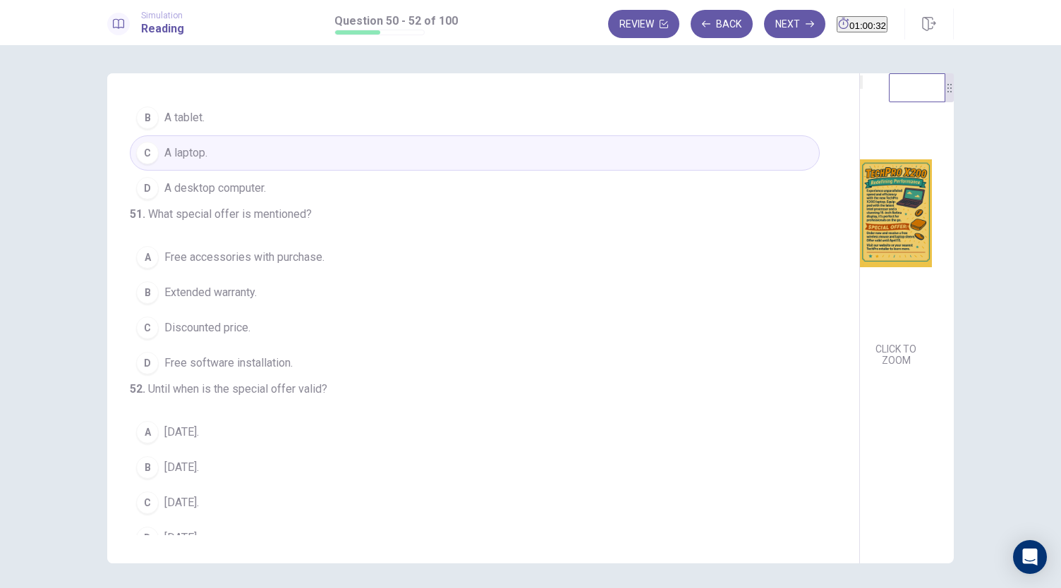
click at [289, 266] on span "Free accessories with purchase." at bounding box center [244, 257] width 160 height 17
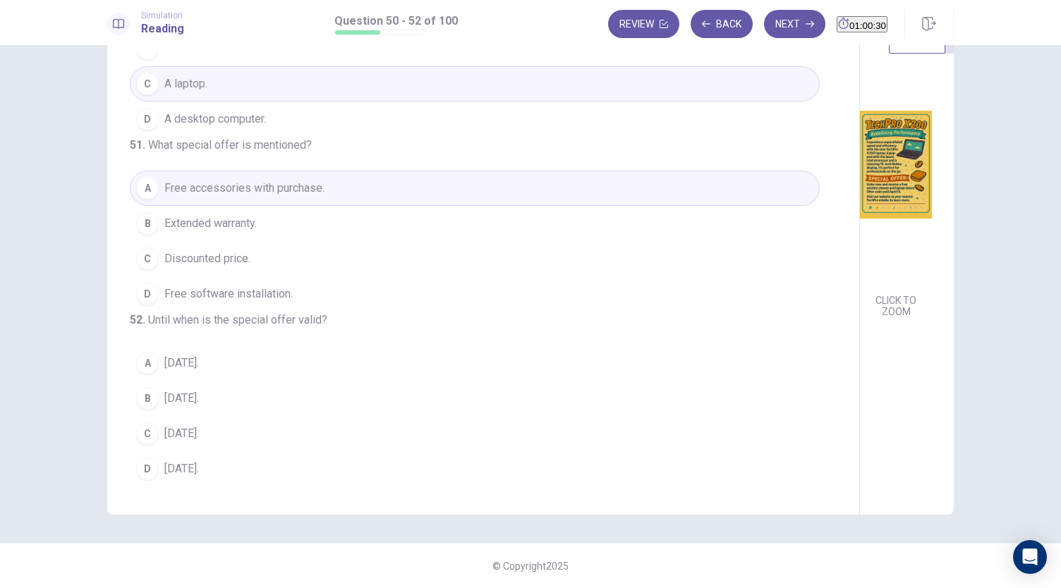
scroll to position [141, 0]
click at [164, 435] on span "April 15." at bounding box center [181, 433] width 35 height 17
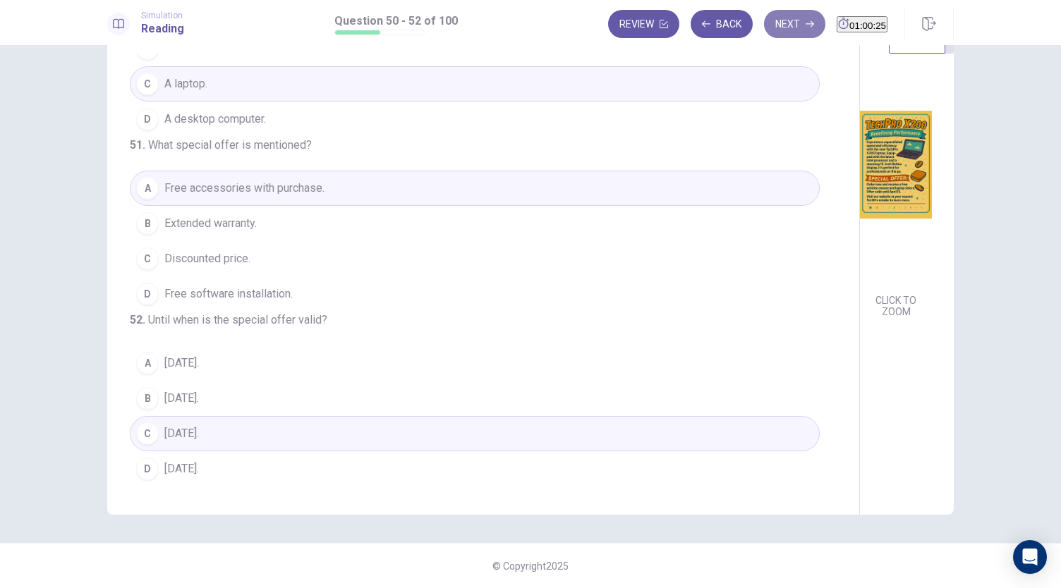
click at [764, 20] on button "Next" at bounding box center [794, 24] width 61 height 28
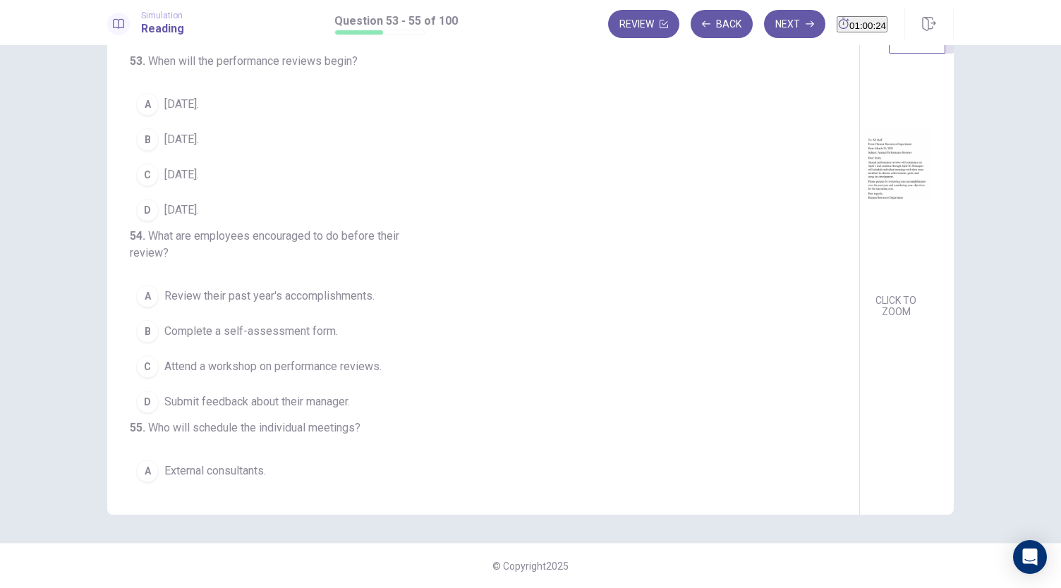
scroll to position [0, 0]
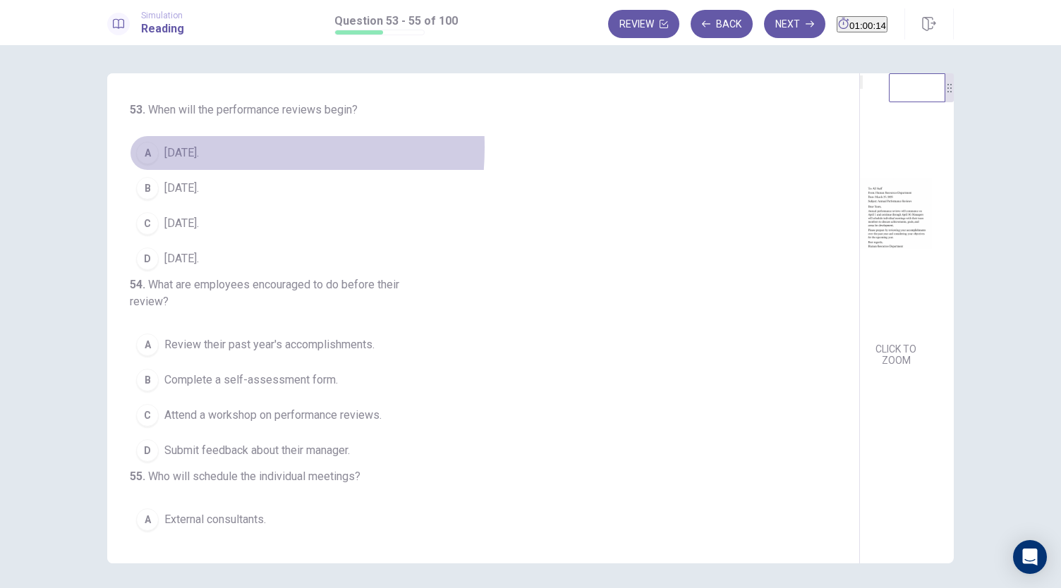
click at [180, 147] on span "April 1." at bounding box center [181, 153] width 35 height 17
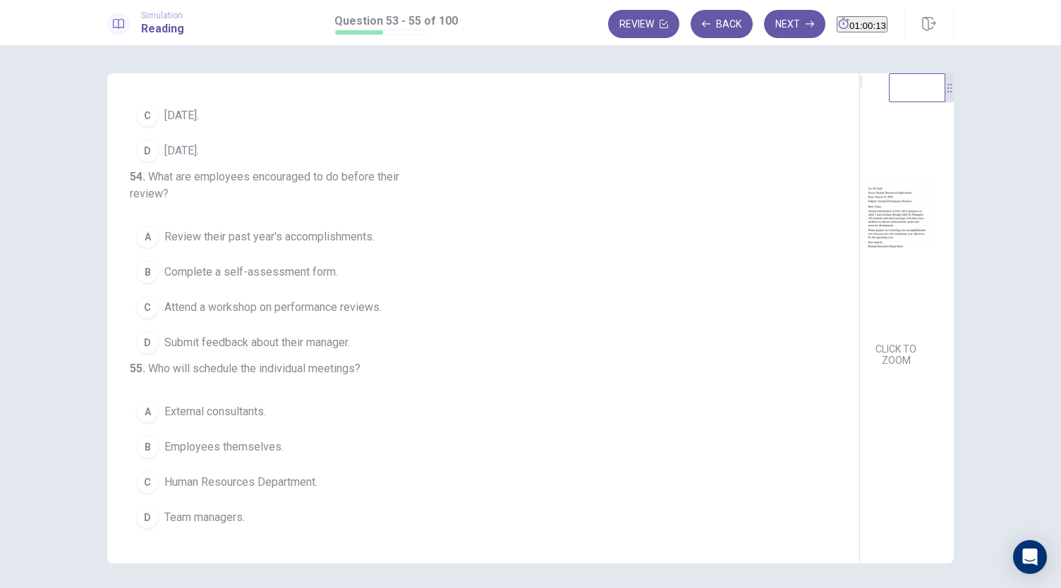
scroll to position [141, 0]
click at [190, 233] on span "Review their past year's accomplishments." at bounding box center [269, 237] width 210 height 17
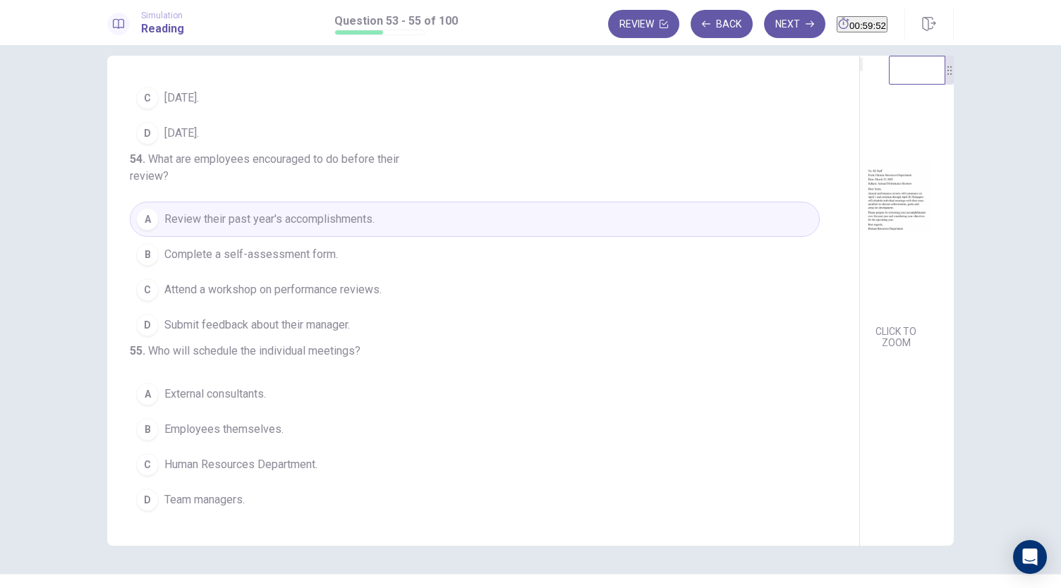
scroll to position [49, 0]
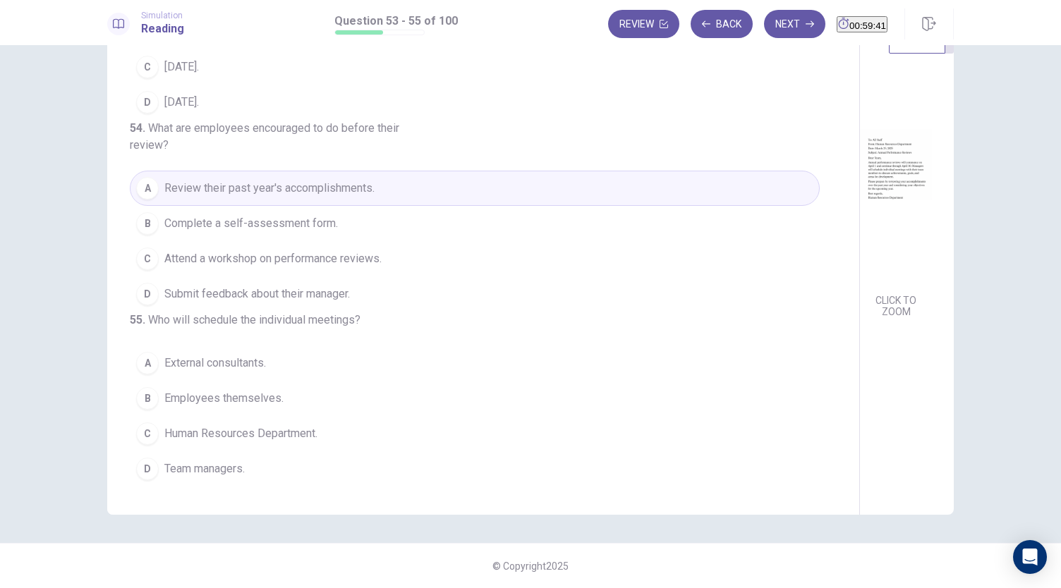
click at [227, 471] on span "Team managers." at bounding box center [204, 469] width 80 height 17
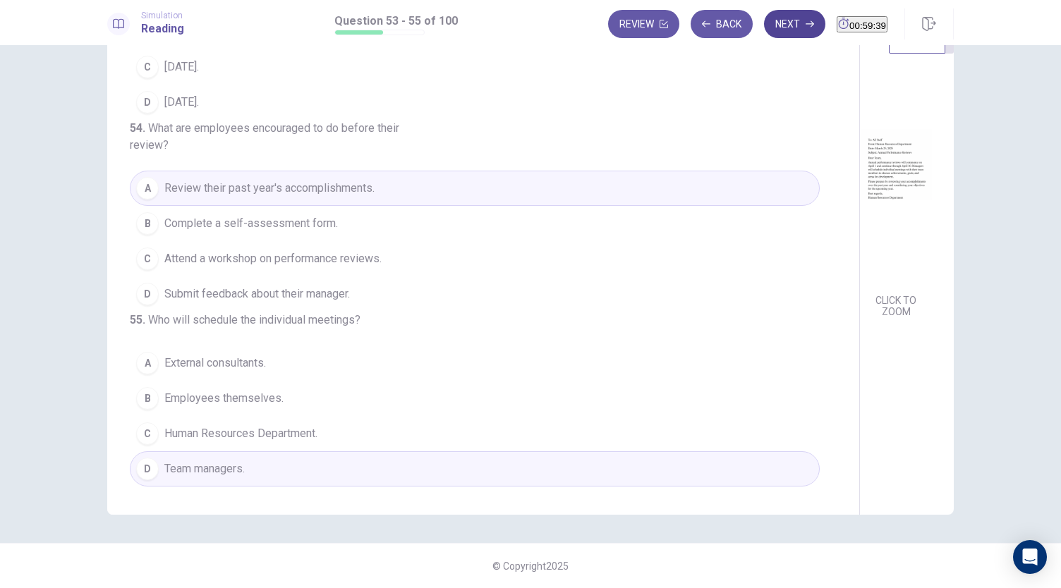
click at [775, 18] on button "Next" at bounding box center [794, 24] width 61 height 28
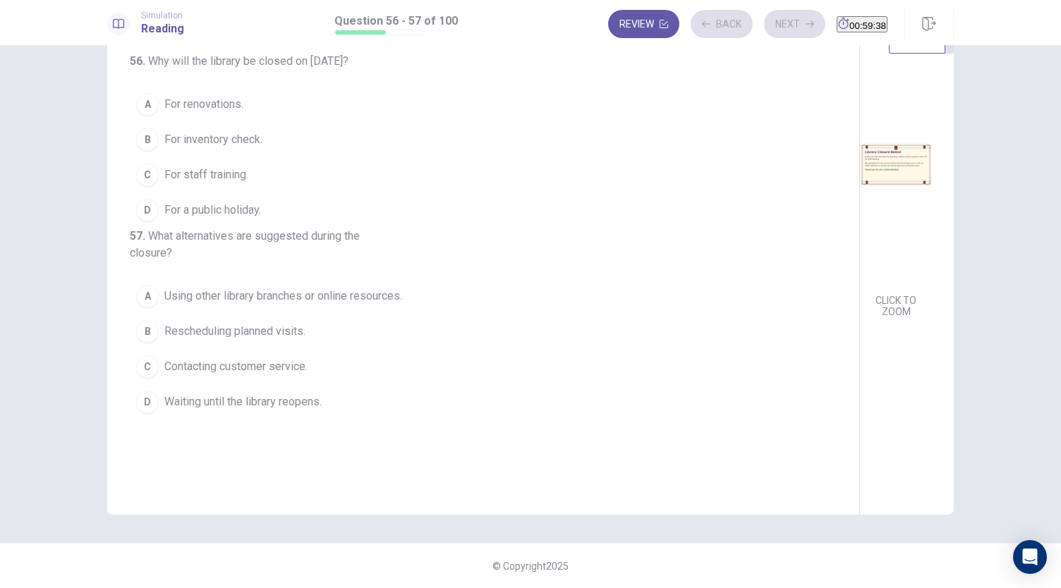
scroll to position [0, 0]
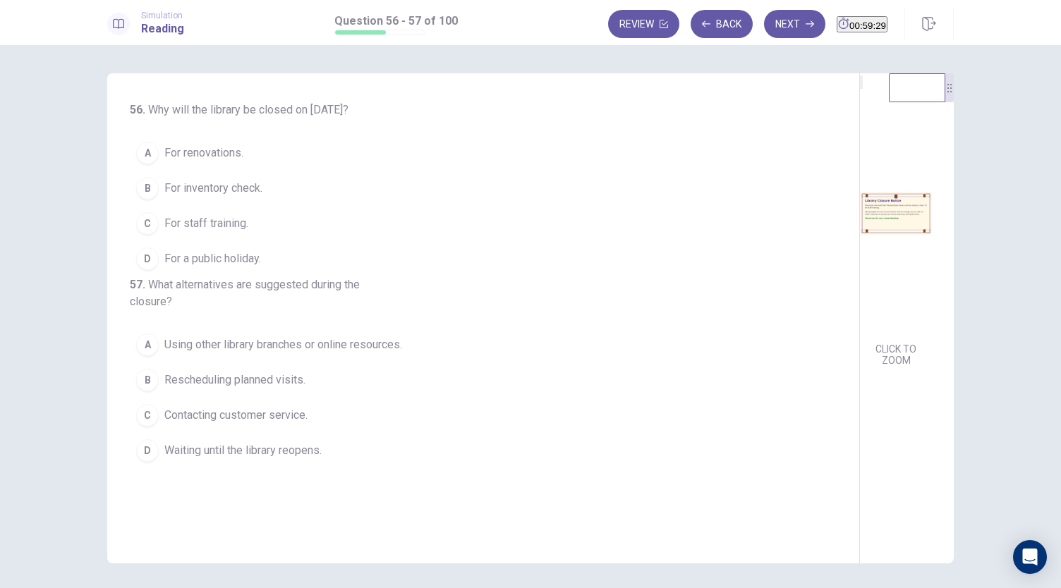
click at [227, 225] on span "For staff training." at bounding box center [206, 223] width 84 height 17
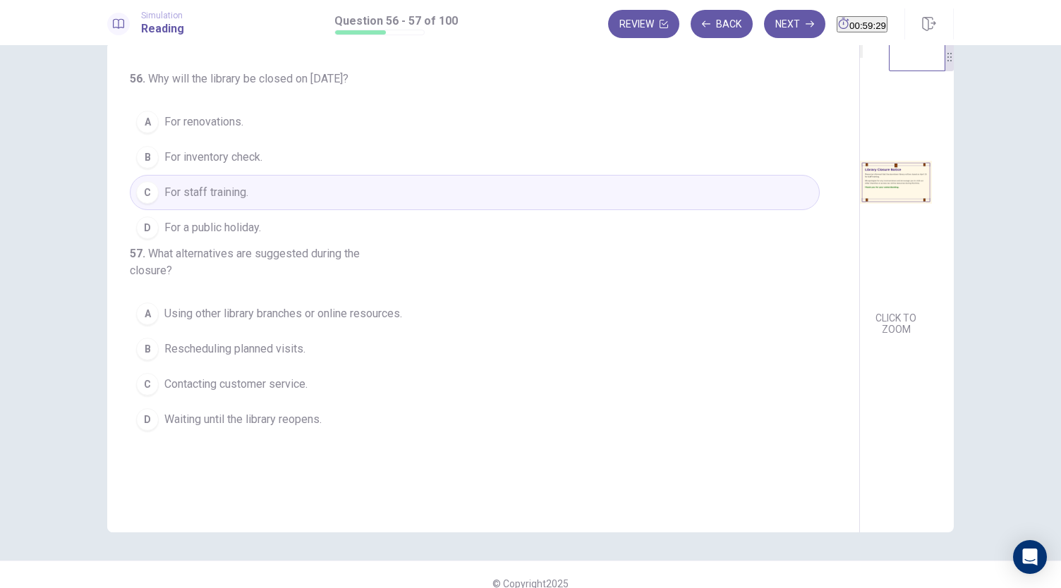
scroll to position [49, 0]
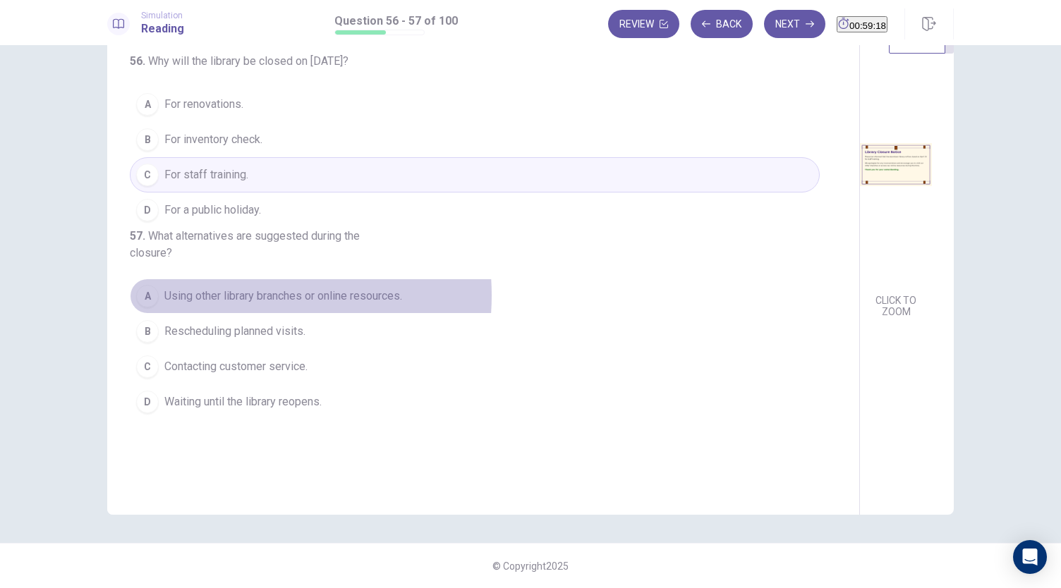
click at [230, 305] on span "Using other library branches or online resources." at bounding box center [283, 296] width 238 height 17
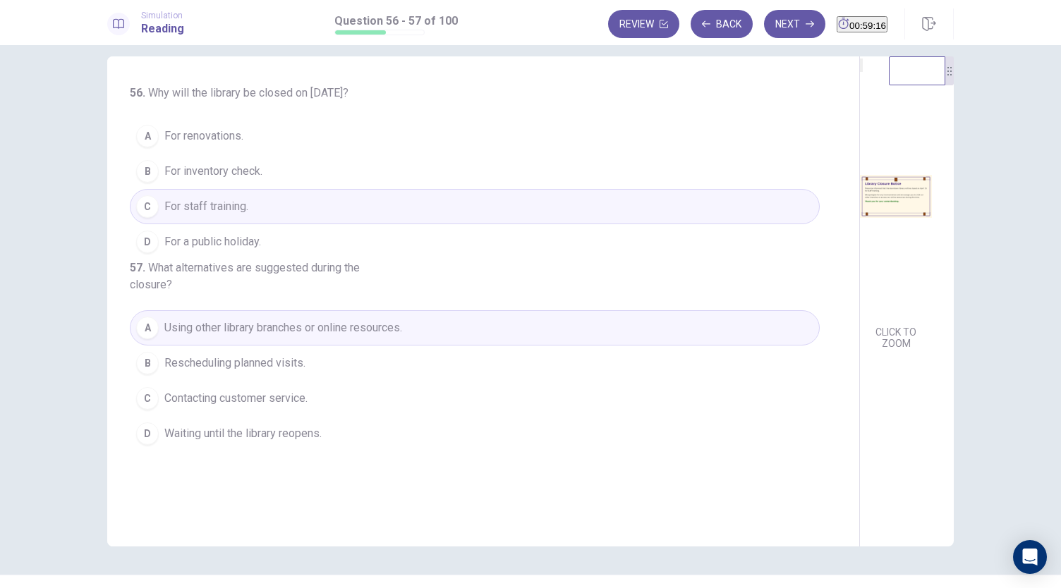
scroll to position [0, 0]
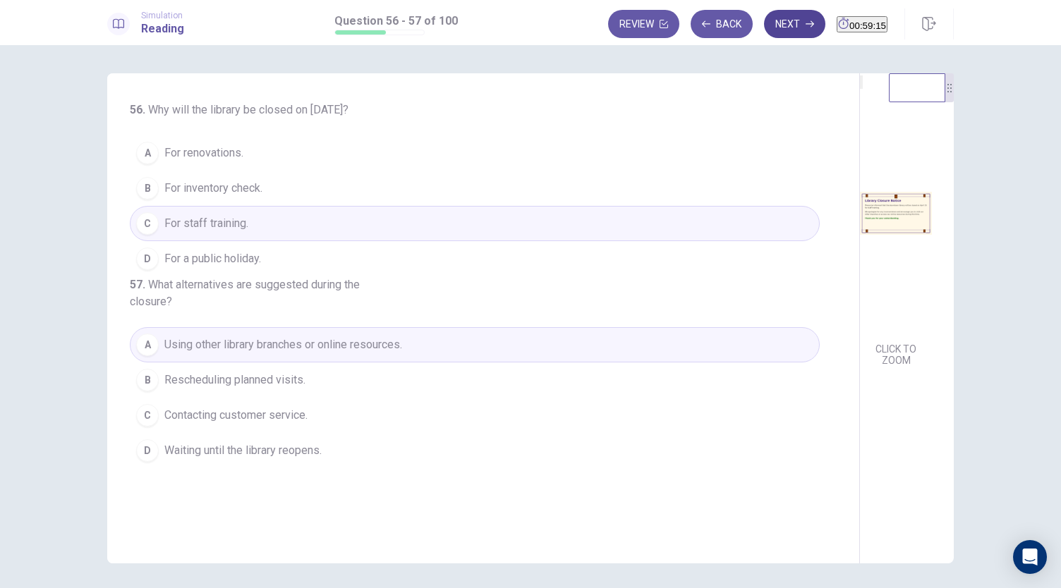
click at [764, 14] on button "Next" at bounding box center [794, 24] width 61 height 28
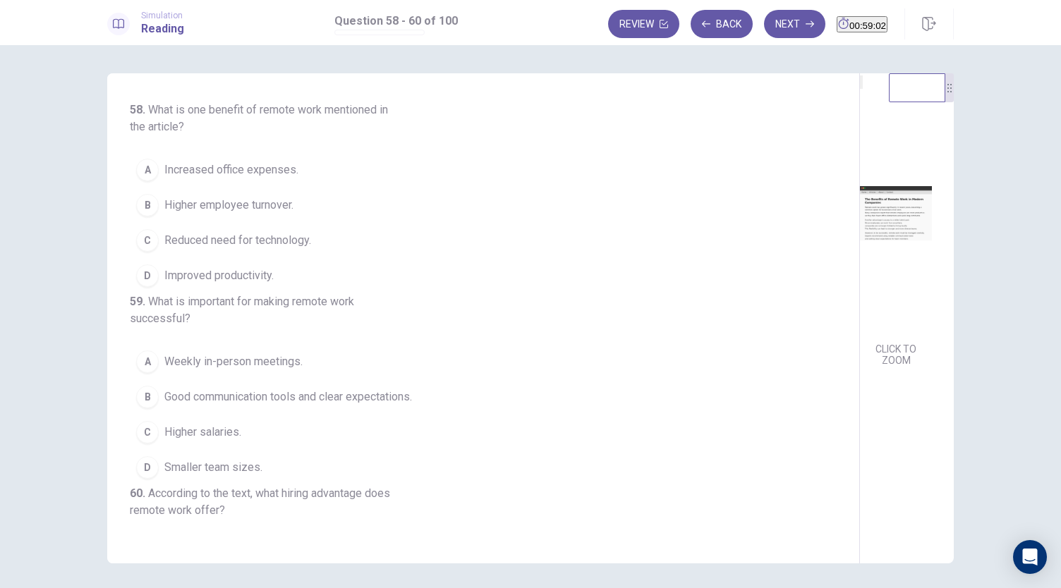
click at [253, 280] on span "Improved productivity." at bounding box center [218, 275] width 109 height 17
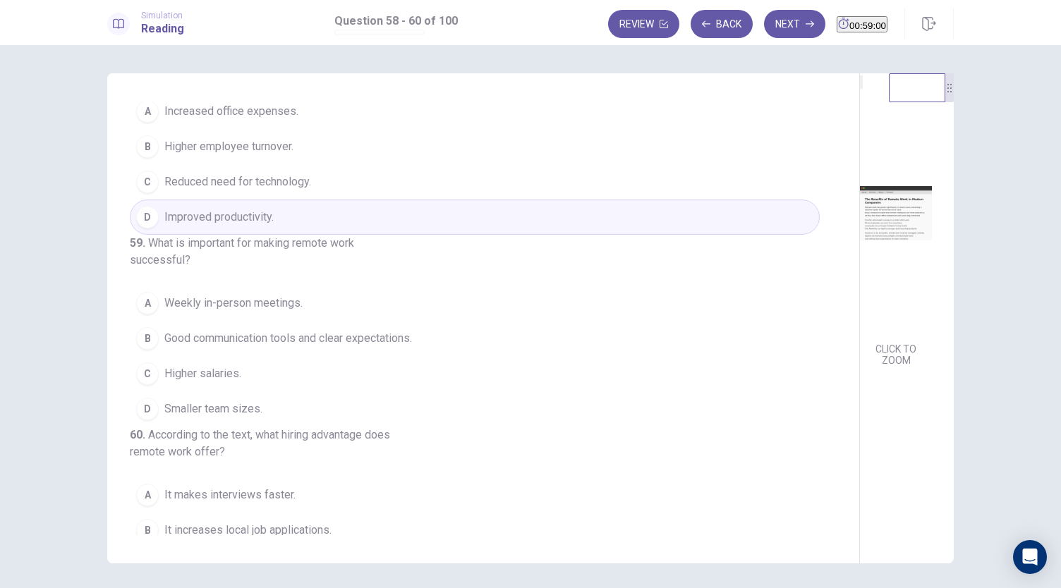
scroll to position [141, 0]
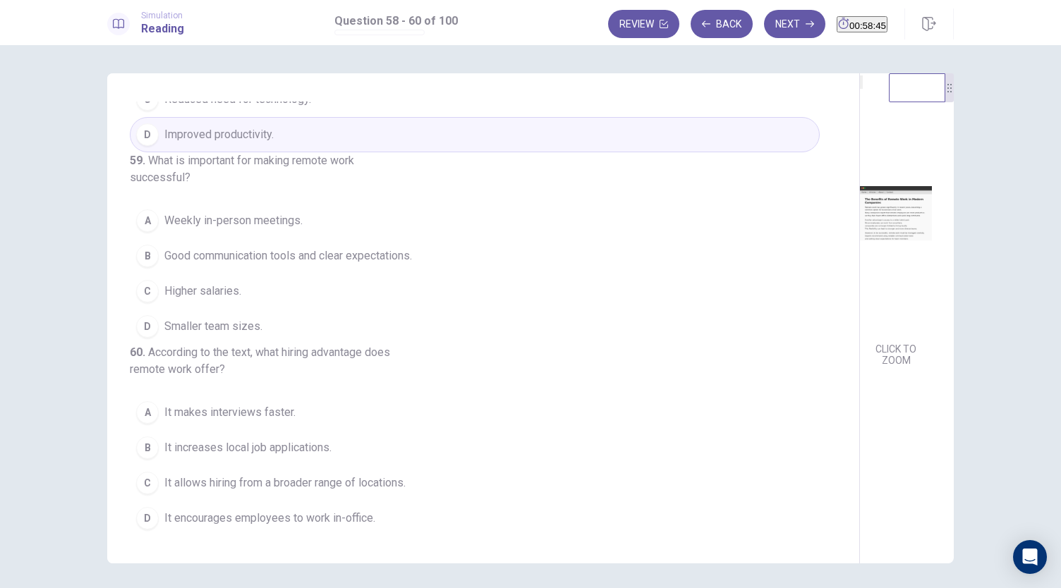
click at [303, 264] on span "Good communication tools and clear expectations." at bounding box center [288, 256] width 248 height 17
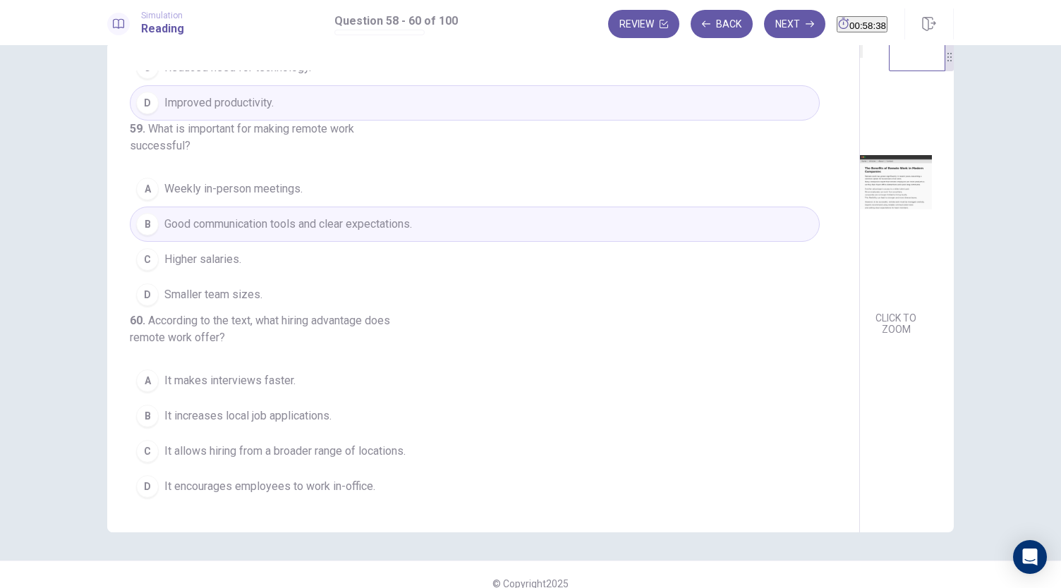
scroll to position [49, 0]
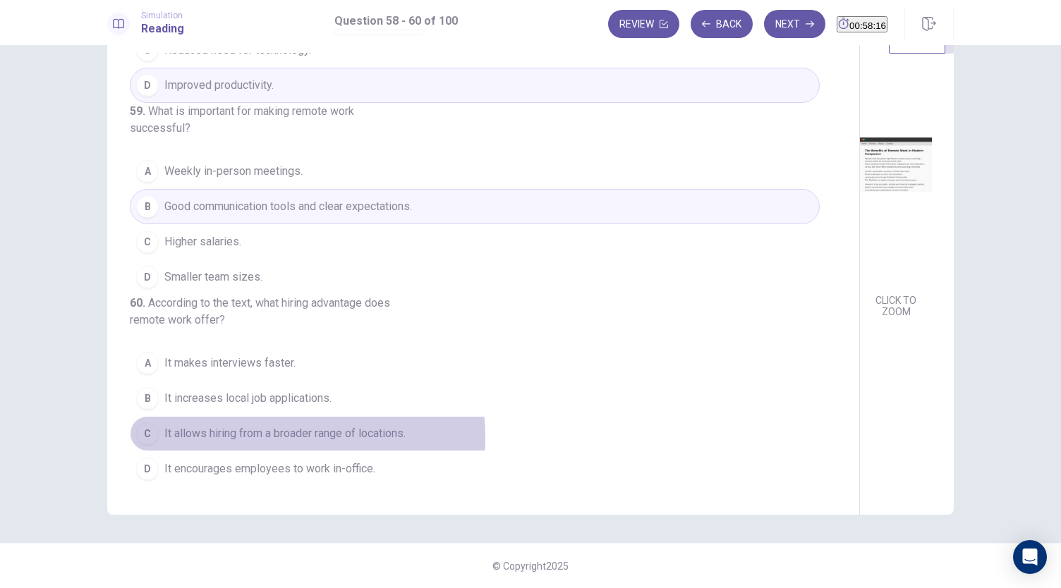
click at [274, 438] on span "It allows hiring from a broader range of locations." at bounding box center [284, 433] width 241 height 17
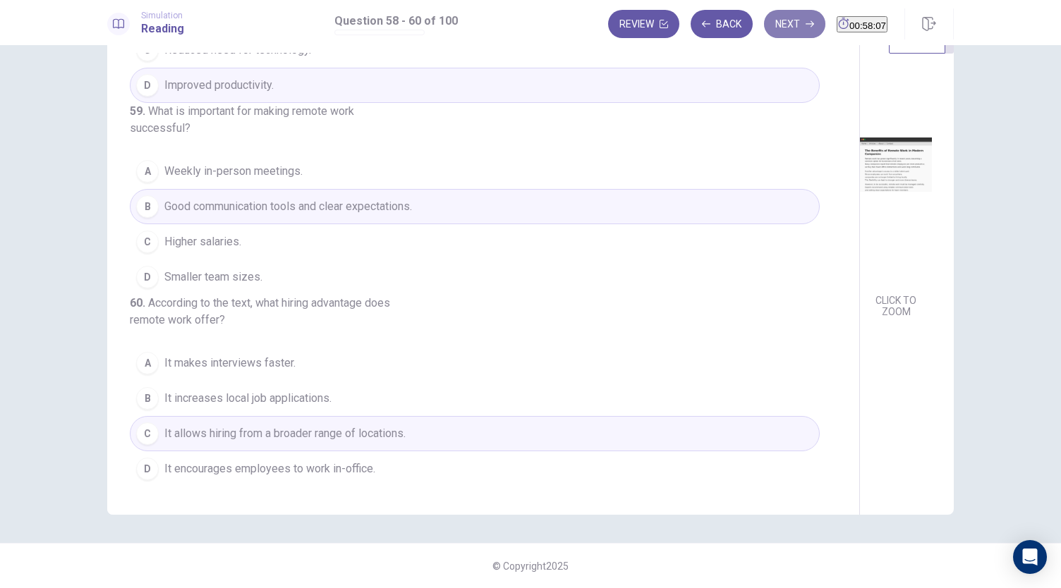
click at [764, 33] on button "Next" at bounding box center [794, 24] width 61 height 28
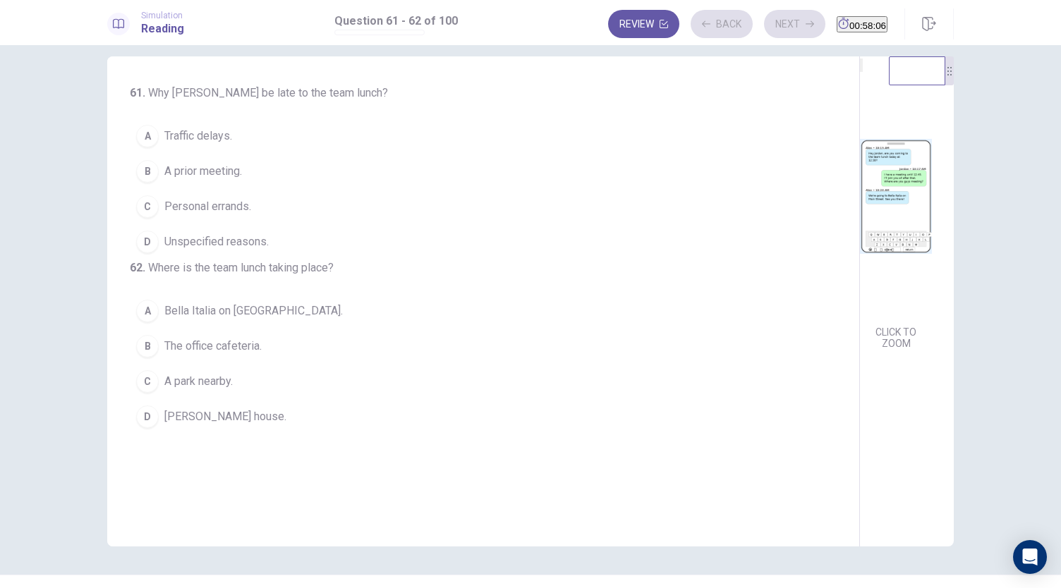
scroll to position [0, 0]
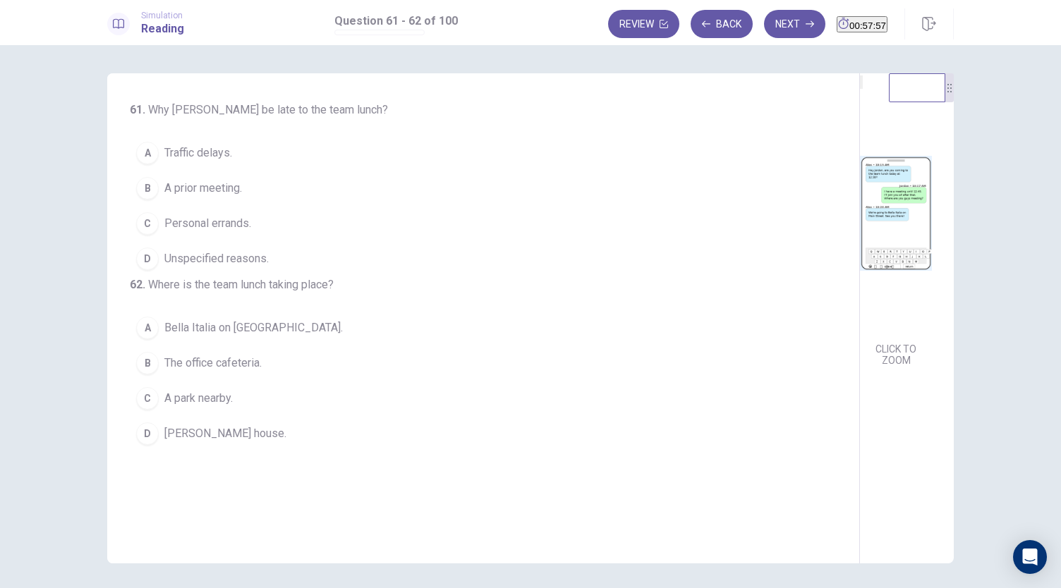
click at [174, 190] on span "A prior meeting." at bounding box center [203, 188] width 78 height 17
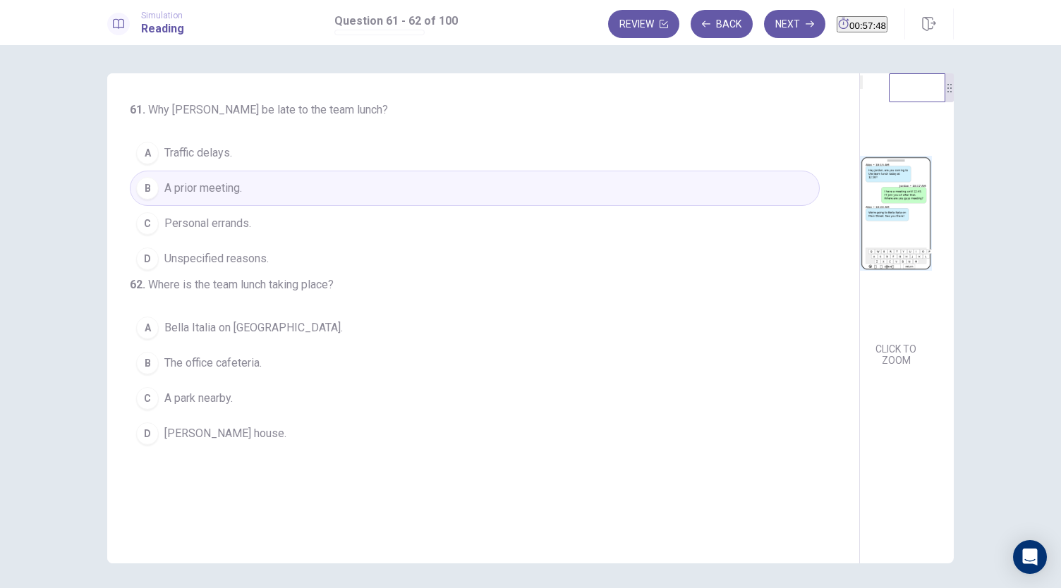
click at [273, 336] on span "Bella Italia on Main Street." at bounding box center [253, 328] width 178 height 17
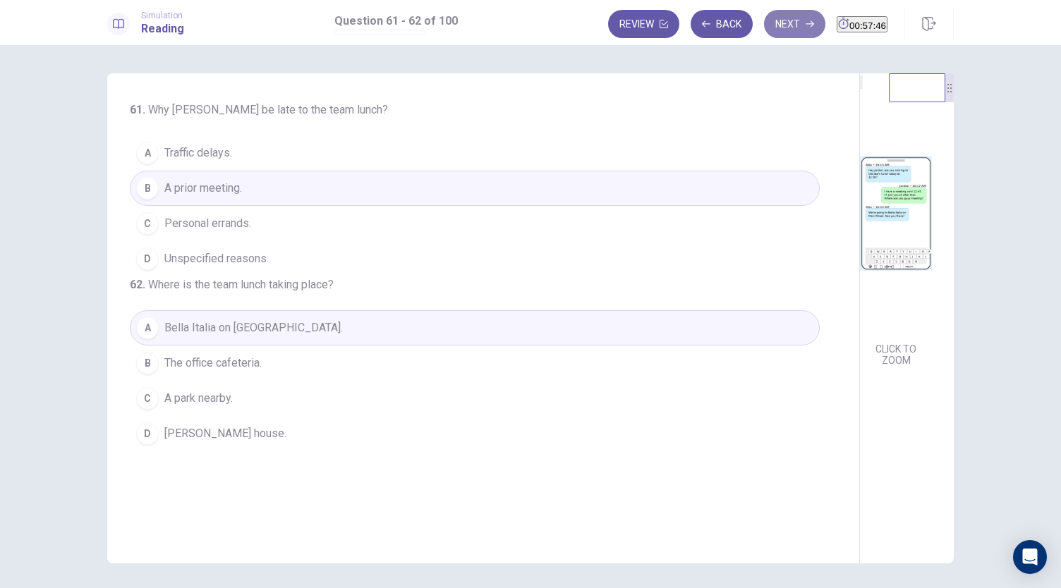
click at [773, 25] on button "Next" at bounding box center [794, 24] width 61 height 28
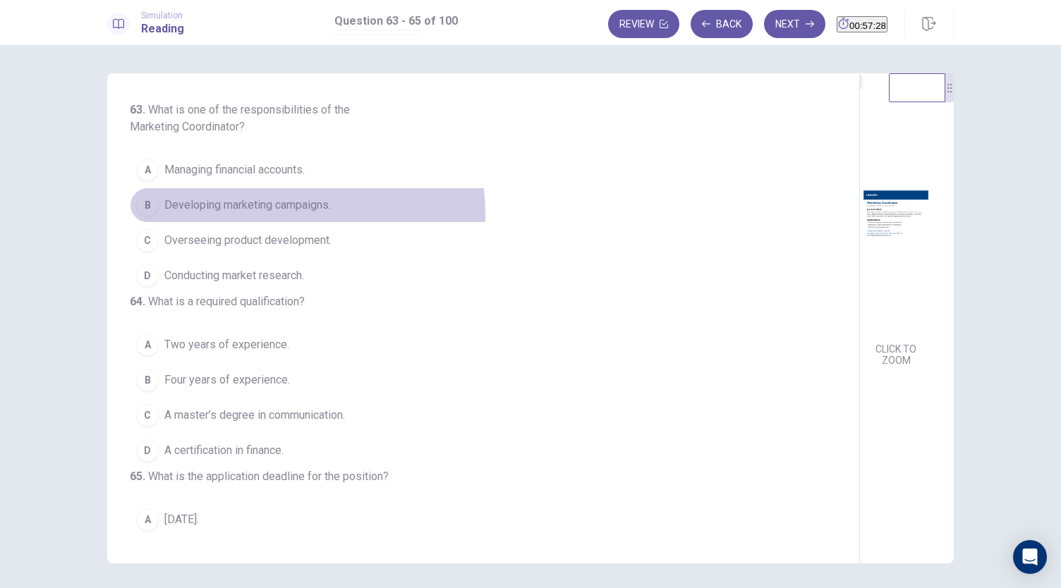
click at [237, 214] on button "B Developing marketing campaigns." at bounding box center [475, 205] width 690 height 35
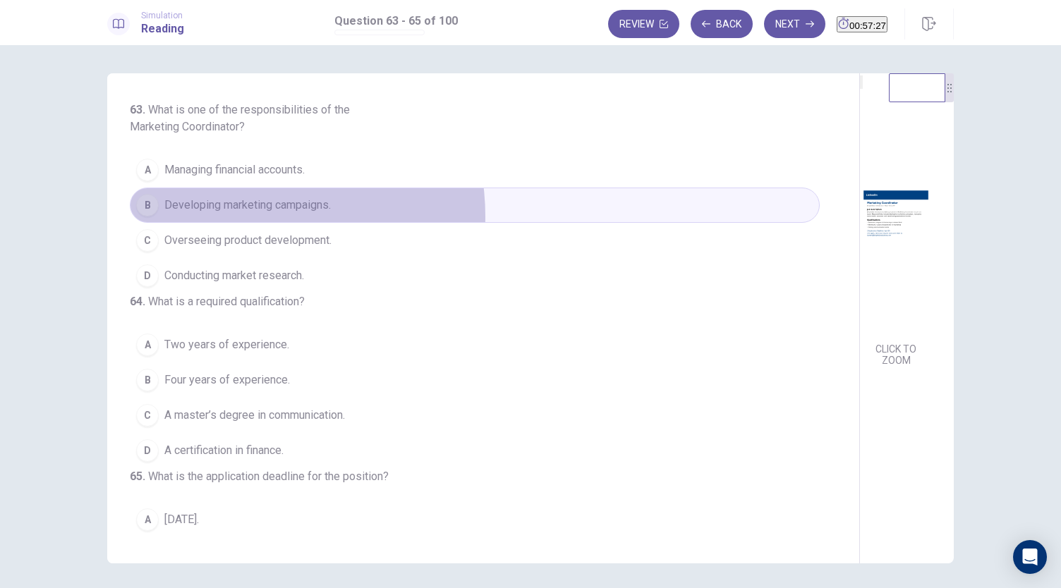
click at [231, 216] on button "B Developing marketing campaigns." at bounding box center [475, 205] width 690 height 35
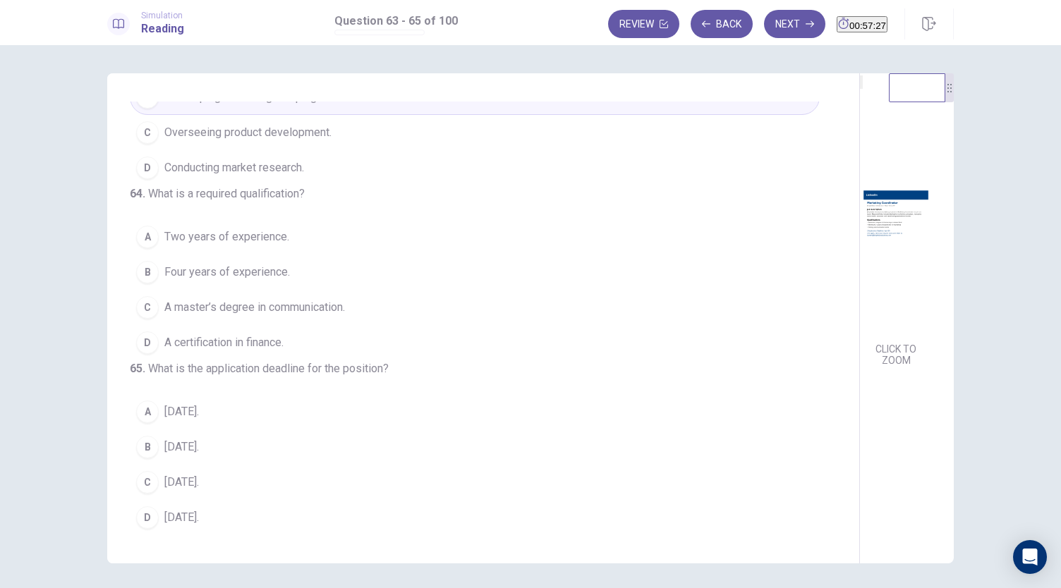
scroll to position [141, 0]
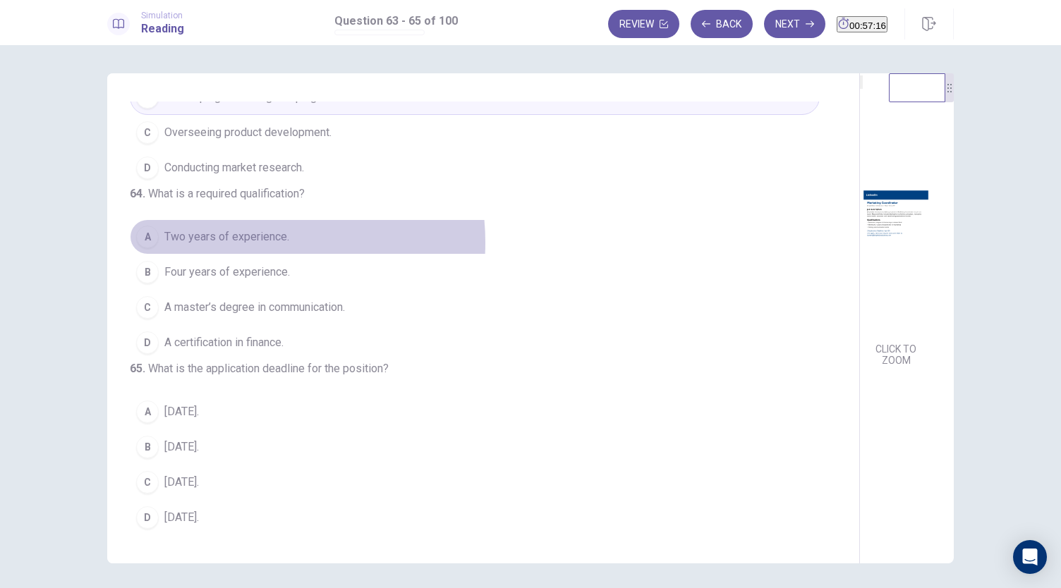
click at [238, 236] on span "Two years of experience." at bounding box center [226, 237] width 125 height 17
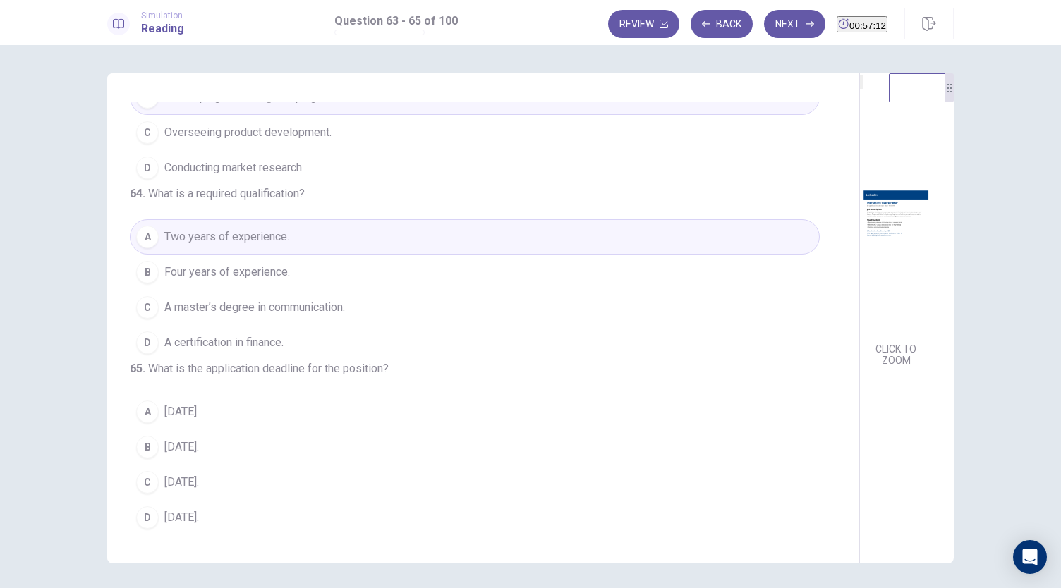
scroll to position [49, 0]
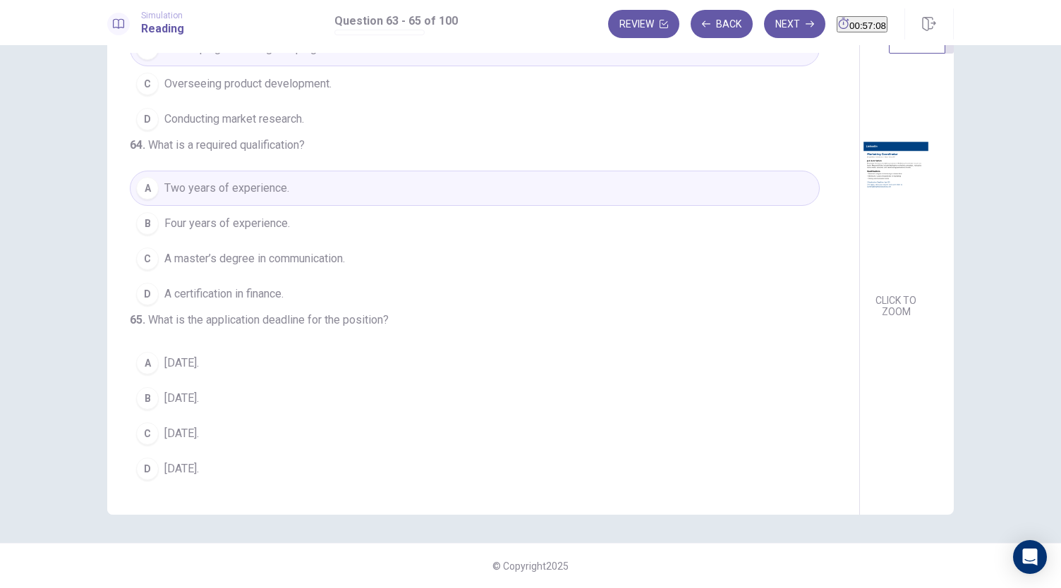
click at [178, 430] on span "April 20." at bounding box center [181, 433] width 35 height 17
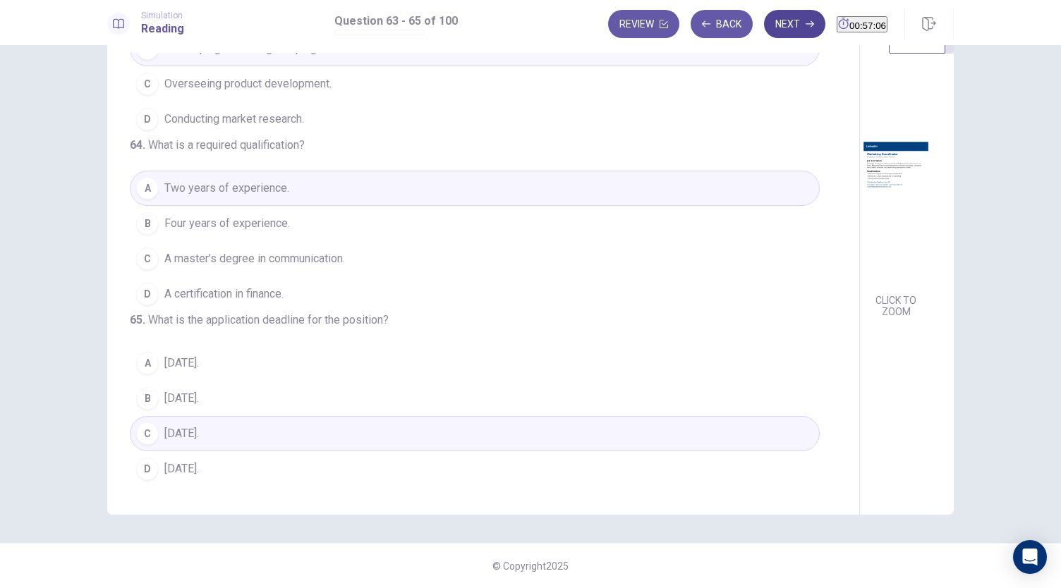
click at [765, 28] on button "Next" at bounding box center [794, 24] width 61 height 28
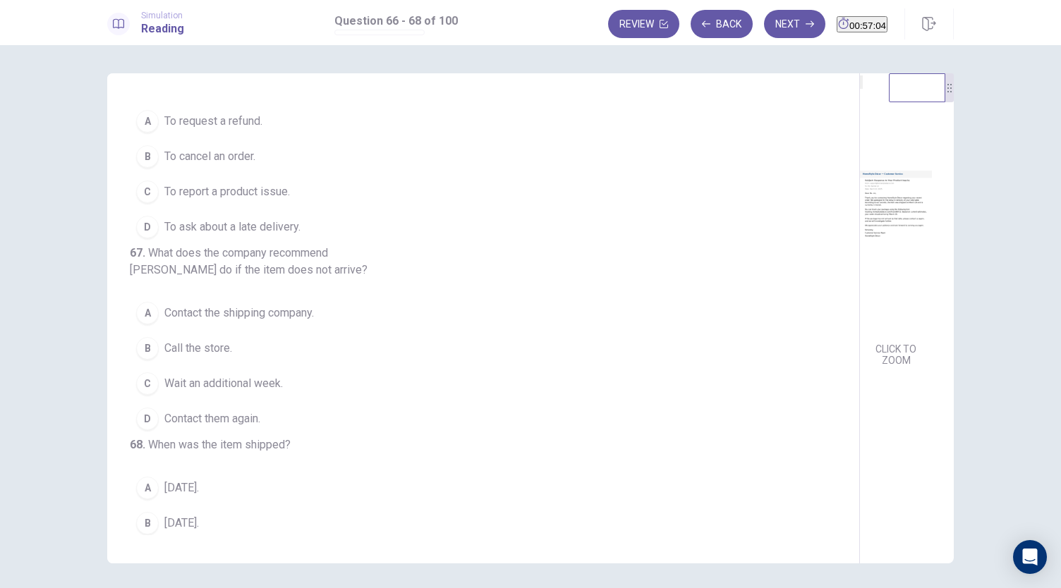
scroll to position [0, 0]
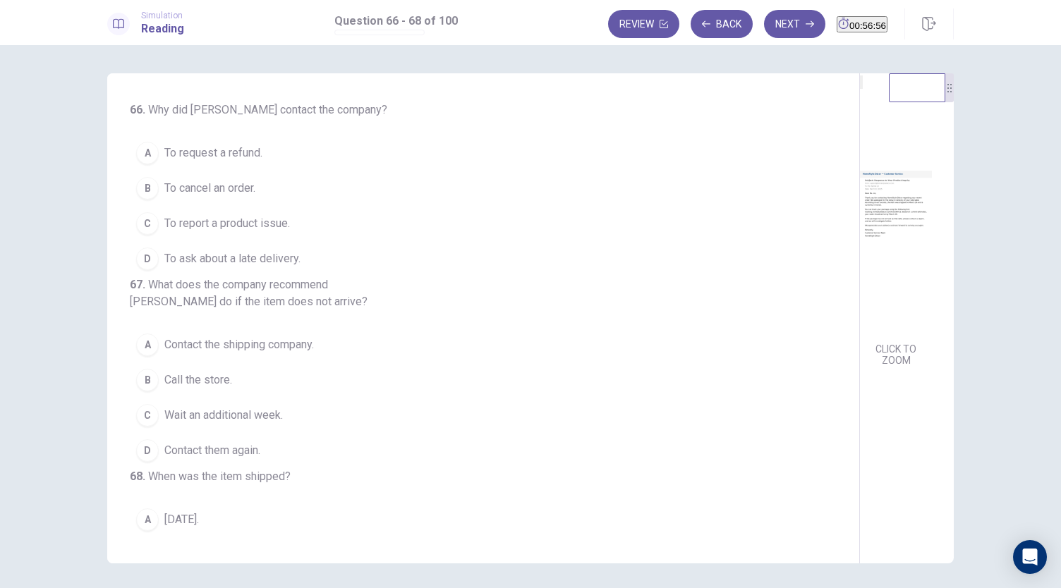
click at [860, 89] on button "EXPAND" at bounding box center [861, 81] width 3 height 13
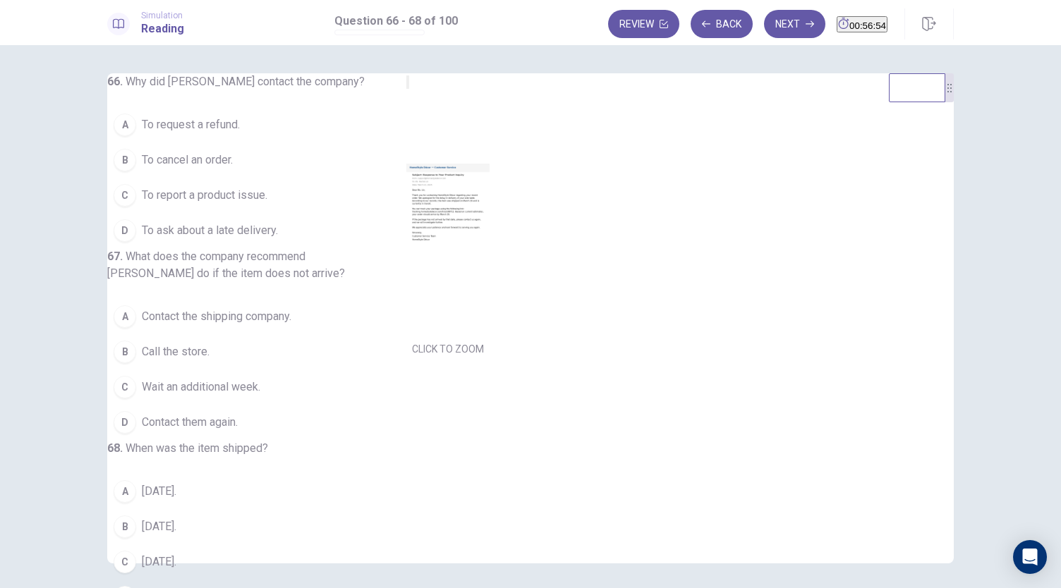
click at [489, 359] on button "CLICK TO ZOOM" at bounding box center [447, 349] width 83 height 20
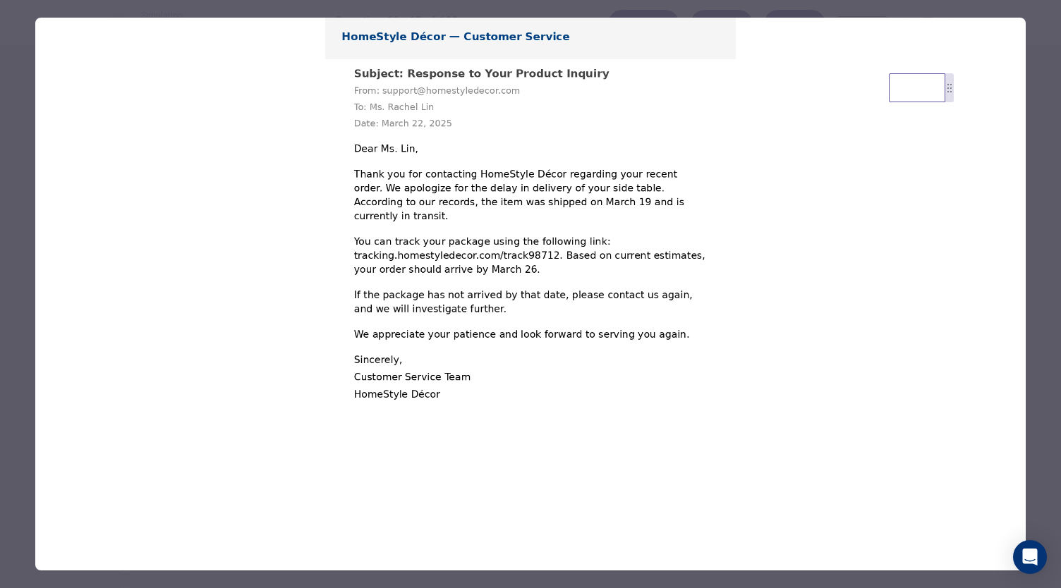
click at [1044, 142] on div at bounding box center [530, 294] width 1061 height 588
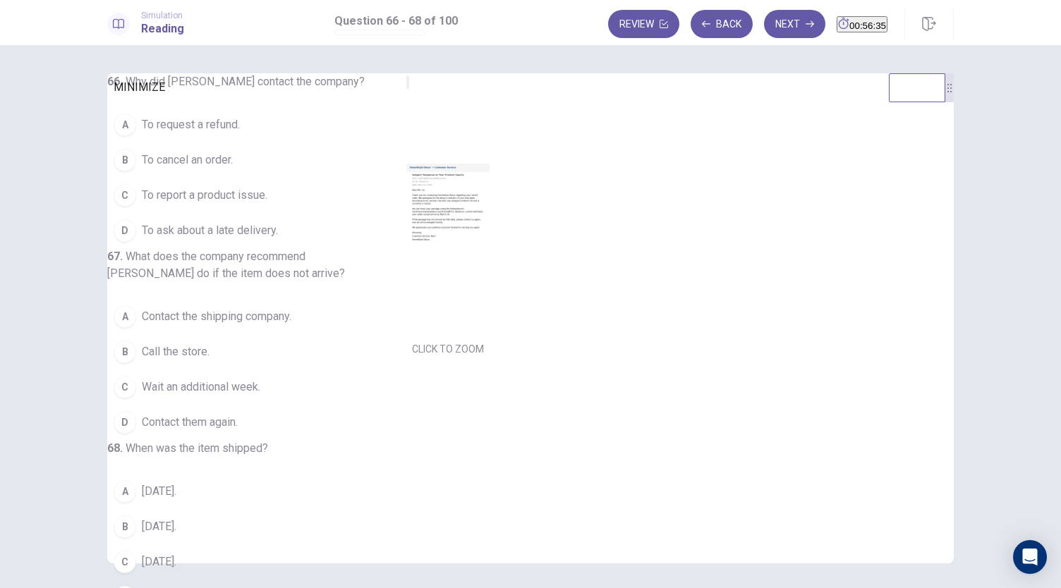
click at [406, 89] on button "MINIMIZE" at bounding box center [407, 81] width 3 height 13
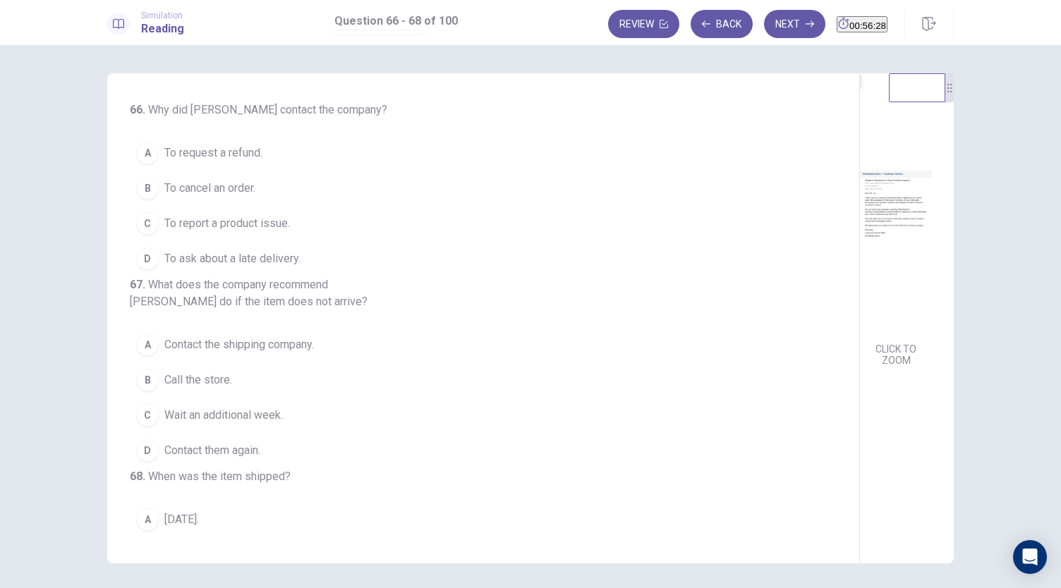
click at [200, 256] on span "To ask about a late delivery." at bounding box center [232, 258] width 136 height 17
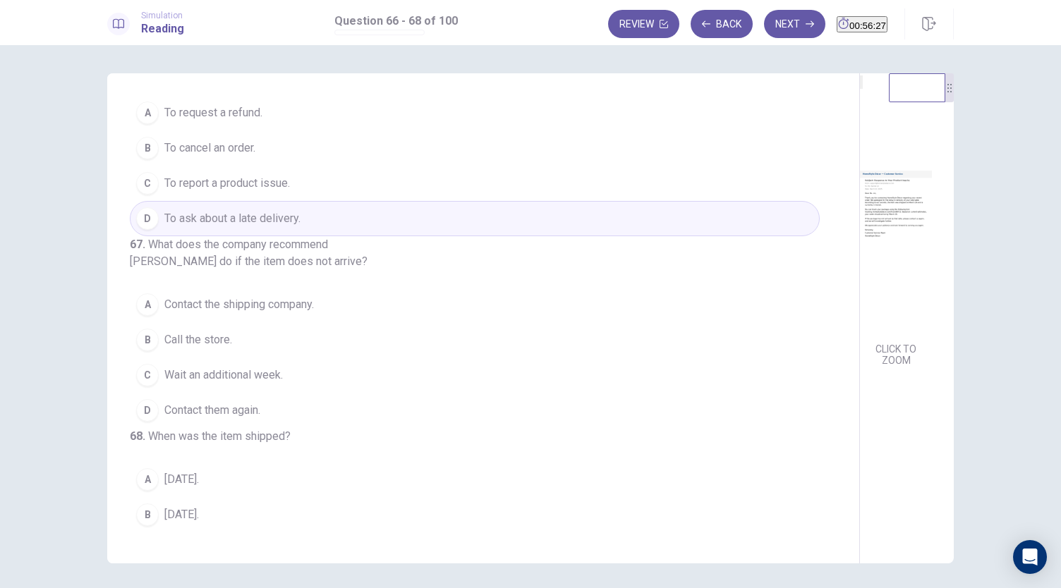
scroll to position [141, 0]
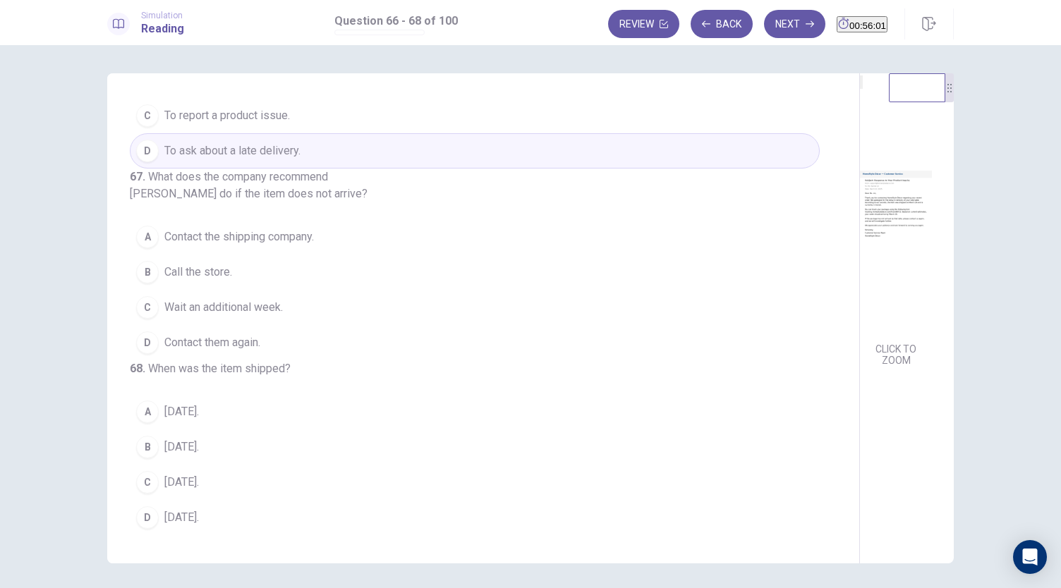
click at [192, 353] on div "66 . Why did Ms. Lin contact the company? A To request a refund. B To cancel an…" at bounding box center [475, 265] width 690 height 542
click at [185, 341] on span "Contact them again." at bounding box center [212, 342] width 96 height 17
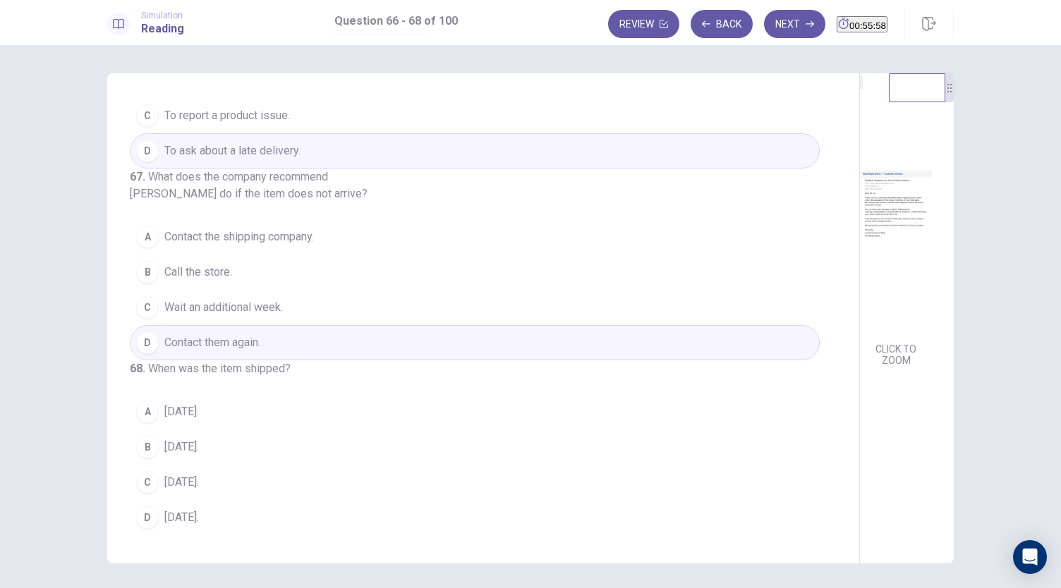
scroll to position [158, 0]
click at [183, 445] on span "March 19." at bounding box center [181, 447] width 35 height 17
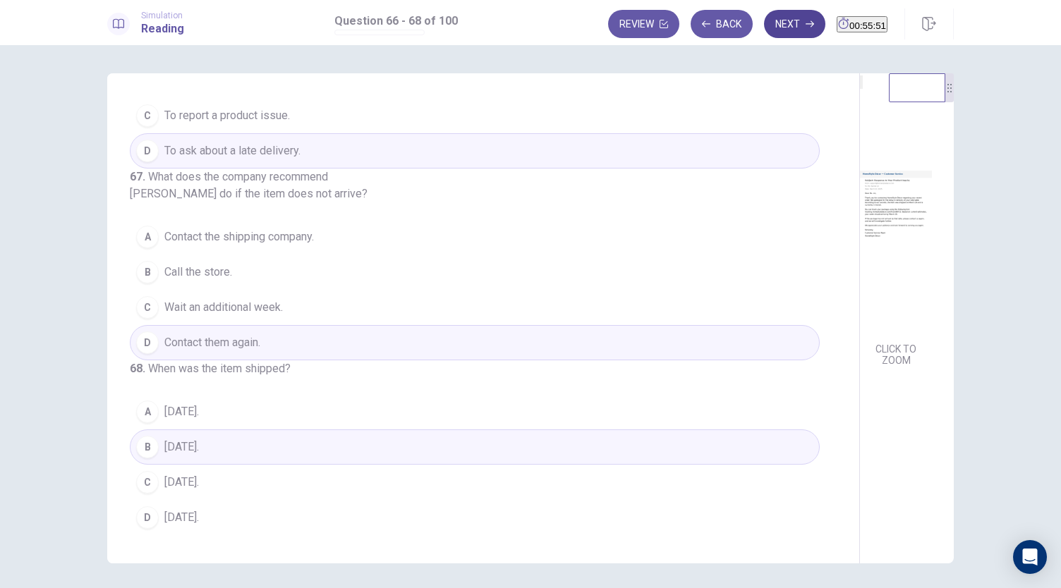
click at [764, 23] on button "Next" at bounding box center [794, 24] width 61 height 28
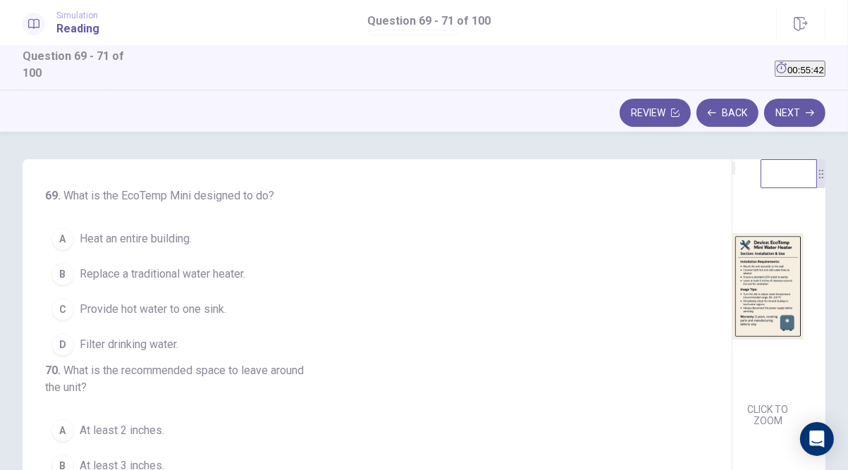
scroll to position [0, 0]
click at [173, 313] on span "Provide hot water to one sink." at bounding box center [153, 310] width 147 height 17
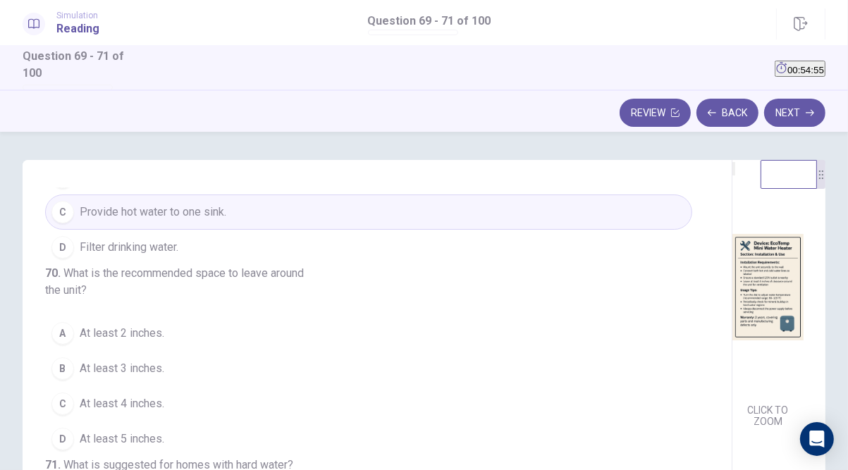
scroll to position [113, 0]
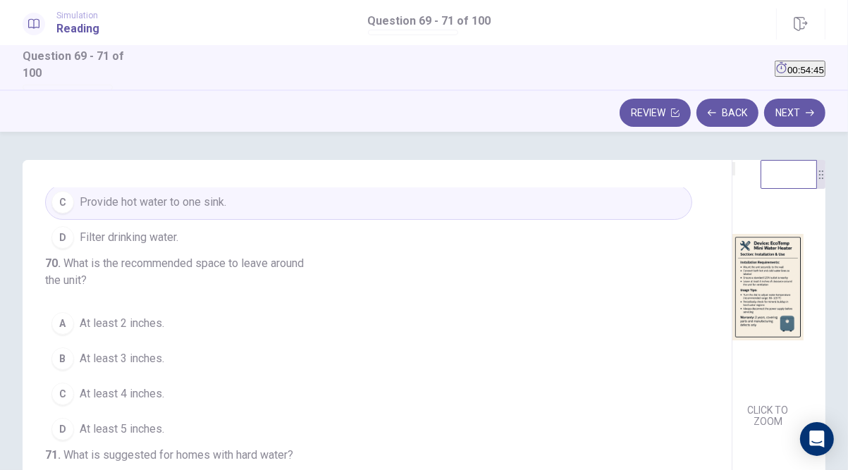
drag, startPoint x: 126, startPoint y: 422, endPoint x: 133, endPoint y: 413, distance: 11.2
click at [126, 412] on button "C At least 4 inches." at bounding box center [368, 394] width 647 height 35
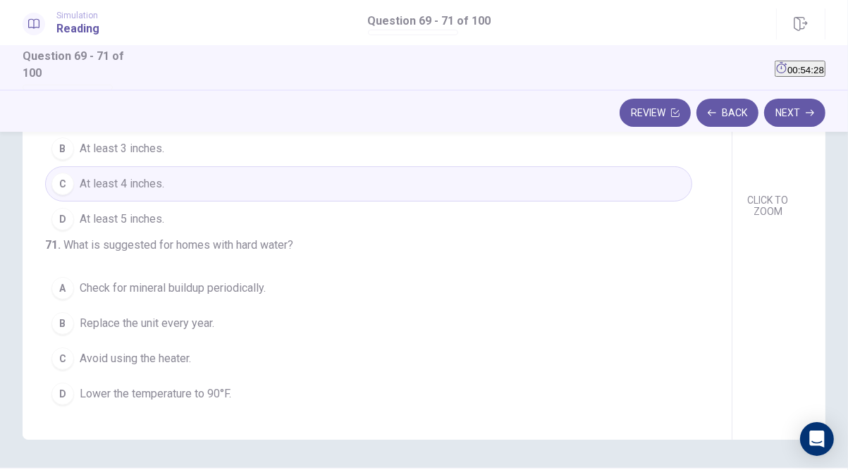
scroll to position [226, 0]
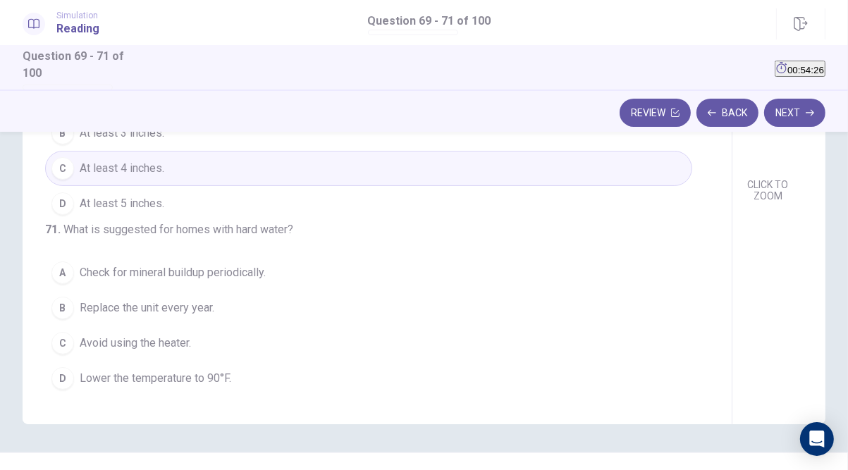
click at [160, 279] on span "Check for mineral buildup periodically." at bounding box center [173, 272] width 186 height 17
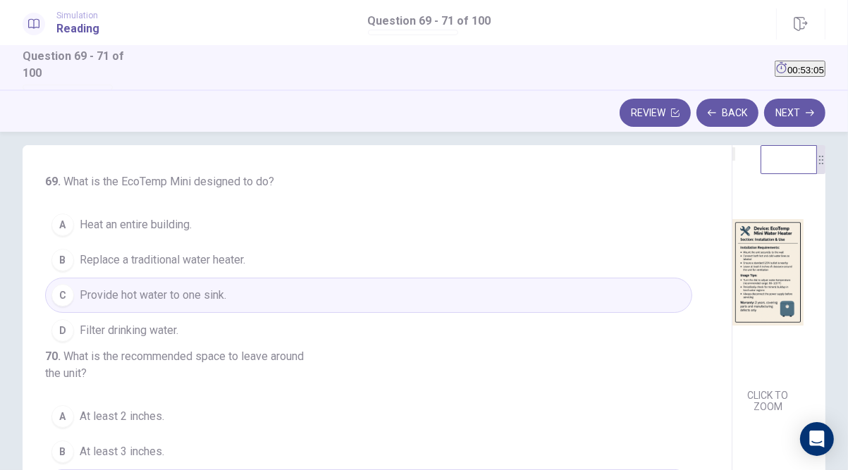
scroll to position [56, 0]
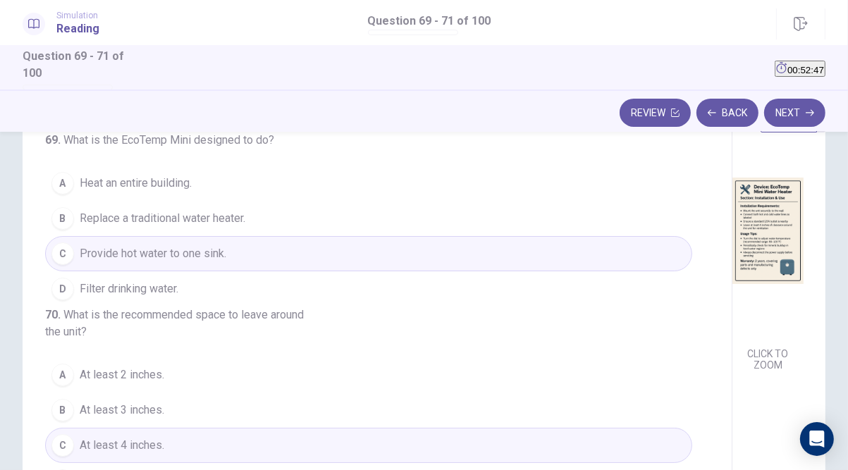
click at [232, 226] on button "B Replace a traditional water heater." at bounding box center [368, 218] width 647 height 35
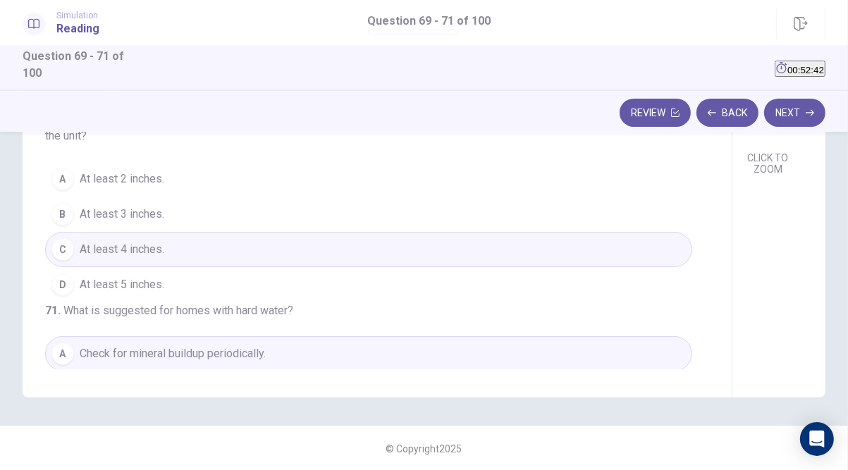
scroll to position [253, 0]
click at [786, 126] on button "Next" at bounding box center [795, 113] width 61 height 28
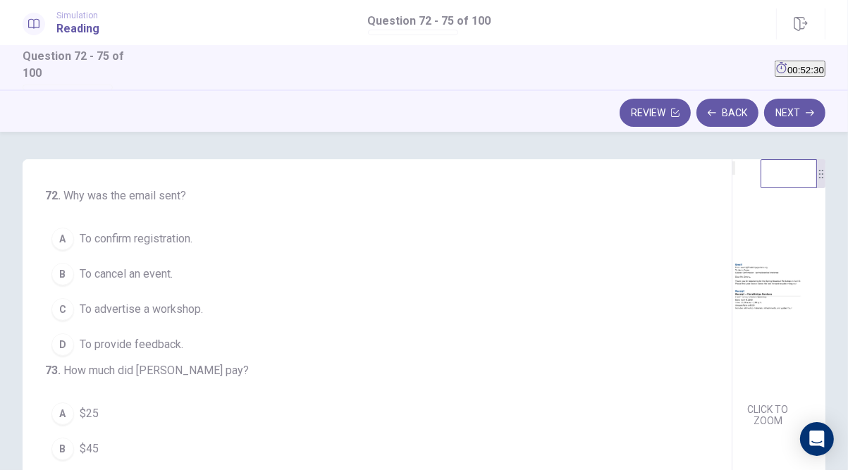
scroll to position [0, 0]
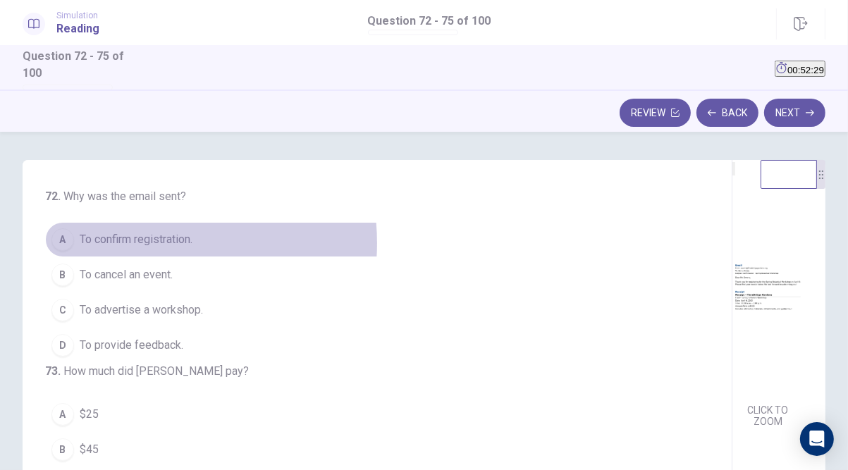
click at [138, 243] on span "To confirm registration." at bounding box center [136, 239] width 113 height 17
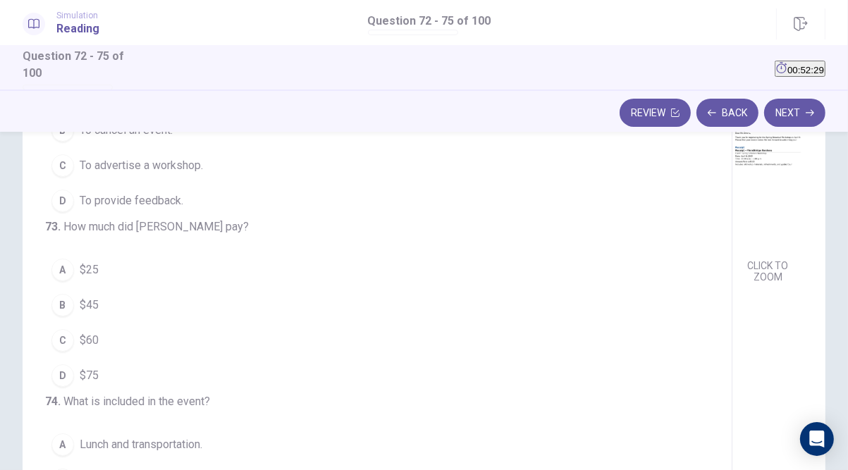
scroll to position [169, 0]
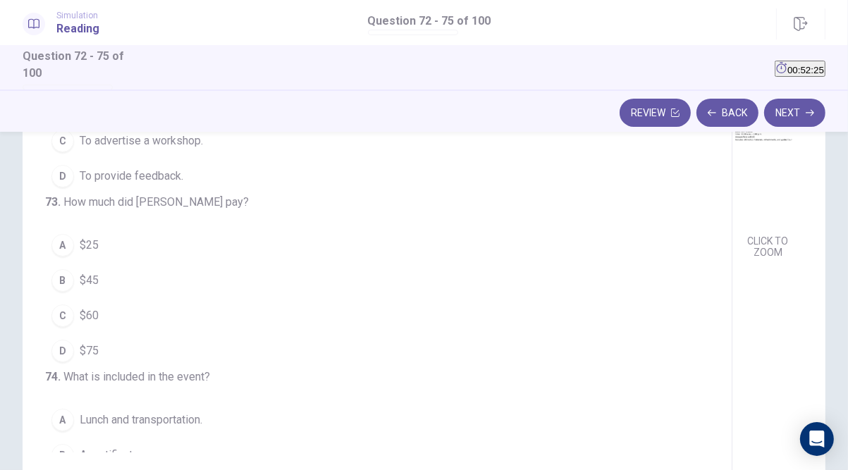
click at [97, 289] on span "$45" at bounding box center [89, 280] width 19 height 17
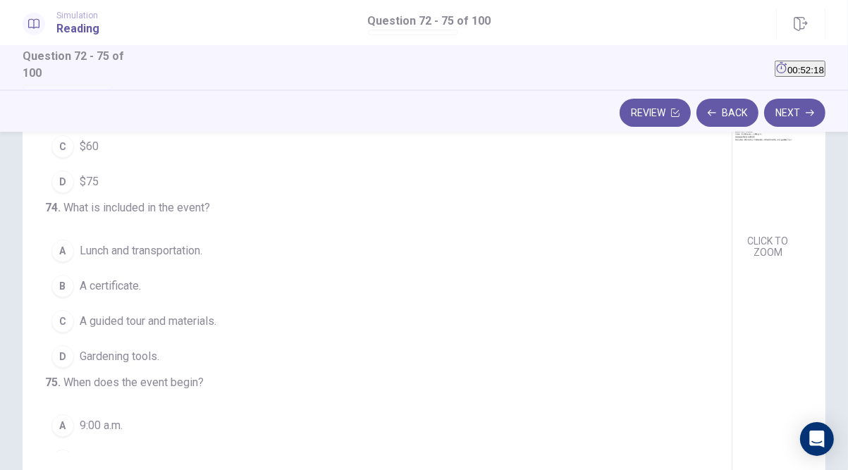
scroll to position [226, 0]
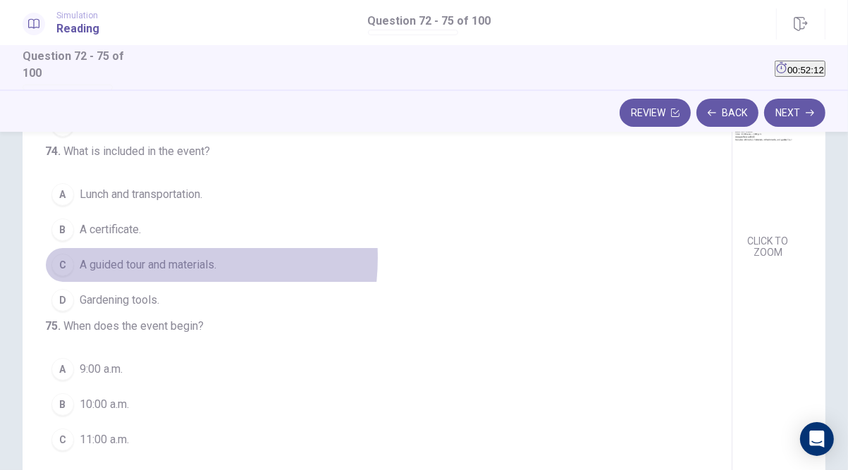
click at [147, 274] on span "A guided tour and materials." at bounding box center [148, 265] width 137 height 17
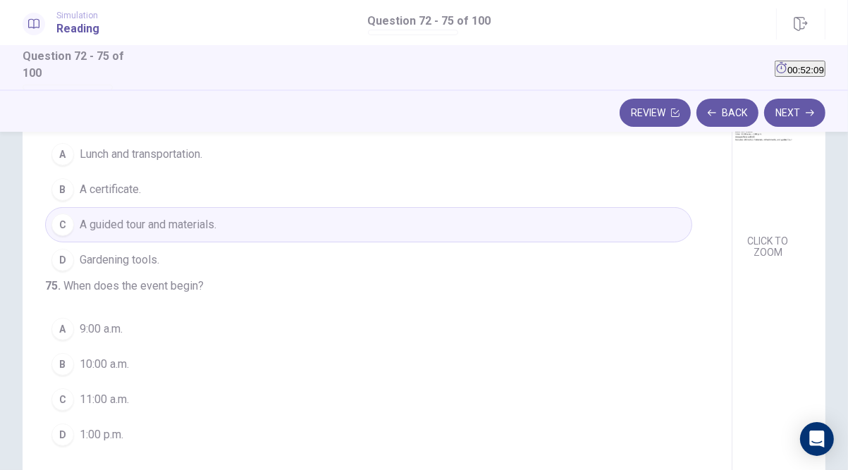
scroll to position [340, 0]
click at [124, 368] on span "10:00 a.m." at bounding box center [104, 364] width 49 height 17
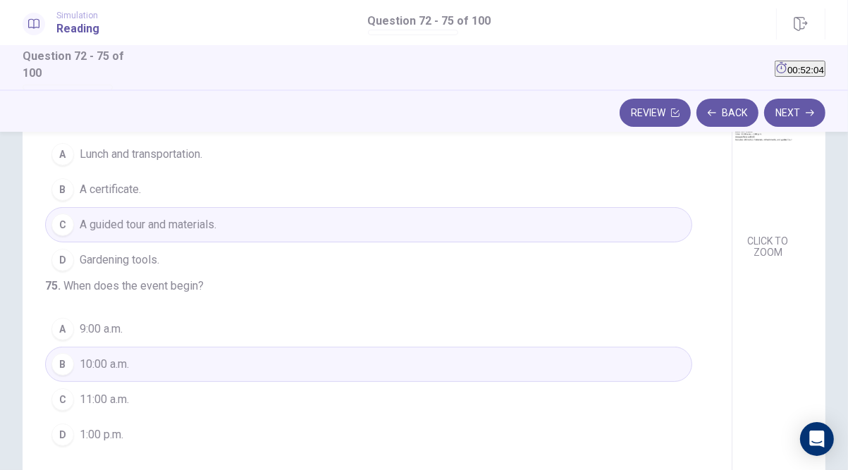
scroll to position [253, 0]
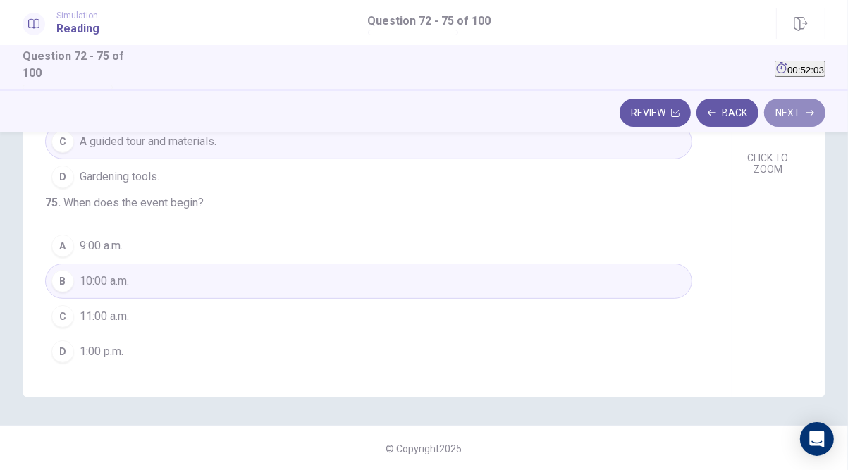
click at [791, 124] on button "Next" at bounding box center [795, 113] width 61 height 28
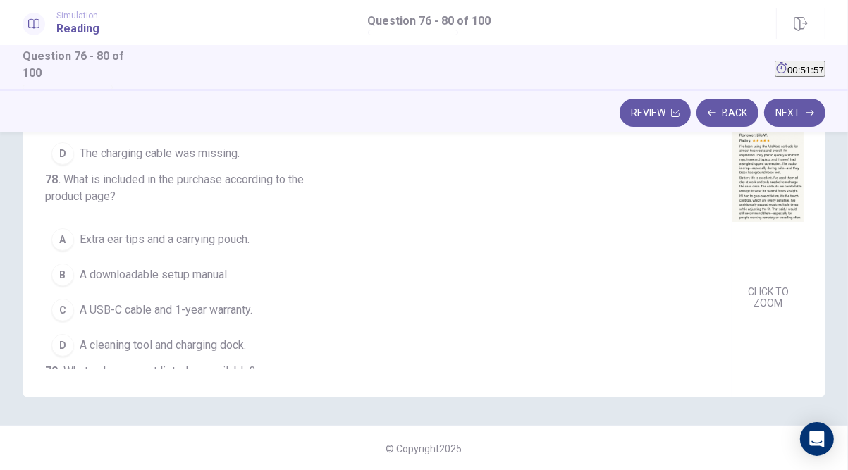
scroll to position [0, 0]
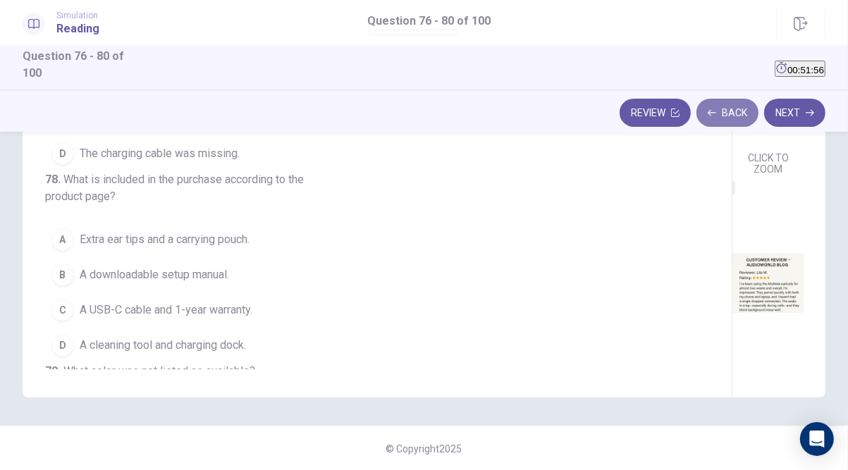
click at [740, 113] on button "Back" at bounding box center [728, 113] width 62 height 28
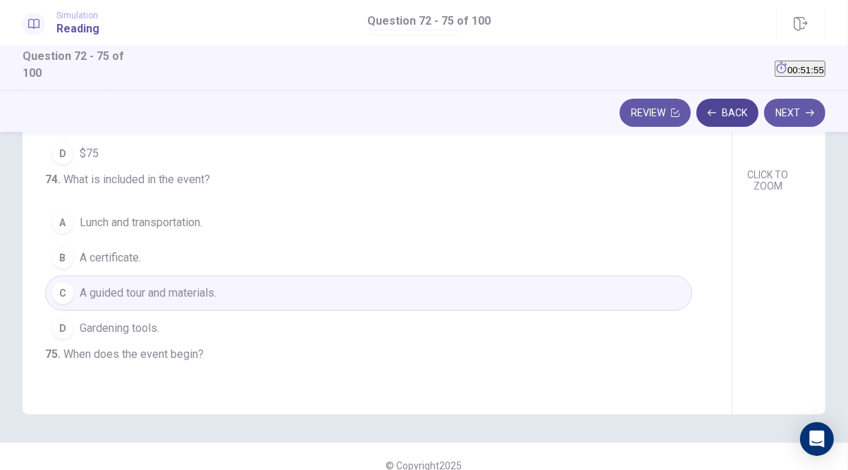
click at [740, 113] on button "Back" at bounding box center [728, 113] width 62 height 28
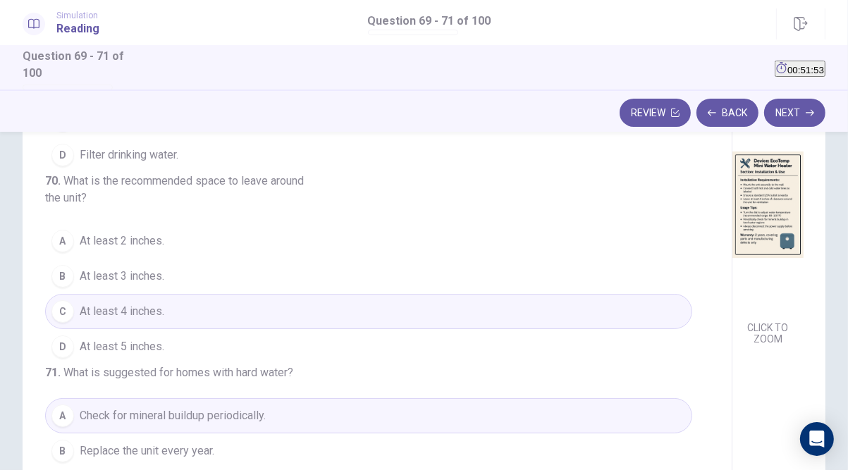
scroll to position [0, 0]
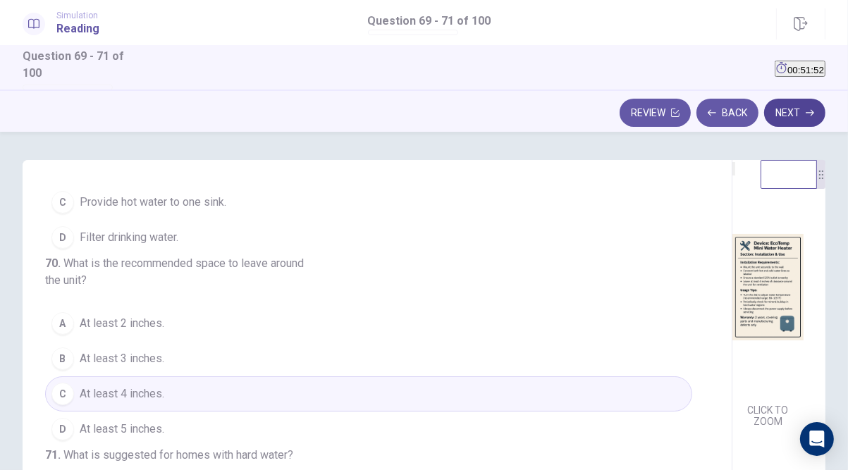
click at [786, 111] on button "Next" at bounding box center [795, 113] width 61 height 28
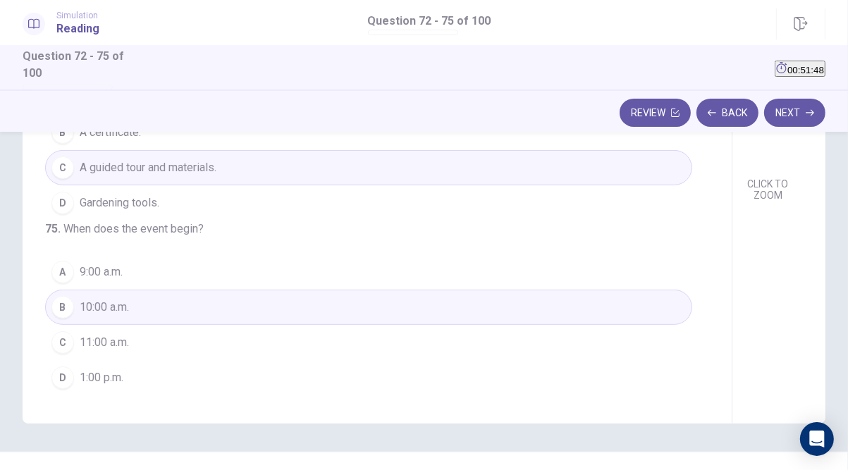
scroll to position [253, 0]
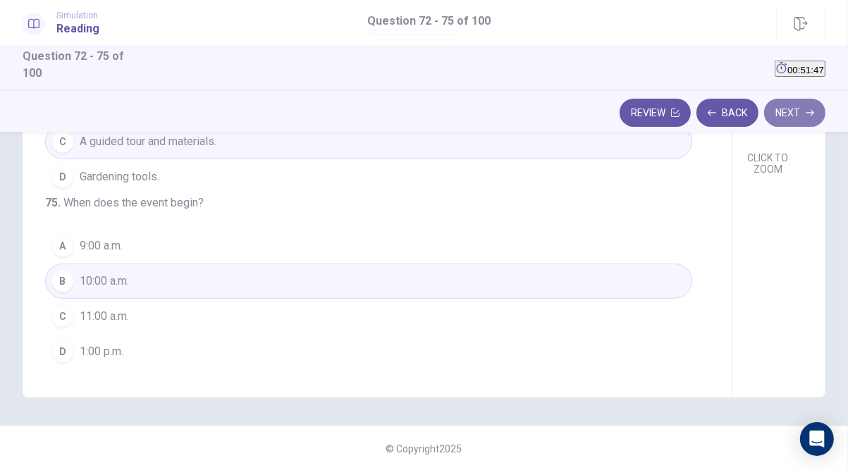
click at [790, 116] on button "Next" at bounding box center [795, 113] width 61 height 28
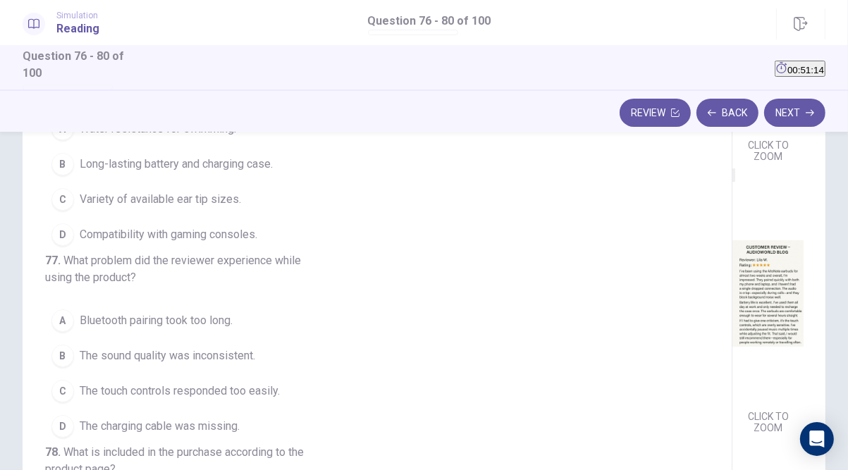
scroll to position [9, 0]
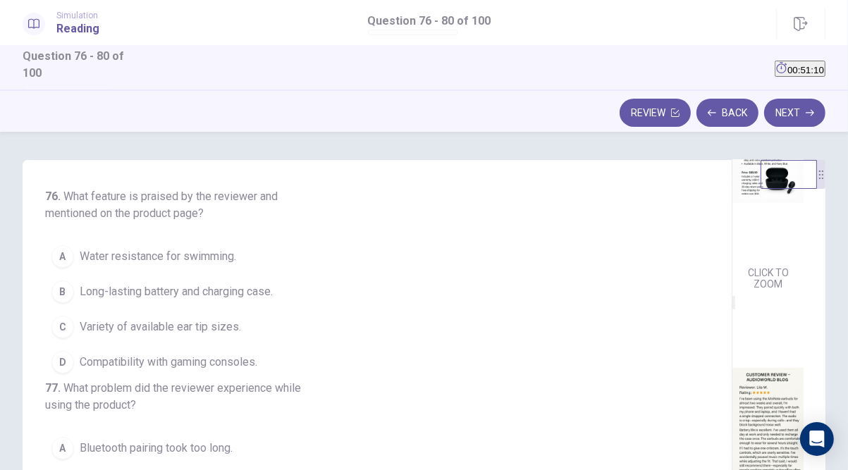
click at [136, 297] on span "Long-lasting battery and charging case." at bounding box center [176, 292] width 193 height 17
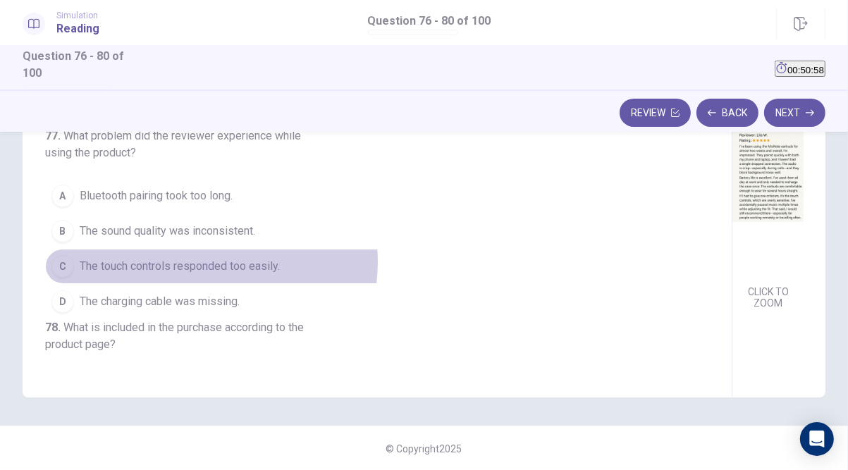
click at [200, 275] on span "The touch controls responded too easily." at bounding box center [180, 266] width 200 height 17
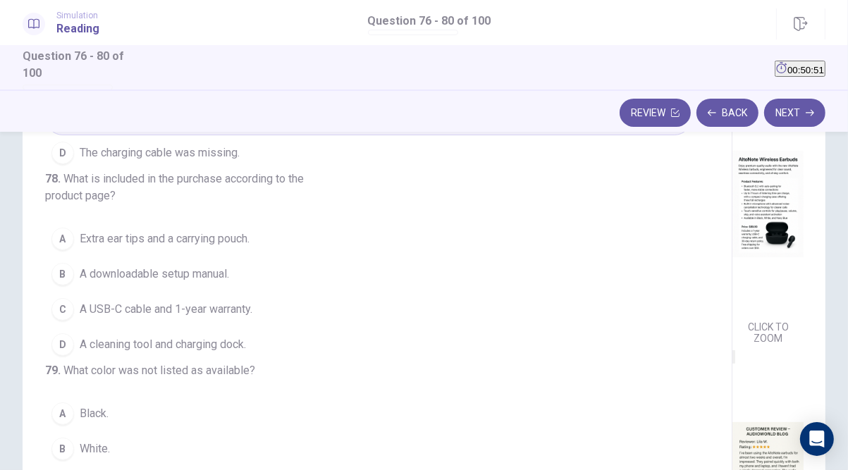
scroll to position [339, 0]
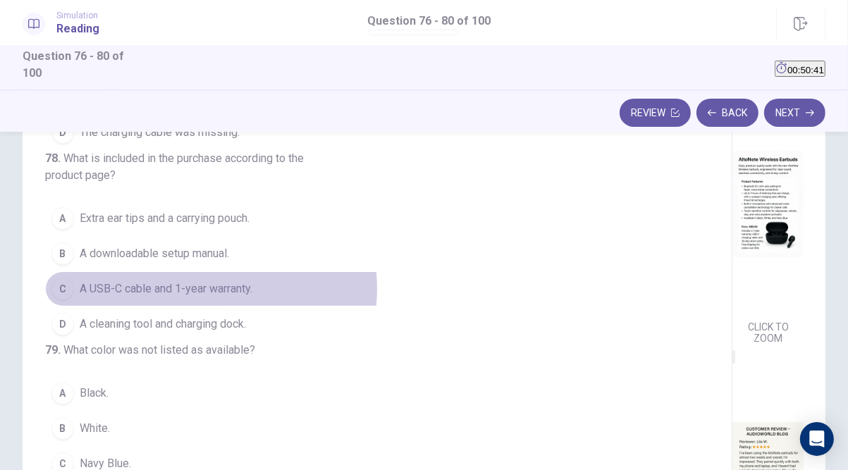
click at [200, 298] on span "A USB-C cable and 1-year warranty." at bounding box center [166, 289] width 173 height 17
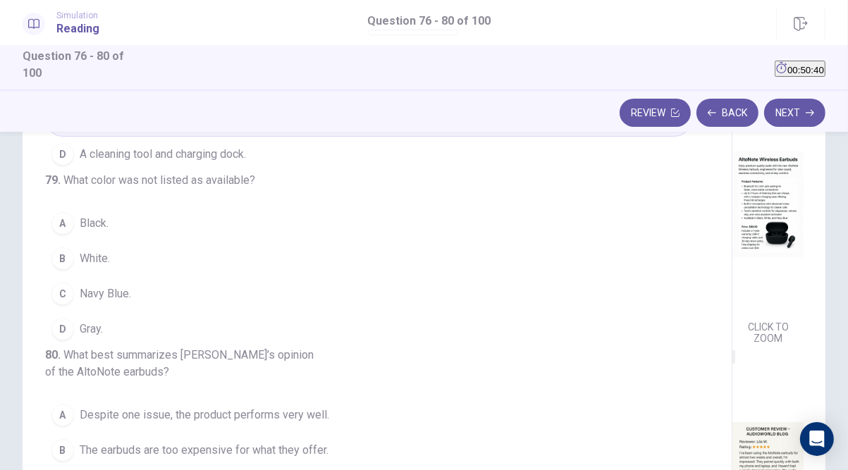
scroll to position [608, 0]
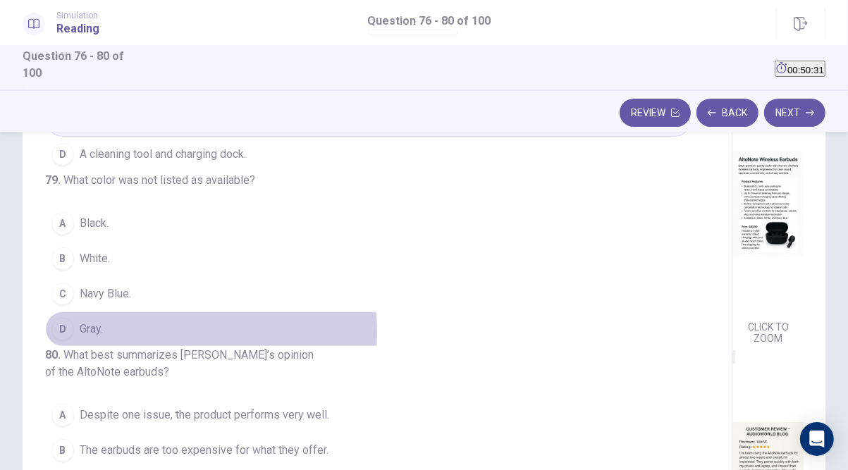
click at [141, 312] on button "D Gray." at bounding box center [368, 329] width 647 height 35
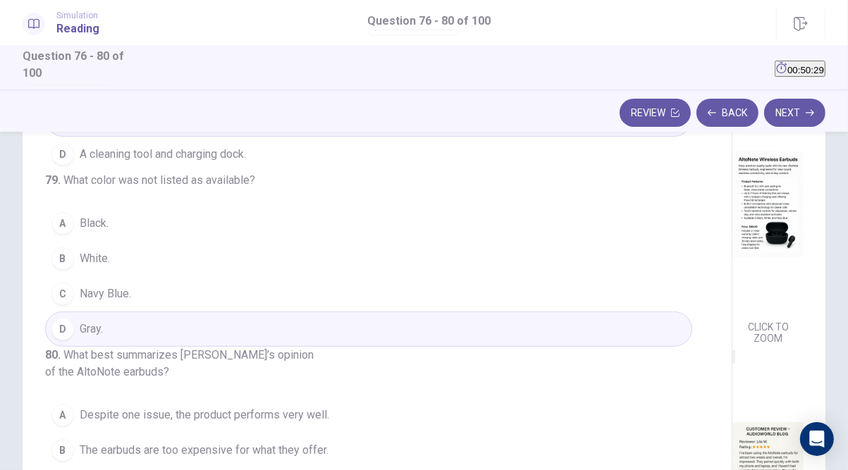
scroll to position [253, 0]
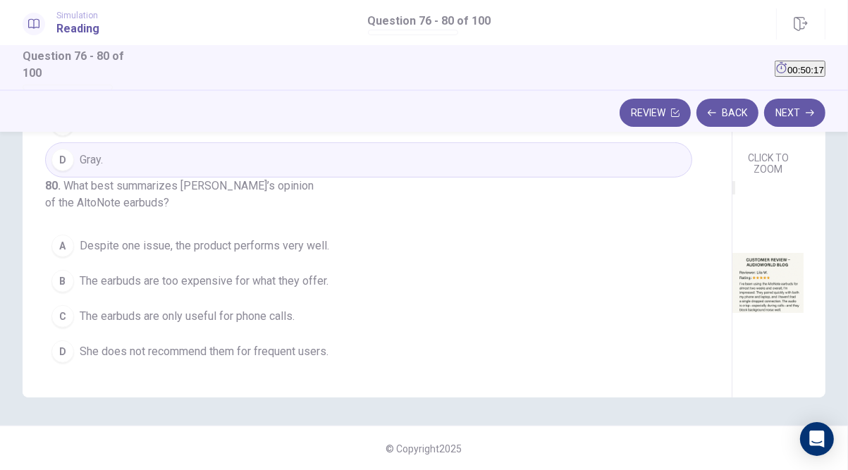
click at [165, 248] on span "Despite one issue, the product performs very well." at bounding box center [205, 246] width 250 height 17
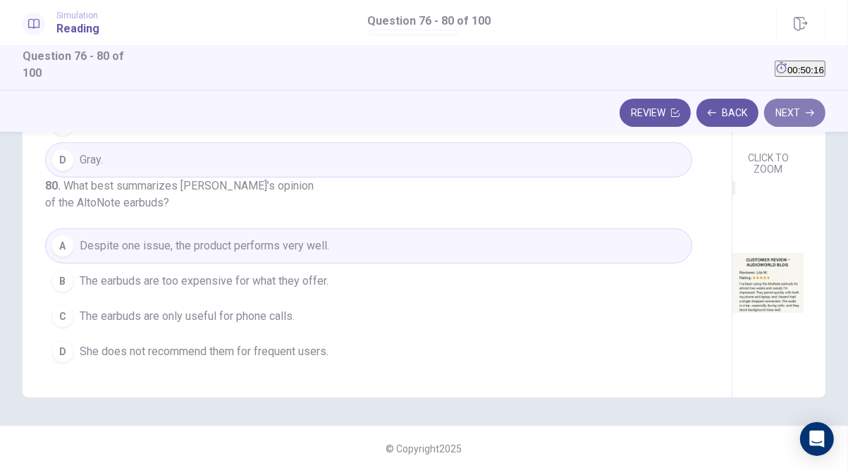
click at [791, 111] on button "Next" at bounding box center [795, 113] width 61 height 28
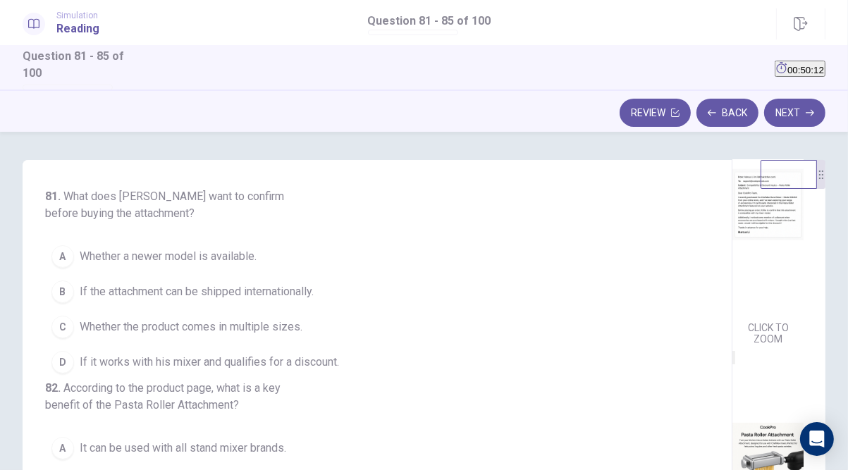
scroll to position [0, 0]
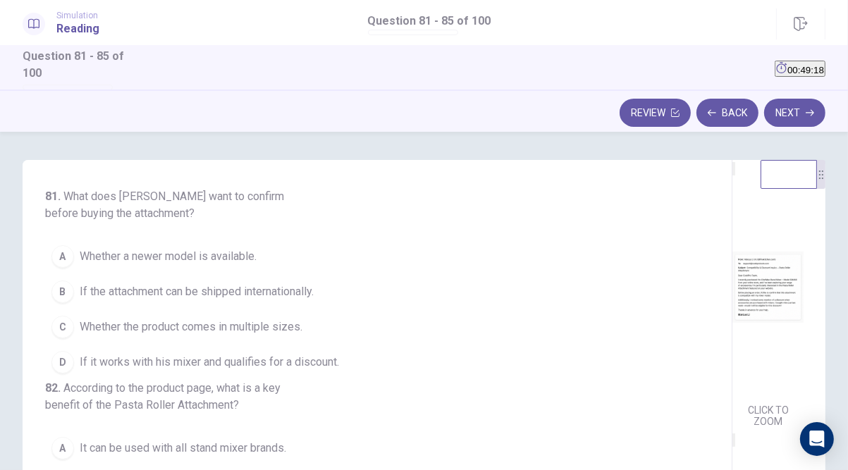
click at [140, 363] on span "If it works with his mixer and qualifies for a discount." at bounding box center [210, 362] width 260 height 17
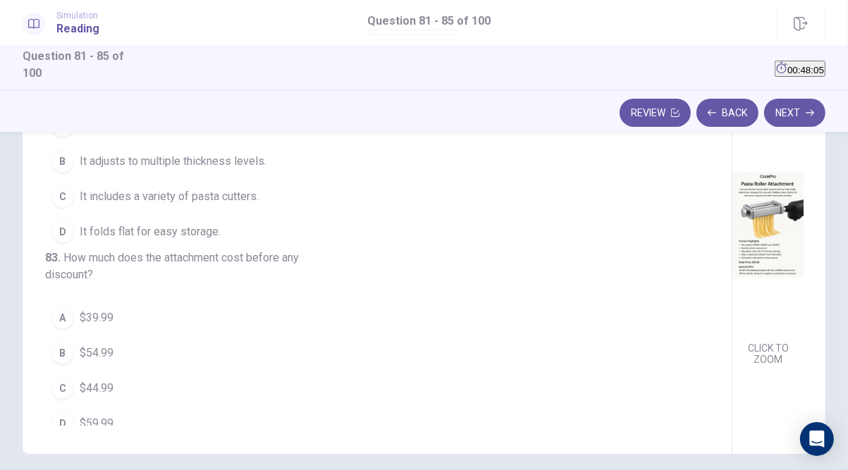
scroll to position [100, 0]
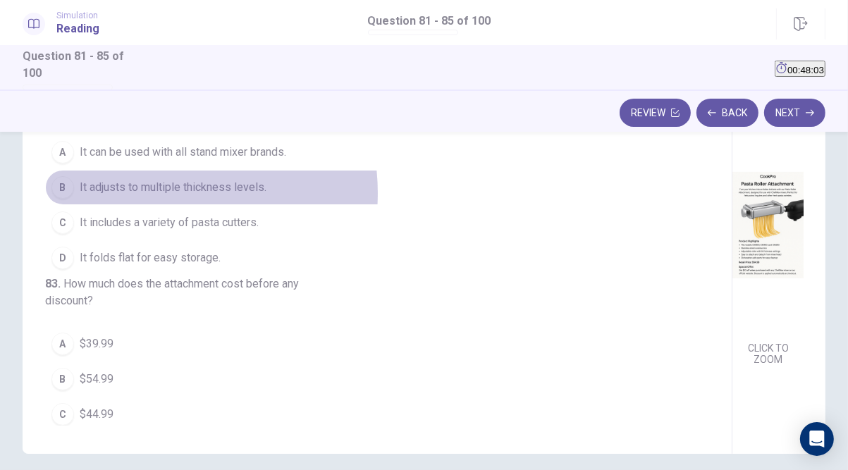
click at [153, 196] on span "It adjusts to multiple thickness levels." at bounding box center [173, 187] width 187 height 17
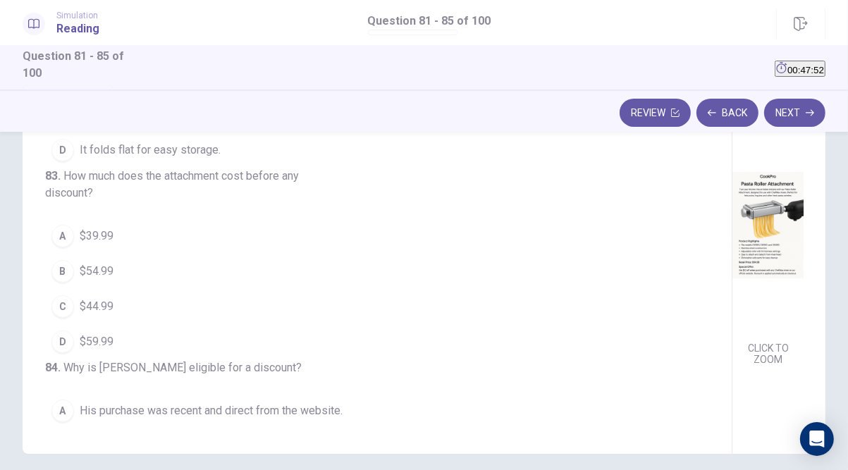
scroll to position [269, 0]
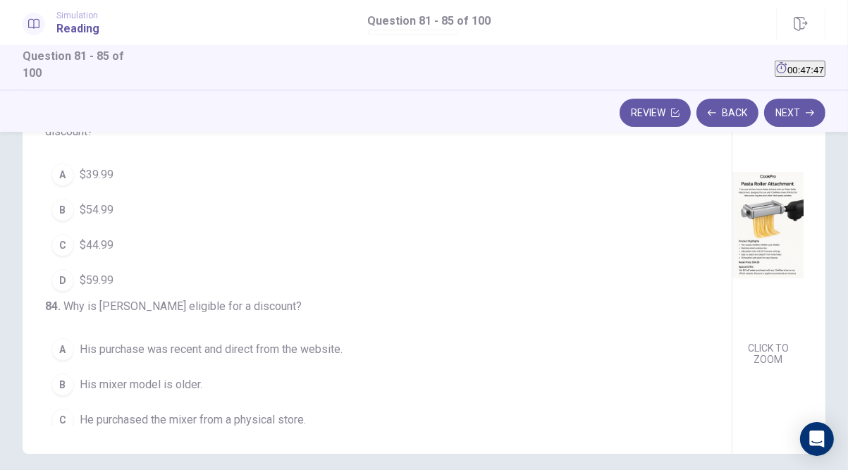
click at [156, 228] on button "B $54.99" at bounding box center [368, 210] width 647 height 35
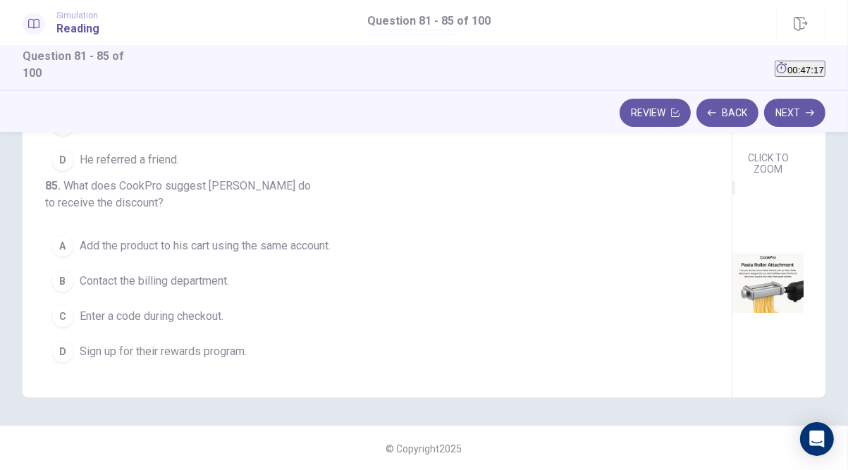
scroll to position [439, 0]
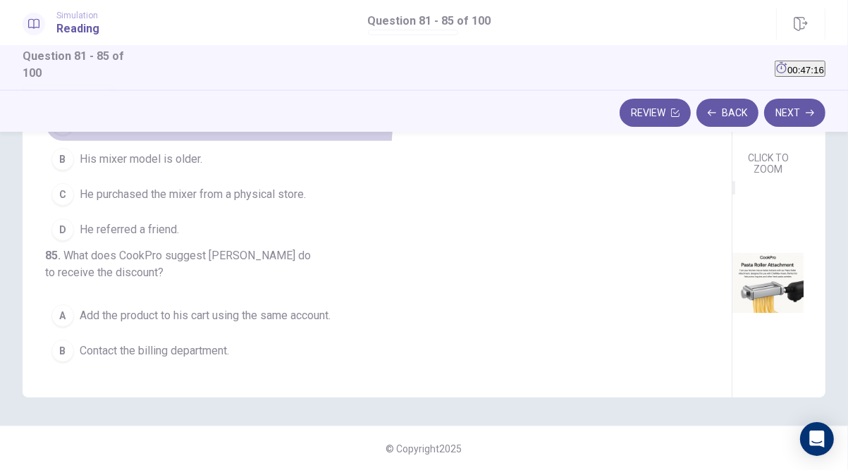
click at [219, 133] on span "His purchase was recent and direct from the website." at bounding box center [211, 124] width 263 height 17
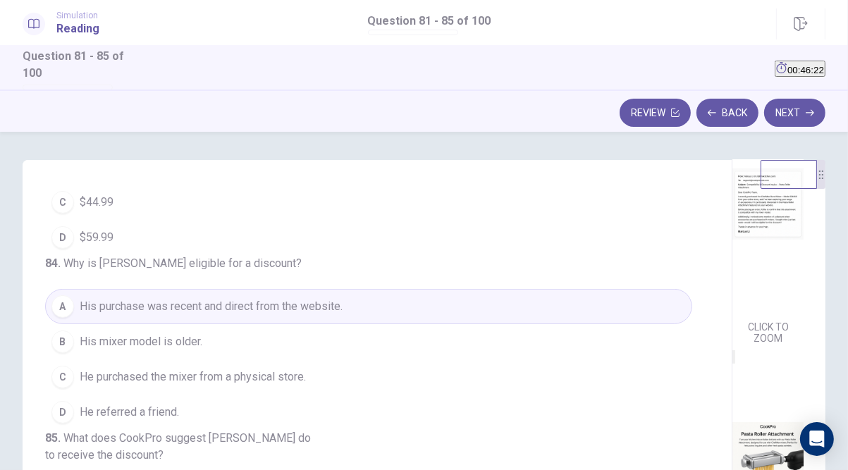
scroll to position [113, 0]
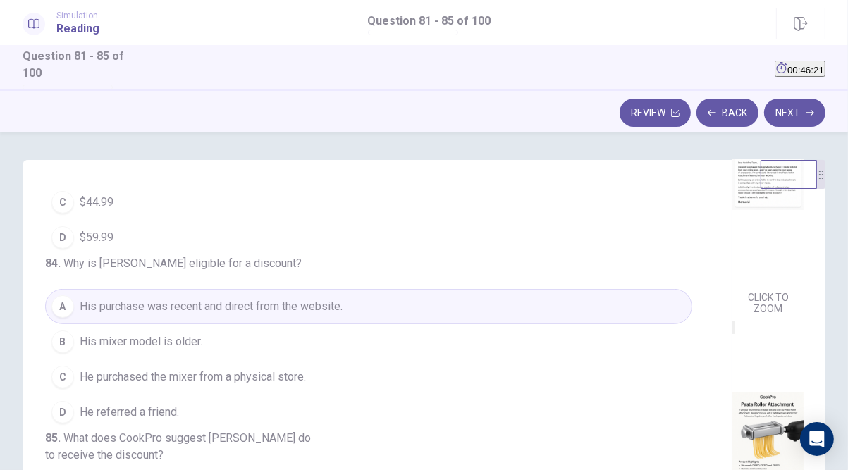
click at [733, 285] on img at bounding box center [768, 174] width 71 height 221
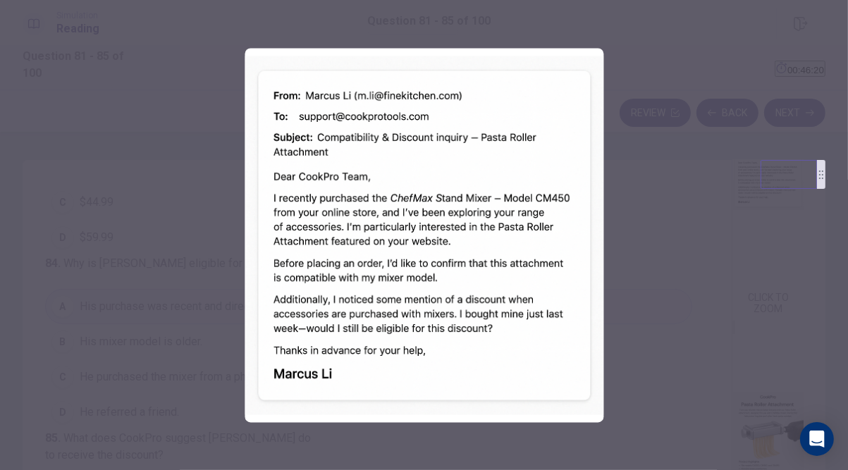
click at [698, 334] on div at bounding box center [424, 235] width 848 height 470
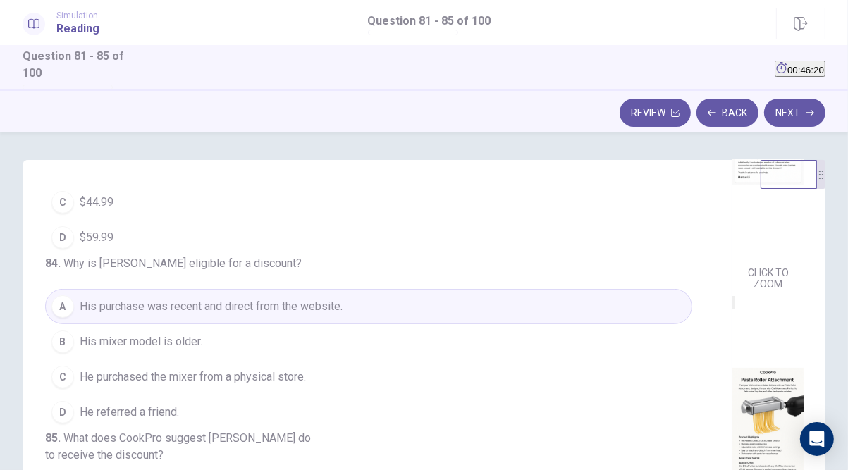
scroll to position [160, 0]
click at [733, 383] on img at bounding box center [768, 421] width 71 height 221
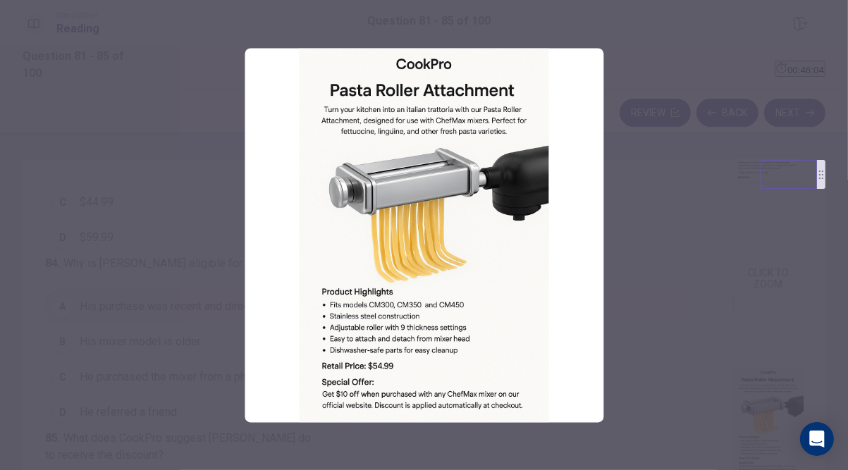
click at [796, 308] on div at bounding box center [424, 235] width 848 height 470
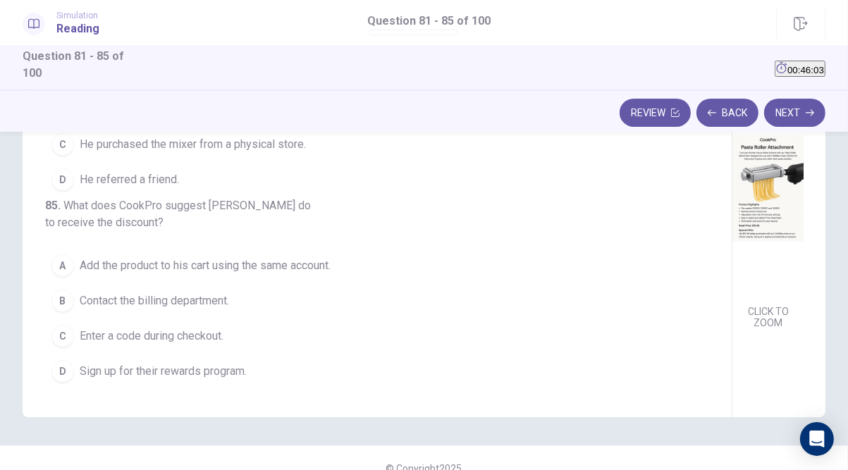
scroll to position [253, 0]
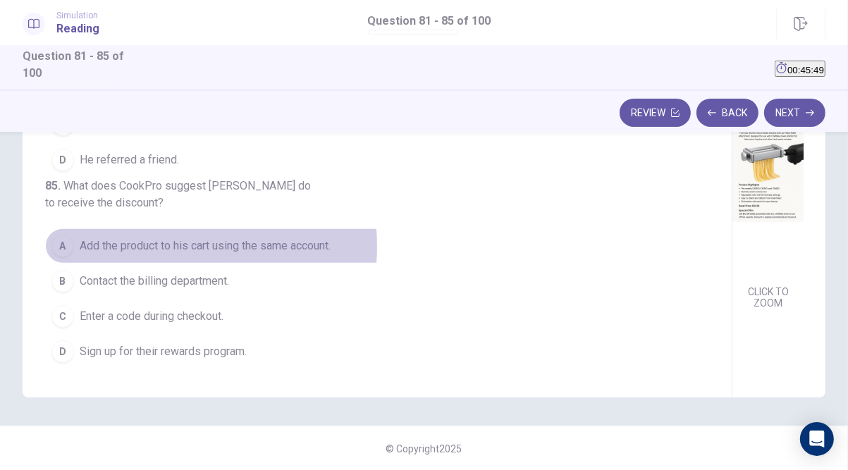
click at [156, 248] on span "Add the product to his cart using the same account." at bounding box center [205, 246] width 251 height 17
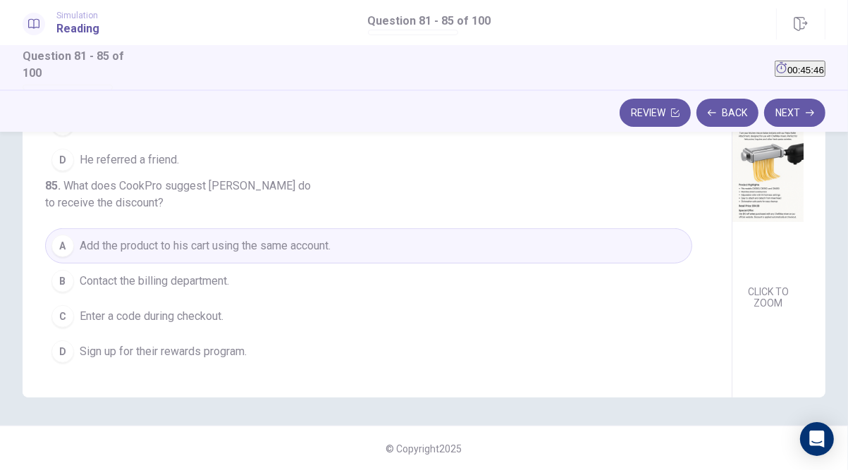
scroll to position [47, 0]
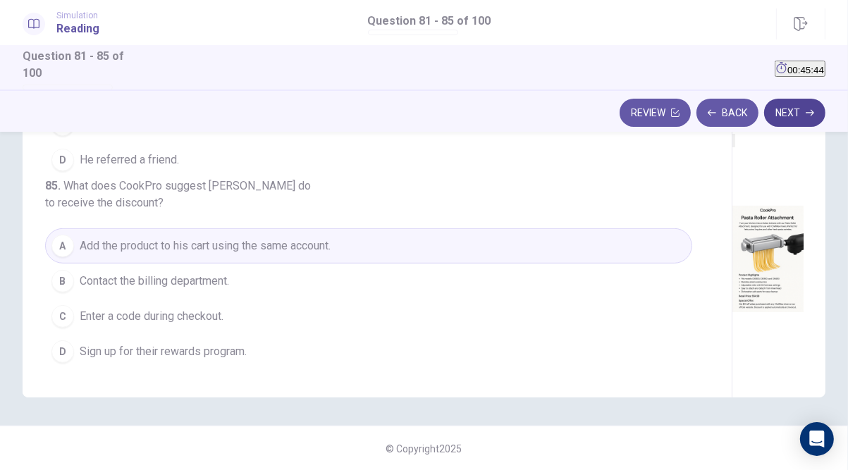
click at [790, 119] on button "Next" at bounding box center [795, 113] width 61 height 28
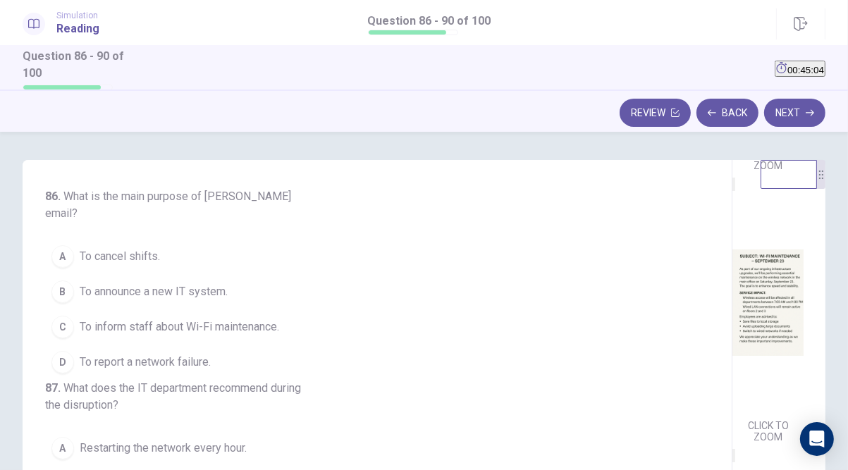
scroll to position [282, 0]
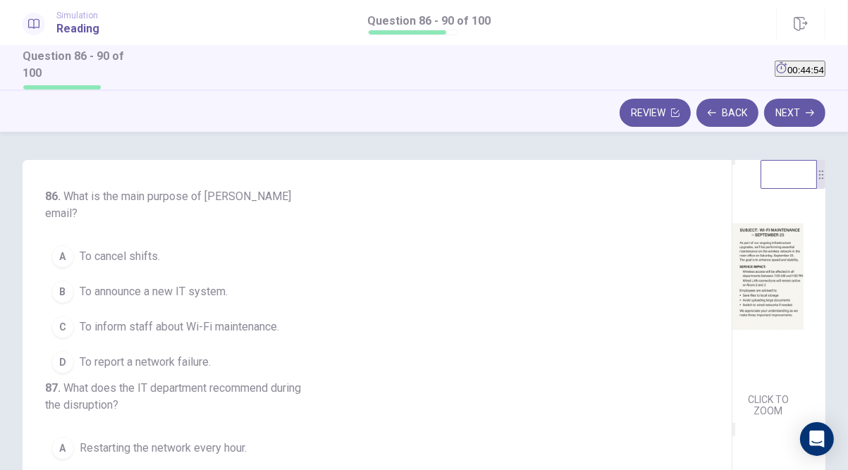
click at [172, 319] on span "To inform staff about Wi-Fi maintenance." at bounding box center [180, 327] width 200 height 17
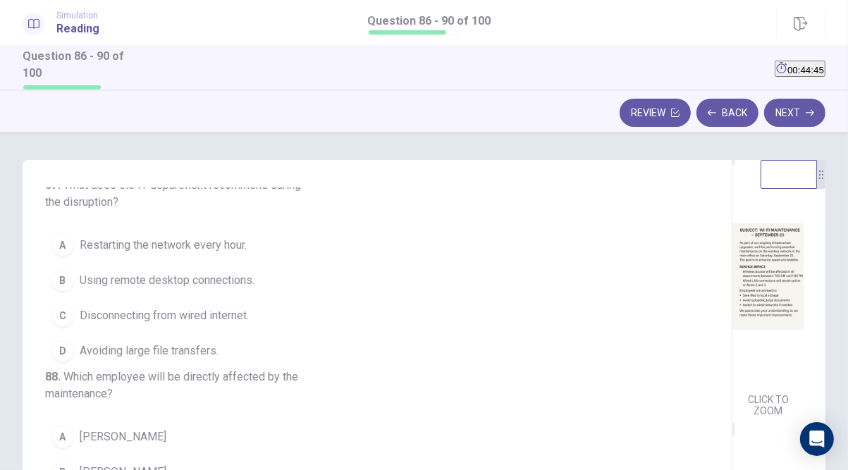
scroll to position [226, 0]
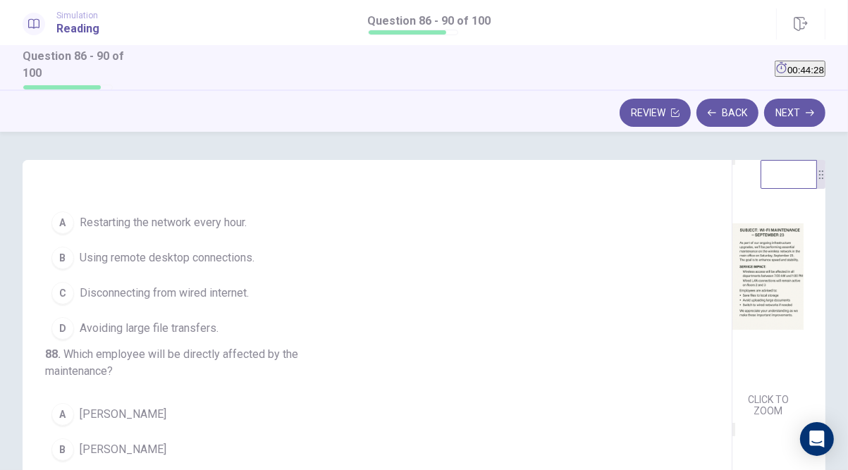
click at [149, 337] on span "Avoiding large file transfers." at bounding box center [149, 328] width 139 height 17
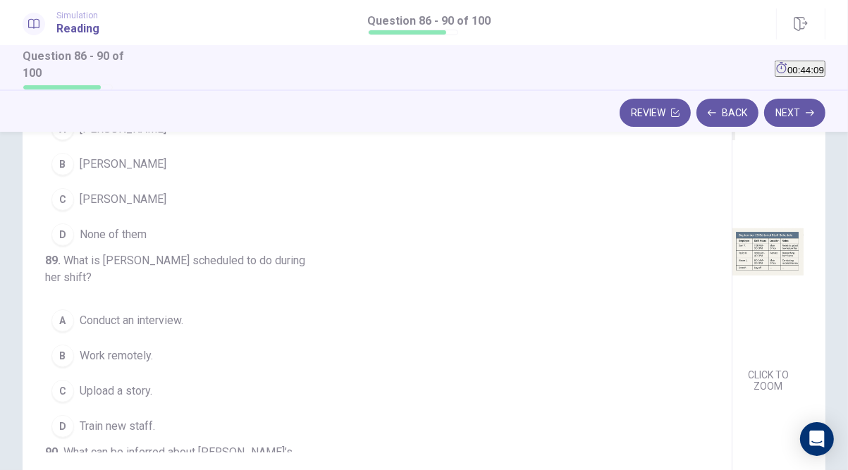
scroll to position [282, 0]
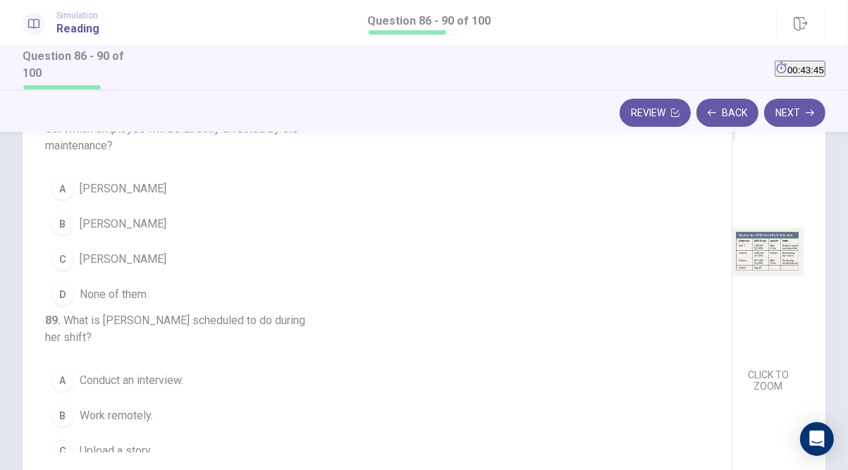
click at [97, 277] on button "C Sam Y." at bounding box center [368, 259] width 647 height 35
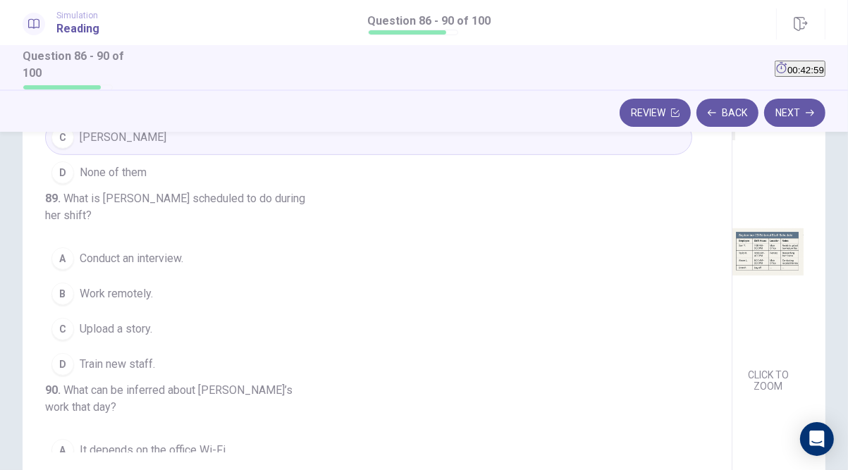
scroll to position [339, 0]
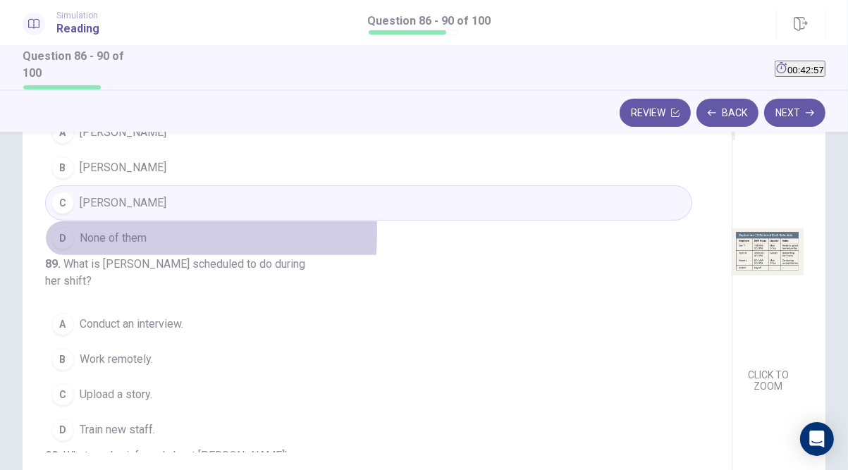
click at [96, 247] on span "None of them" at bounding box center [113, 238] width 67 height 17
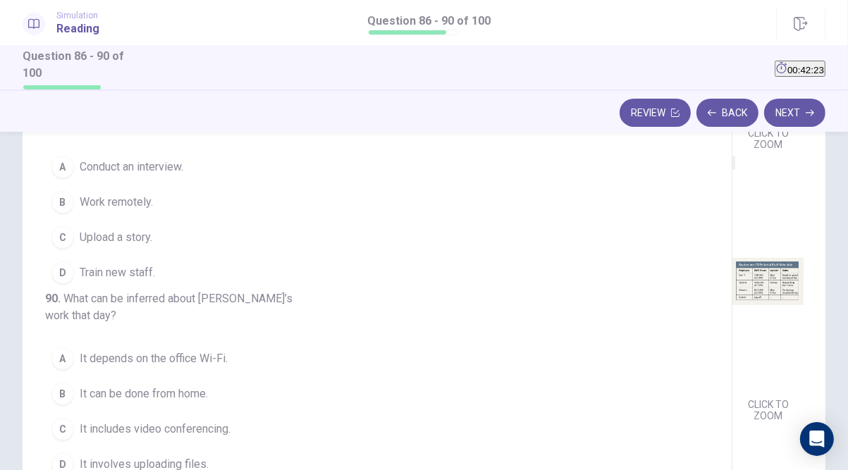
scroll to position [508, 0]
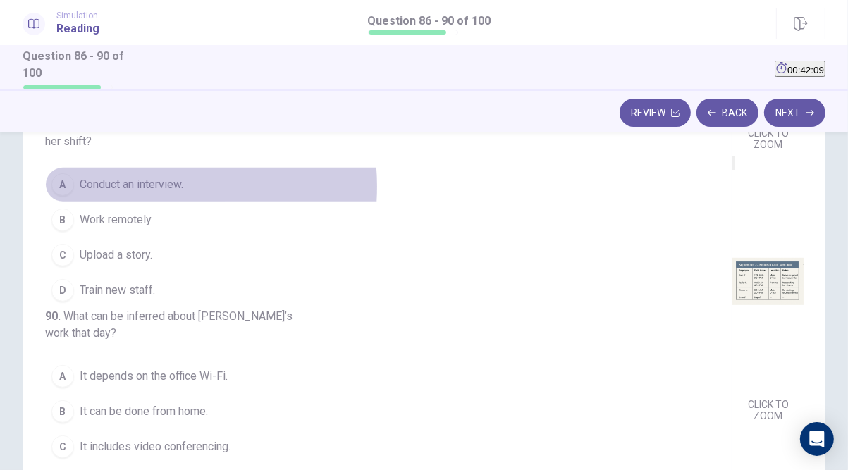
click at [126, 193] on span "Conduct an interview." at bounding box center [132, 184] width 104 height 17
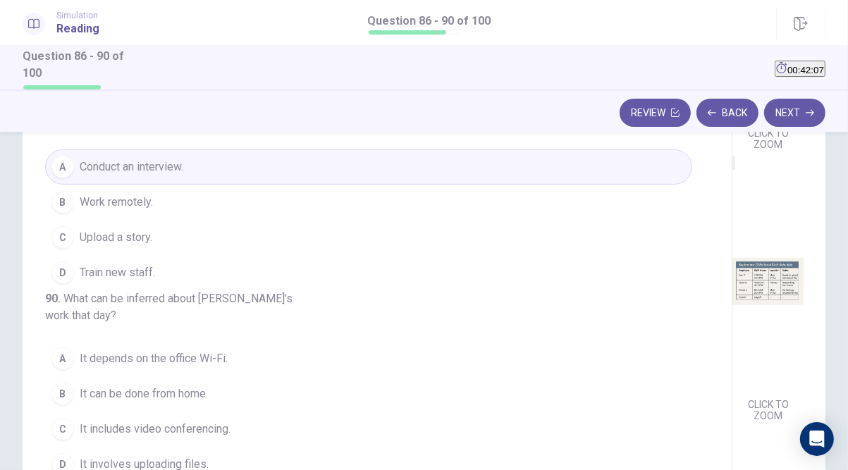
scroll to position [253, 0]
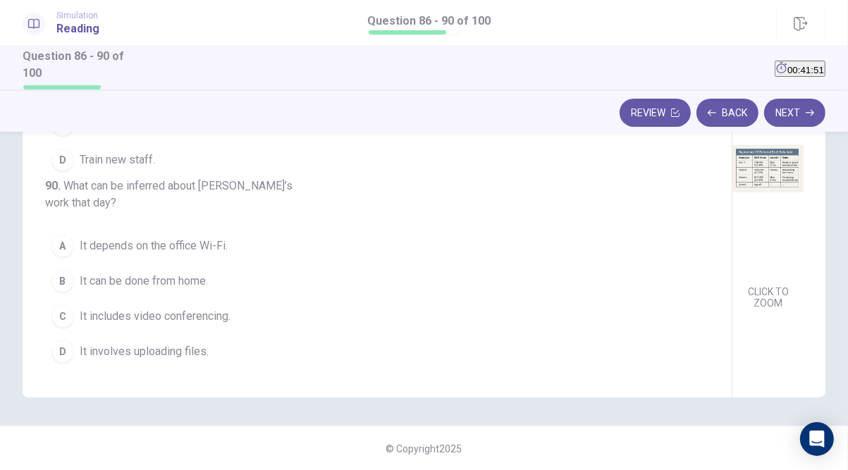
click at [150, 281] on span "It can be done from home." at bounding box center [144, 281] width 128 height 17
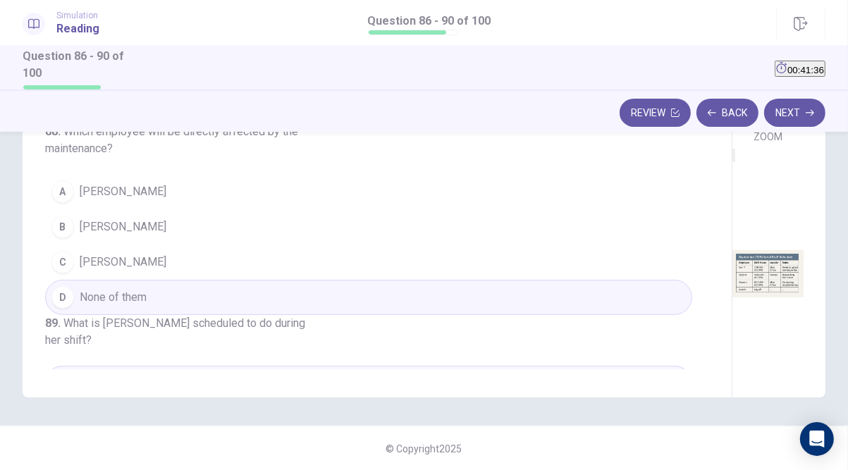
scroll to position [330, 0]
click at [123, 280] on button "C Sam Y." at bounding box center [368, 262] width 647 height 35
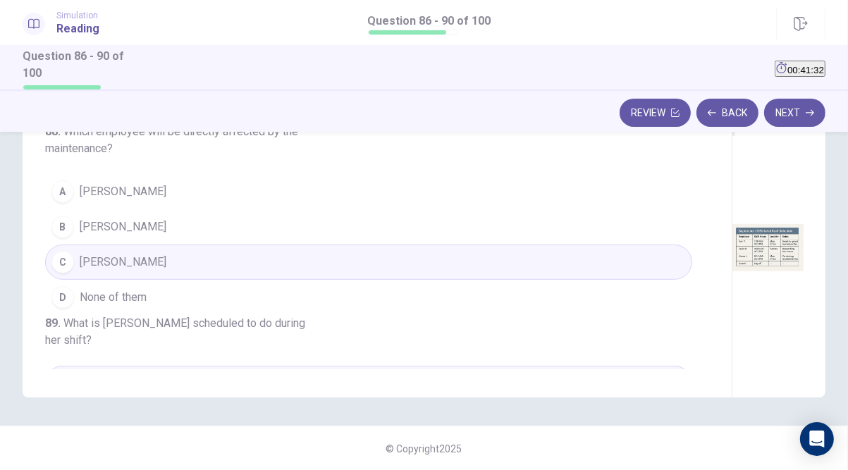
scroll to position [443, 0]
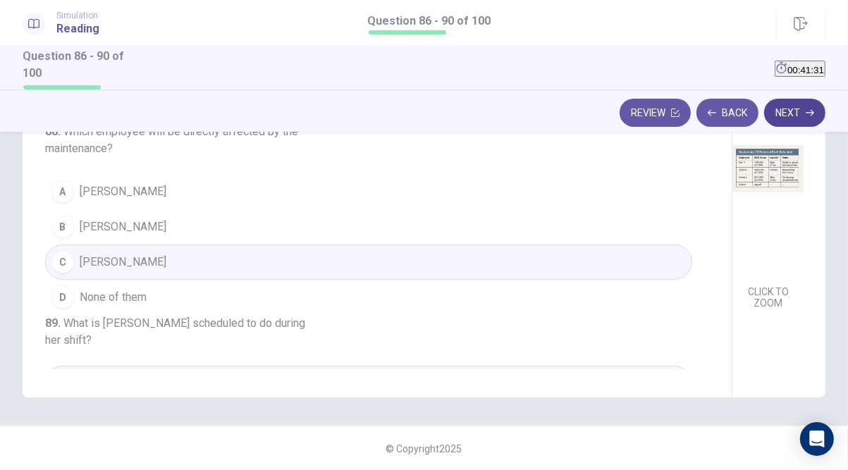
click at [790, 111] on button "Next" at bounding box center [795, 113] width 61 height 28
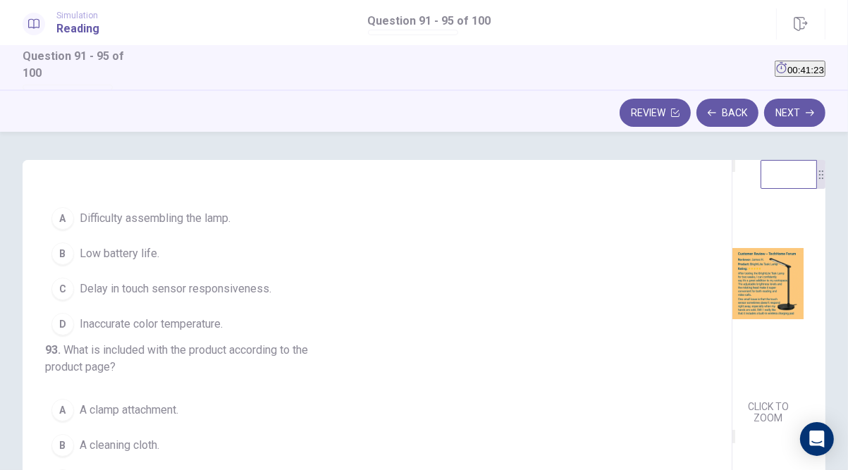
scroll to position [0, 0]
click at [112, 298] on span "Delay in touch sensor responsiveness." at bounding box center [176, 289] width 192 height 17
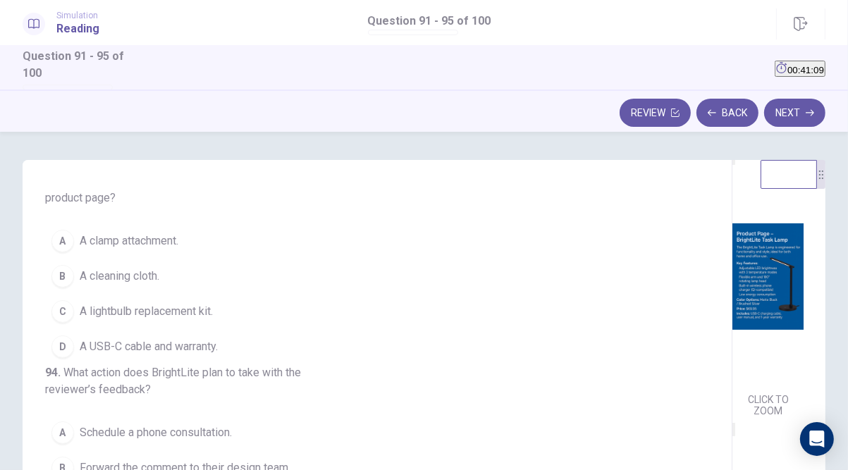
scroll to position [339, 0]
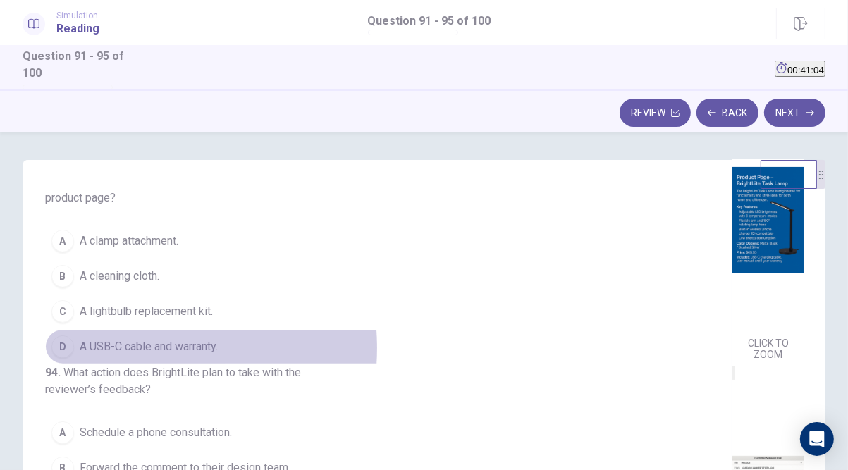
click at [120, 355] on span "A USB-C cable and warranty." at bounding box center [149, 347] width 138 height 17
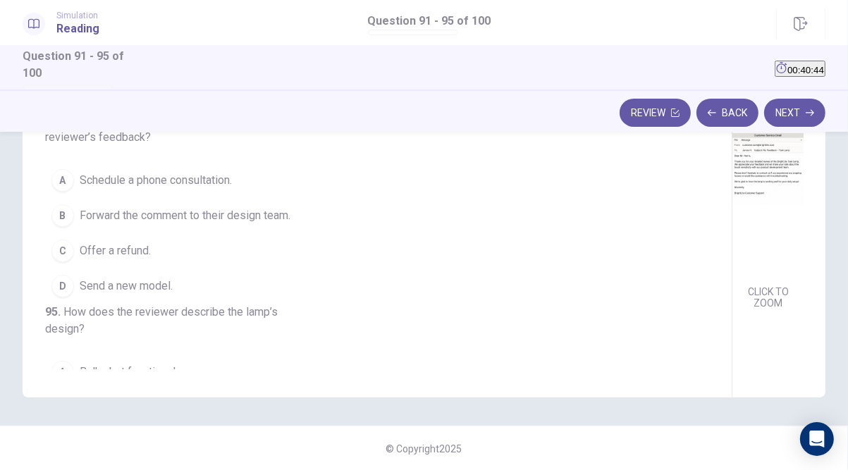
scroll to position [443, 0]
click at [174, 224] on span "Forward the comment to their design team." at bounding box center [185, 215] width 211 height 17
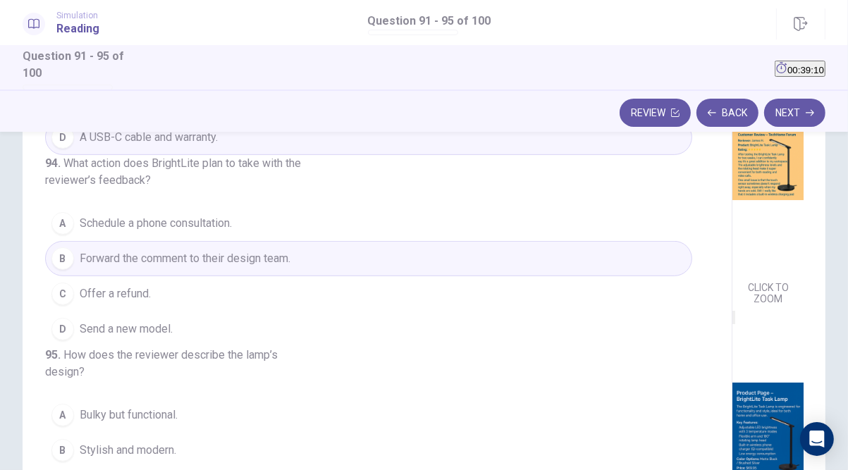
scroll to position [56, 0]
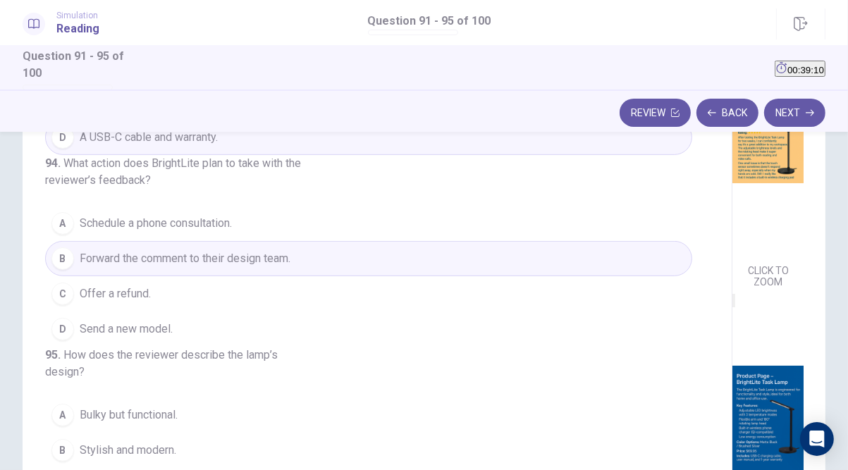
click at [733, 258] on img at bounding box center [768, 147] width 71 height 221
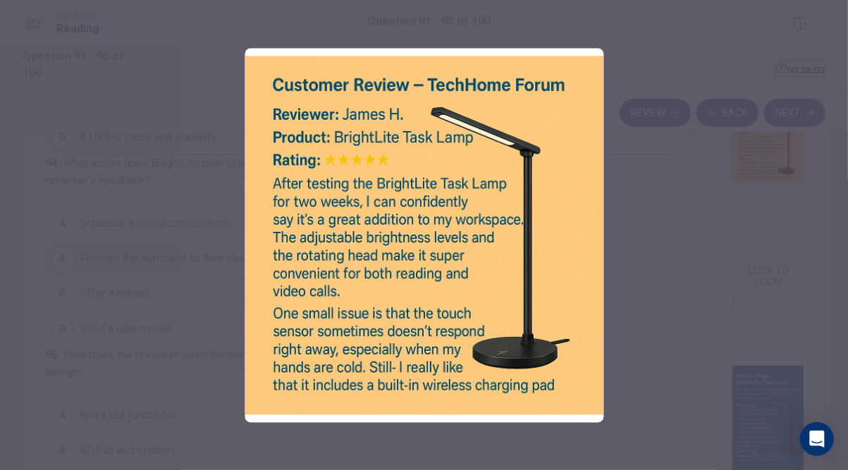
click at [775, 358] on div at bounding box center [424, 235] width 848 height 470
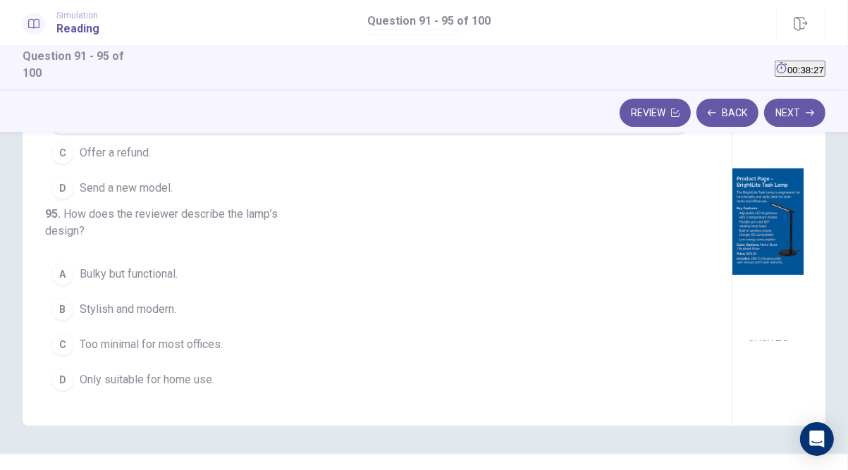
scroll to position [226, 0]
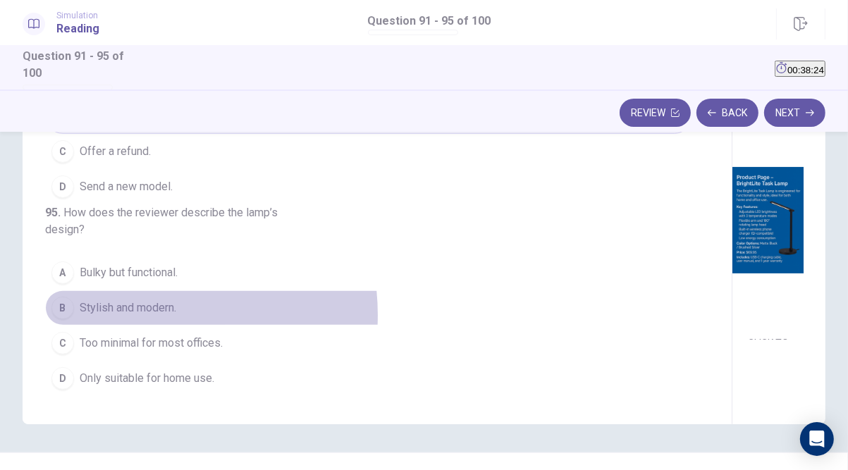
click at [140, 317] on span "Stylish and modern." at bounding box center [128, 308] width 97 height 17
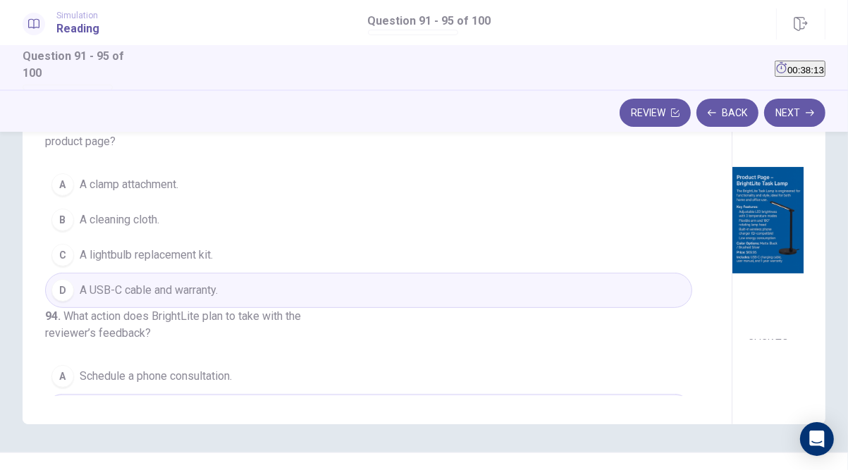
scroll to position [0, 0]
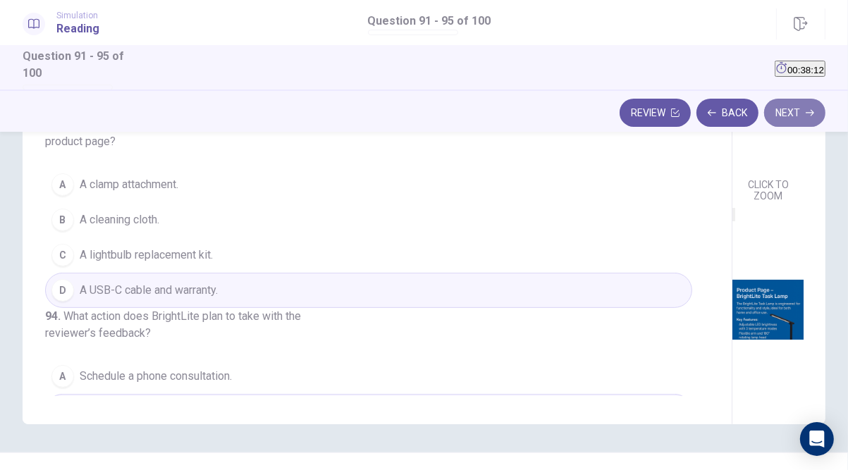
click at [798, 109] on button "Next" at bounding box center [795, 113] width 61 height 28
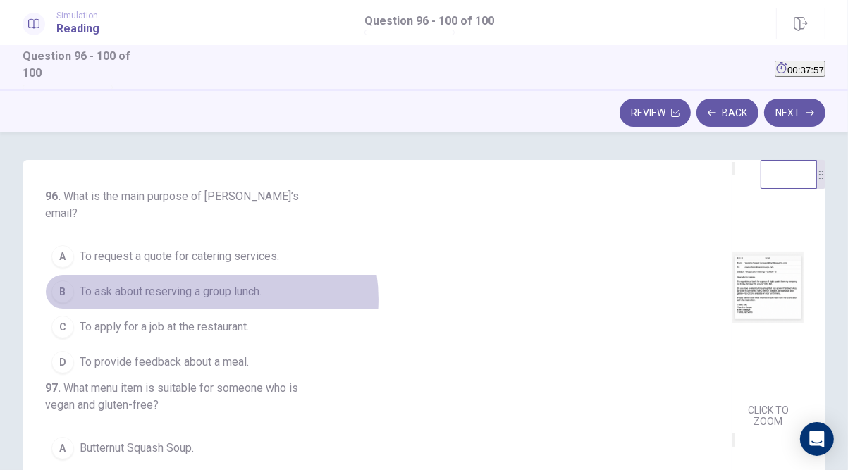
click at [209, 284] on span "To ask about reserving a group lunch." at bounding box center [171, 292] width 182 height 17
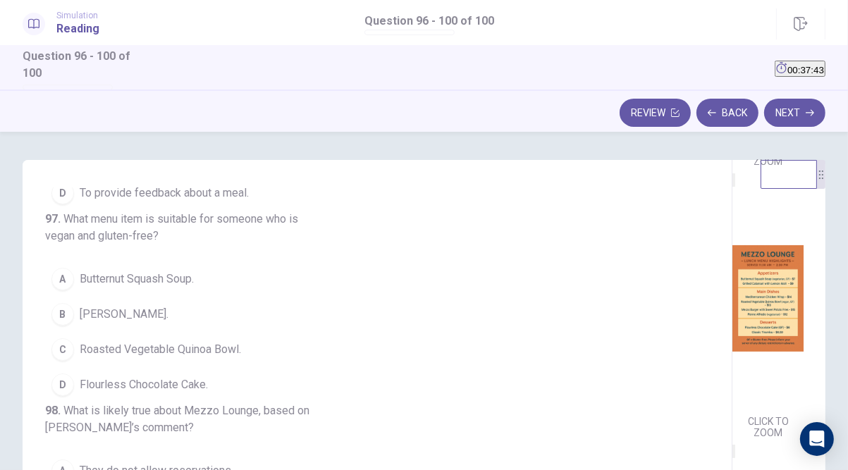
scroll to position [282, 0]
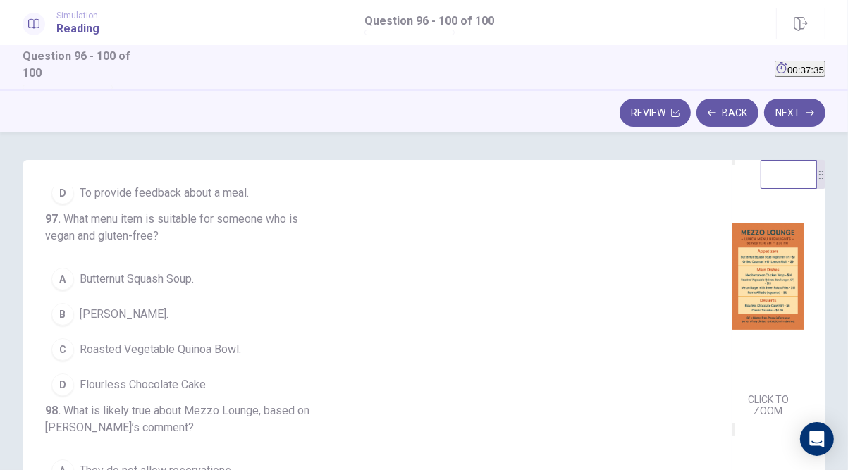
click at [179, 358] on span "Roasted Vegetable Quinoa Bowl." at bounding box center [161, 349] width 162 height 17
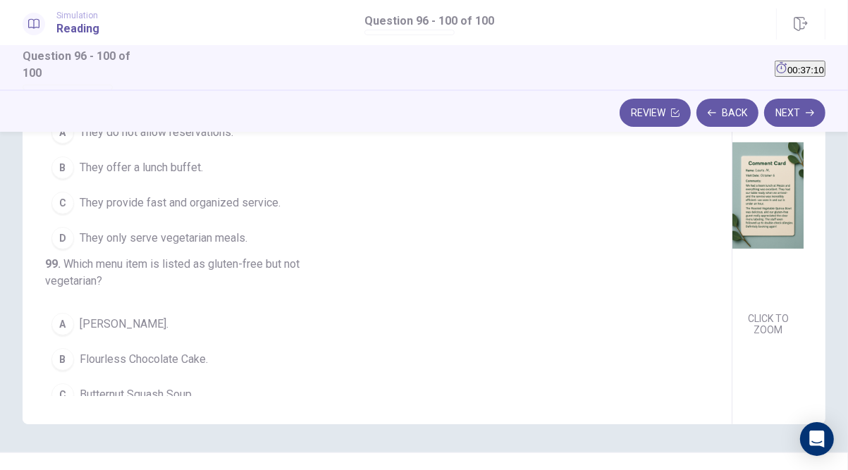
scroll to position [226, 0]
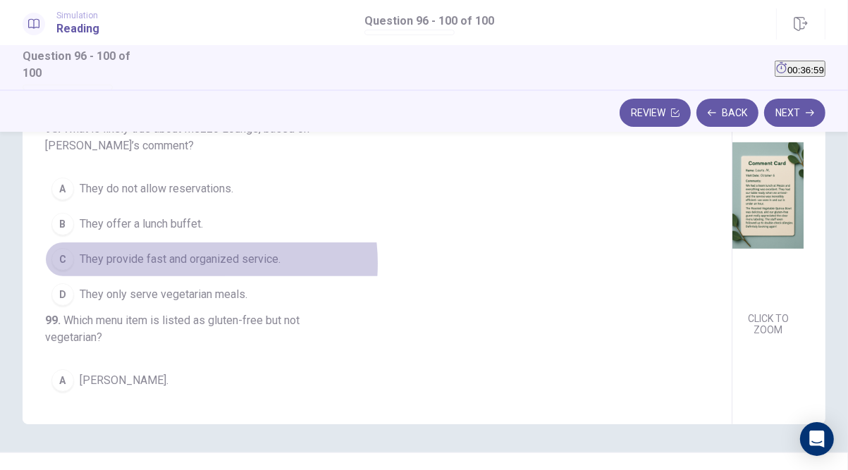
click at [186, 268] on span "They provide fast and organized service." at bounding box center [180, 259] width 201 height 17
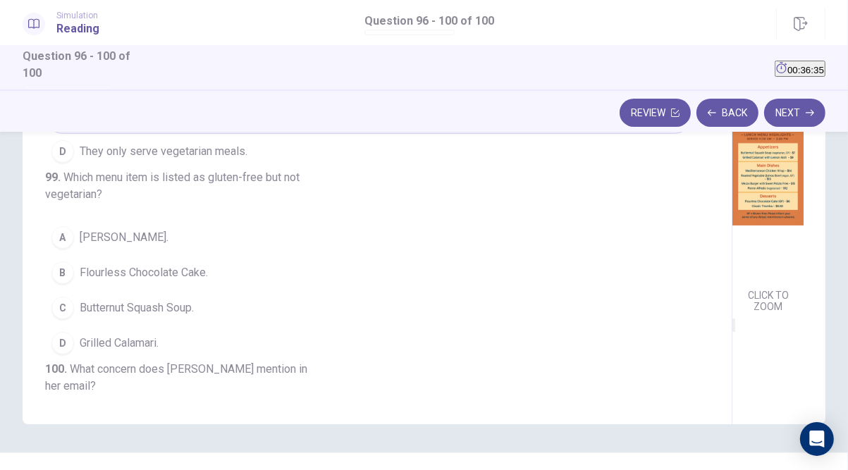
scroll to position [395, 0]
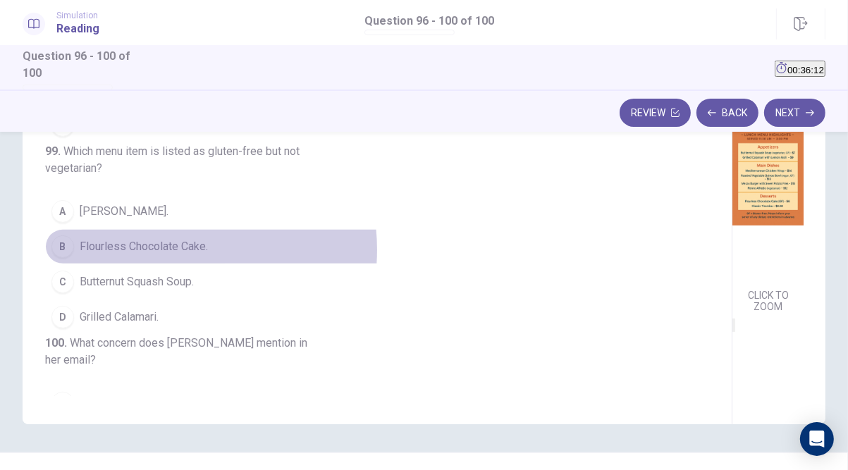
click at [167, 255] on span "Flourless Chocolate Cake." at bounding box center [144, 246] width 128 height 17
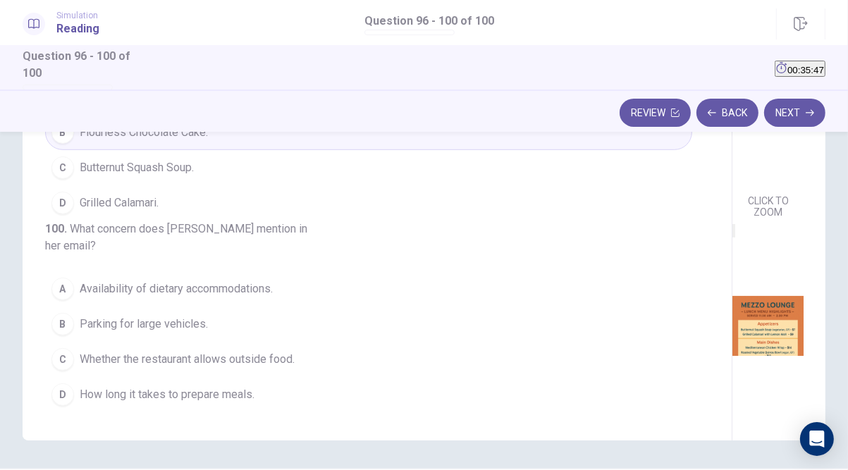
scroll to position [253, 0]
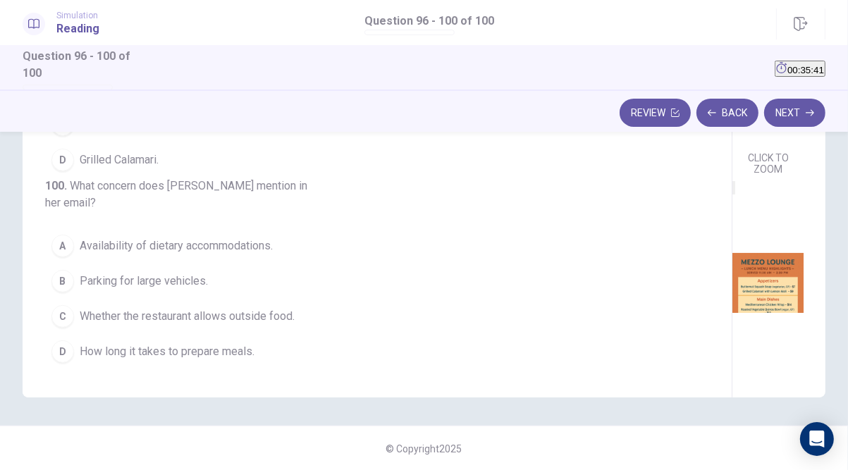
click at [132, 249] on span "Availability of dietary accommodations." at bounding box center [176, 246] width 193 height 17
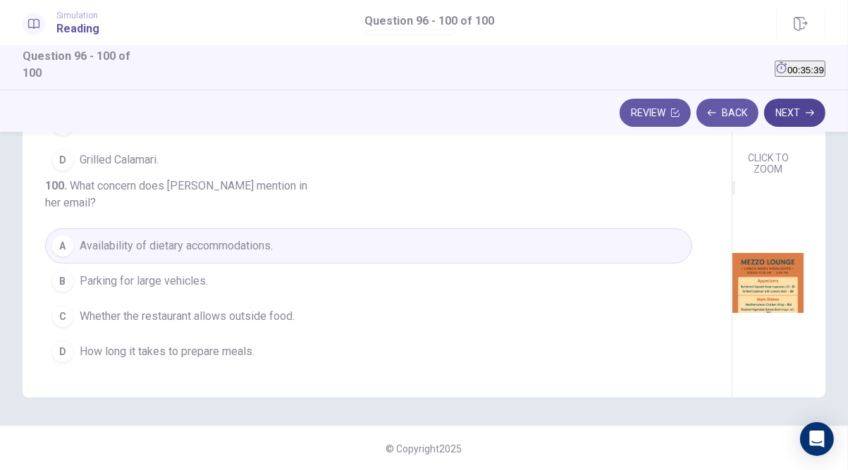
click at [803, 118] on button "Next" at bounding box center [795, 113] width 61 height 28
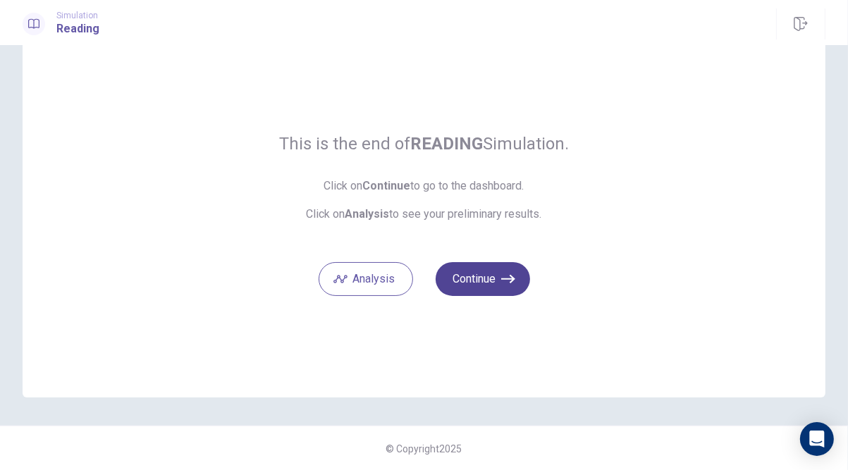
click at [499, 272] on button "Continue" at bounding box center [483, 279] width 95 height 34
